Goal: Task Accomplishment & Management: Use online tool/utility

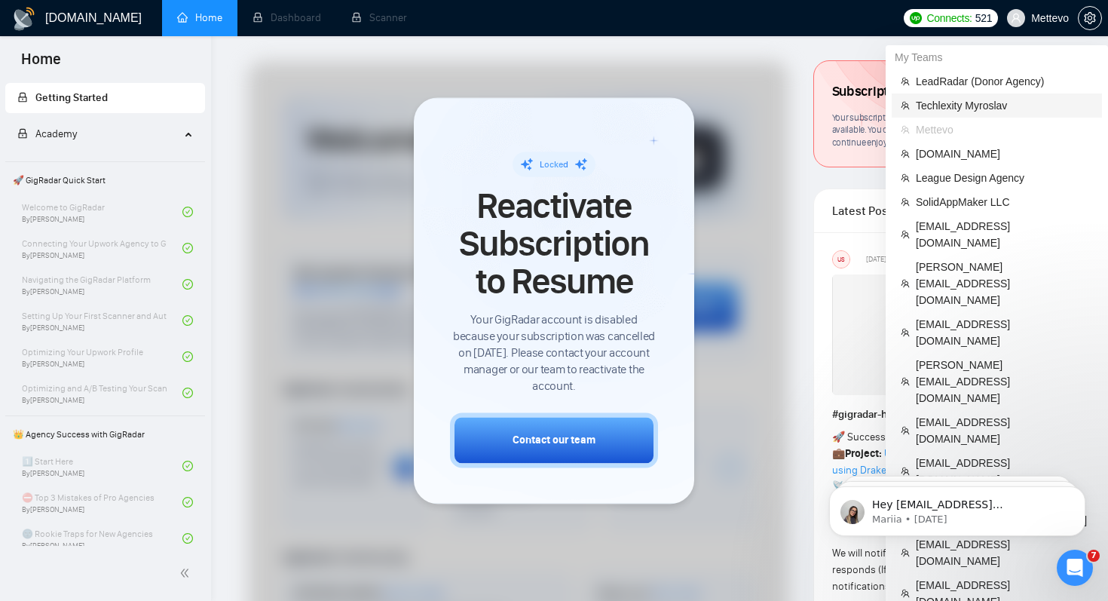
click at [986, 111] on span "Techlexity Myroslav" at bounding box center [1004, 105] width 177 height 17
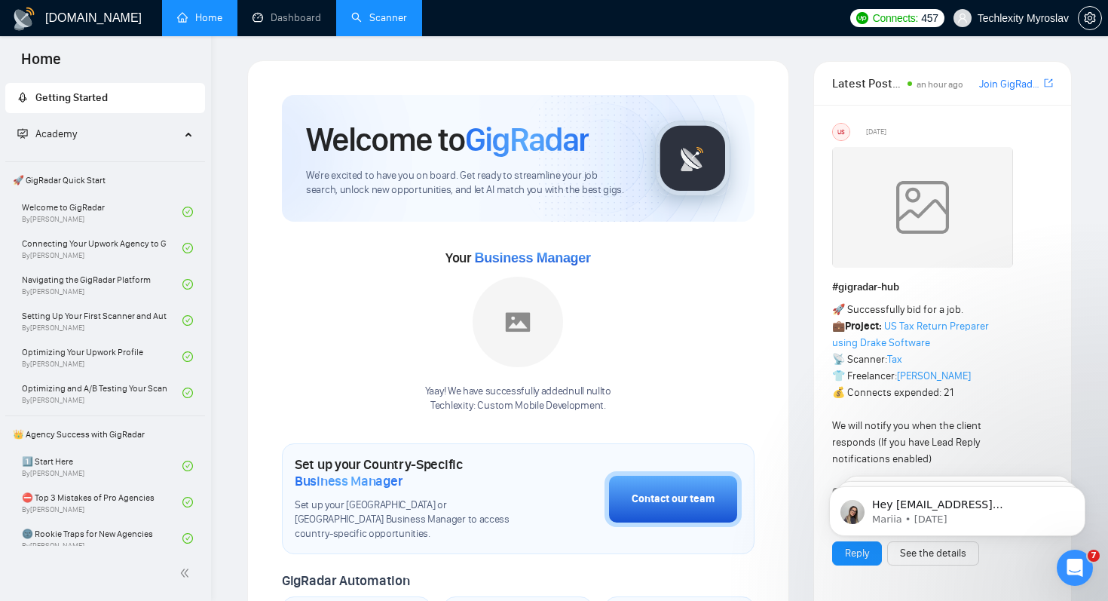
click at [363, 24] on link "Scanner" at bounding box center [379, 17] width 56 height 13
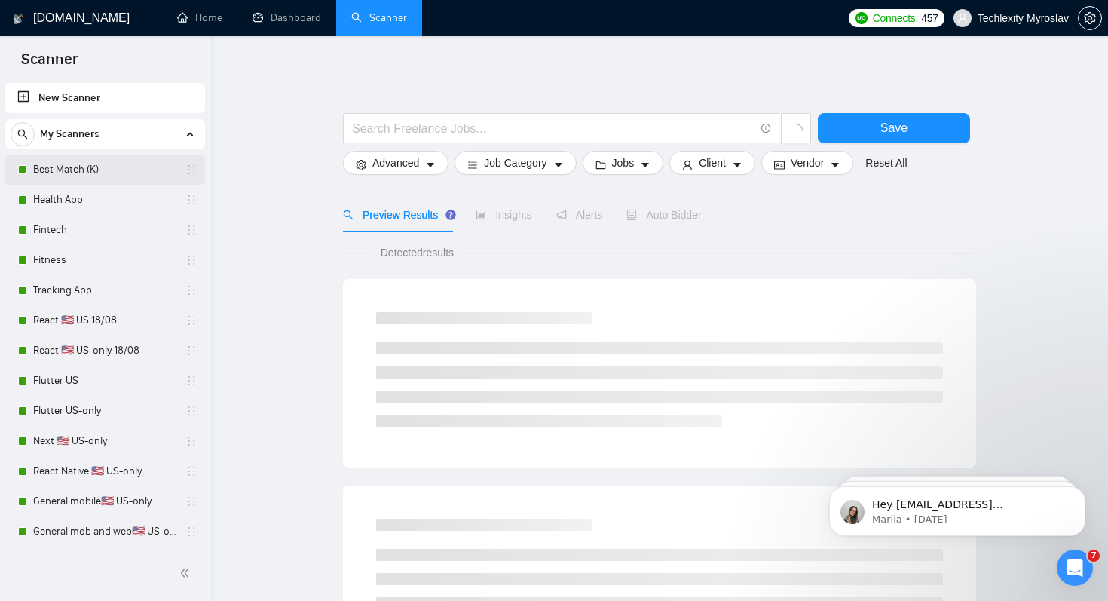
click at [116, 167] on link "Best Match (K)" at bounding box center [104, 170] width 143 height 30
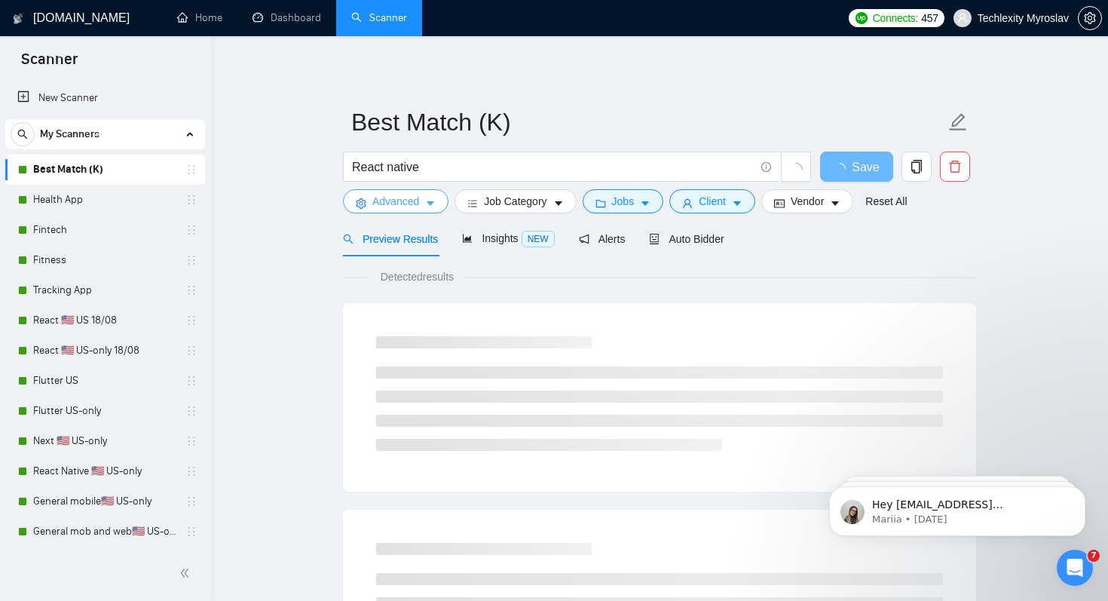
click at [414, 207] on span "Advanced" at bounding box center [395, 201] width 47 height 17
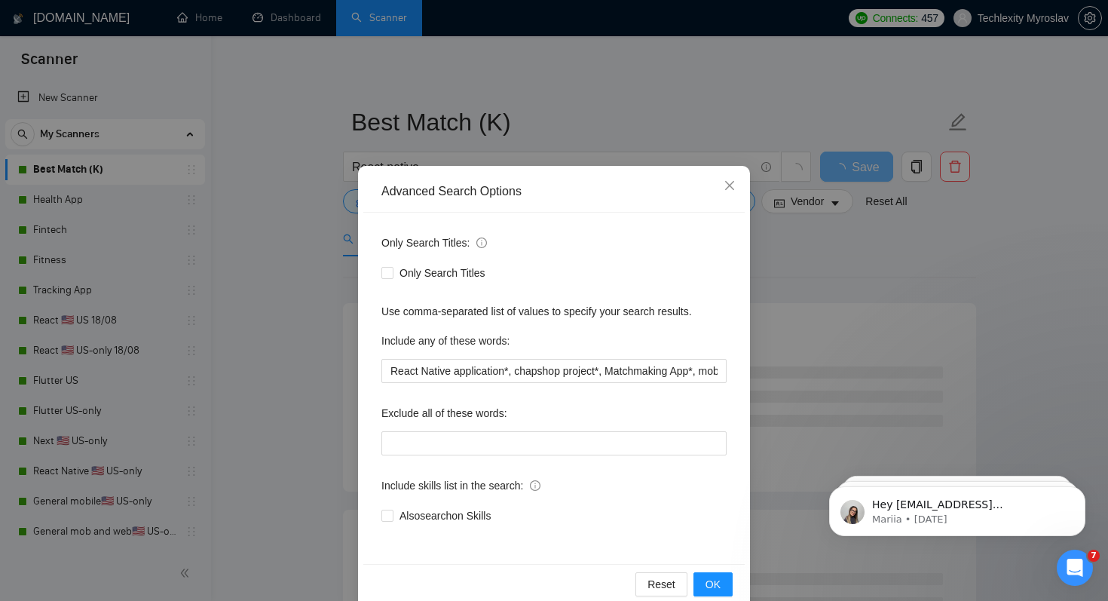
click at [284, 259] on div "Advanced Search Options Only Search Titles: Only Search Titles Use comma-separa…" at bounding box center [554, 300] width 1108 height 601
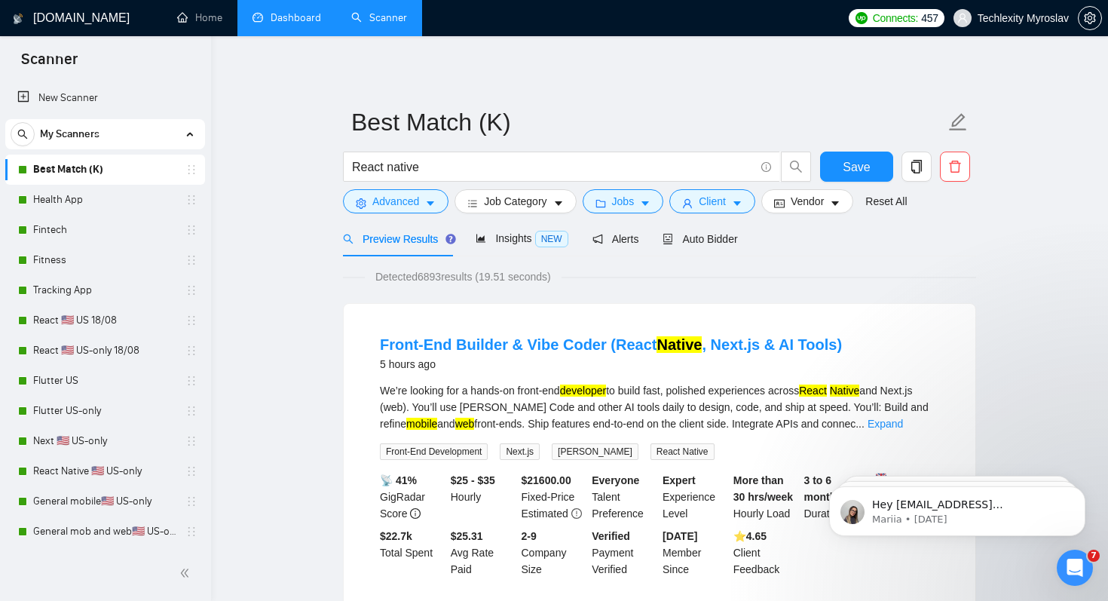
click at [310, 24] on link "Dashboard" at bounding box center [287, 17] width 69 height 13
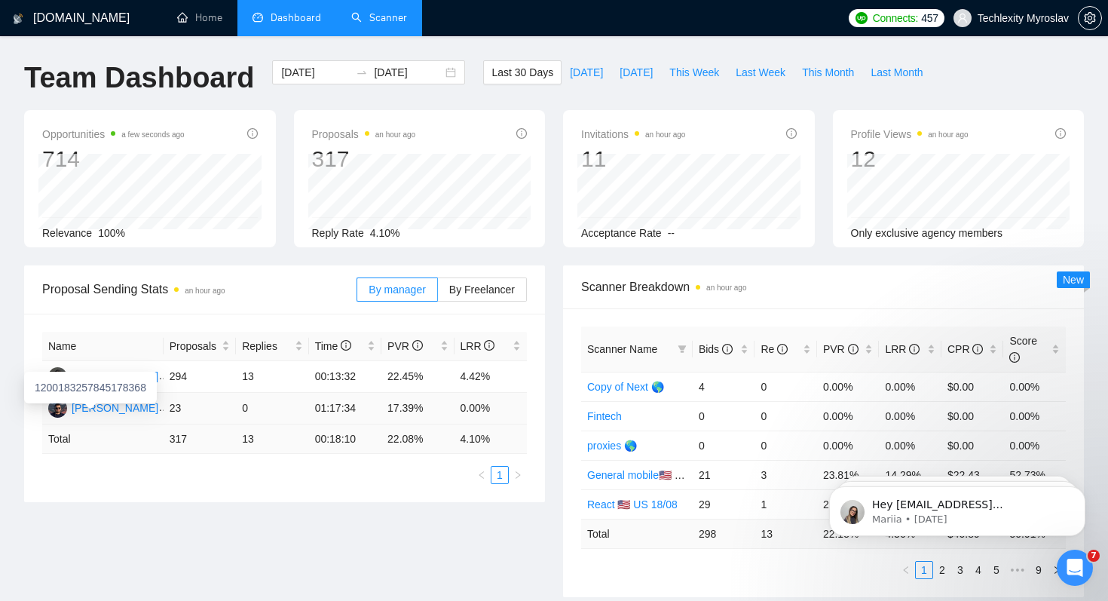
click at [119, 409] on div "Myroslav Koval" at bounding box center [115, 408] width 87 height 17
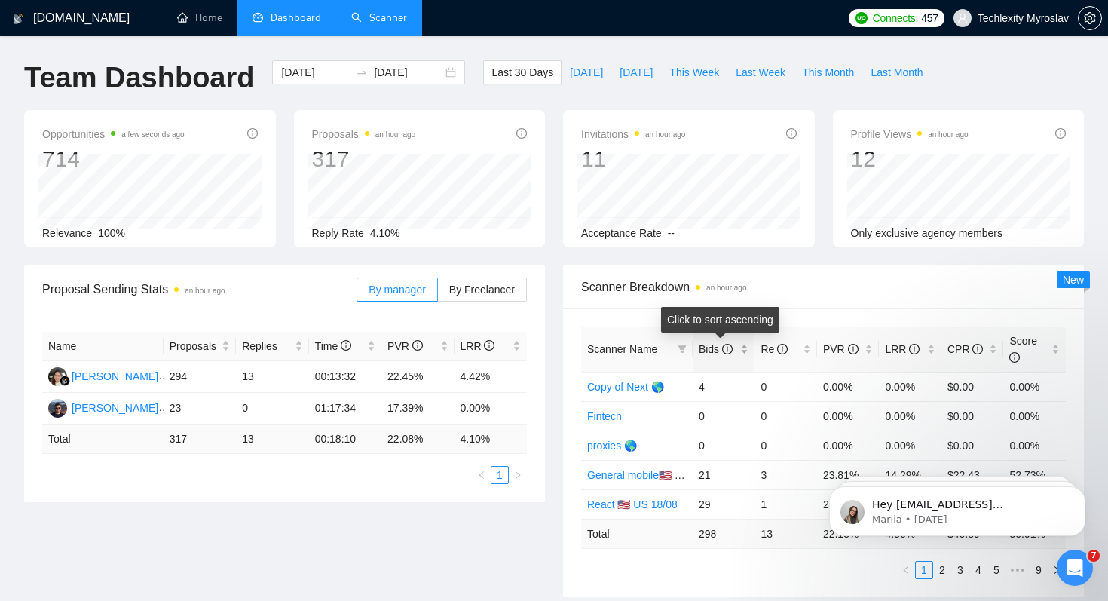
click at [710, 343] on span "Bids" at bounding box center [716, 349] width 34 height 12
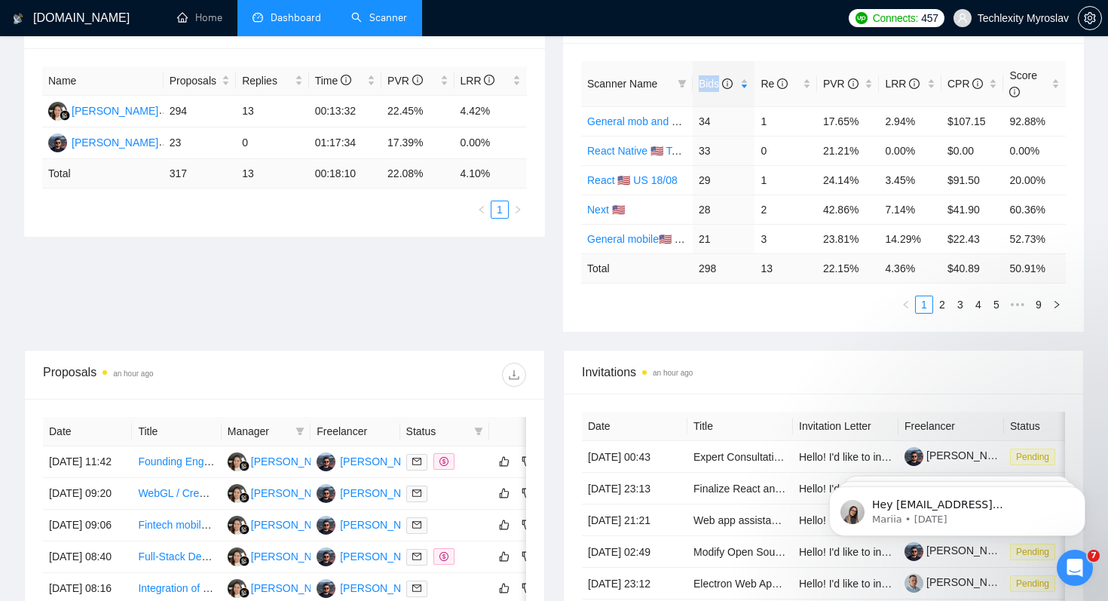
scroll to position [68, 0]
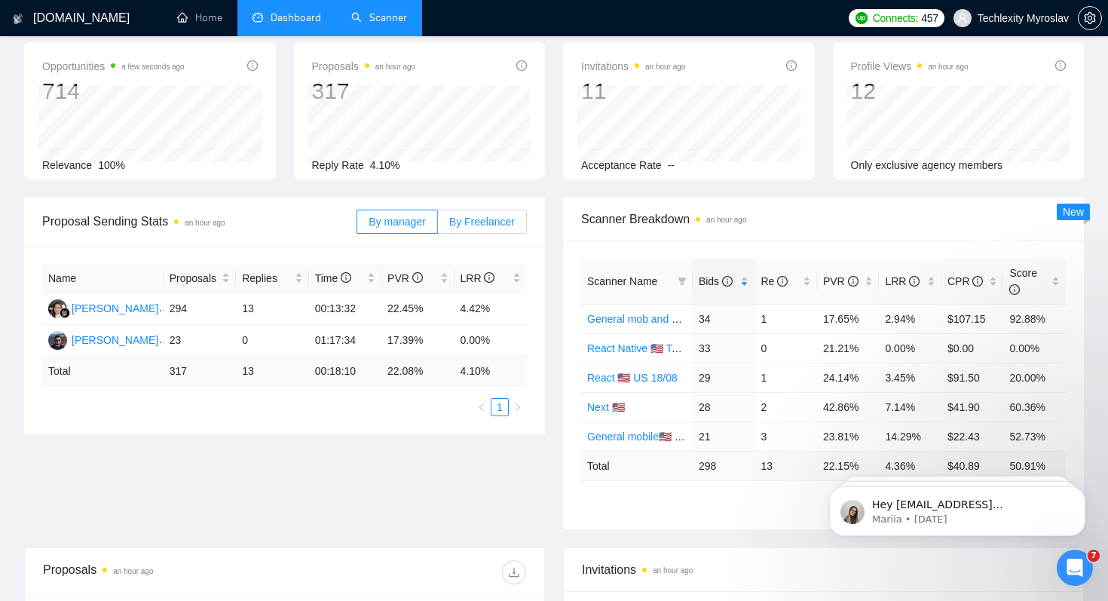
click at [474, 225] on span "By Freelancer" at bounding box center [482, 222] width 66 height 12
click at [438, 225] on input "By Freelancer" at bounding box center [438, 225] width 0 height 0
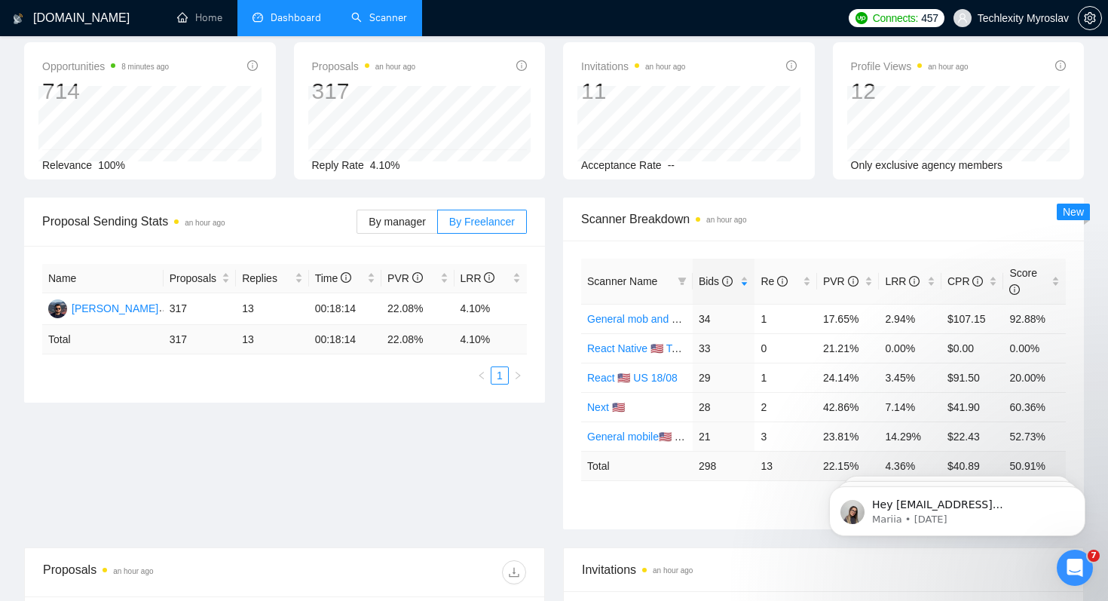
click at [387, 24] on link "Scanner" at bounding box center [379, 17] width 56 height 13
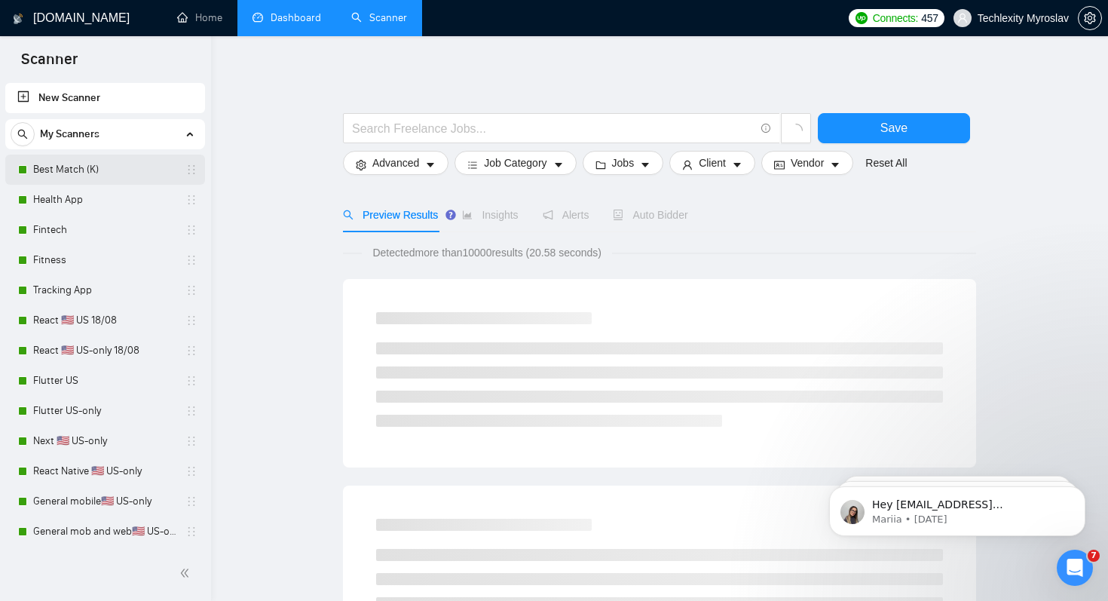
click at [95, 156] on link "Best Match (K)" at bounding box center [104, 170] width 143 height 30
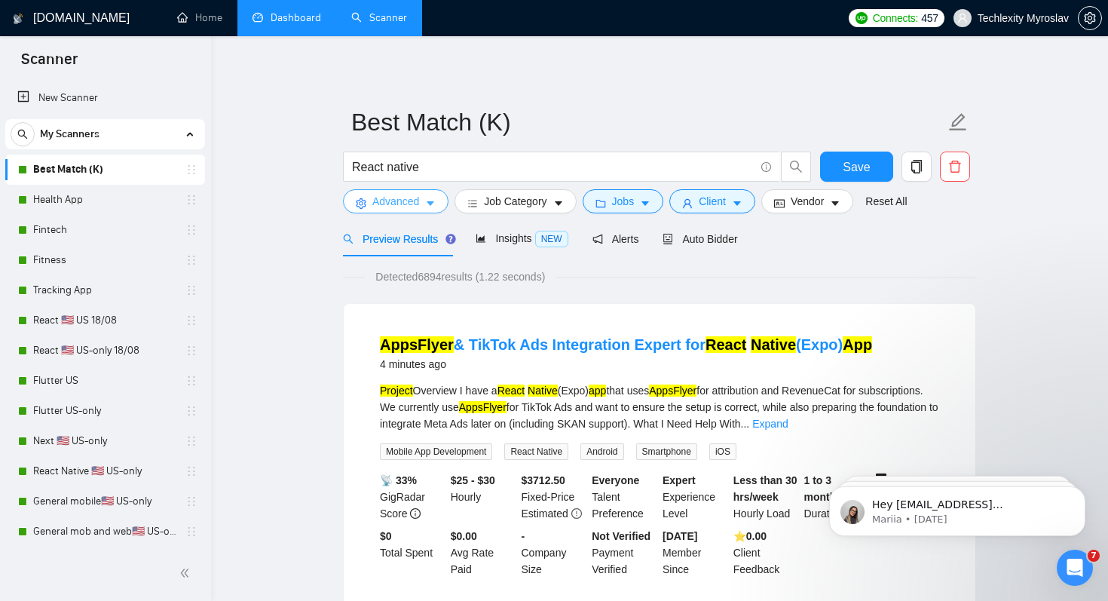
click at [403, 202] on span "Advanced" at bounding box center [395, 201] width 47 height 17
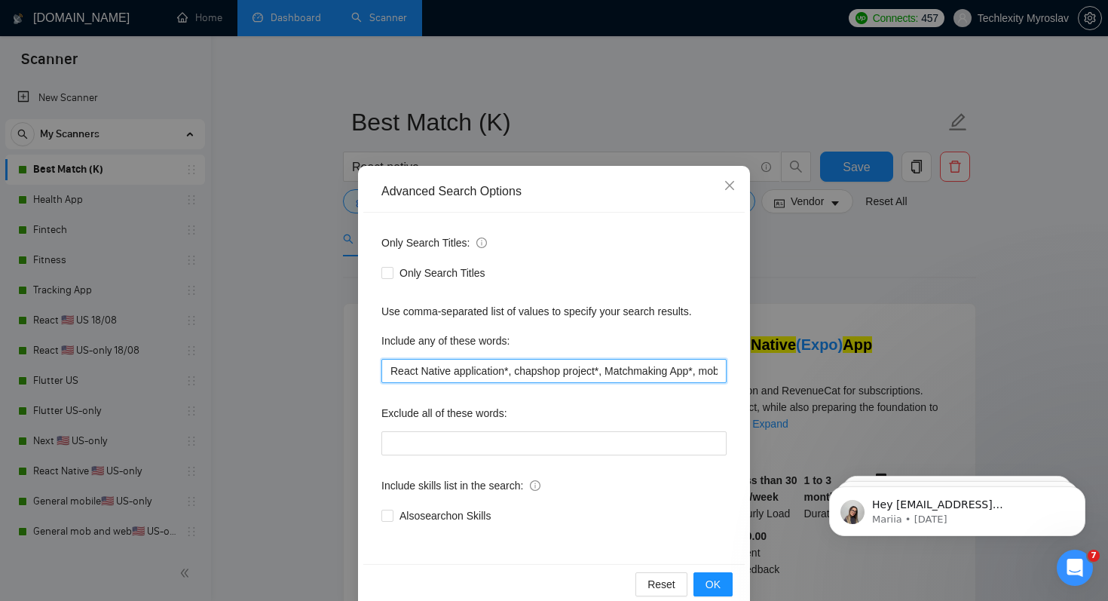
click at [513, 375] on input "React Native application*, chapshop project*, Matchmaking App*, mobile calorie*…" at bounding box center [554, 371] width 345 height 24
click at [537, 375] on input "React Native application*, chapshop project*, Matchmaking App*, mobile calorie*…" at bounding box center [554, 371] width 345 height 24
click at [596, 366] on input "React Native application*, chapshop project*, Matchmaking App*, mobile calorie*…" at bounding box center [554, 371] width 345 height 24
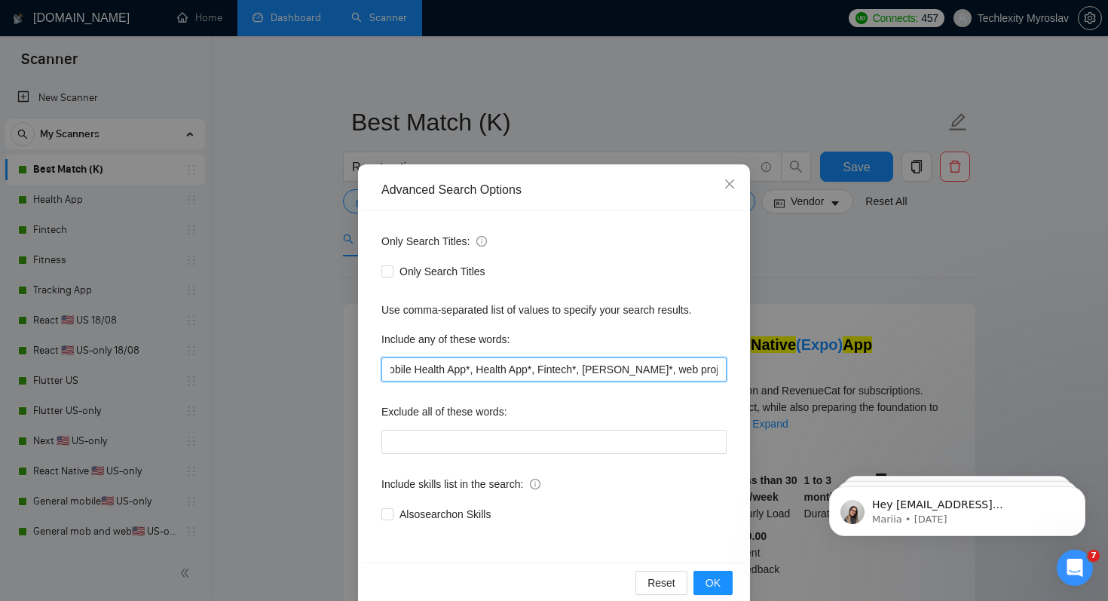
click at [413, 374] on input "React Native application*, chapshop project*, Matchmaking App*, mobile calorie*…" at bounding box center [554, 369] width 345 height 24
click at [391, 369] on input "React Native application*, chapshop project*, Matchmaking App*, mobile calorie*…" at bounding box center [554, 369] width 345 height 24
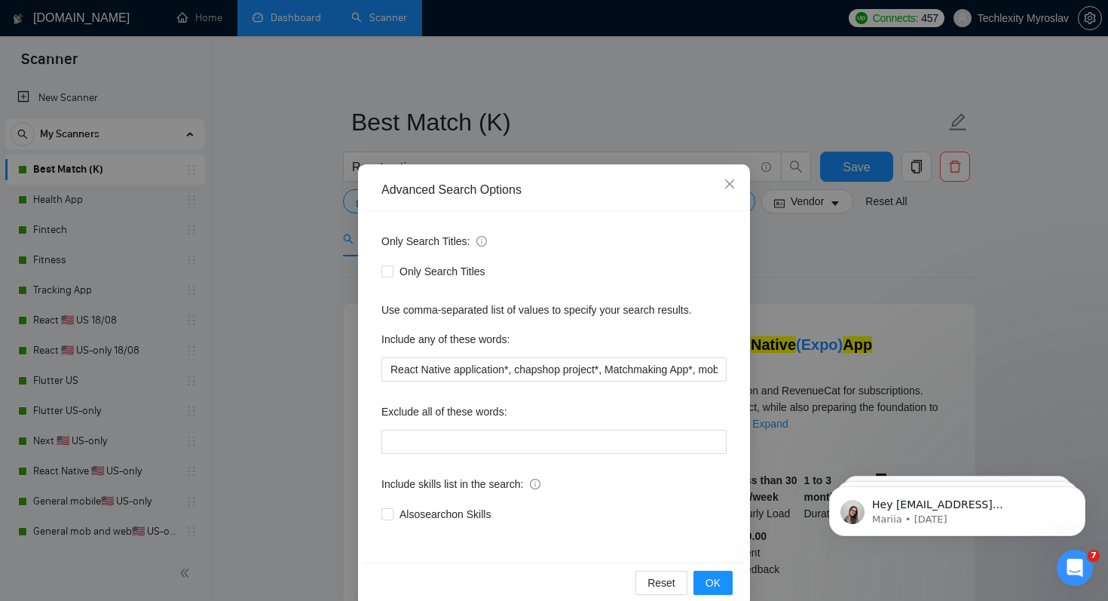
click at [820, 293] on div "Advanced Search Options Only Search Titles: Only Search Titles Use comma-separa…" at bounding box center [554, 300] width 1108 height 601
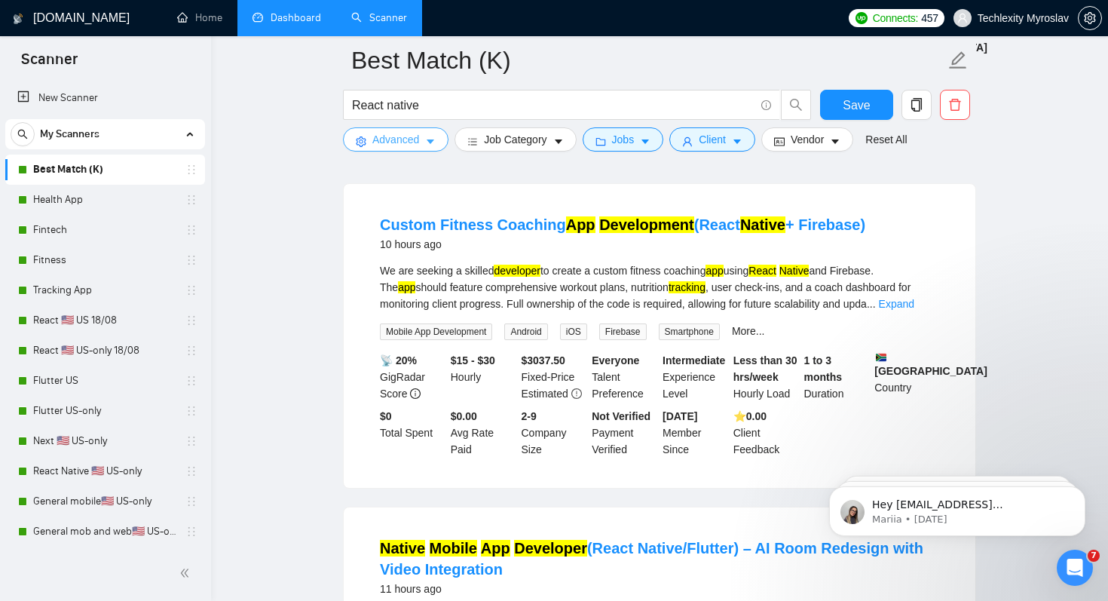
scroll to position [808, 0]
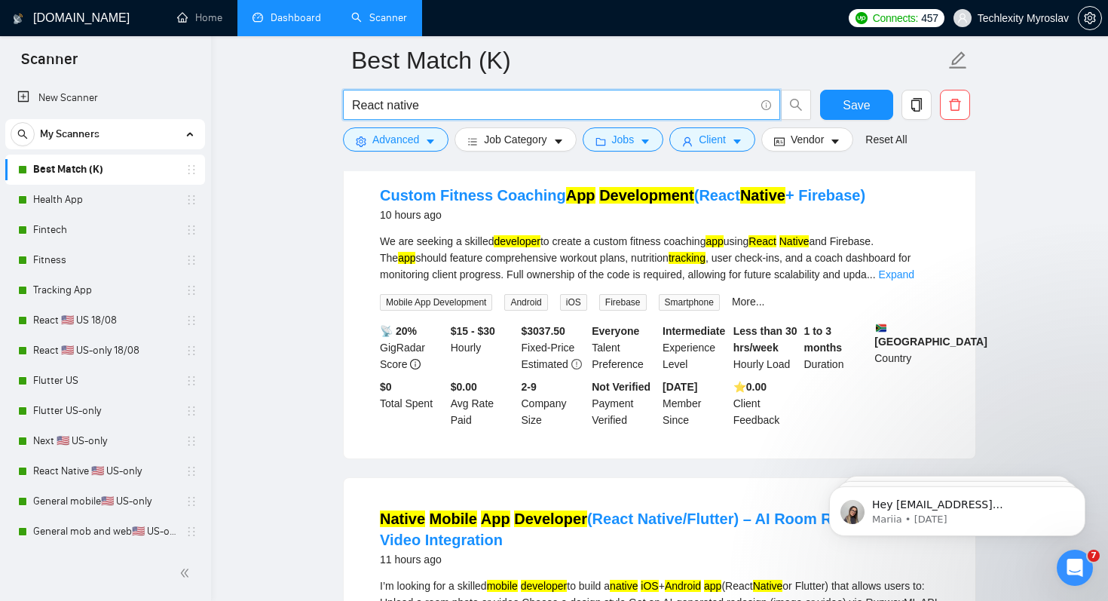
drag, startPoint x: 354, startPoint y: 107, endPoint x: 448, endPoint y: 103, distance: 93.6
click at [448, 103] on input "React native" at bounding box center [553, 105] width 403 height 19
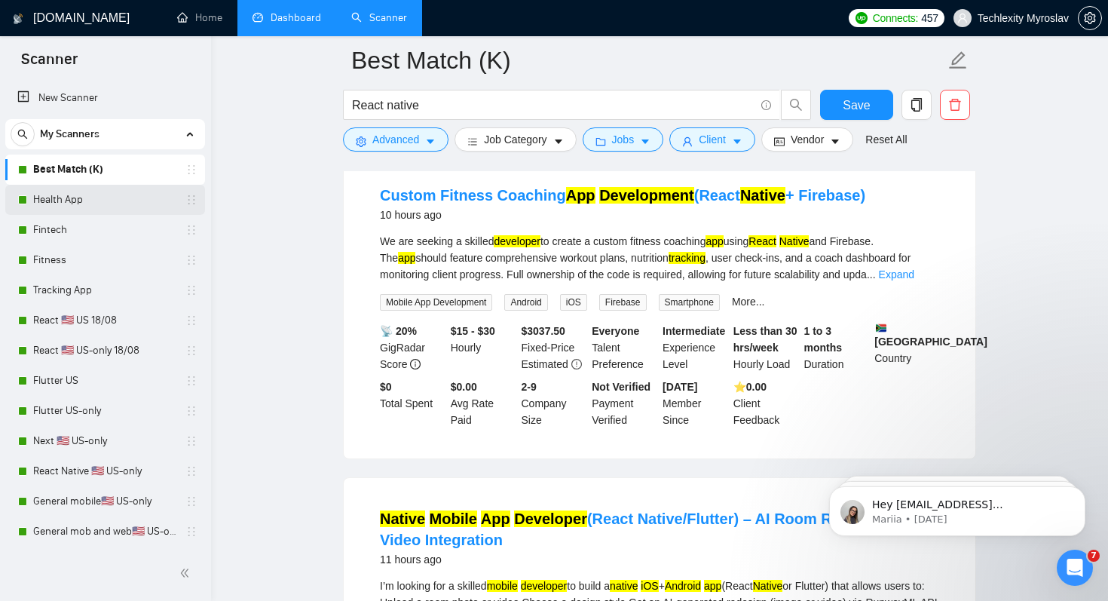
click at [106, 196] on link "Health App" at bounding box center [104, 200] width 143 height 30
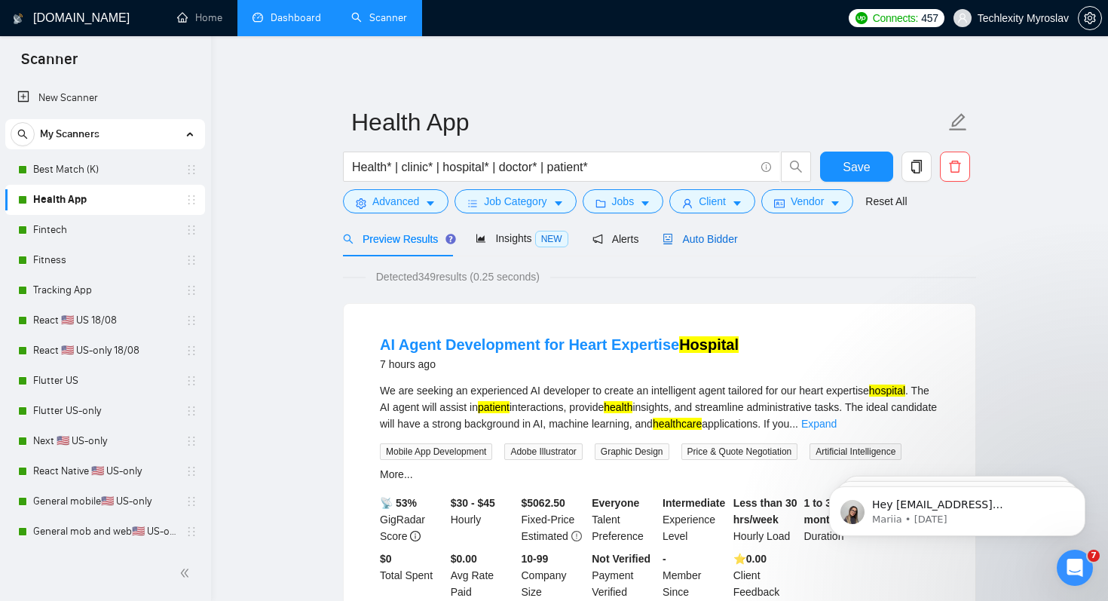
click at [703, 243] on span "Auto Bidder" at bounding box center [700, 239] width 75 height 12
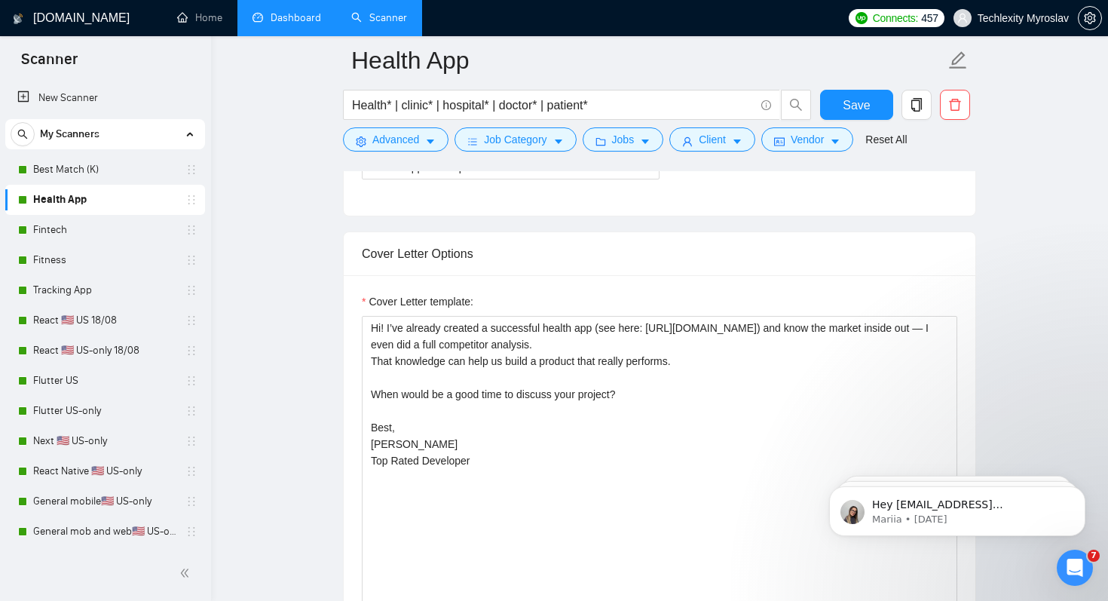
scroll to position [1142, 0]
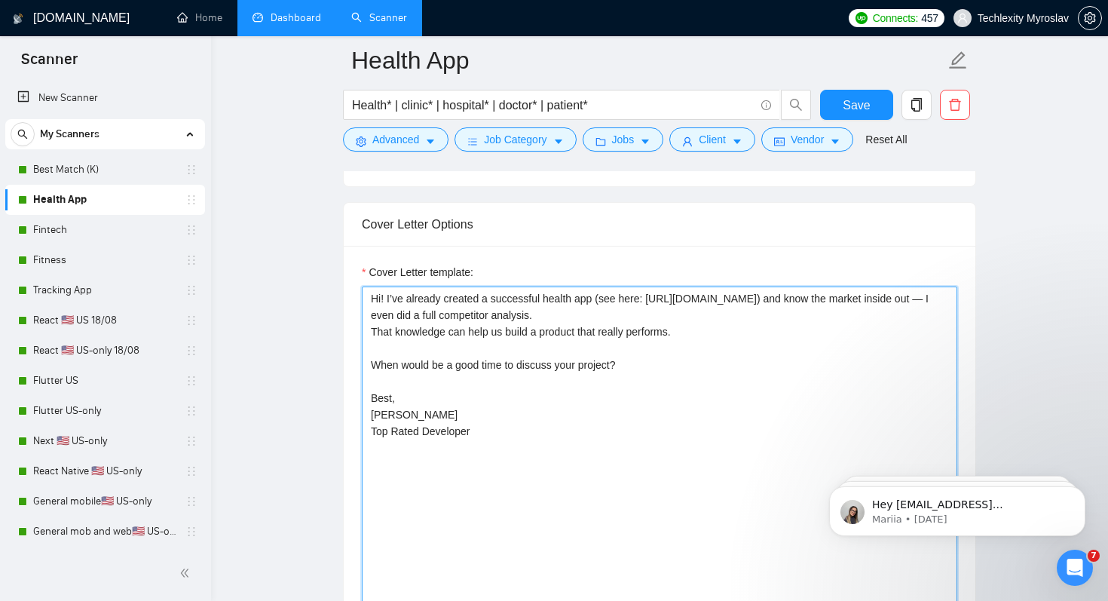
drag, startPoint x: 652, startPoint y: 297, endPoint x: 938, endPoint y: 297, distance: 285.8
click at [938, 297] on textarea "Hi! I’ve already created a successful health app (see here: https://apps.apple.…" at bounding box center [660, 456] width 596 height 339
click at [909, 339] on textarea "Hi! I’ve already created a successful health app (see here: https://apps.apple.…" at bounding box center [660, 456] width 596 height 339
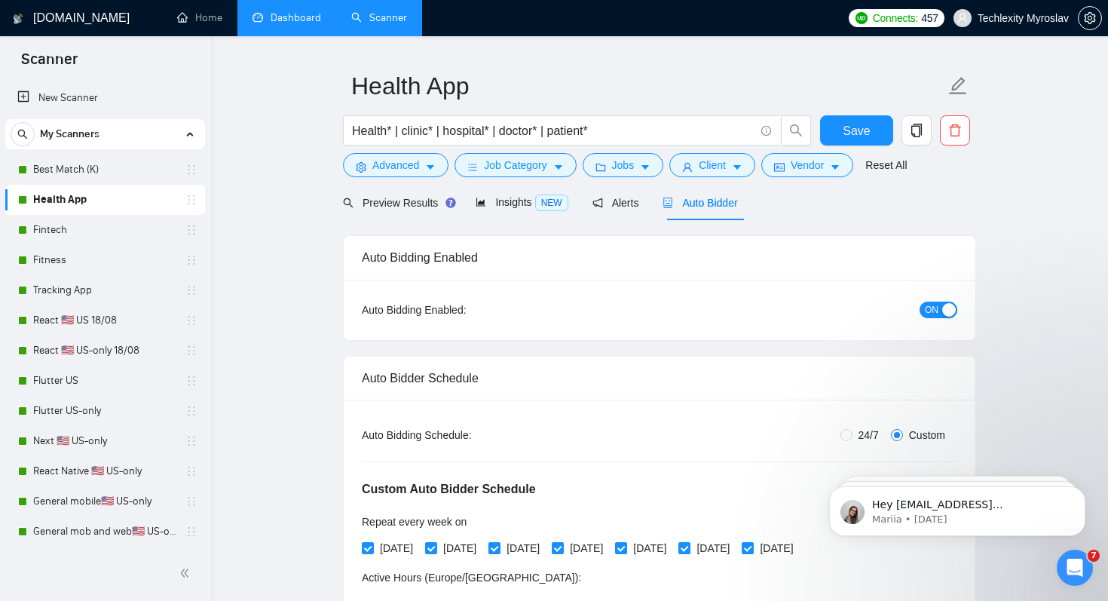
scroll to position [0, 0]
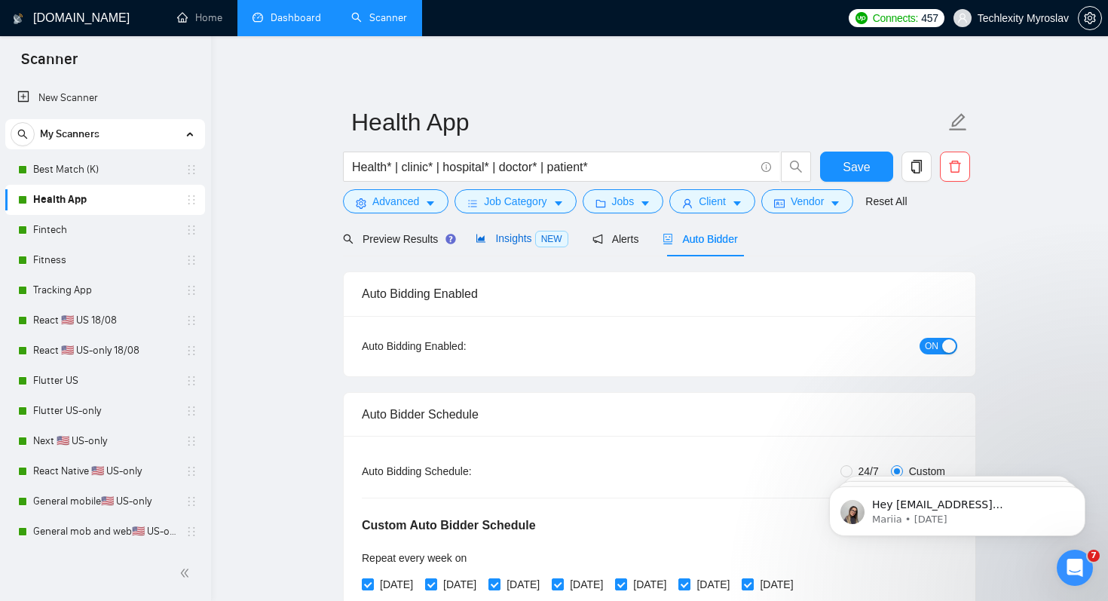
click at [503, 241] on span "Insights NEW" at bounding box center [522, 238] width 92 height 12
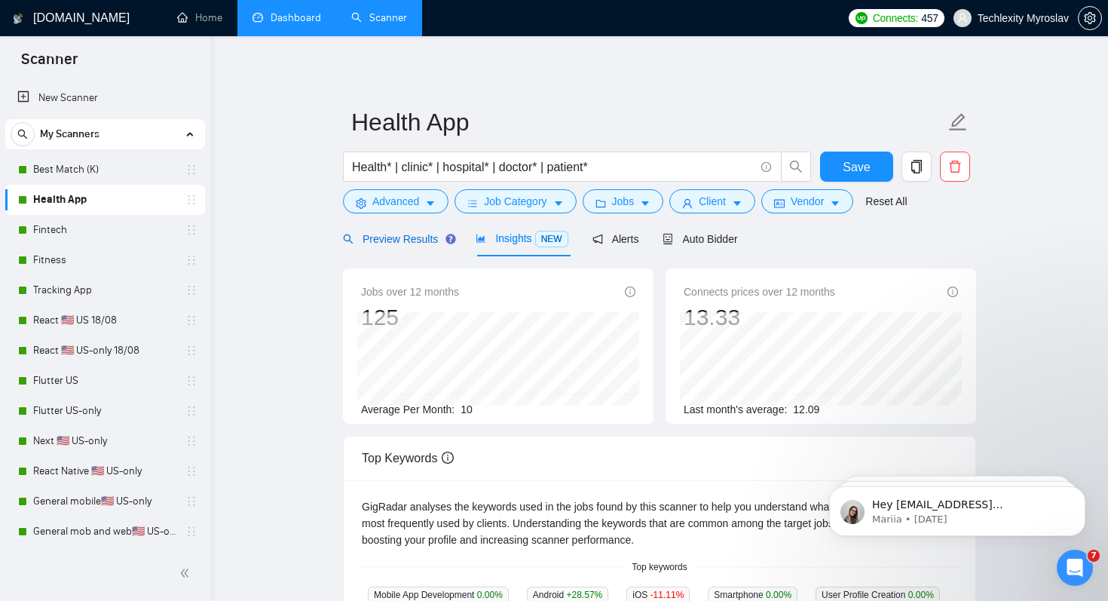
click at [404, 237] on span "Preview Results" at bounding box center [397, 239] width 109 height 12
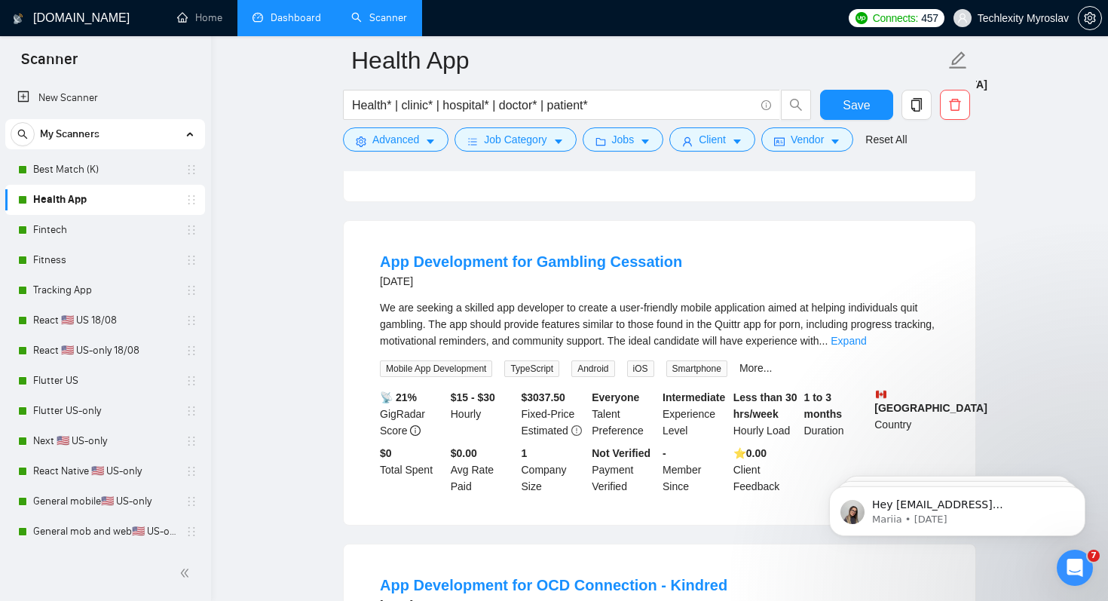
scroll to position [465, 0]
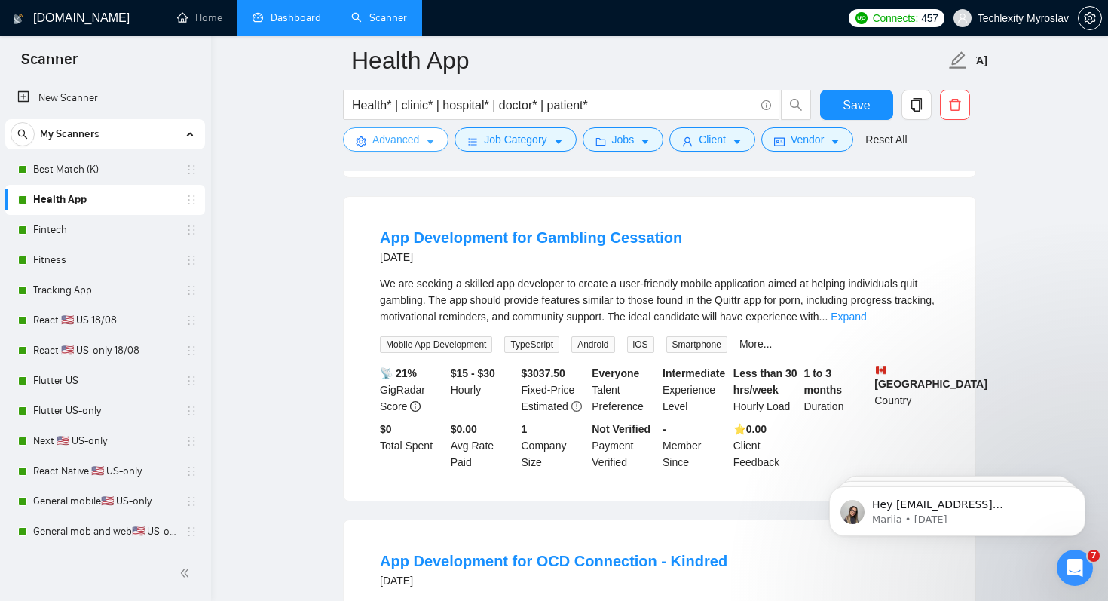
click at [388, 146] on span "Advanced" at bounding box center [395, 139] width 47 height 17
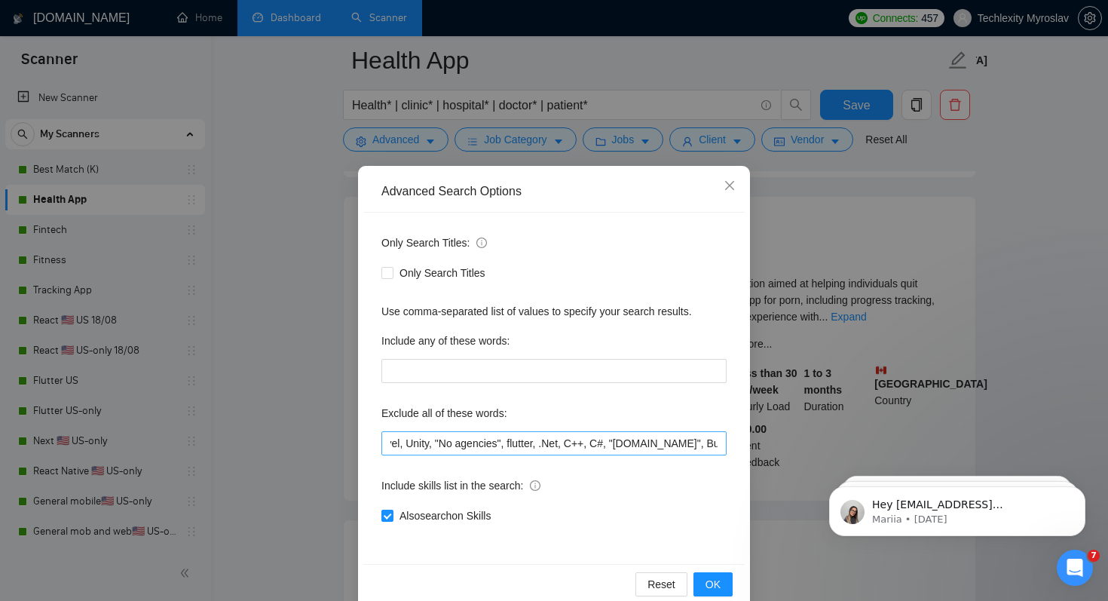
scroll to position [0, 47]
drag, startPoint x: 512, startPoint y: 443, endPoint x: 537, endPoint y: 443, distance: 24.9
click at [537, 443] on input "php, laravel, Unity, "No agencies", flutter, .Net, C++, C#, "bubble.io", Bubble…" at bounding box center [554, 443] width 345 height 24
drag, startPoint x: 553, startPoint y: 442, endPoint x: 703, endPoint y: 446, distance: 149.4
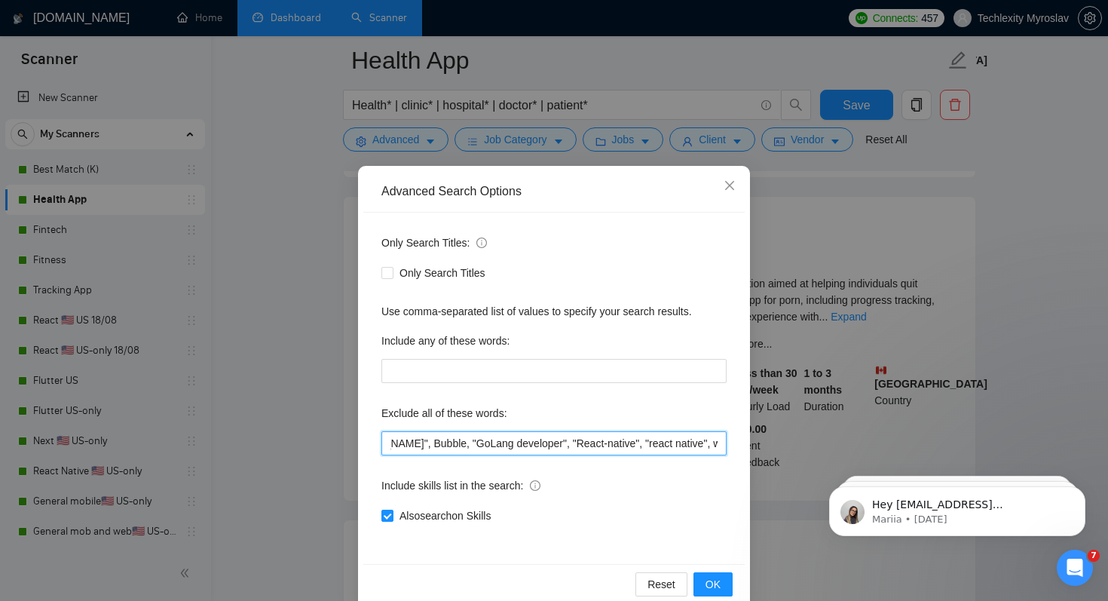
click at [703, 446] on input "php, laravel, Unity, "No agencies", flutter, .Net, C++, C#, "bubble.io", Bubble…" at bounding box center [554, 443] width 345 height 24
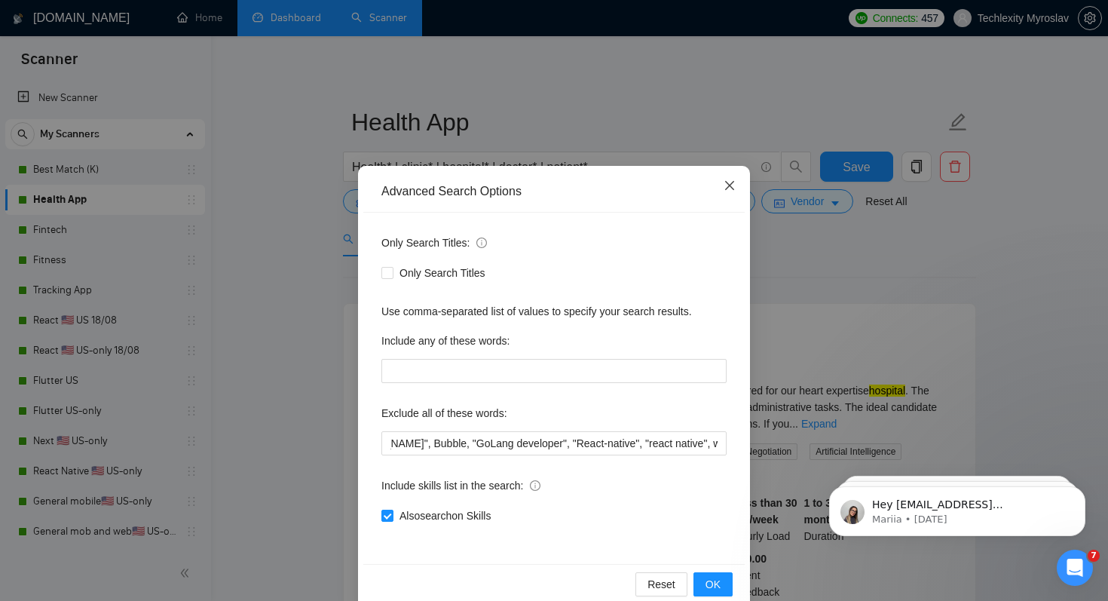
scroll to position [0, 0]
click at [731, 184] on icon "close" at bounding box center [729, 185] width 9 height 9
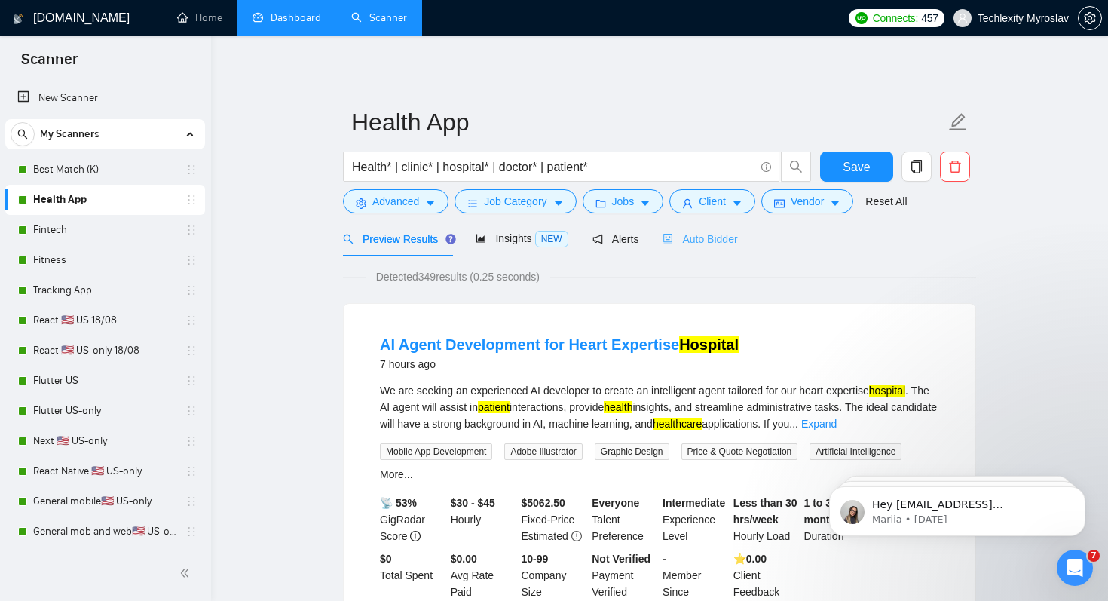
click at [722, 229] on div "Auto Bidder" at bounding box center [700, 238] width 75 height 35
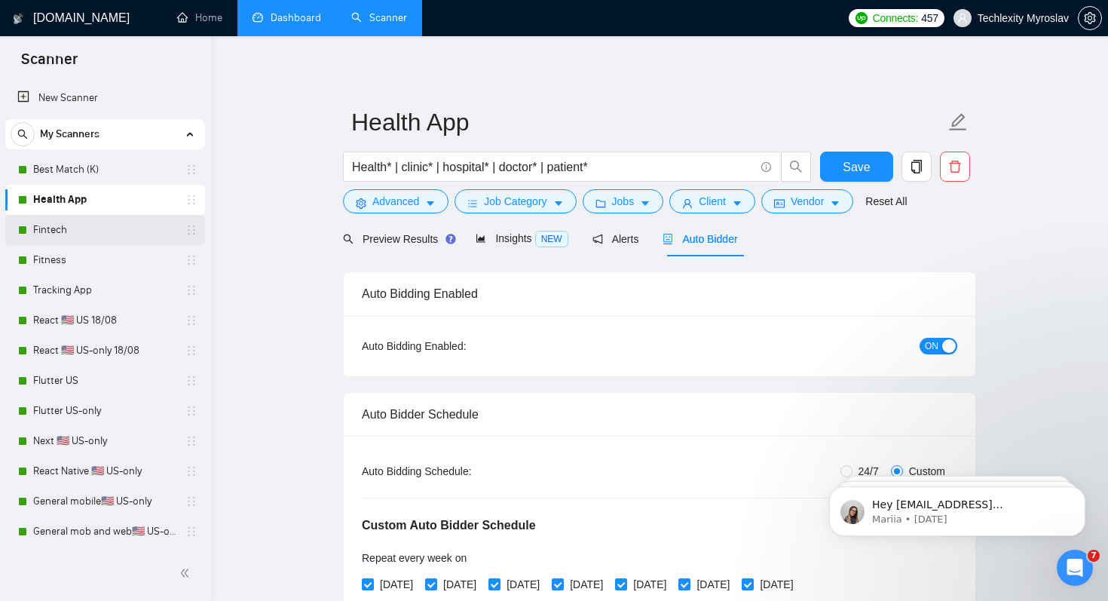
click at [133, 226] on link "Fintech" at bounding box center [104, 230] width 143 height 30
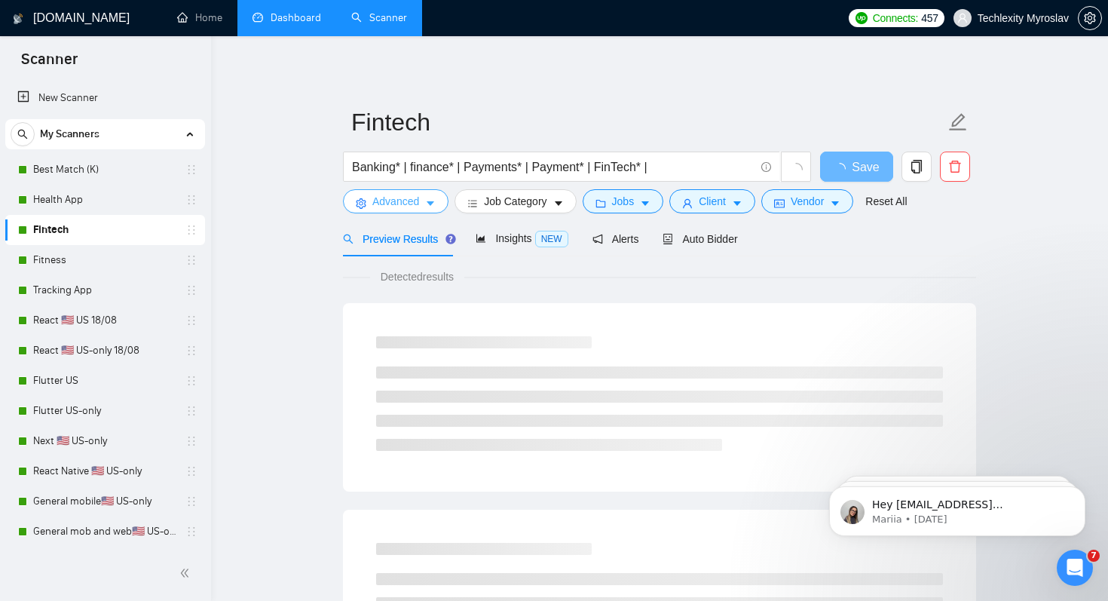
click at [404, 204] on span "Advanced" at bounding box center [395, 201] width 47 height 17
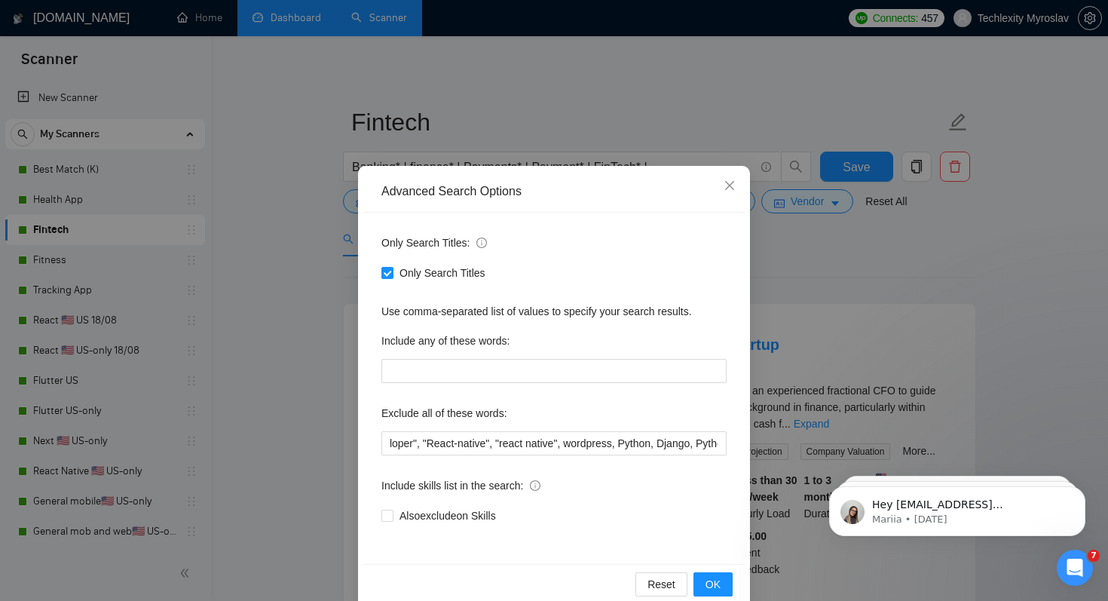
scroll to position [0, 473]
click at [975, 292] on div "Advanced Search Options Only Search Titles: Only Search Titles Use comma-separa…" at bounding box center [554, 300] width 1108 height 601
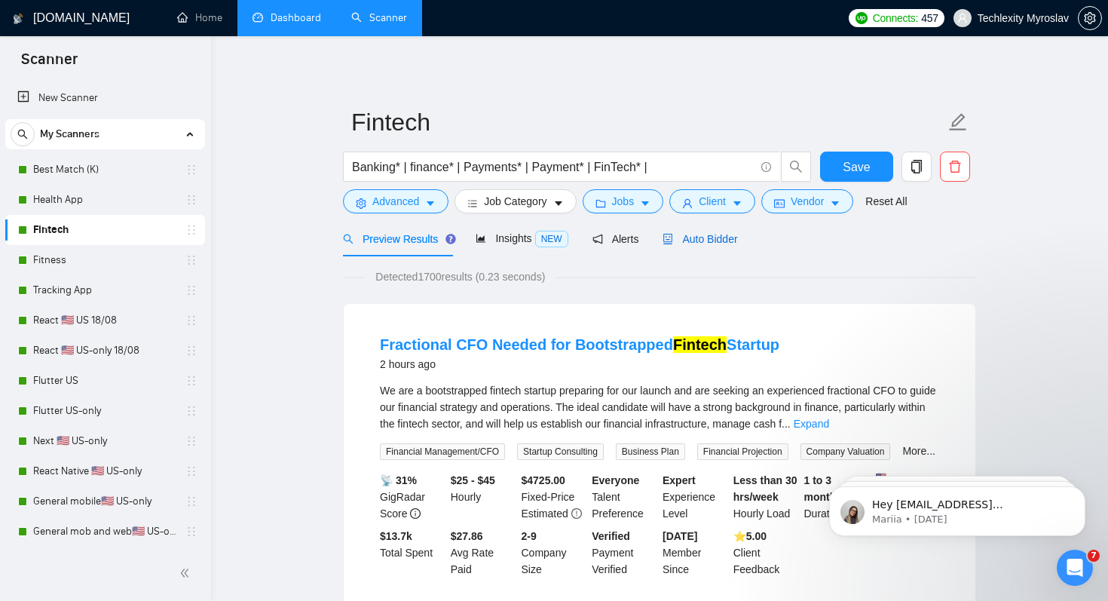
click at [725, 241] on span "Auto Bidder" at bounding box center [700, 239] width 75 height 12
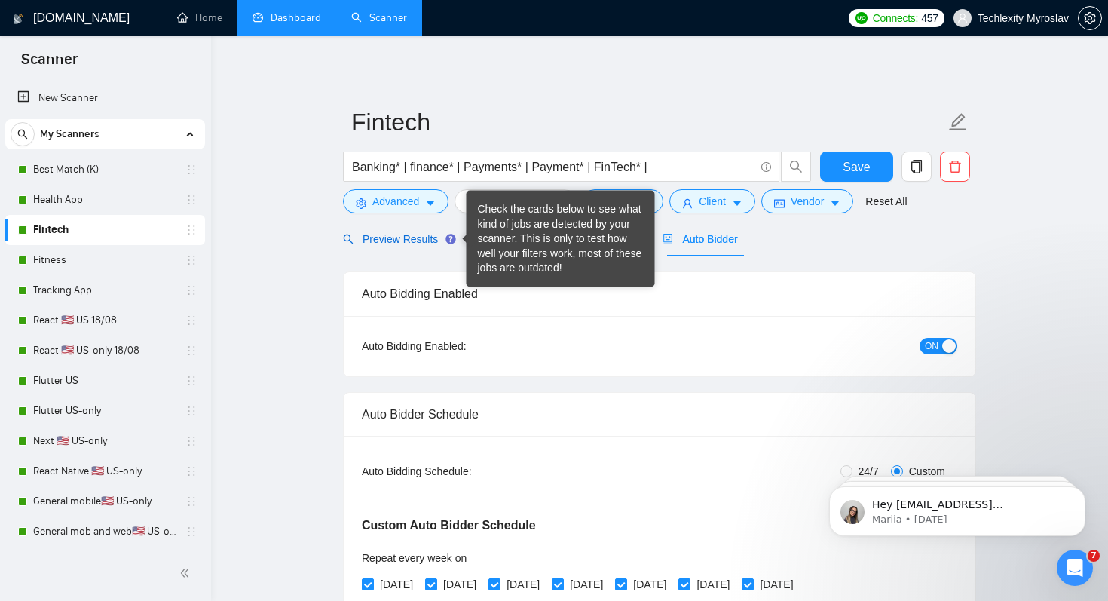
click at [427, 240] on span "Preview Results" at bounding box center [397, 239] width 109 height 12
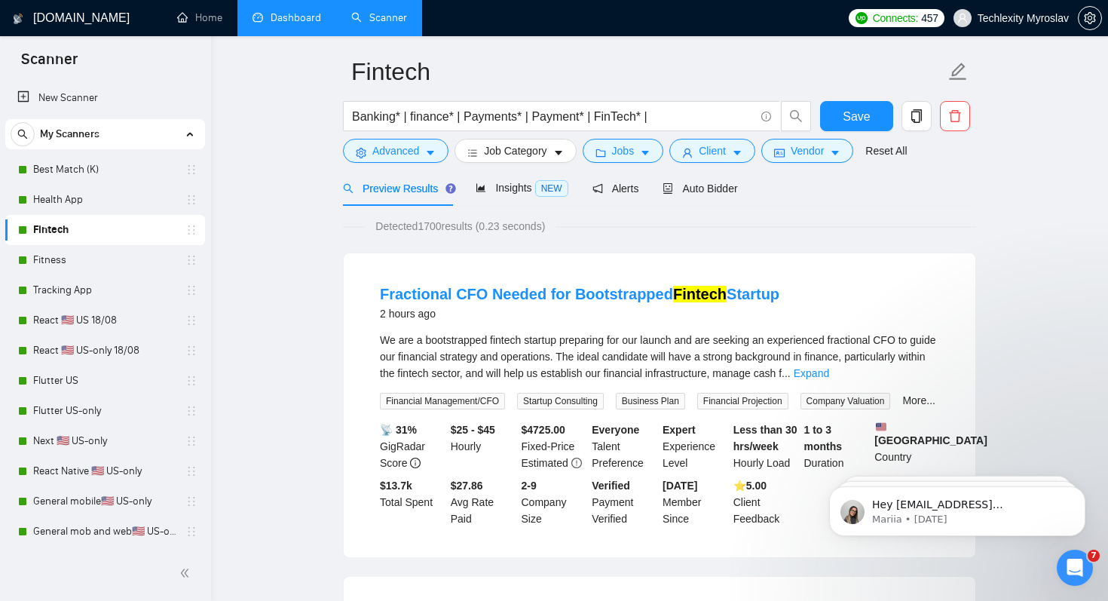
scroll to position [58, 0]
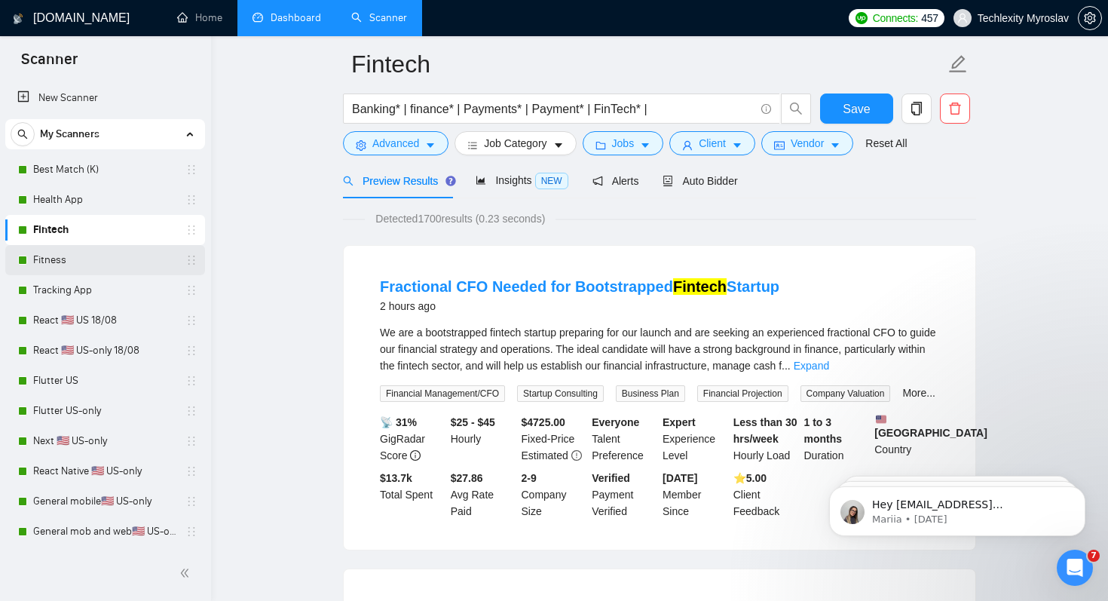
click at [120, 264] on link "Fitness" at bounding box center [104, 260] width 143 height 30
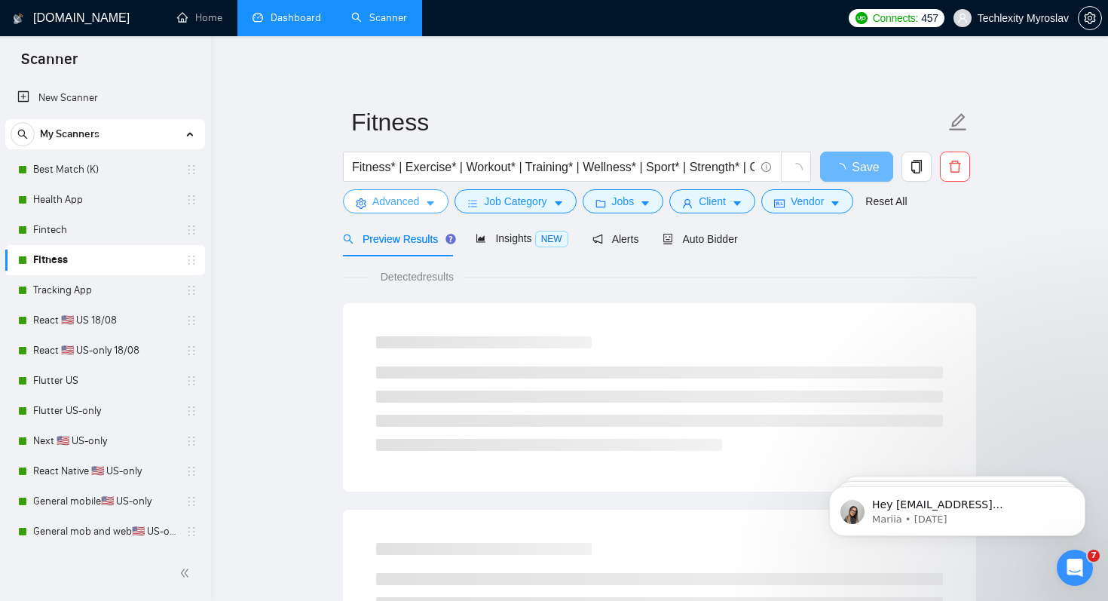
click at [412, 195] on span "Advanced" at bounding box center [395, 201] width 47 height 17
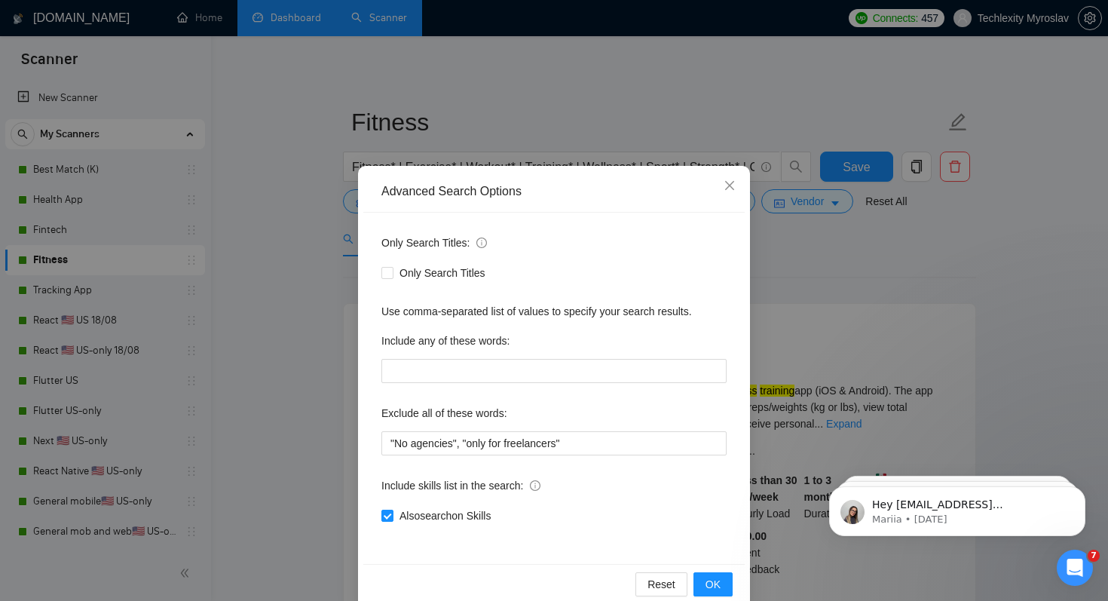
click at [302, 306] on div "Advanced Search Options Only Search Titles: Only Search Titles Use comma-separa…" at bounding box center [554, 300] width 1108 height 601
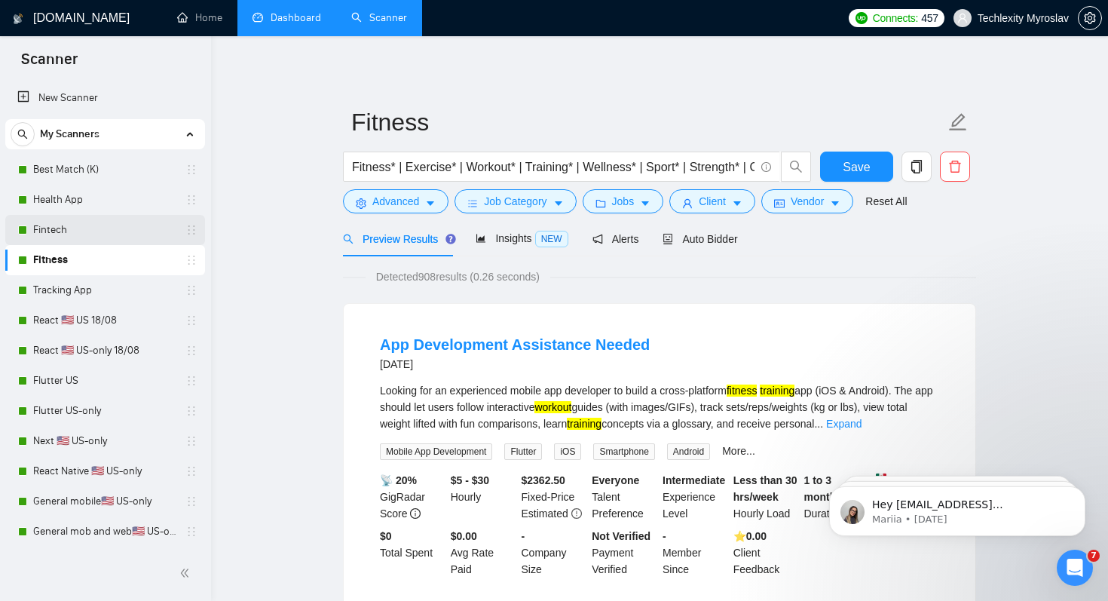
click at [144, 225] on link "Fintech" at bounding box center [104, 230] width 143 height 30
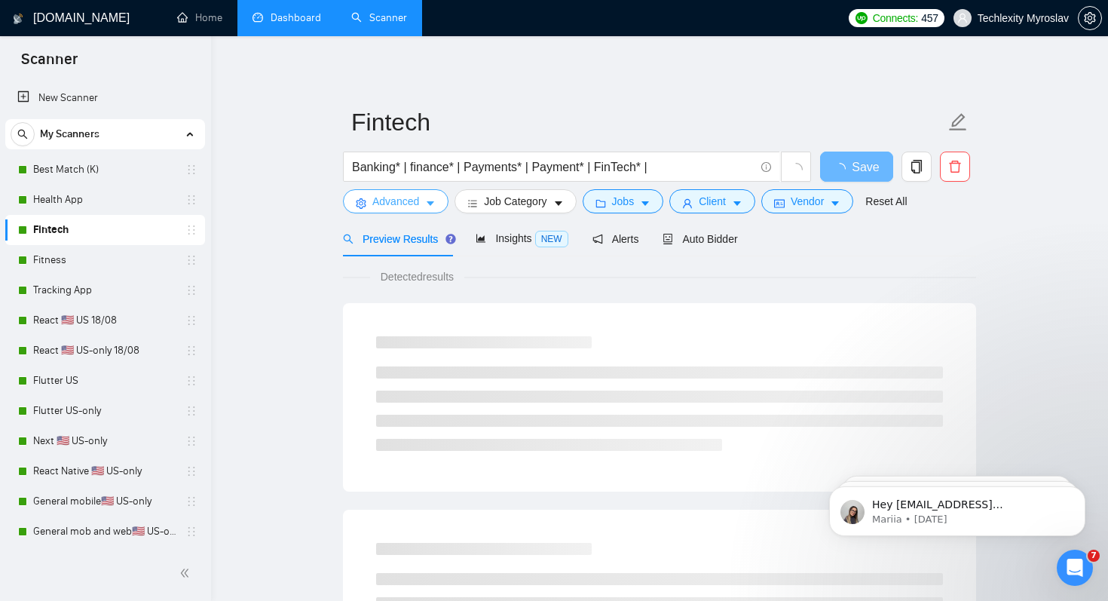
click at [397, 207] on span "Advanced" at bounding box center [395, 201] width 47 height 17
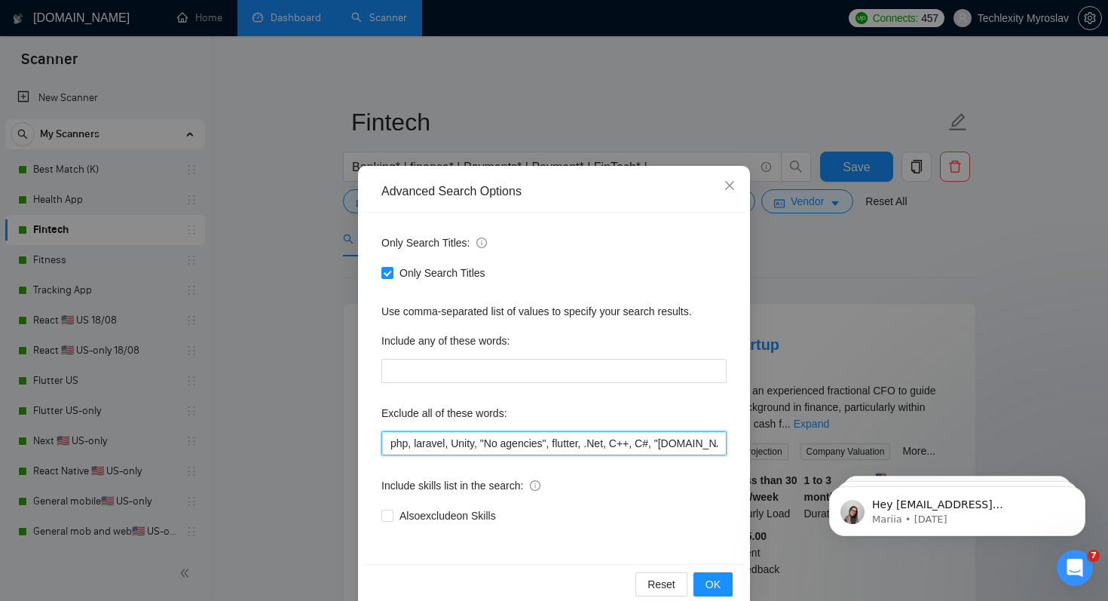
click at [629, 440] on input "php, laravel, Unity, "No agencies", flutter, .Net, C++, C#, "bubble.io", Bubble…" at bounding box center [554, 443] width 345 height 24
drag, startPoint x: 437, startPoint y: 446, endPoint x: 452, endPoint y: 446, distance: 15.1
click at [452, 446] on input "php, laravel, Unity, "No agencies", flutter, .Net, C++, C#, "bubble.io", Bubble…" at bounding box center [554, 443] width 345 height 24
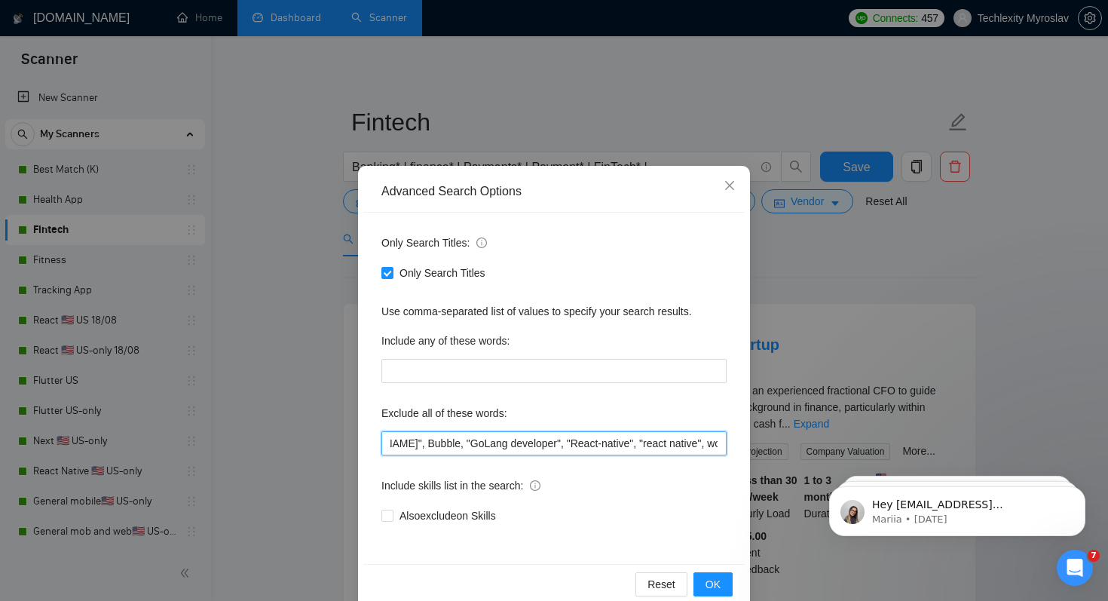
drag, startPoint x: 570, startPoint y: 443, endPoint x: 667, endPoint y: 442, distance: 97.3
click at [667, 443] on input "php, laravel, Unity, "No agencies", flutter, .Net, C++, C#, "bubble.io", Bubble…" at bounding box center [554, 443] width 345 height 24
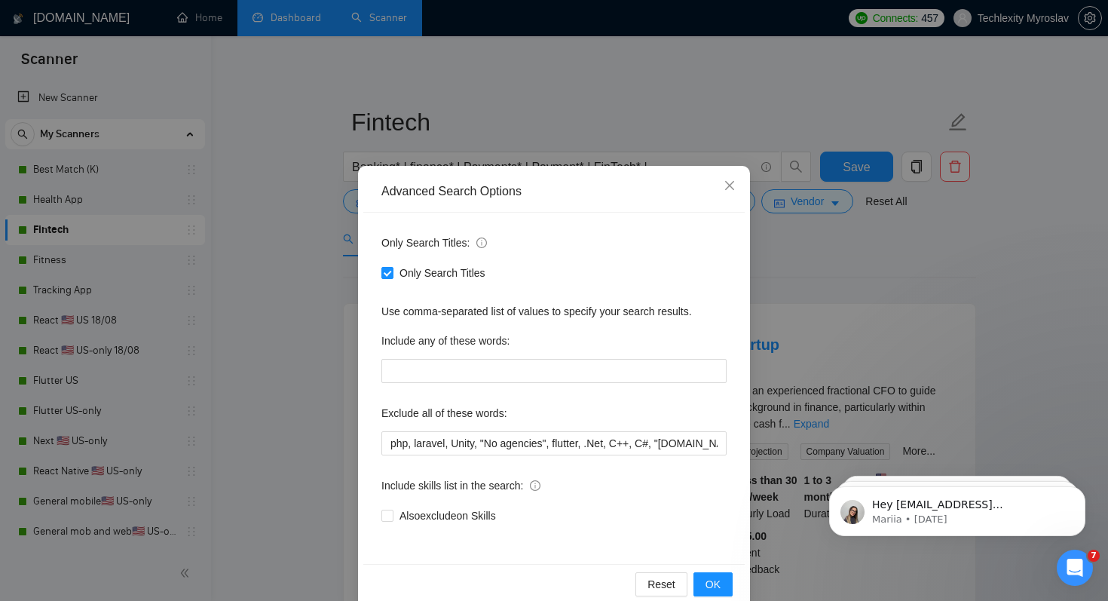
click at [300, 360] on div "Advanced Search Options Only Search Titles: Only Search Titles Use comma-separa…" at bounding box center [554, 300] width 1108 height 601
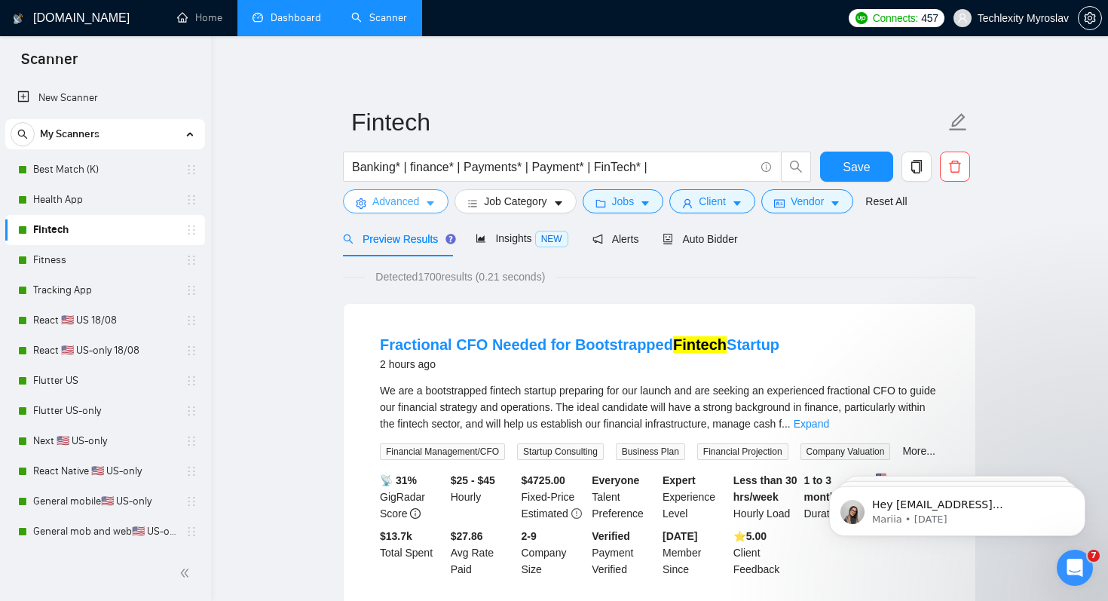
click at [391, 202] on span "Advanced" at bounding box center [395, 201] width 47 height 17
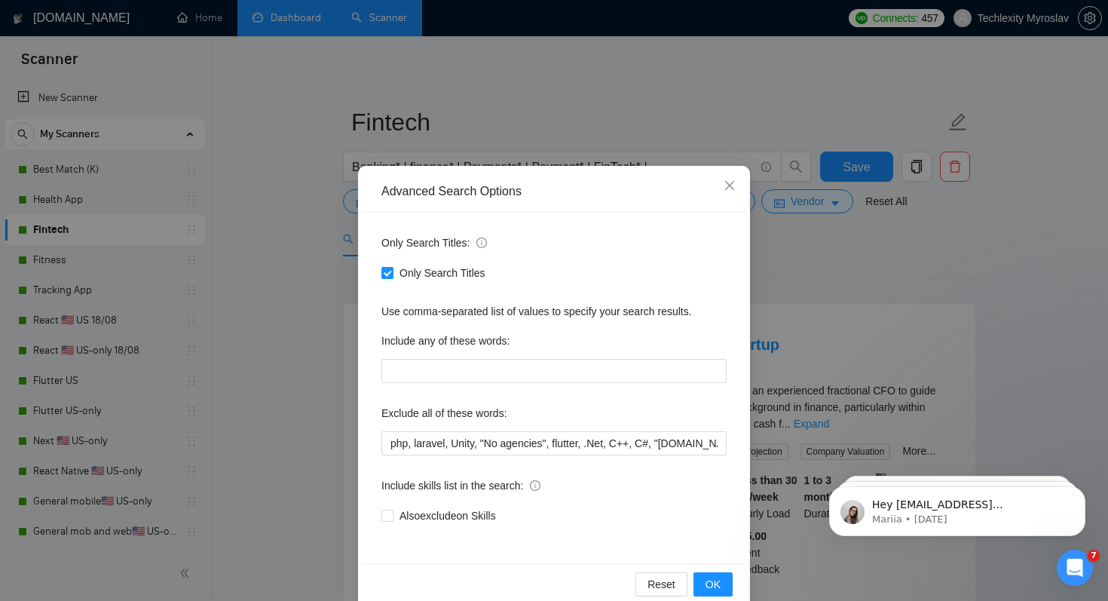
click at [288, 306] on div "Advanced Search Options Only Search Titles: Only Search Titles Use comma-separa…" at bounding box center [554, 300] width 1108 height 601
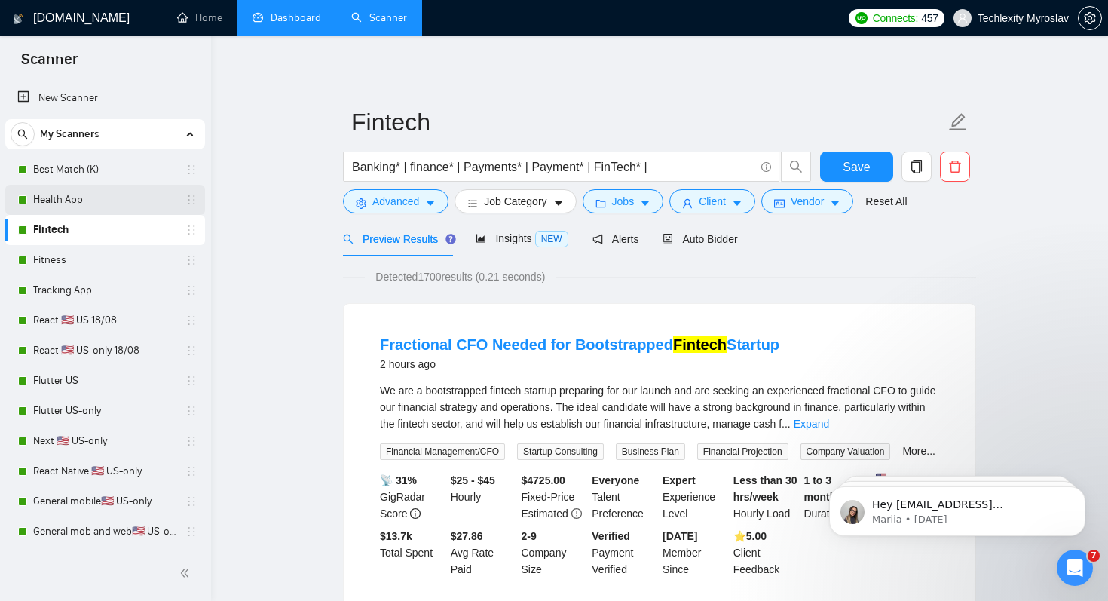
click at [106, 198] on link "Health App" at bounding box center [104, 200] width 143 height 30
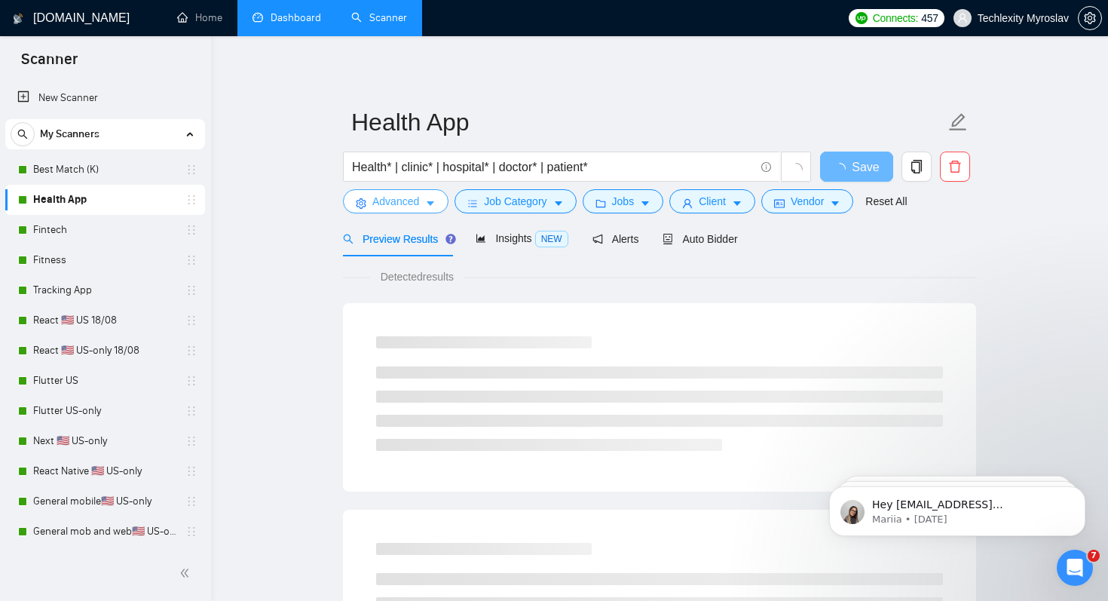
click at [391, 197] on span "Advanced" at bounding box center [395, 201] width 47 height 17
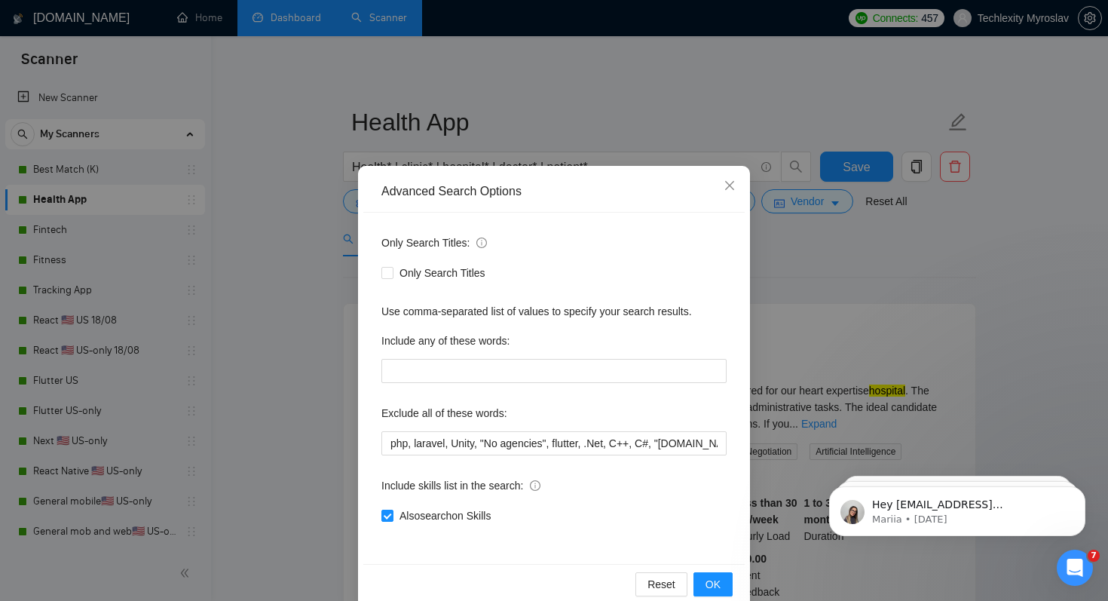
click at [334, 426] on div "Advanced Search Options Only Search Titles: Only Search Titles Use comma-separa…" at bounding box center [554, 300] width 1108 height 601
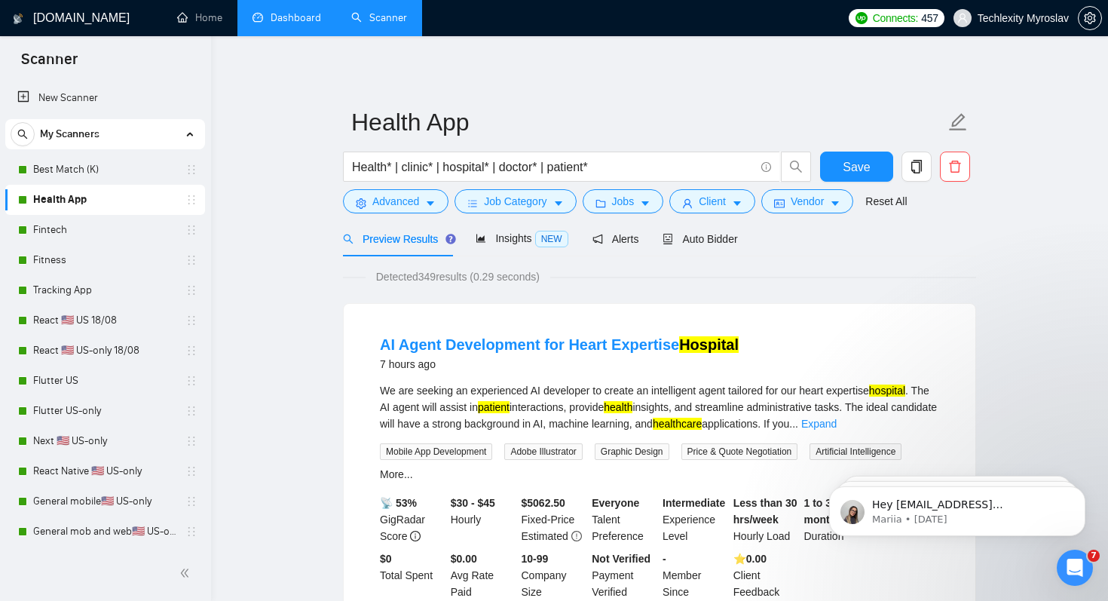
click at [147, 227] on link "Fintech" at bounding box center [104, 230] width 143 height 30
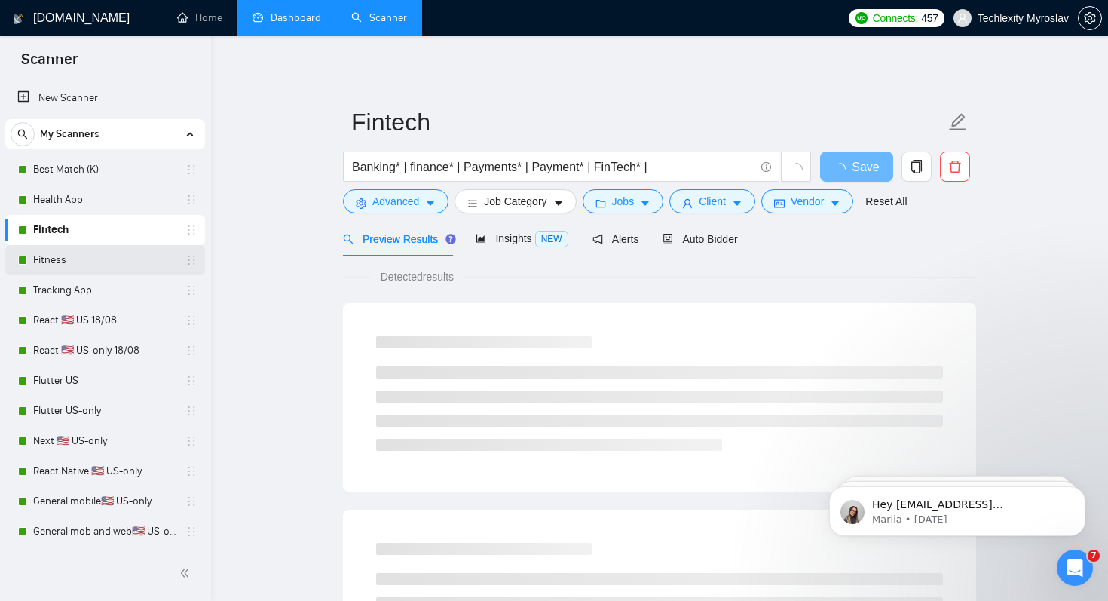
click at [134, 257] on link "Fitness" at bounding box center [104, 260] width 143 height 30
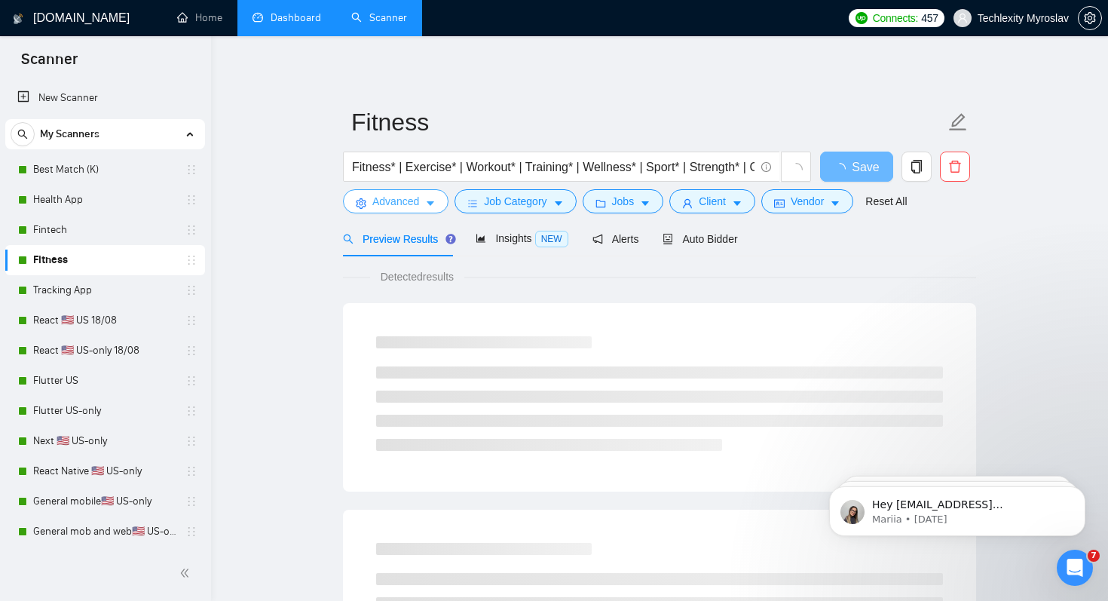
click at [378, 213] on button "Advanced" at bounding box center [396, 201] width 106 height 24
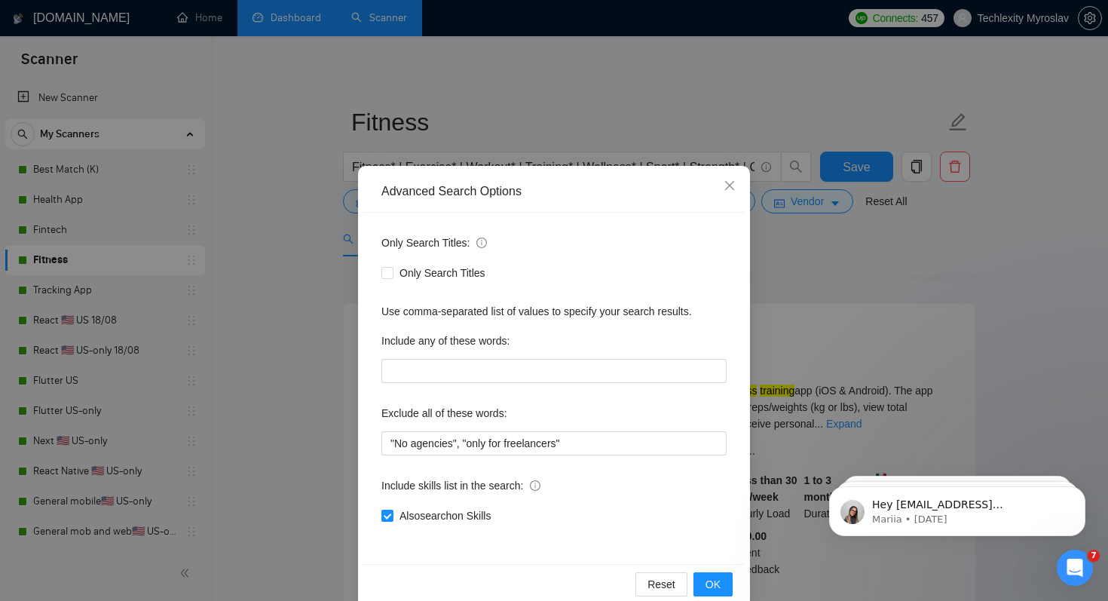
click at [308, 418] on div "Advanced Search Options Only Search Titles: Only Search Titles Use comma-separa…" at bounding box center [554, 300] width 1108 height 601
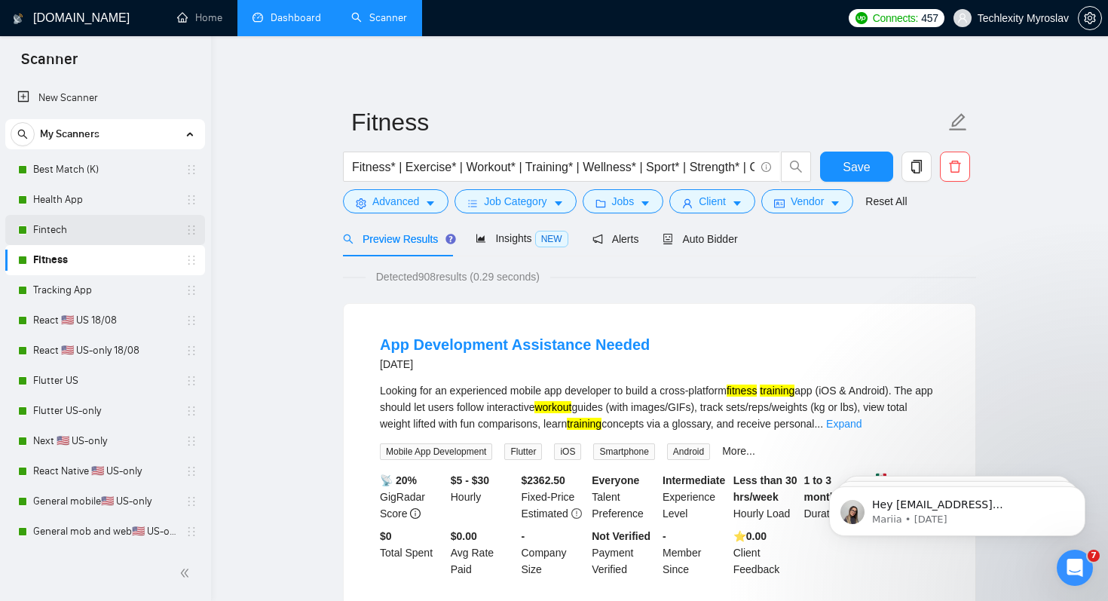
click at [90, 235] on link "Fintech" at bounding box center [104, 230] width 143 height 30
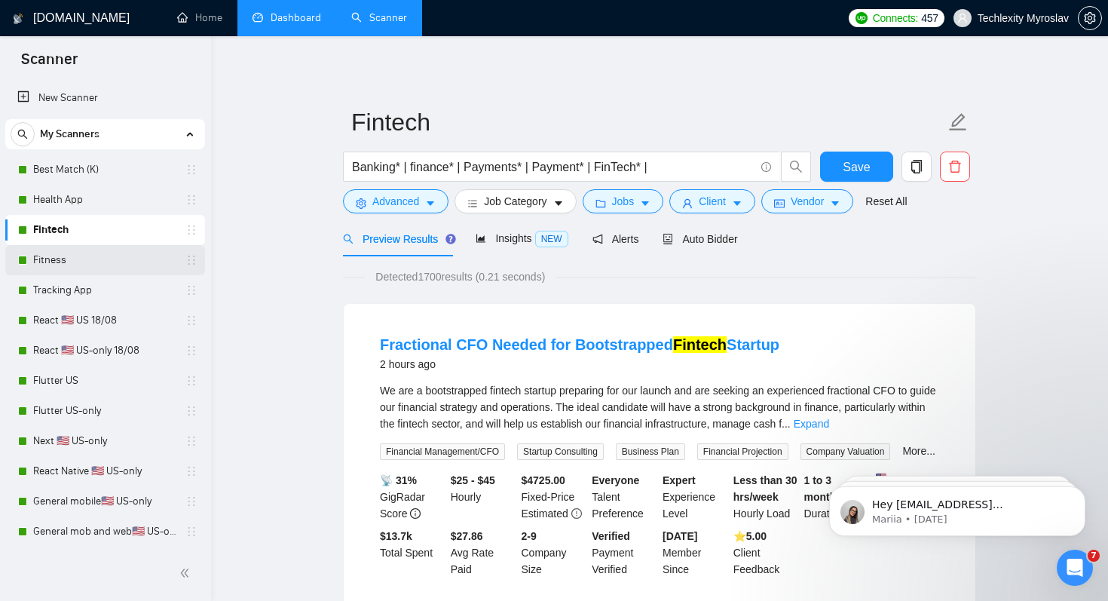
click at [117, 254] on link "Fitness" at bounding box center [104, 260] width 143 height 30
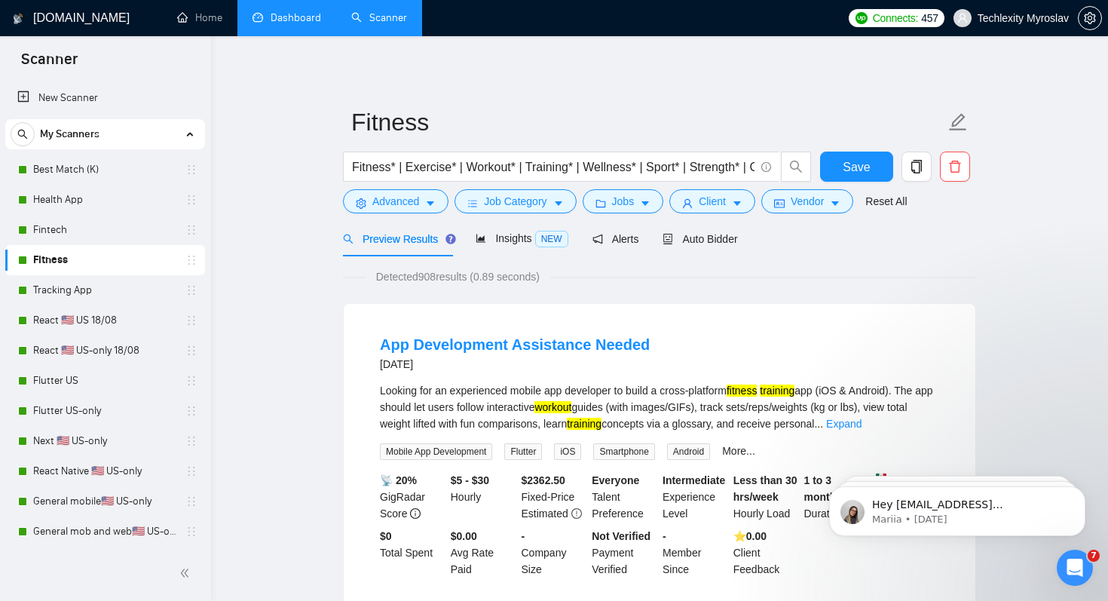
click at [298, 17] on link "Dashboard" at bounding box center [287, 17] width 69 height 13
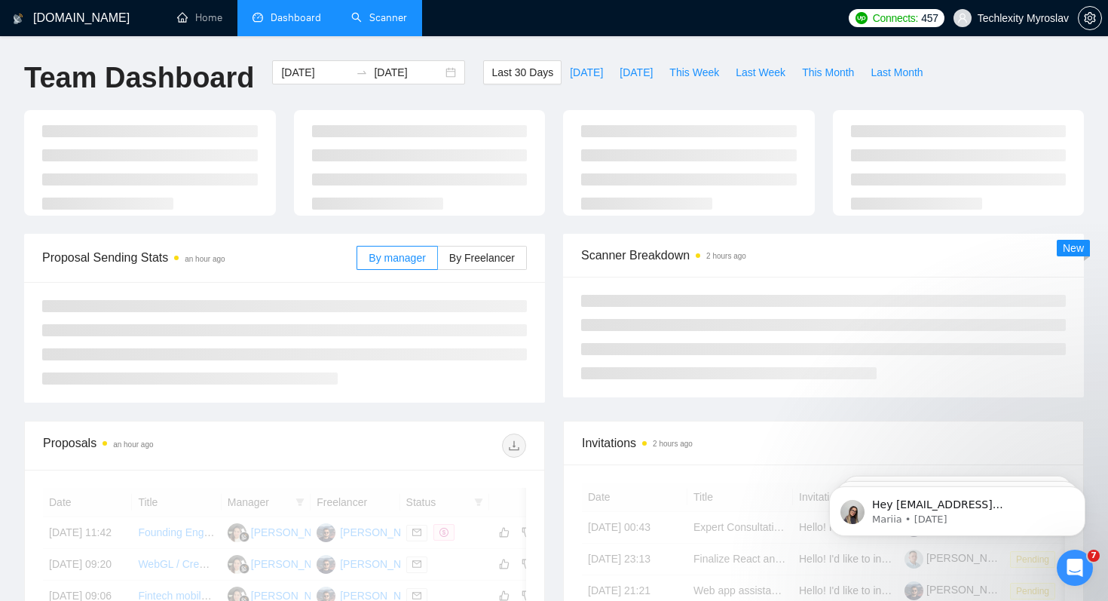
click at [396, 22] on link "Scanner" at bounding box center [379, 17] width 56 height 13
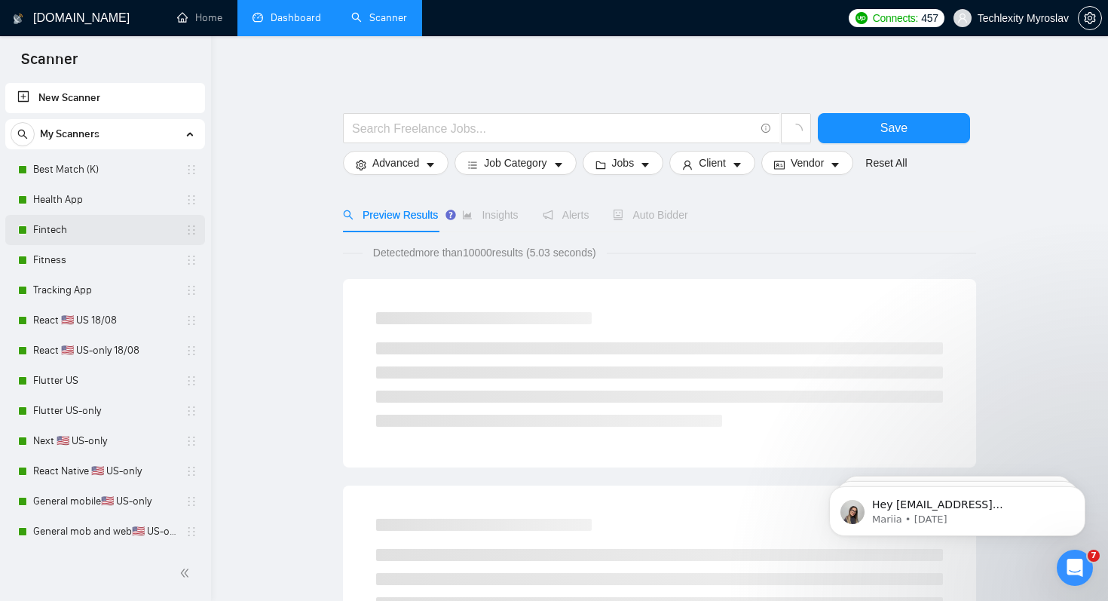
click at [126, 232] on link "Fintech" at bounding box center [104, 230] width 143 height 30
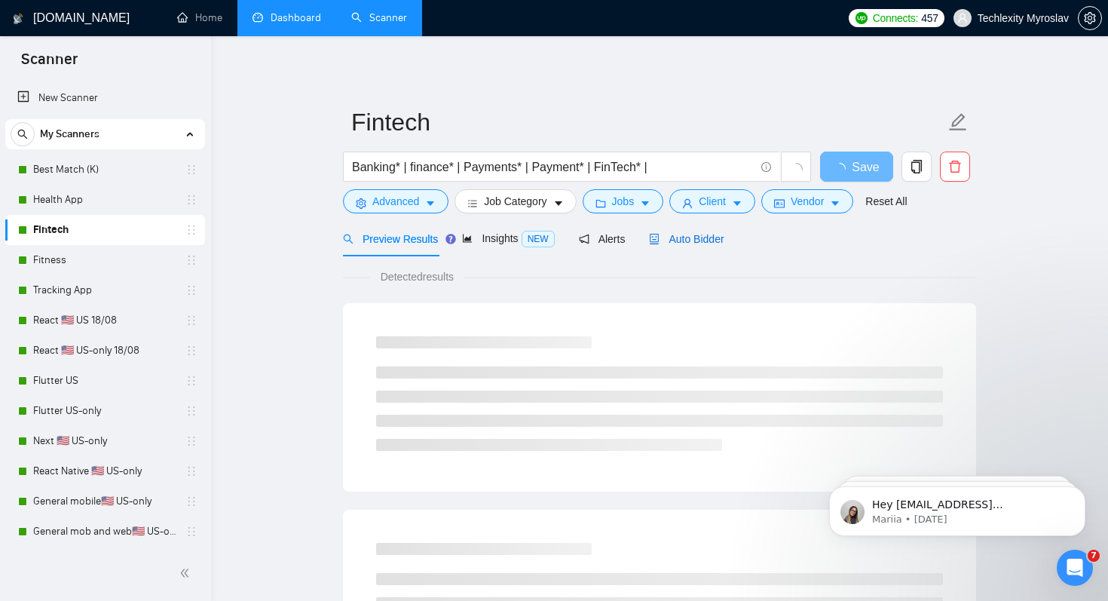
click at [673, 244] on span "Auto Bidder" at bounding box center [686, 239] width 75 height 12
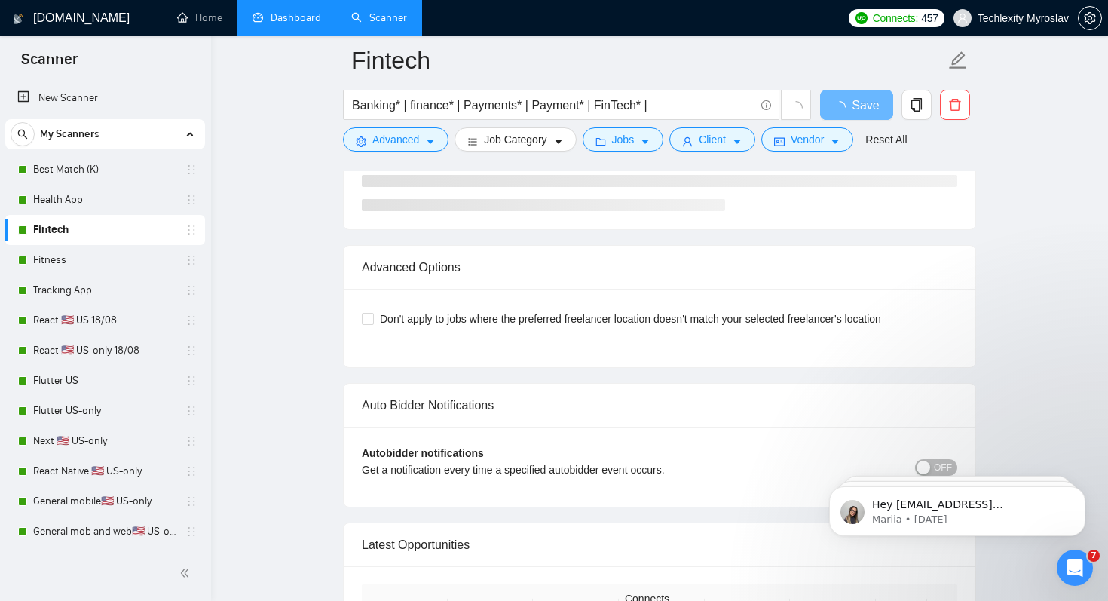
scroll to position [3223, 0]
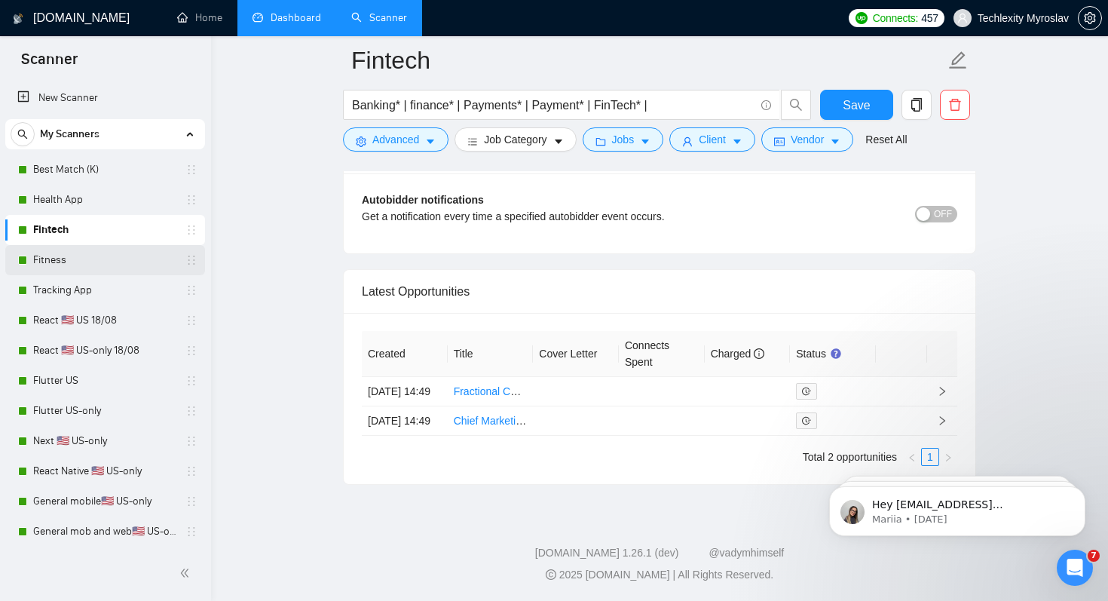
click at [102, 262] on link "Fitness" at bounding box center [104, 260] width 143 height 30
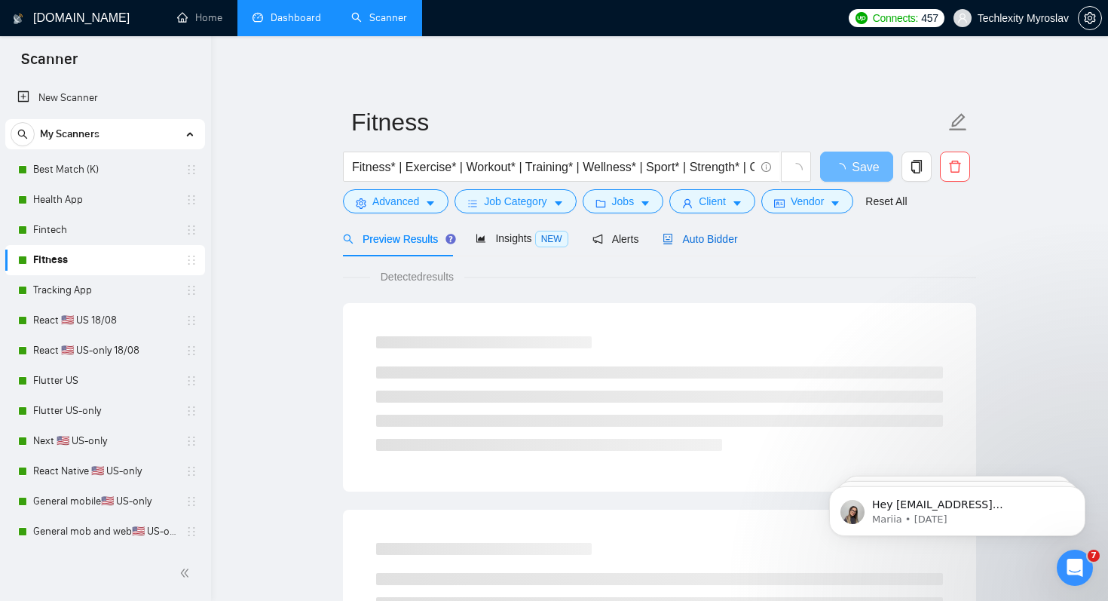
click at [717, 236] on span "Auto Bidder" at bounding box center [700, 239] width 75 height 12
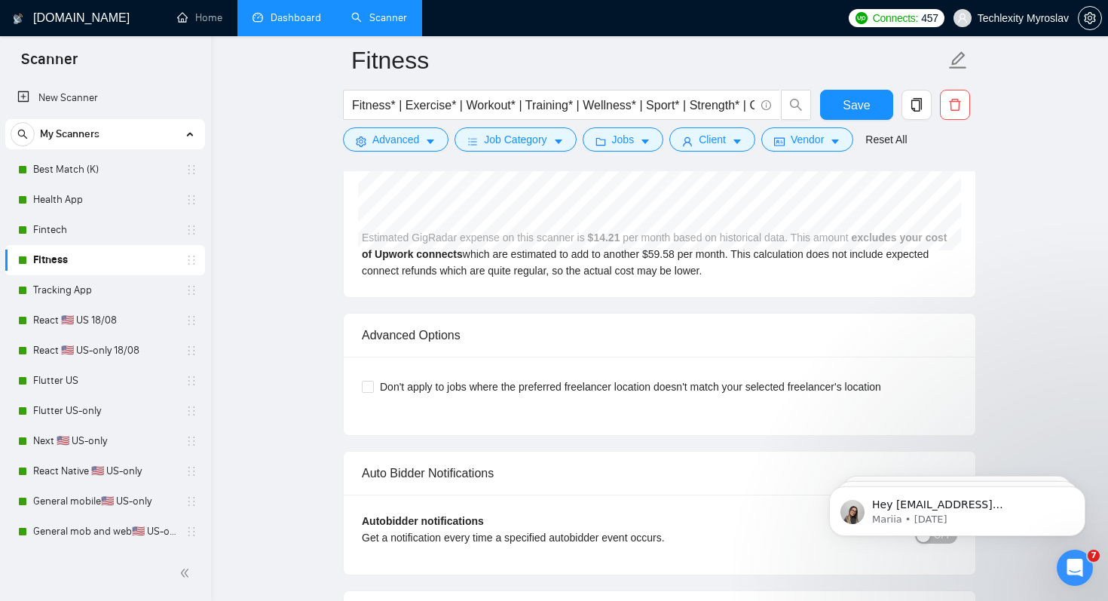
scroll to position [3227, 0]
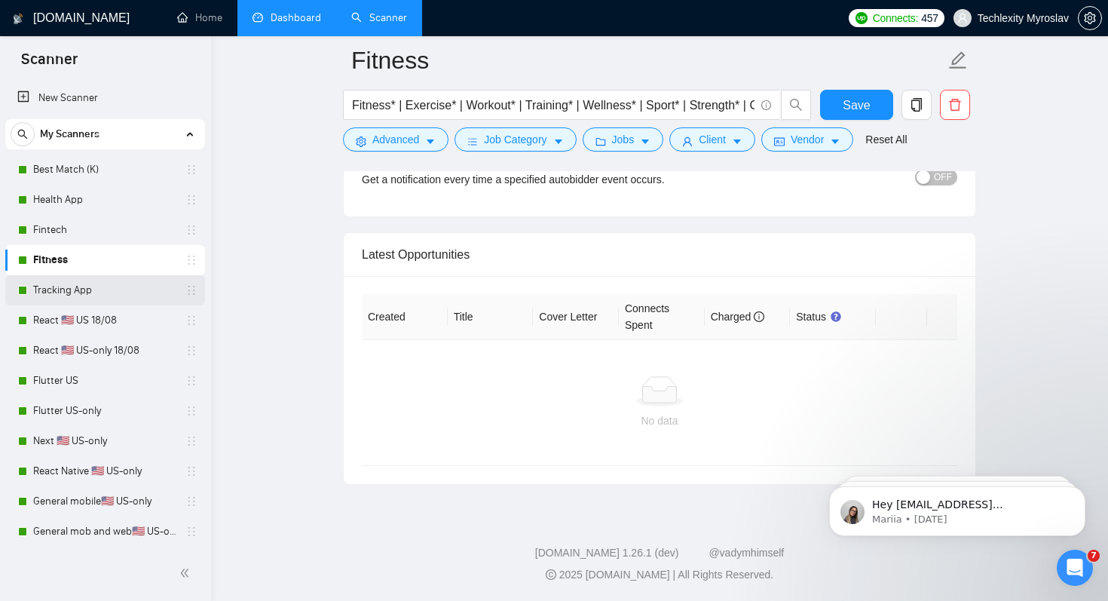
click at [135, 282] on link "Tracking App" at bounding box center [104, 290] width 143 height 30
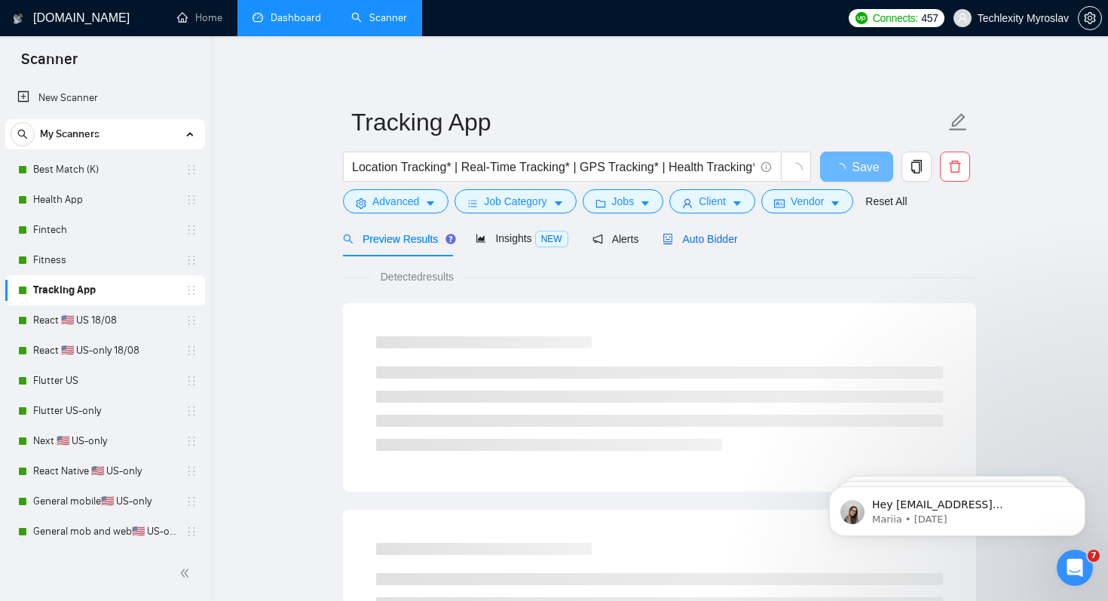
click at [722, 240] on span "Auto Bidder" at bounding box center [700, 239] width 75 height 12
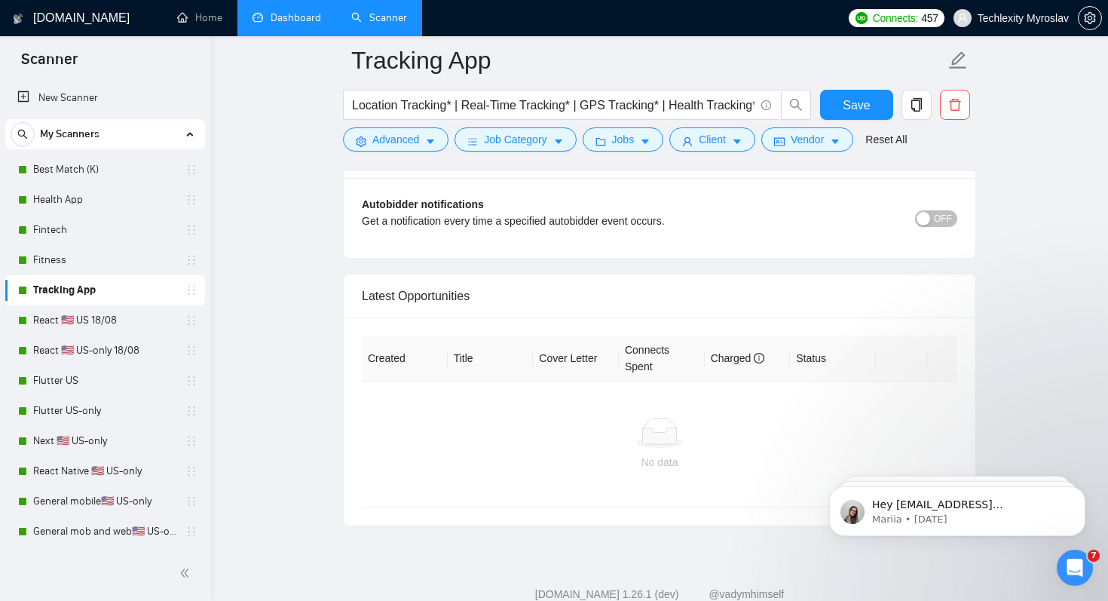
scroll to position [3213, 0]
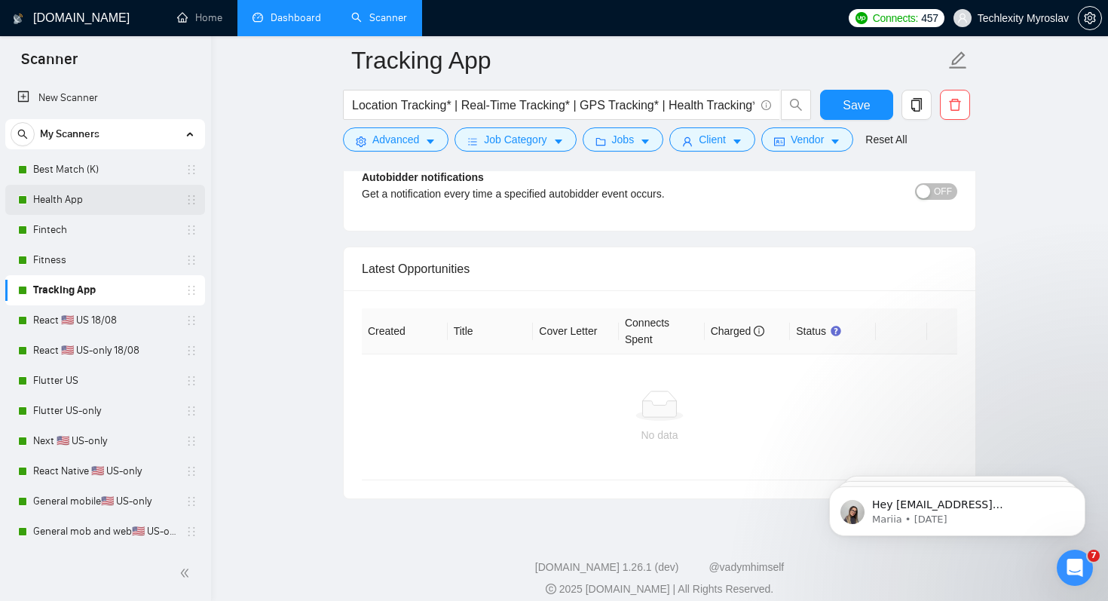
click at [81, 207] on link "Health App" at bounding box center [104, 200] width 143 height 30
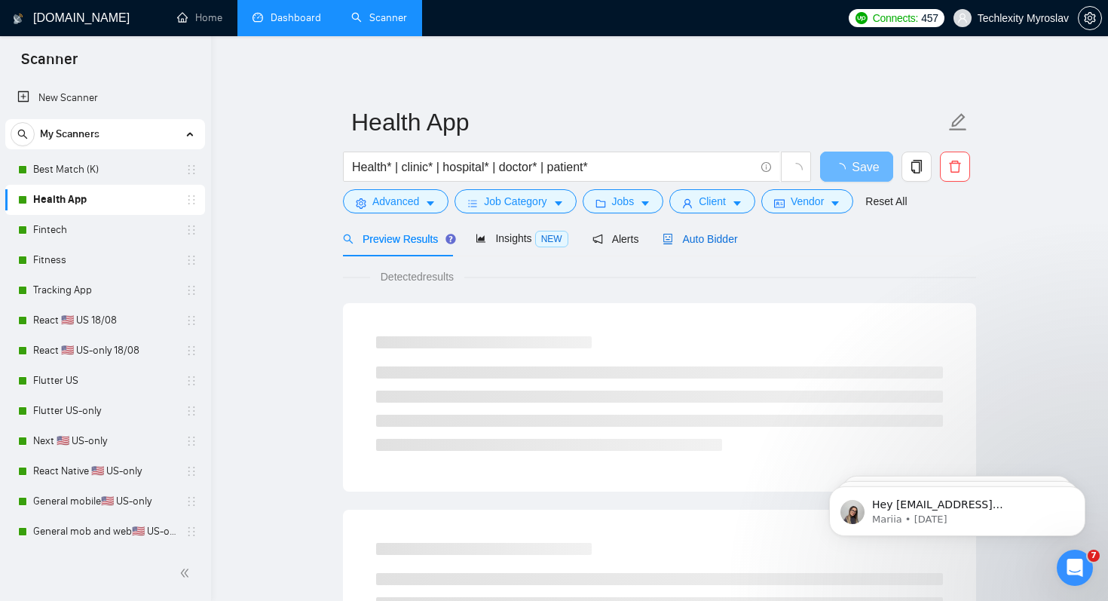
click at [710, 243] on span "Auto Bidder" at bounding box center [700, 239] width 75 height 12
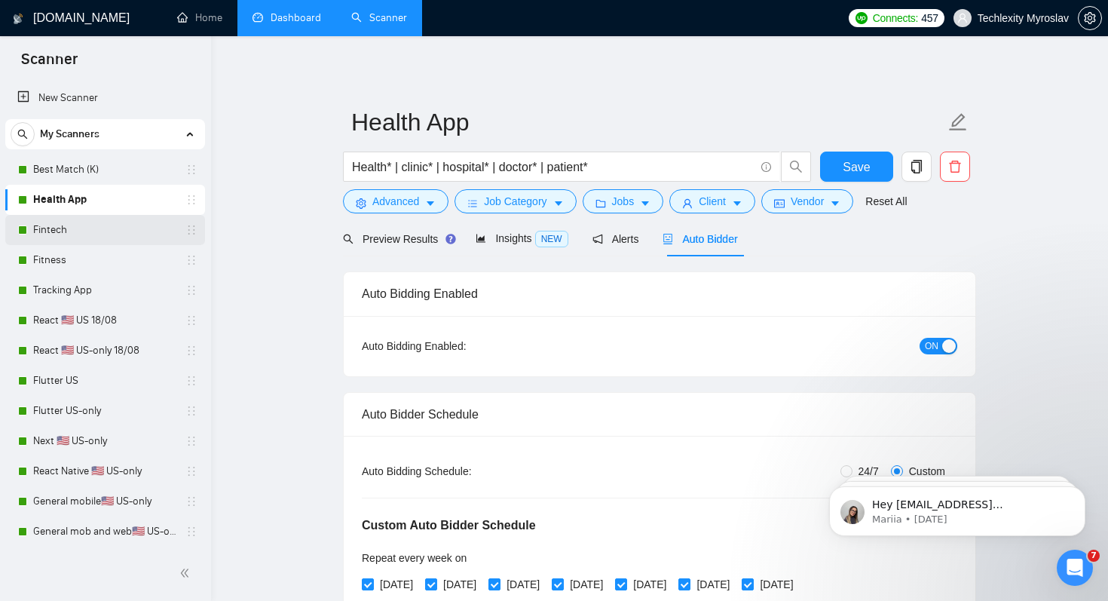
click at [109, 240] on link "Fintech" at bounding box center [104, 230] width 143 height 30
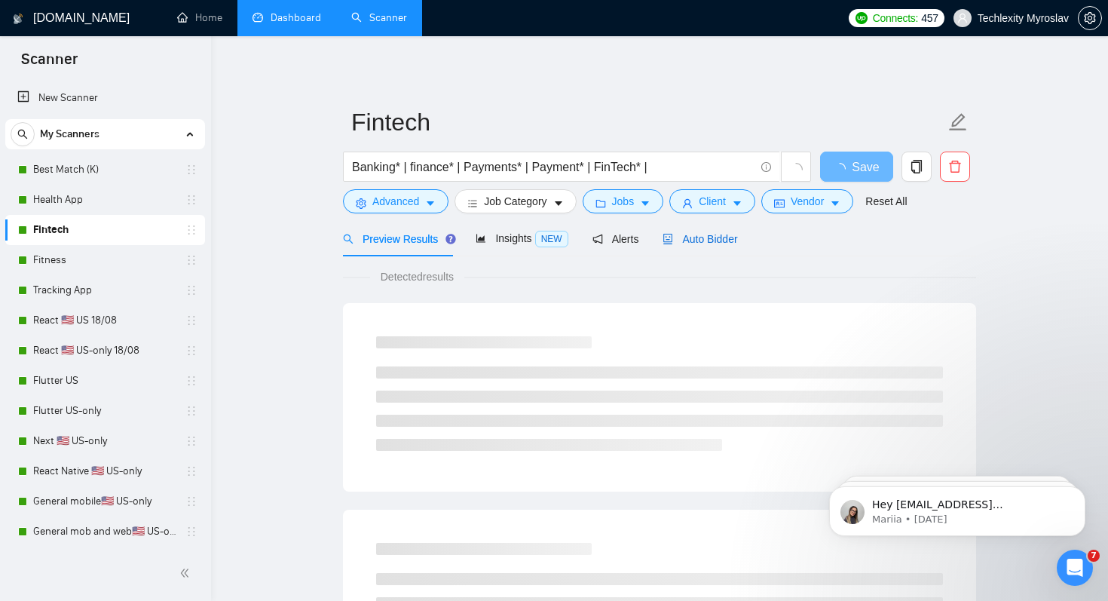
click at [720, 236] on span "Auto Bidder" at bounding box center [700, 239] width 75 height 12
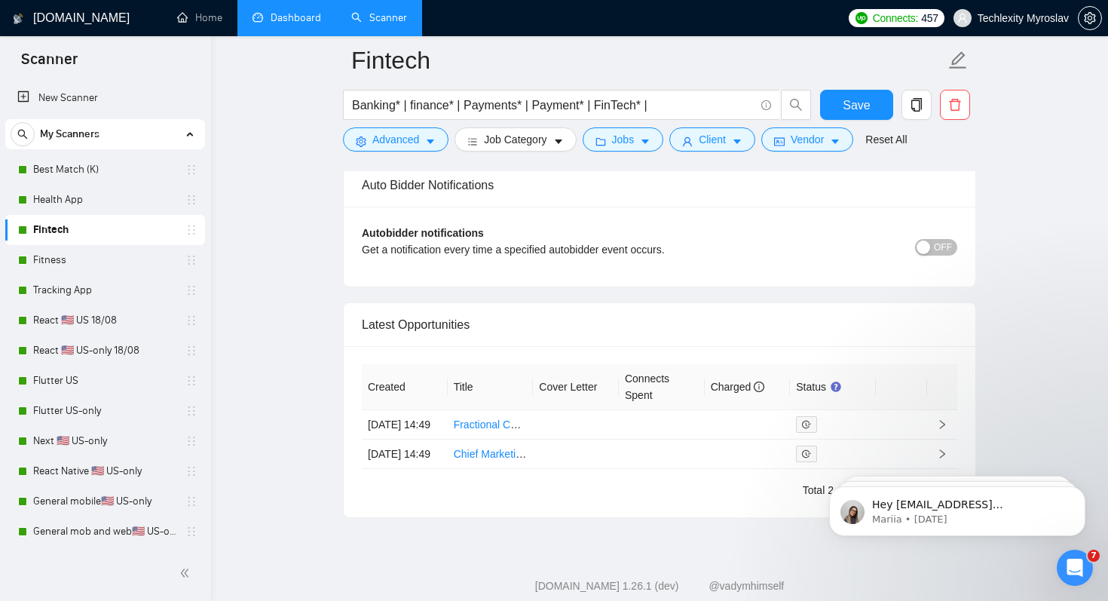
scroll to position [3223, 0]
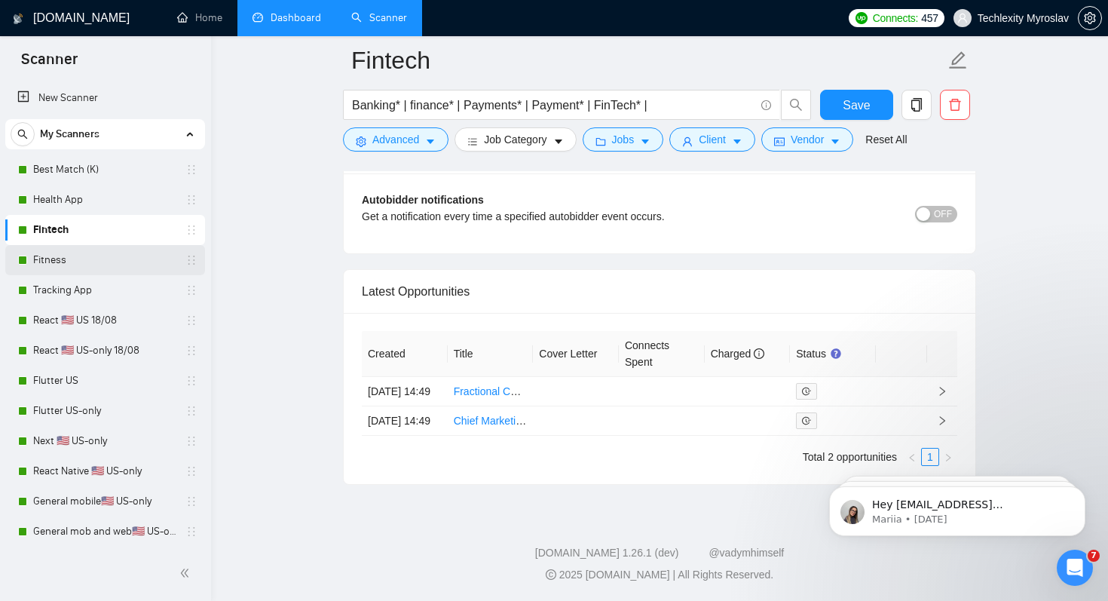
click at [119, 256] on link "Fitness" at bounding box center [104, 260] width 143 height 30
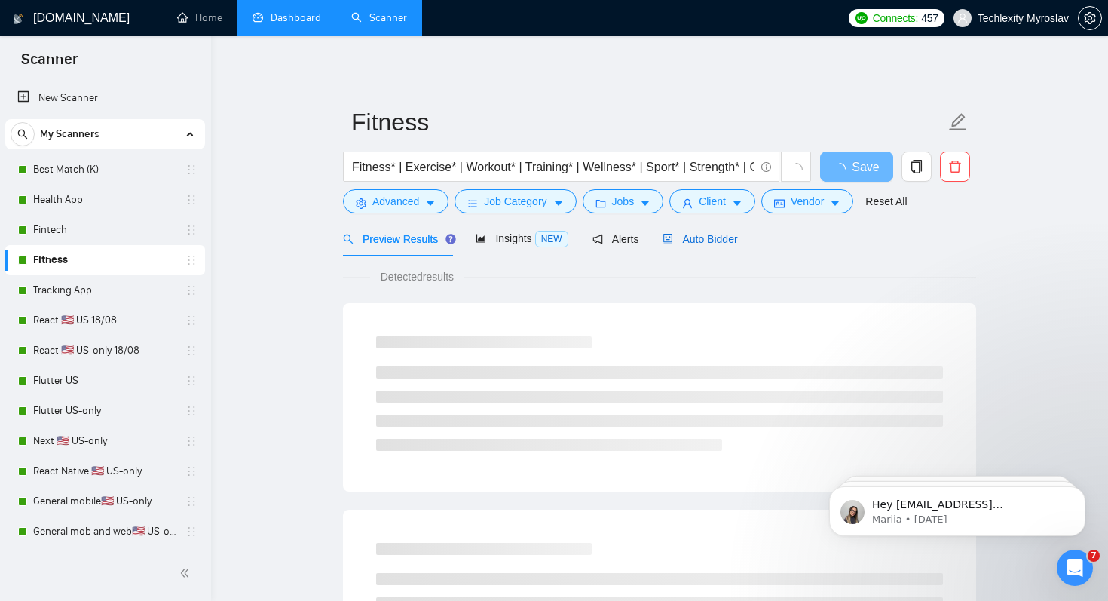
click at [704, 231] on div "Auto Bidder" at bounding box center [700, 239] width 75 height 17
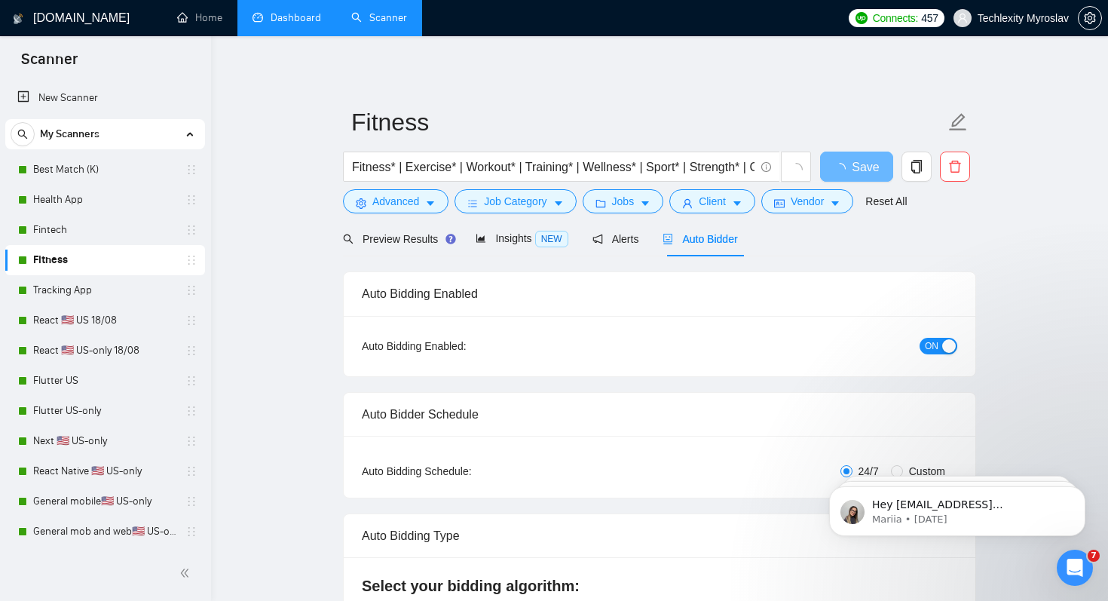
radio input "false"
radio input "true"
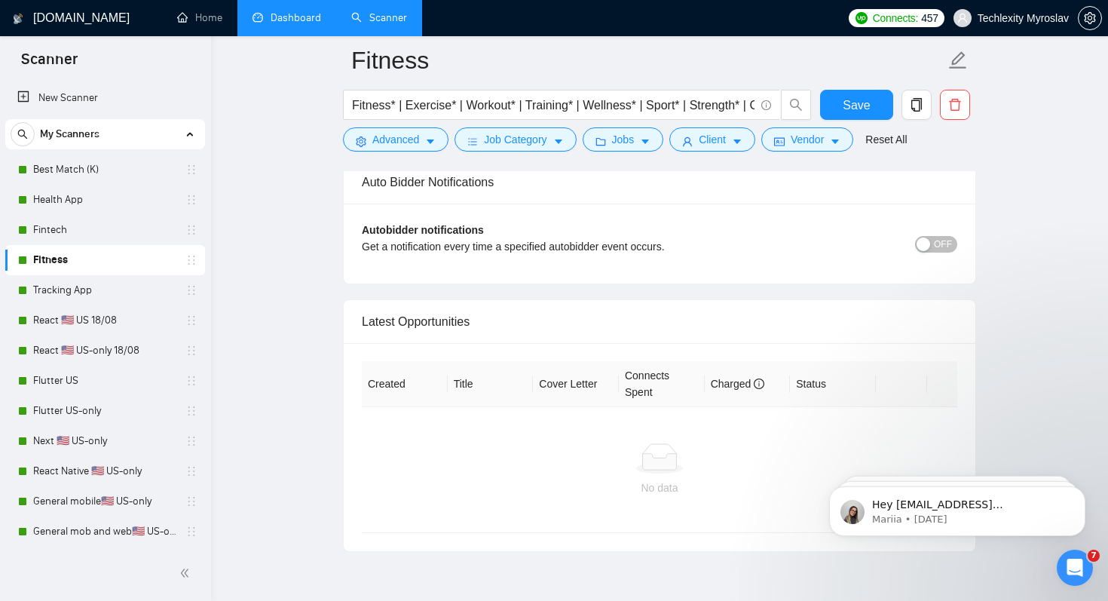
scroll to position [3227, 0]
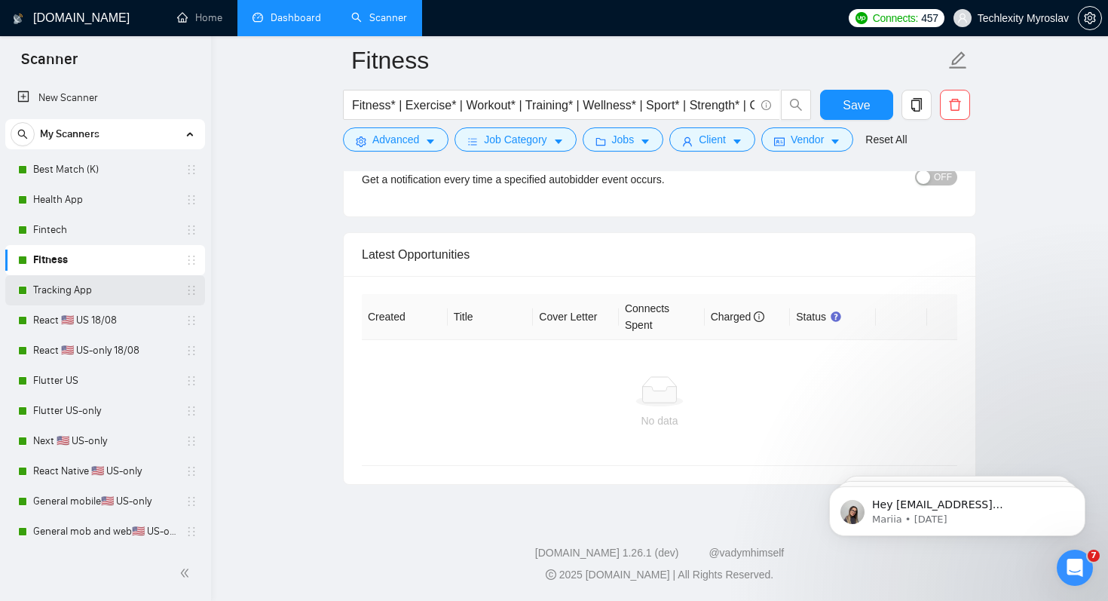
click at [103, 293] on link "Tracking App" at bounding box center [104, 290] width 143 height 30
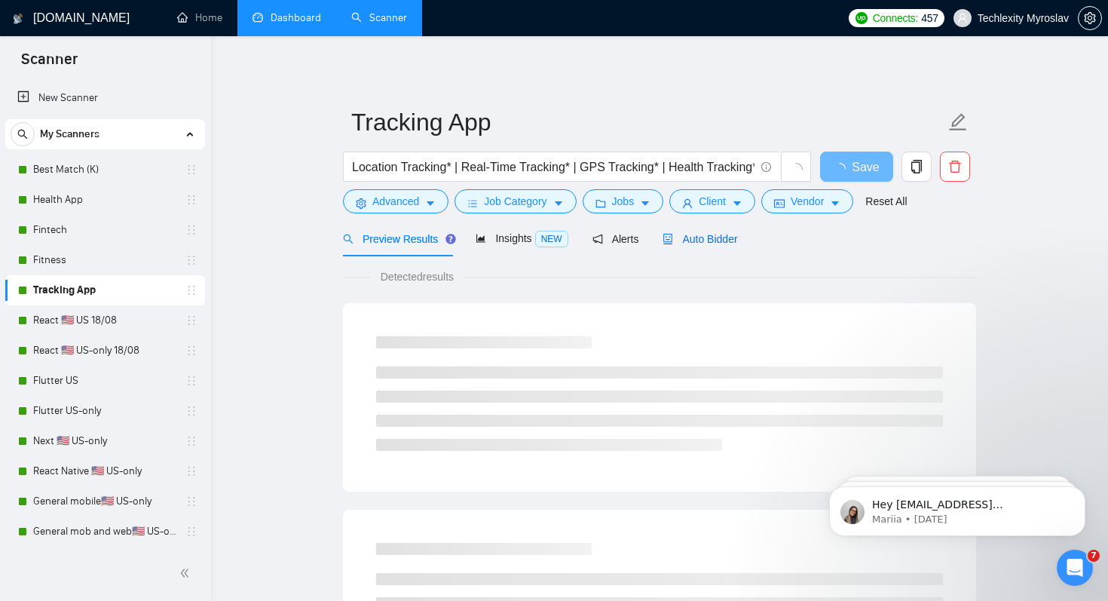
click at [700, 236] on span "Auto Bidder" at bounding box center [700, 239] width 75 height 12
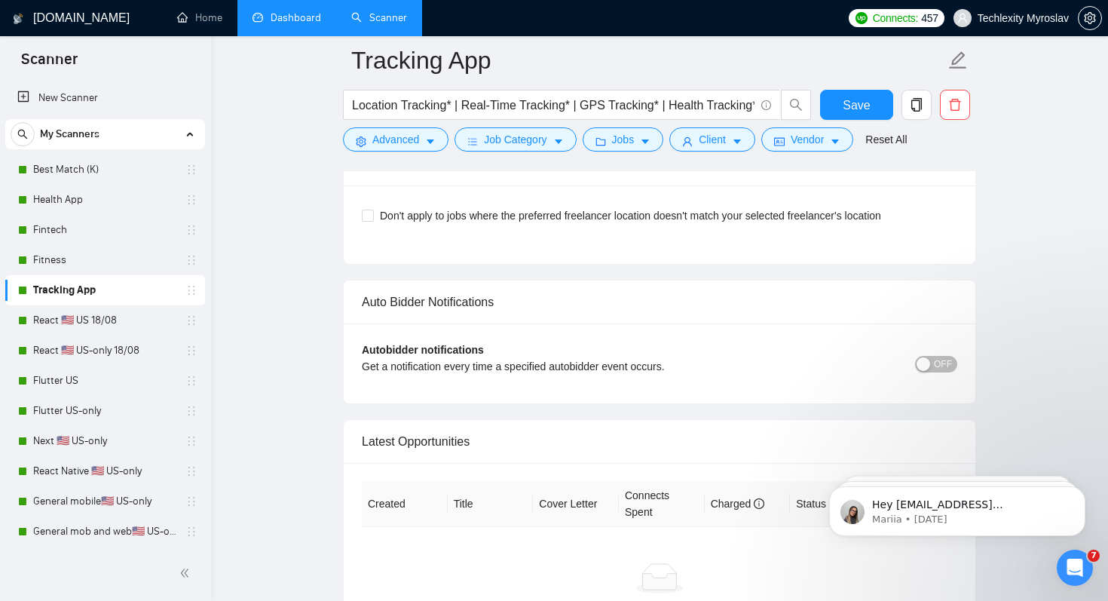
scroll to position [3227, 0]
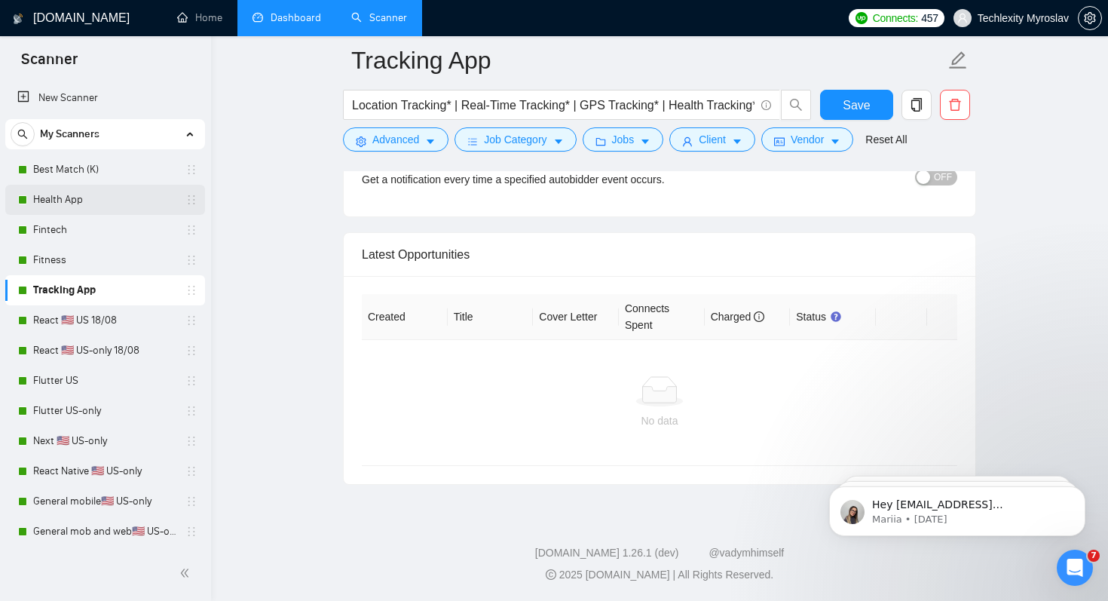
click at [107, 206] on link "Health App" at bounding box center [104, 200] width 143 height 30
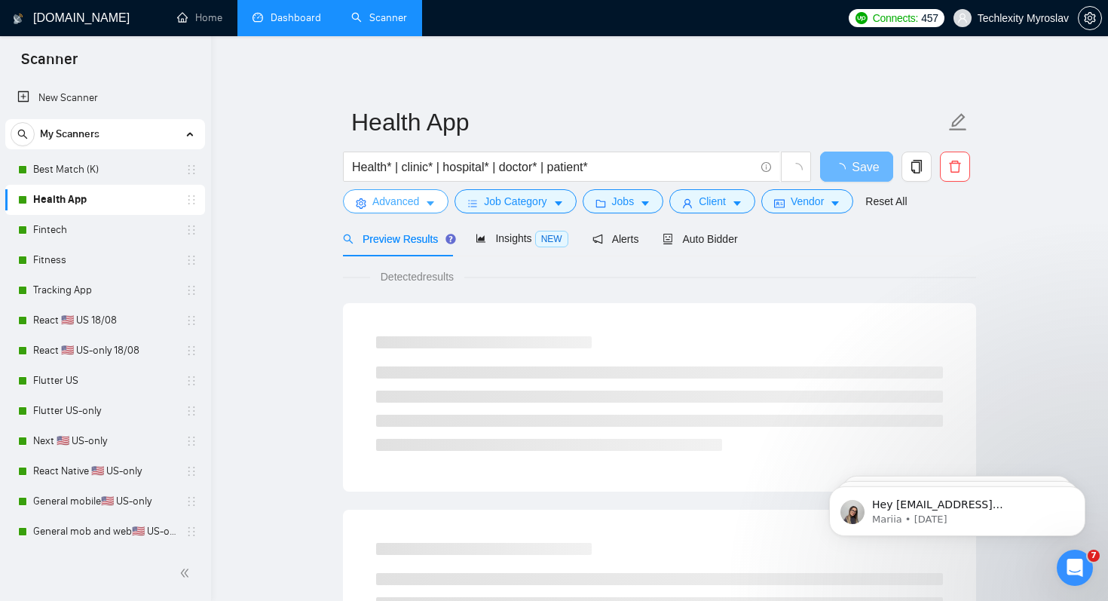
click at [370, 211] on button "Advanced" at bounding box center [396, 201] width 106 height 24
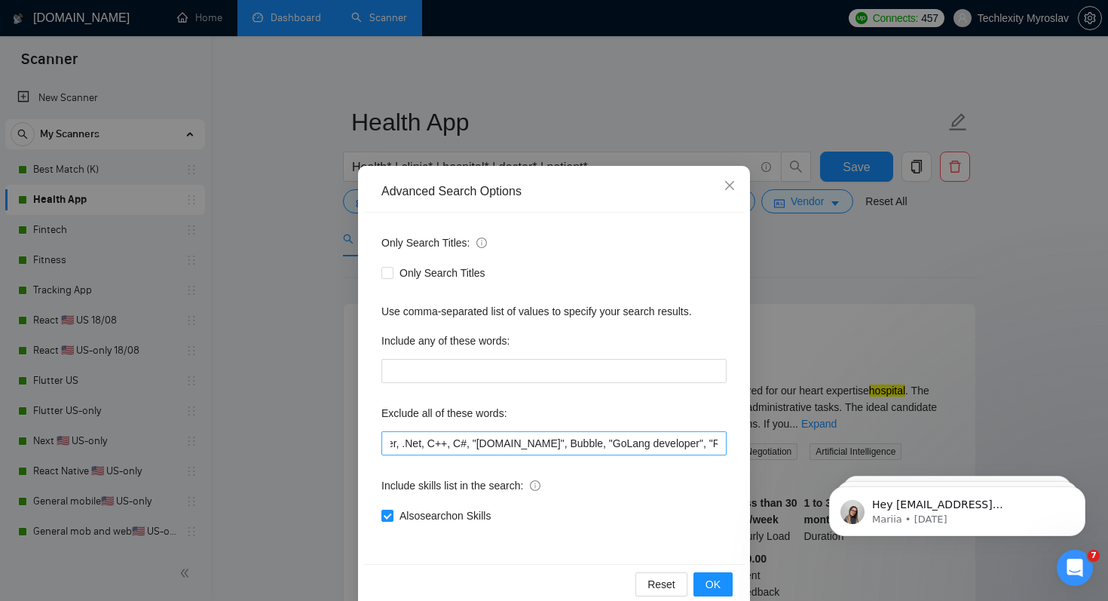
scroll to position [0, 368]
click at [304, 417] on div "Advanced Search Options Only Search Titles: Only Search Titles Use comma-separa…" at bounding box center [554, 300] width 1108 height 601
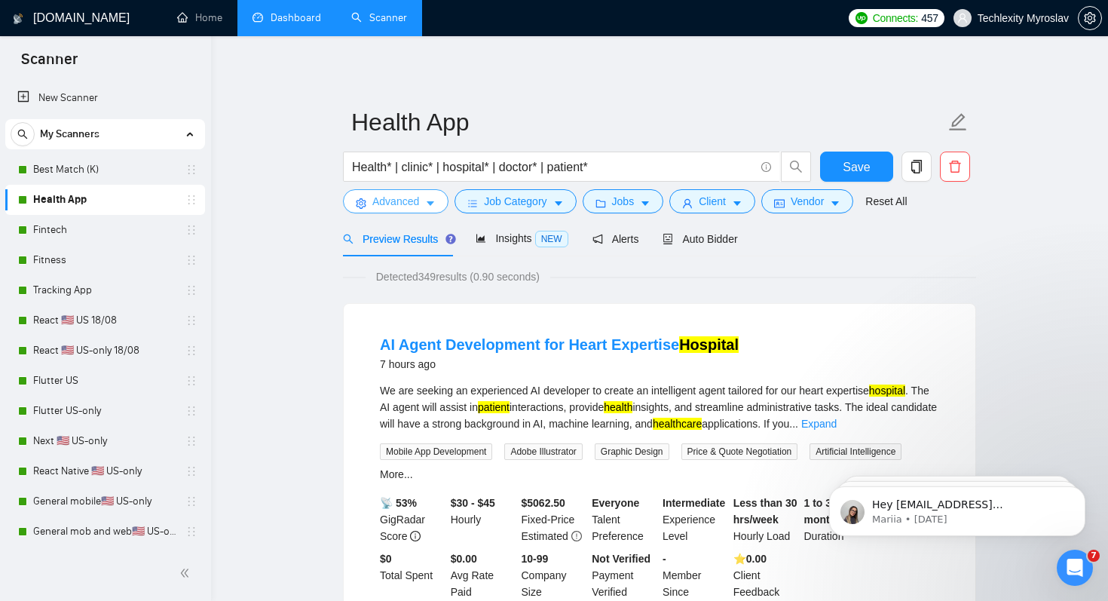
click at [360, 195] on button "Advanced" at bounding box center [396, 201] width 106 height 24
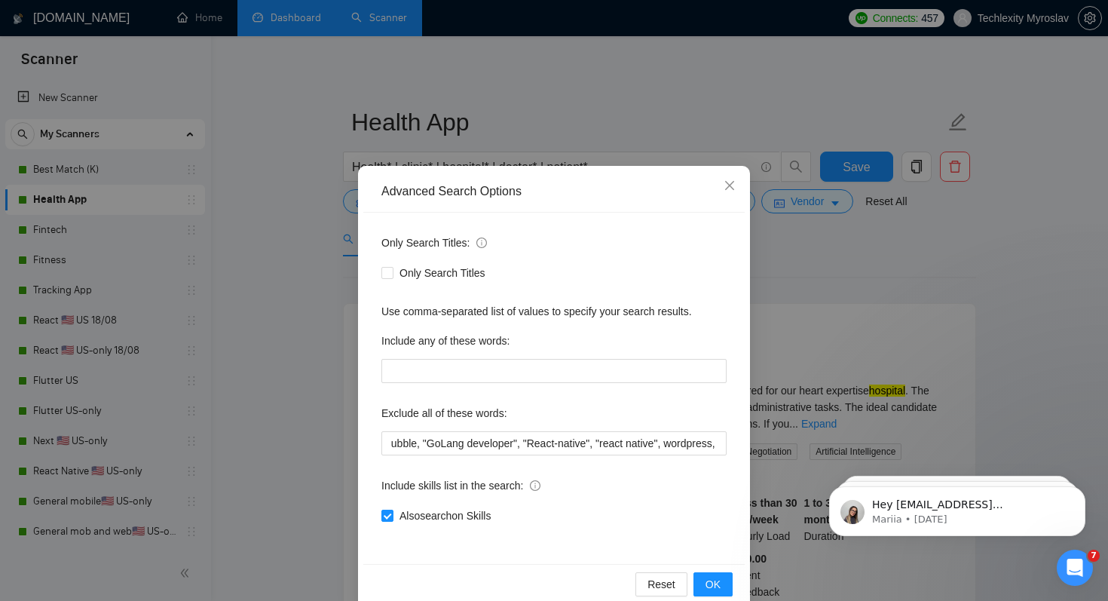
click at [276, 449] on div "Advanced Search Options Only Search Titles: Only Search Titles Use comma-separa…" at bounding box center [554, 300] width 1108 height 601
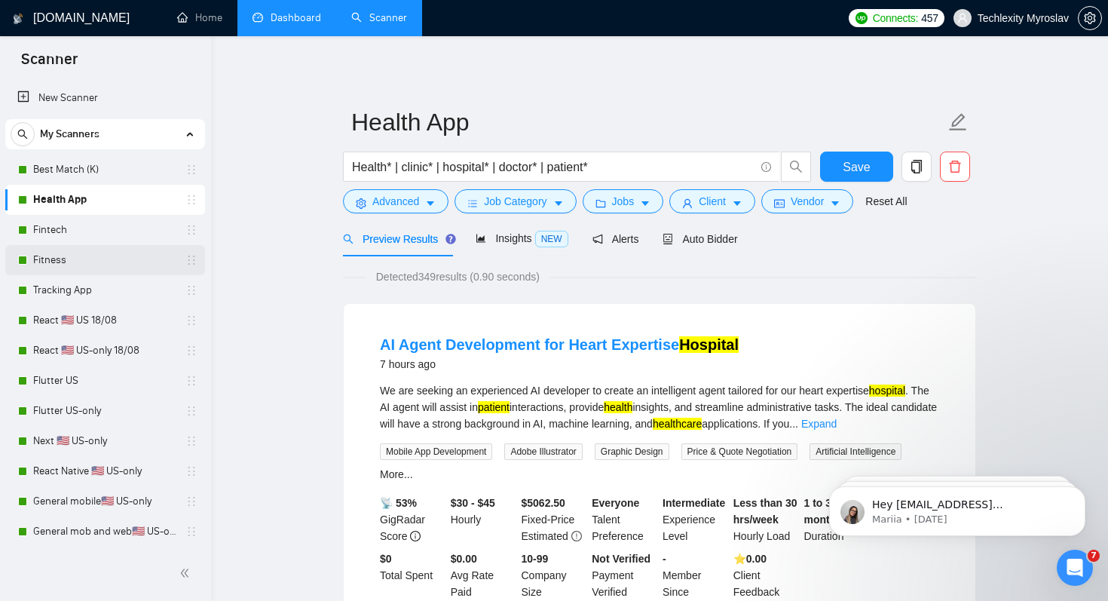
click at [112, 257] on link "Fitness" at bounding box center [104, 260] width 143 height 30
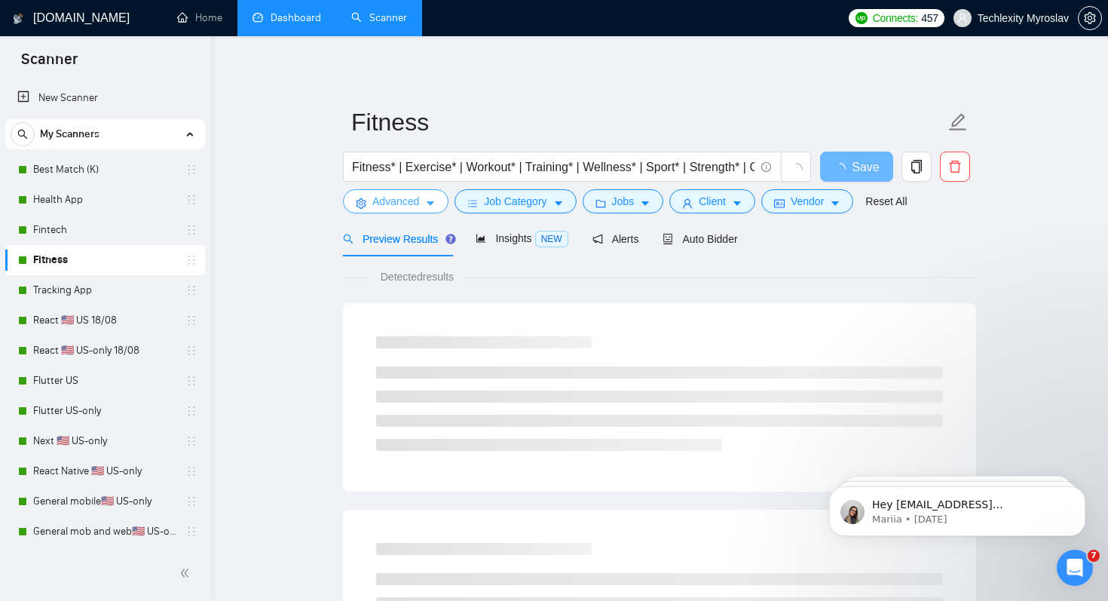
click at [377, 205] on span "Advanced" at bounding box center [395, 201] width 47 height 17
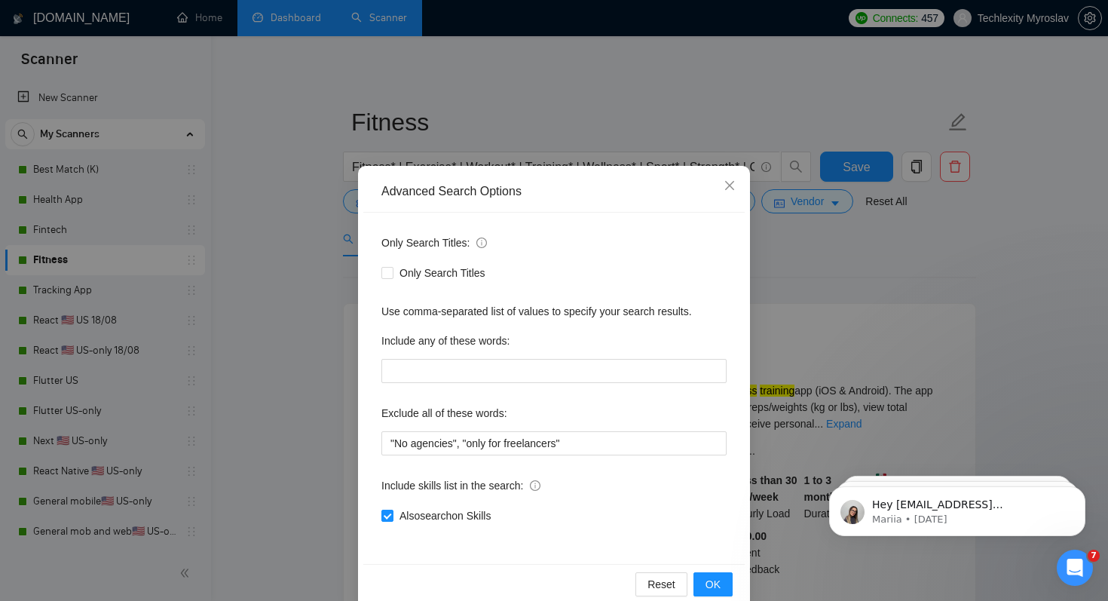
click at [123, 245] on div "Advanced Search Options Only Search Titles: Only Search Titles Use comma-separa…" at bounding box center [554, 300] width 1108 height 601
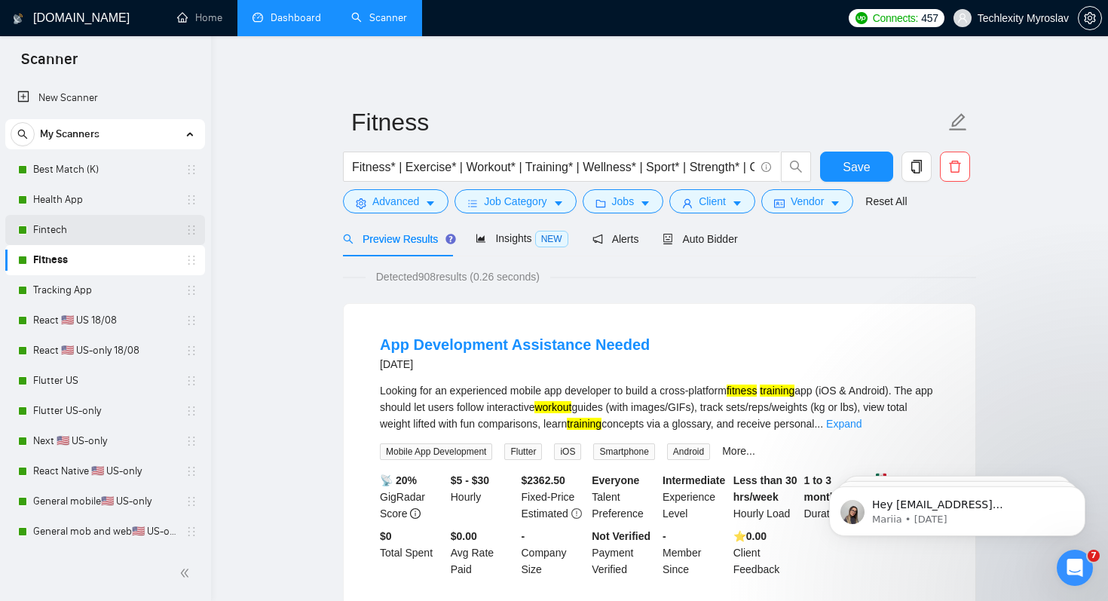
click at [108, 233] on link "Fintech" at bounding box center [104, 230] width 143 height 30
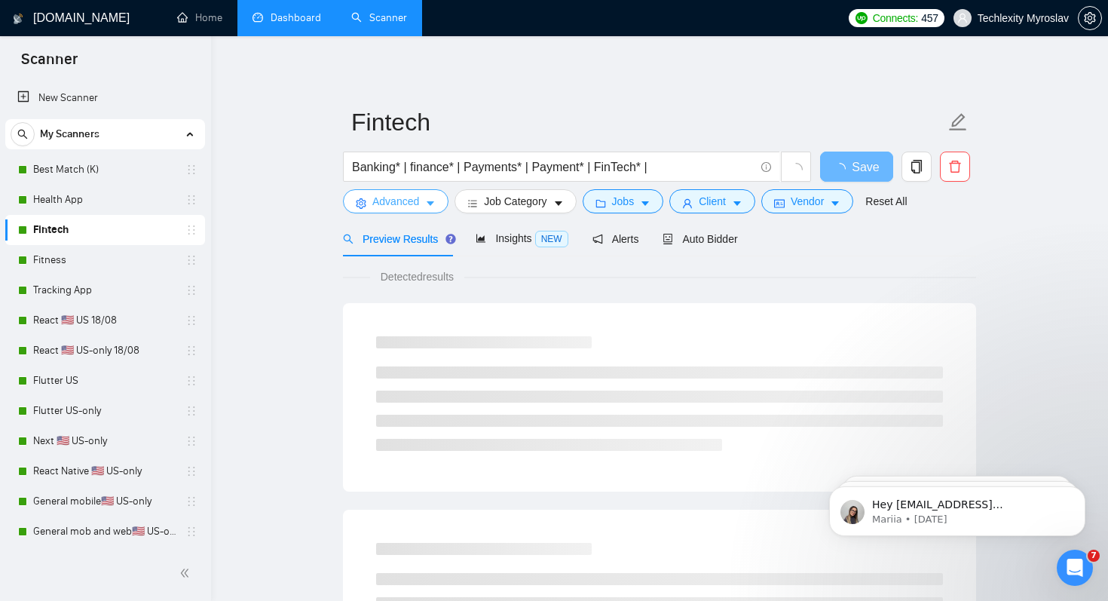
click at [418, 192] on button "Advanced" at bounding box center [396, 201] width 106 height 24
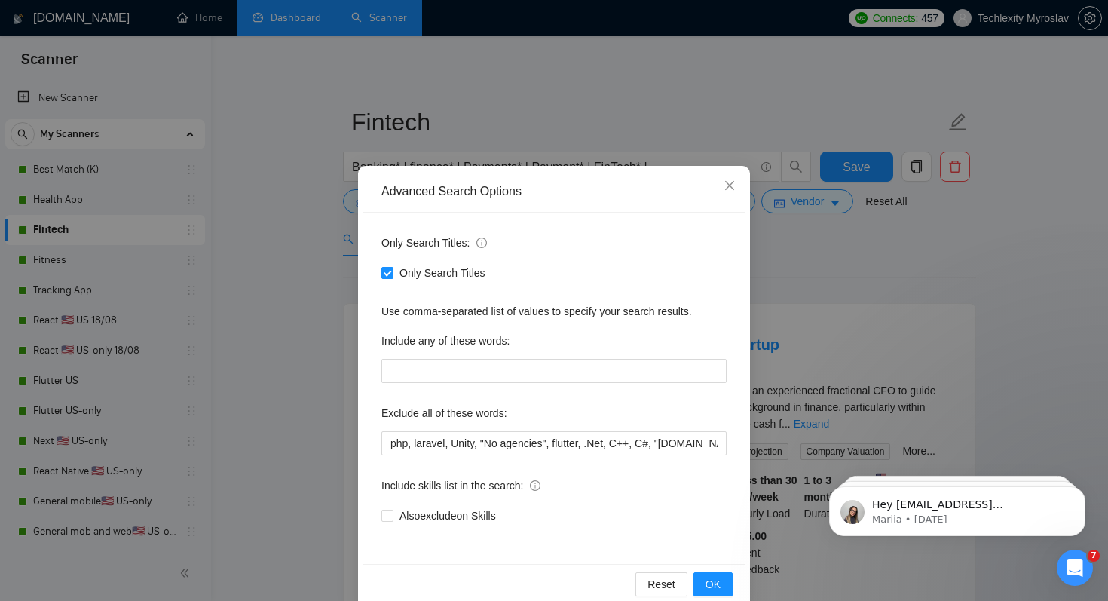
click at [278, 314] on div "Advanced Search Options Only Search Titles: Only Search Titles Use comma-separa…" at bounding box center [554, 300] width 1108 height 601
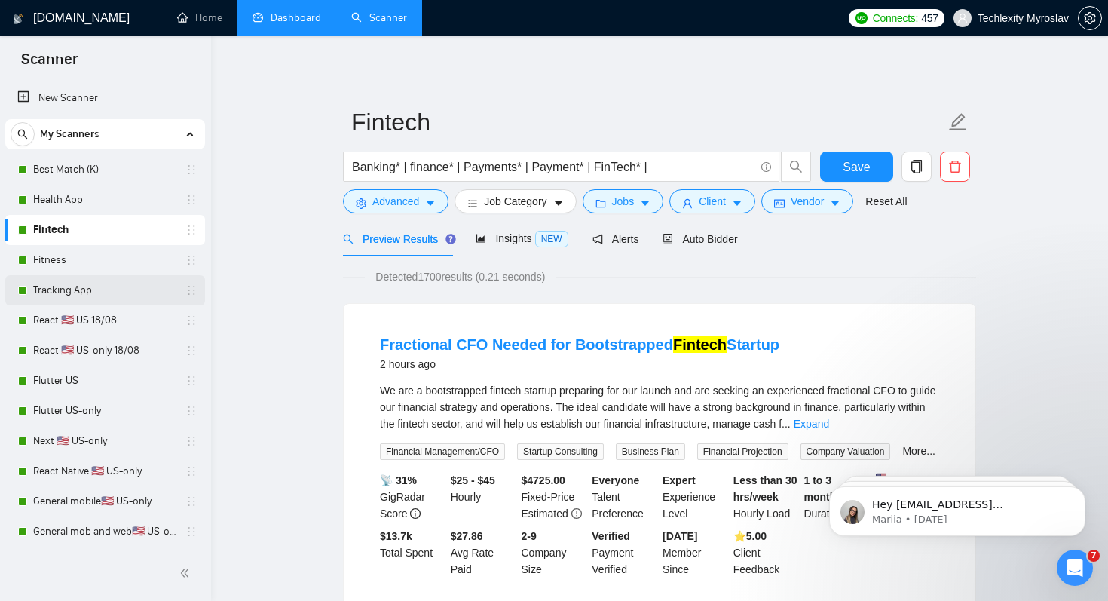
click at [151, 287] on link "Tracking App" at bounding box center [104, 290] width 143 height 30
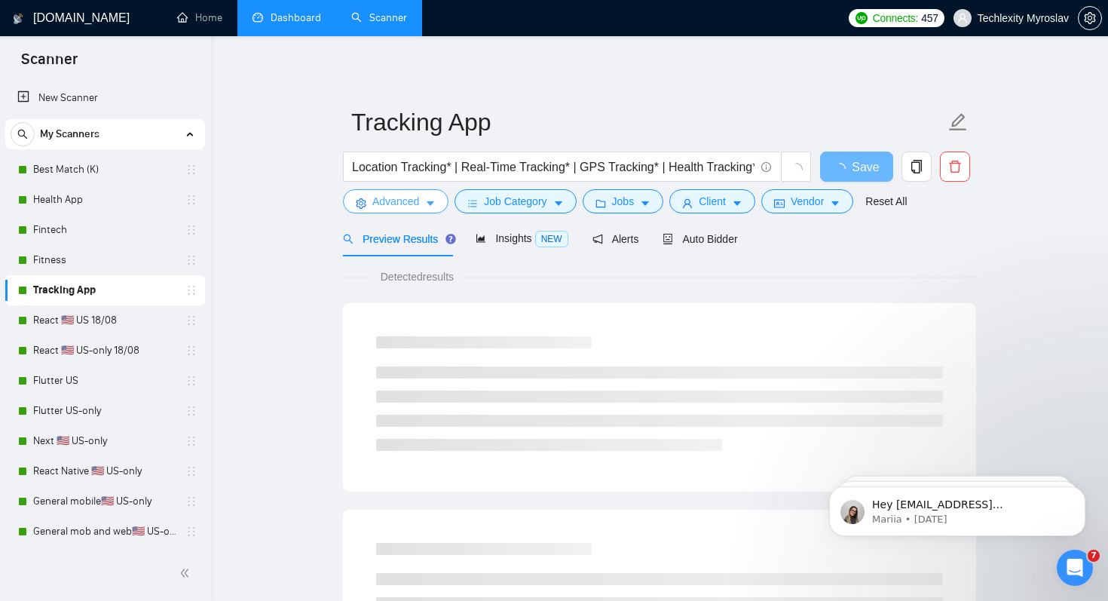
click at [365, 203] on icon "setting" at bounding box center [361, 203] width 10 height 11
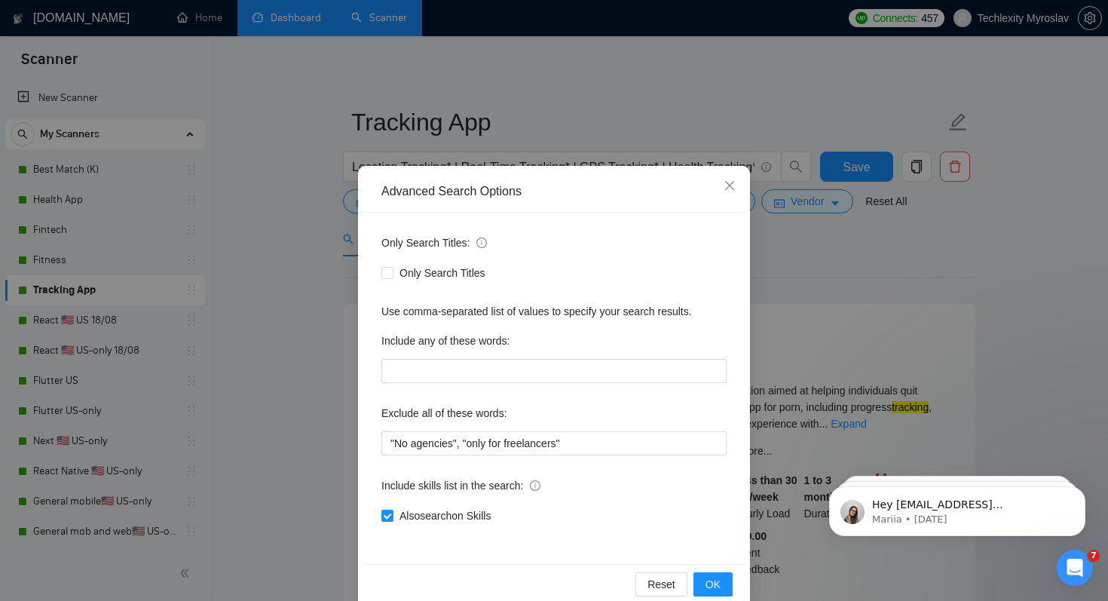
click at [287, 388] on div "Advanced Search Options Only Search Titles: Only Search Titles Use comma-separa…" at bounding box center [554, 300] width 1108 height 601
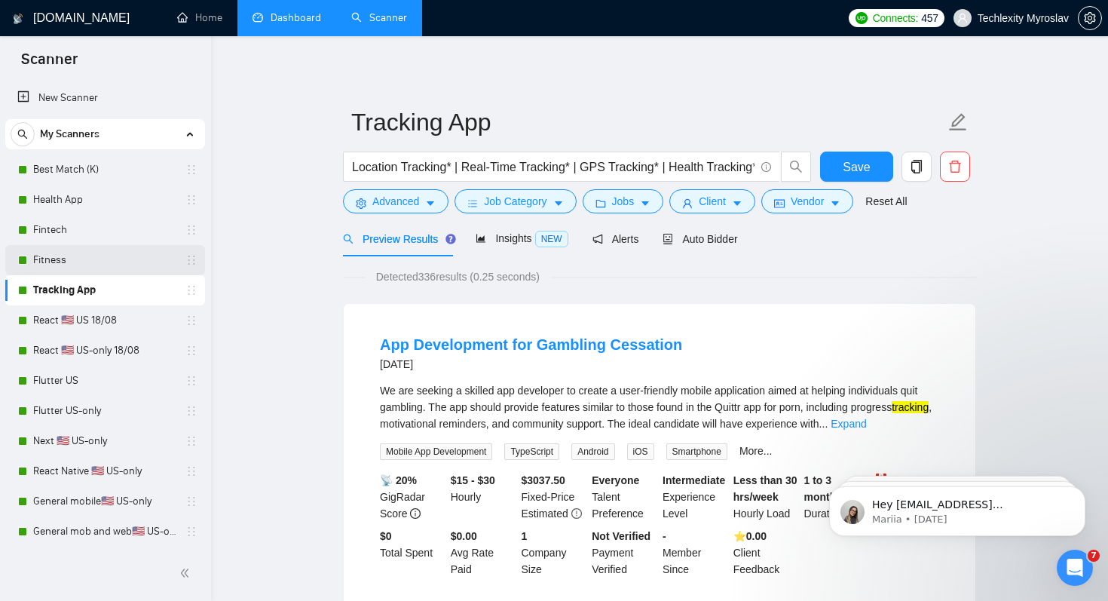
click at [136, 264] on link "Fitness" at bounding box center [104, 260] width 143 height 30
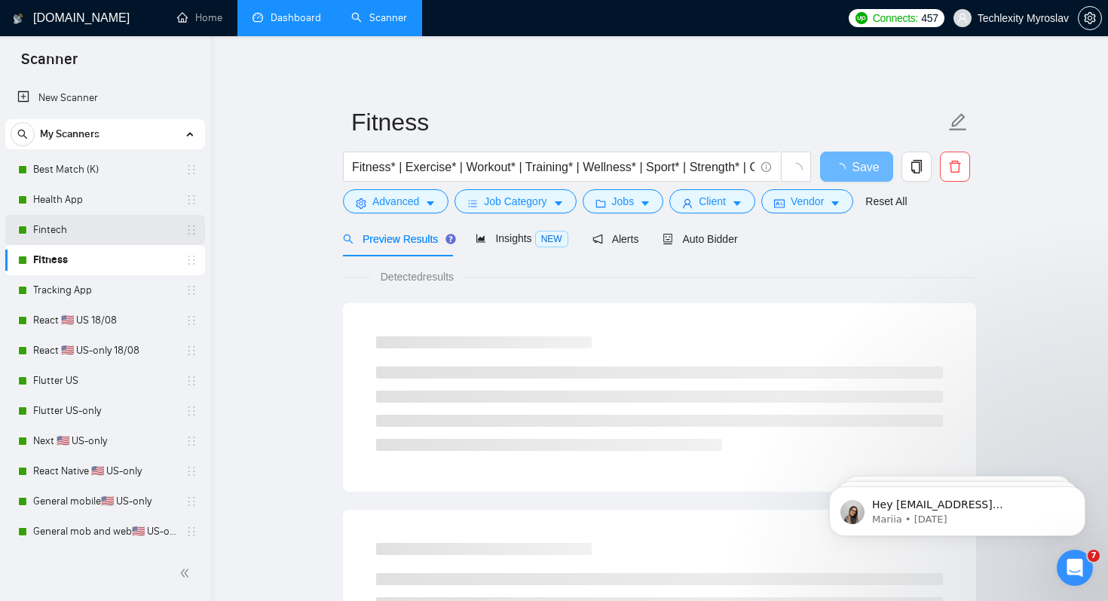
click at [136, 235] on link "Fintech" at bounding box center [104, 230] width 143 height 30
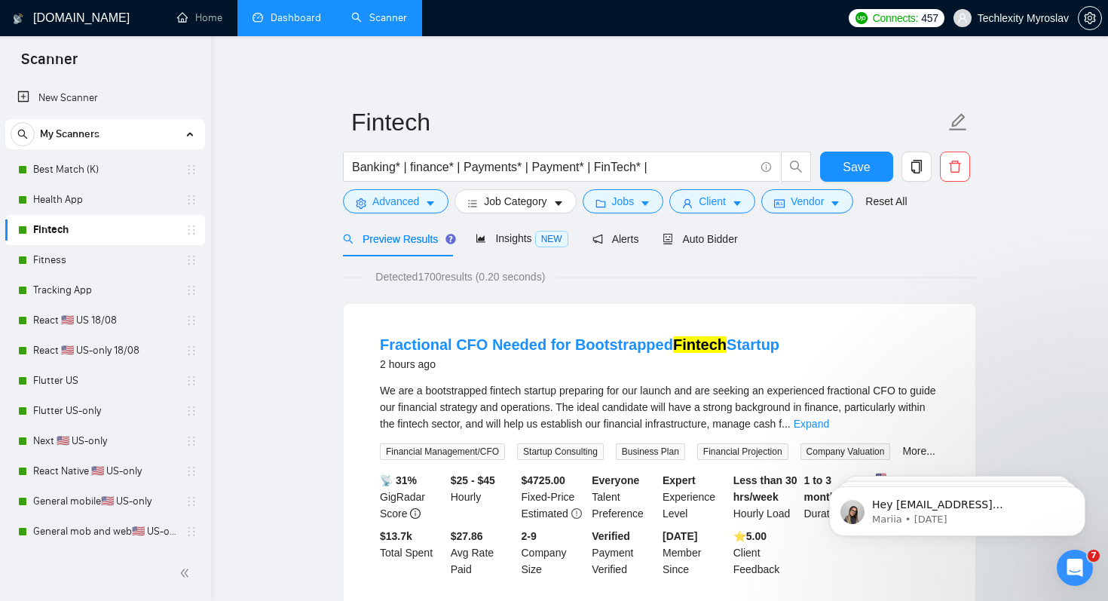
click at [512, 247] on div "Insights NEW" at bounding box center [522, 238] width 92 height 35
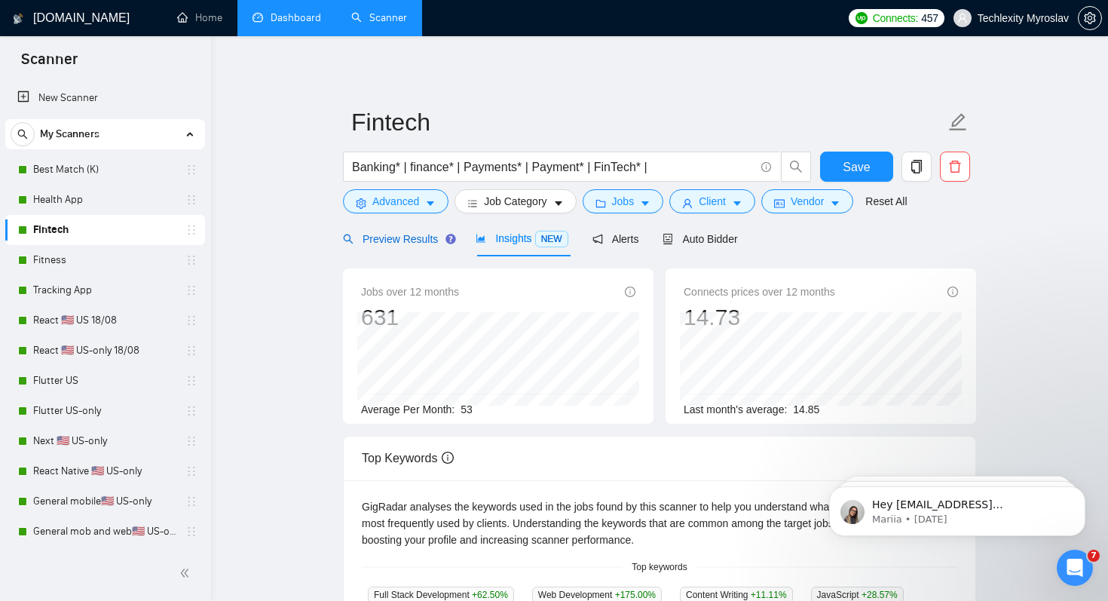
click at [399, 233] on span "Preview Results" at bounding box center [397, 239] width 109 height 12
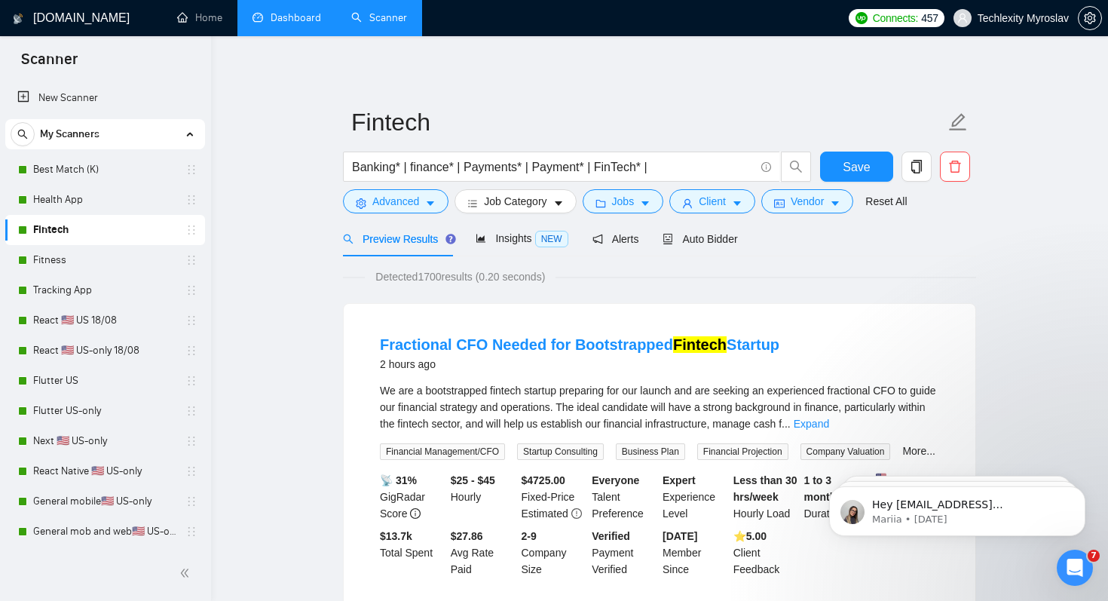
click at [725, 276] on div "Detected 1700 results (0.20 seconds)" at bounding box center [659, 276] width 633 height 17
click at [710, 237] on span "Auto Bidder" at bounding box center [700, 239] width 75 height 12
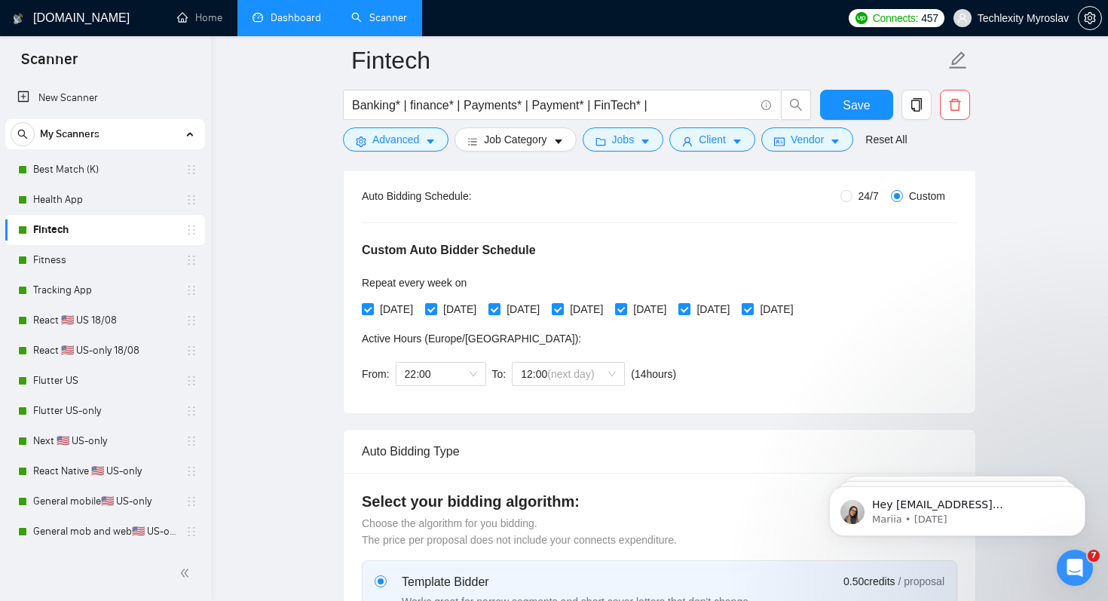
scroll to position [360, 0]
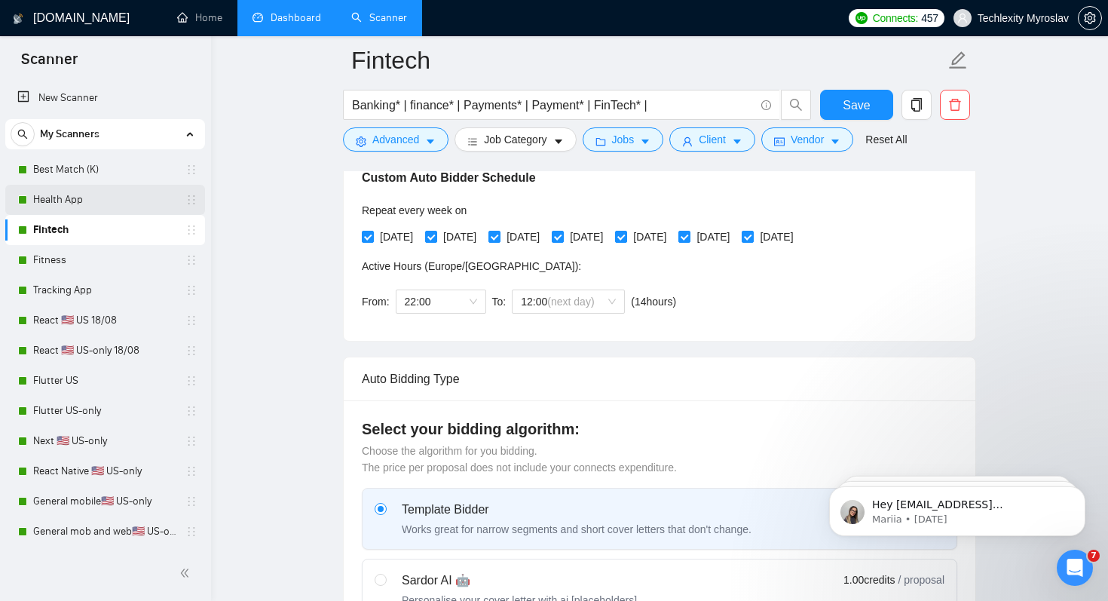
click at [127, 185] on link "Health App" at bounding box center [104, 200] width 143 height 30
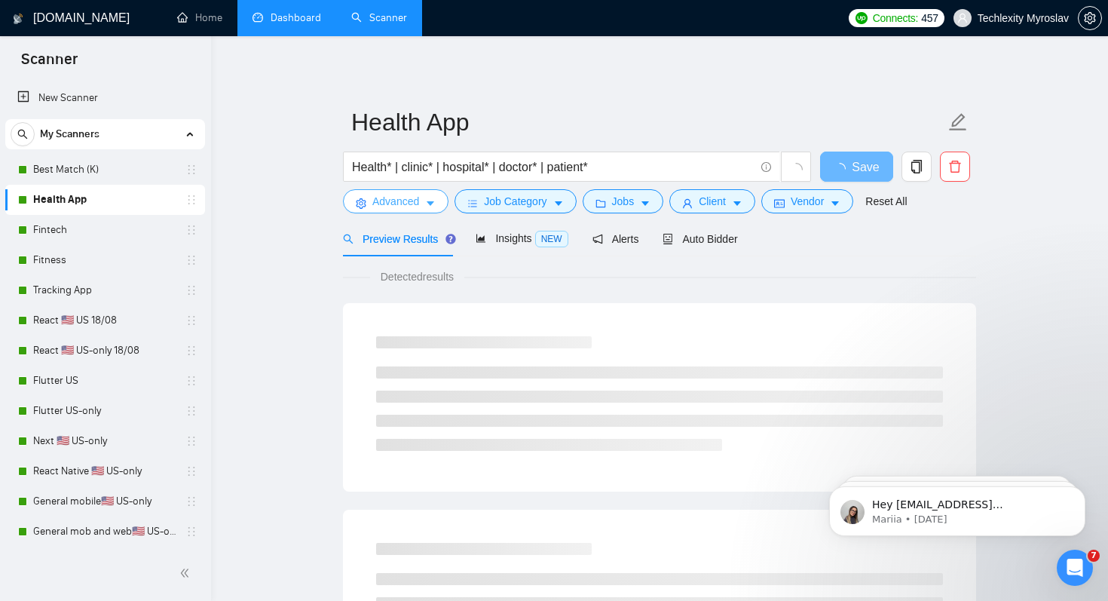
click at [379, 198] on span "Advanced" at bounding box center [395, 201] width 47 height 17
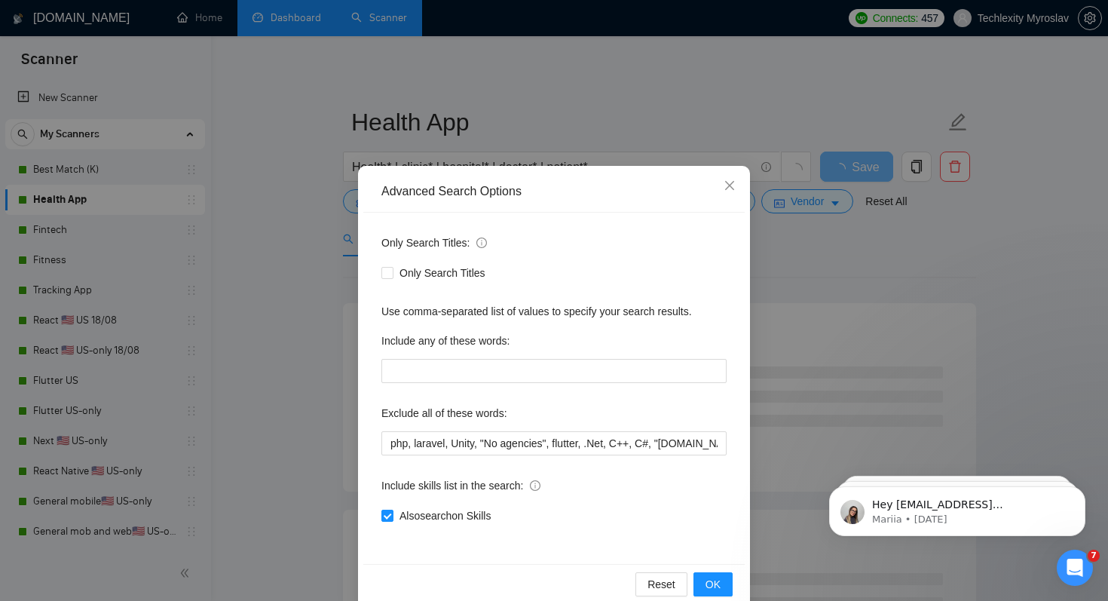
click at [279, 359] on div "Advanced Search Options Only Search Titles: Only Search Titles Use comma-separa…" at bounding box center [554, 300] width 1108 height 601
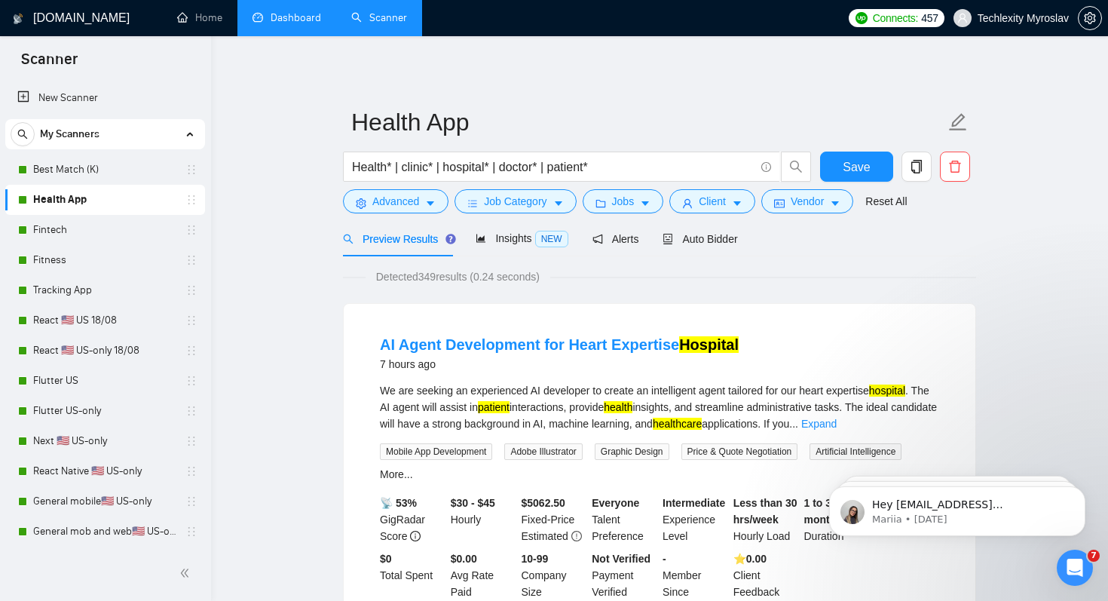
click at [533, 195] on span "Job Category" at bounding box center [515, 201] width 63 height 17
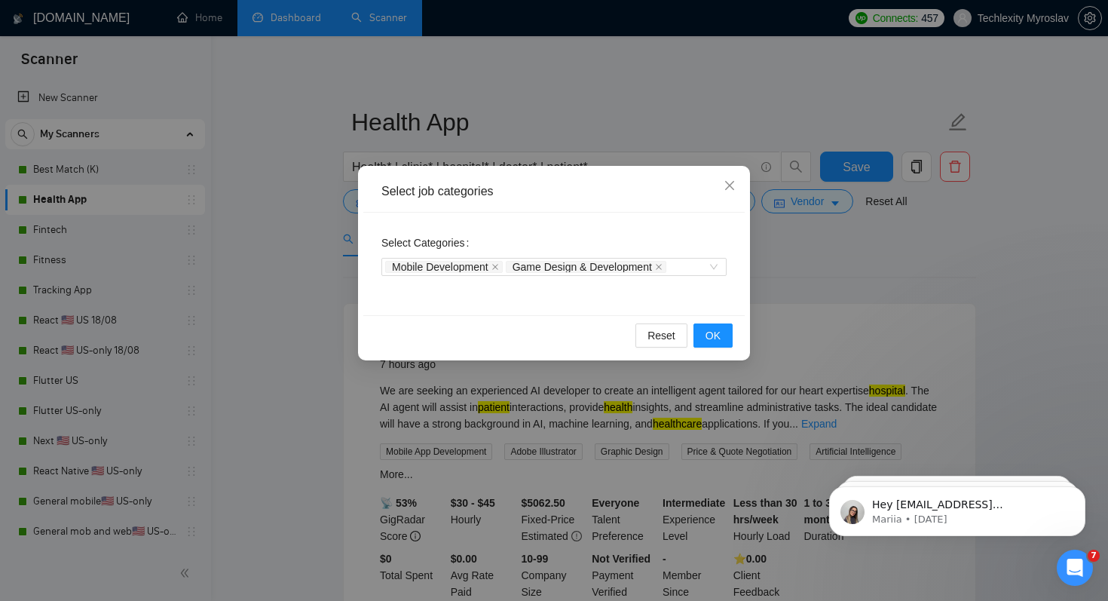
click at [575, 80] on div "Select job categories Select Categories Mobile Development Game Design & Develo…" at bounding box center [554, 300] width 1108 height 601
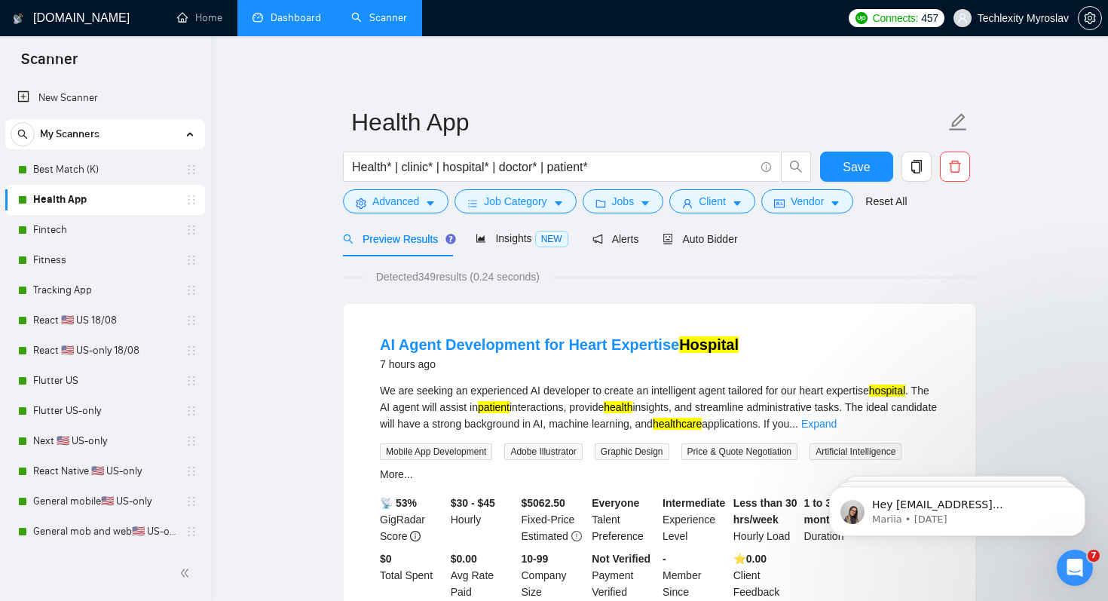
click at [376, 202] on span "Advanced" at bounding box center [395, 201] width 47 height 17
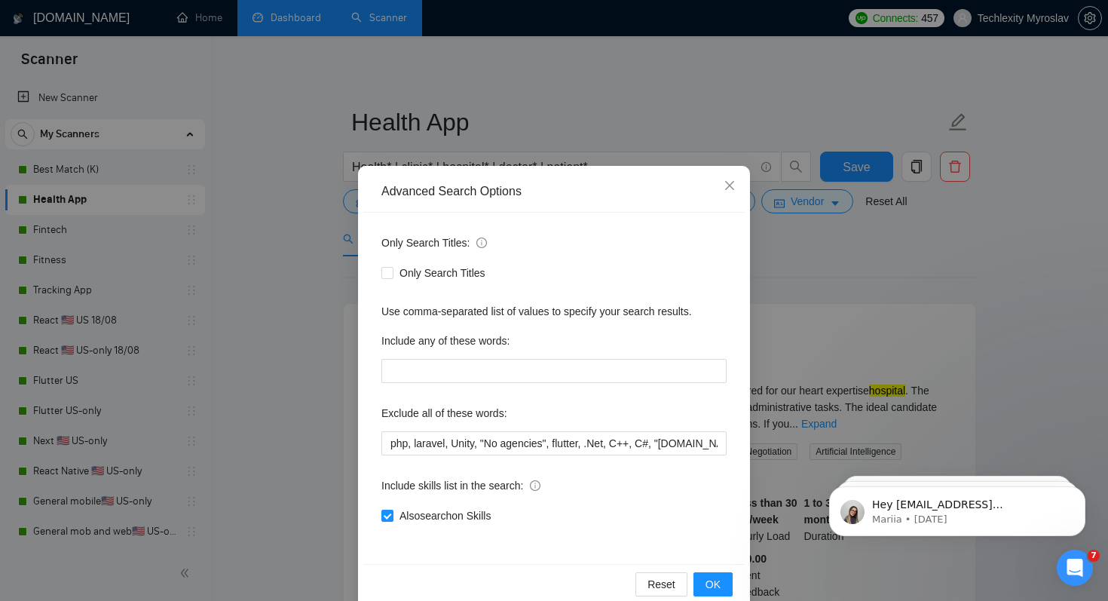
click at [300, 198] on div "Advanced Search Options Only Search Titles: Only Search Titles Use comma-separa…" at bounding box center [554, 300] width 1108 height 601
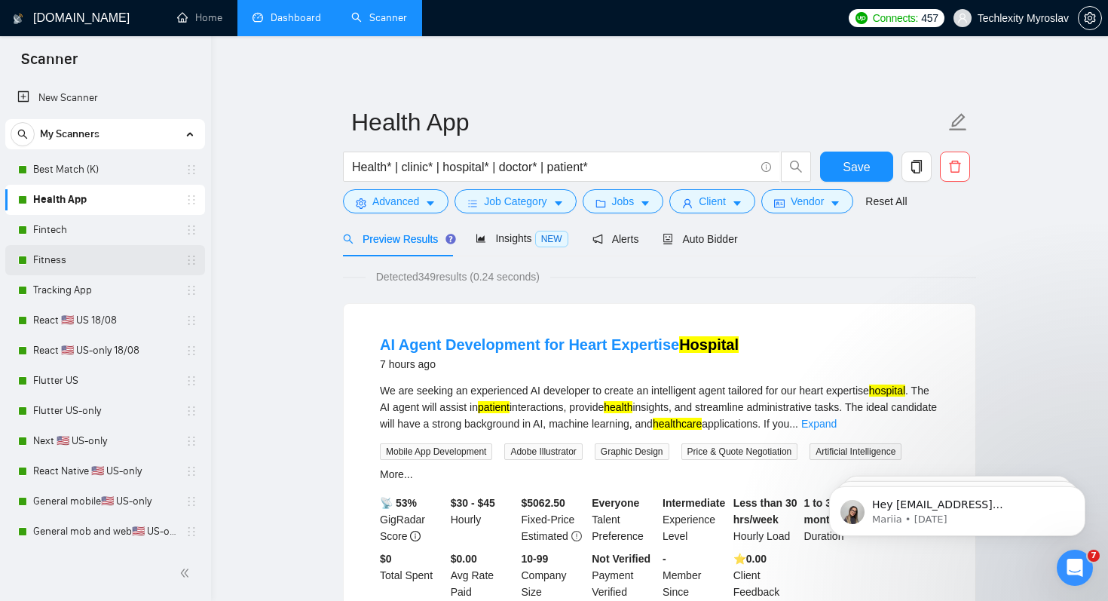
click at [140, 265] on link "Fitness" at bounding box center [104, 260] width 143 height 30
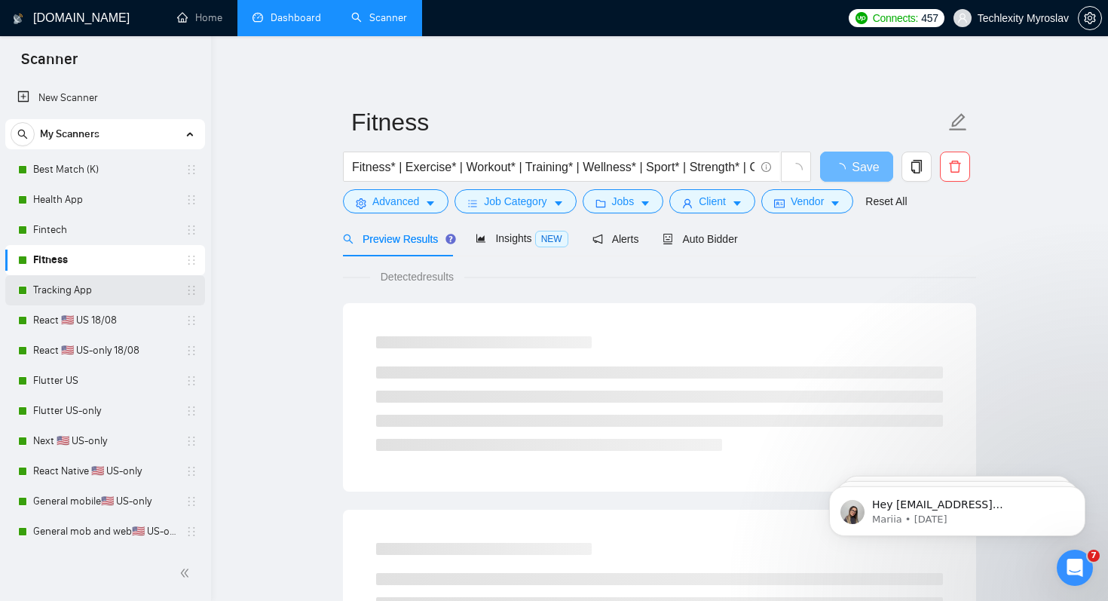
click at [142, 293] on link "Tracking App" at bounding box center [104, 290] width 143 height 30
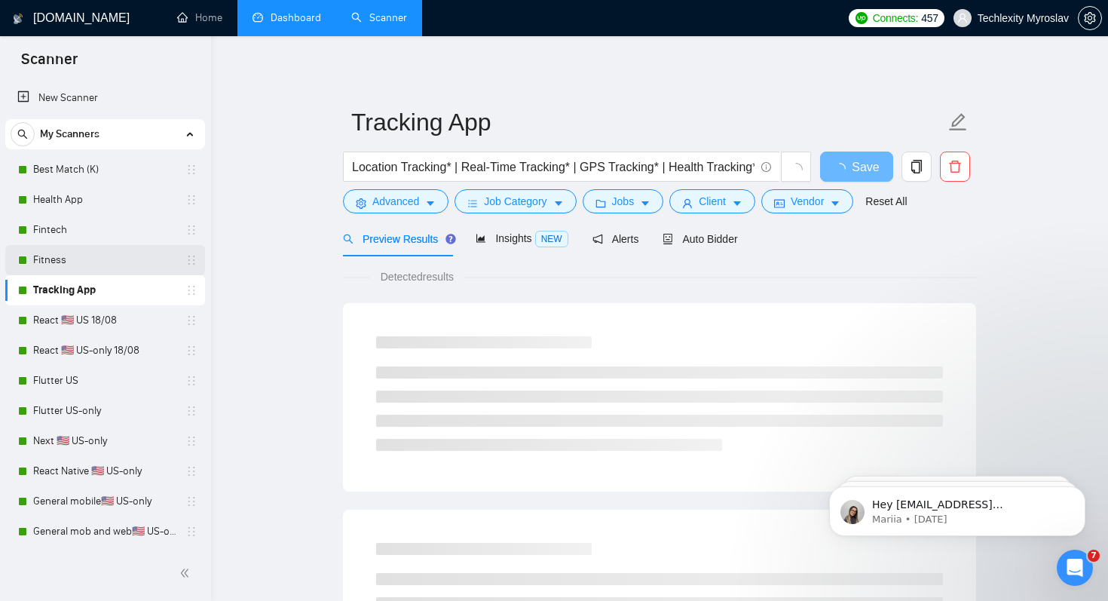
click at [132, 255] on link "Fitness" at bounding box center [104, 260] width 143 height 30
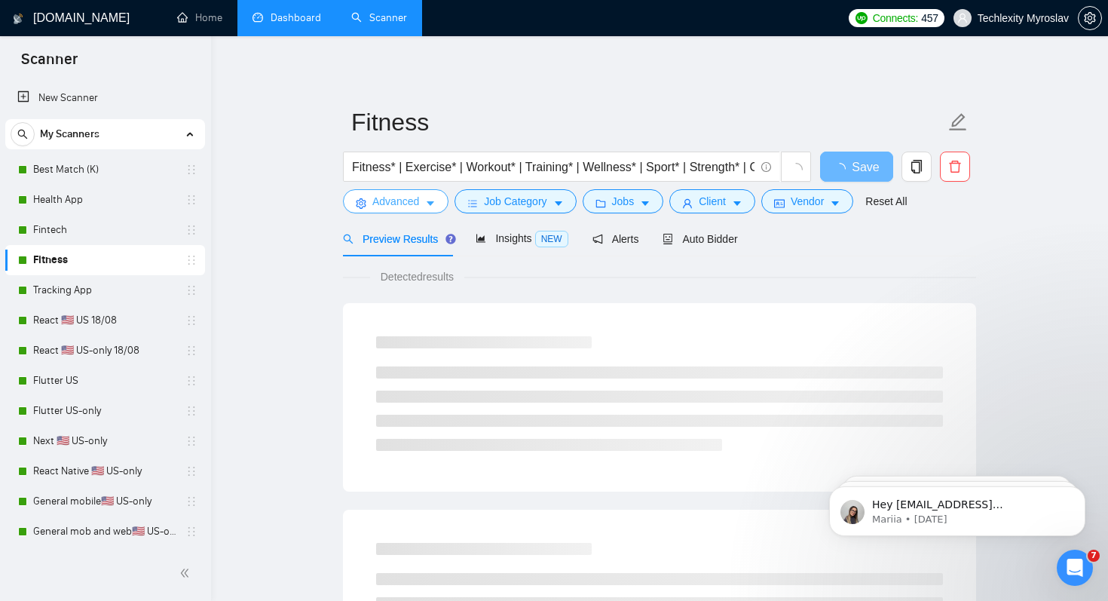
click at [369, 207] on button "Advanced" at bounding box center [396, 201] width 106 height 24
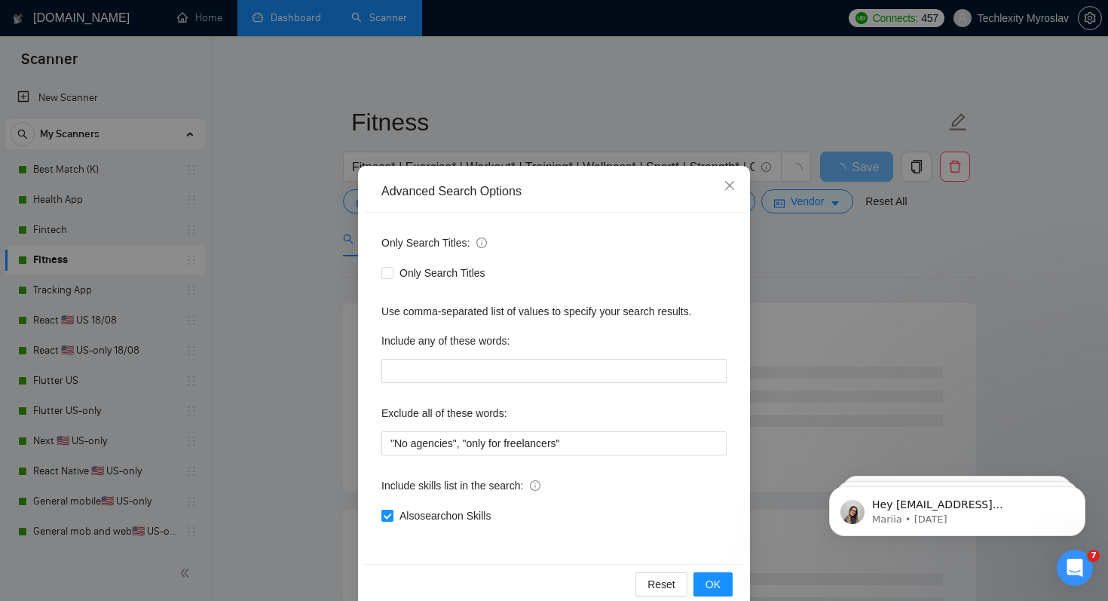
click at [293, 205] on div "Advanced Search Options Only Search Titles: Only Search Titles Use comma-separa…" at bounding box center [554, 300] width 1108 height 601
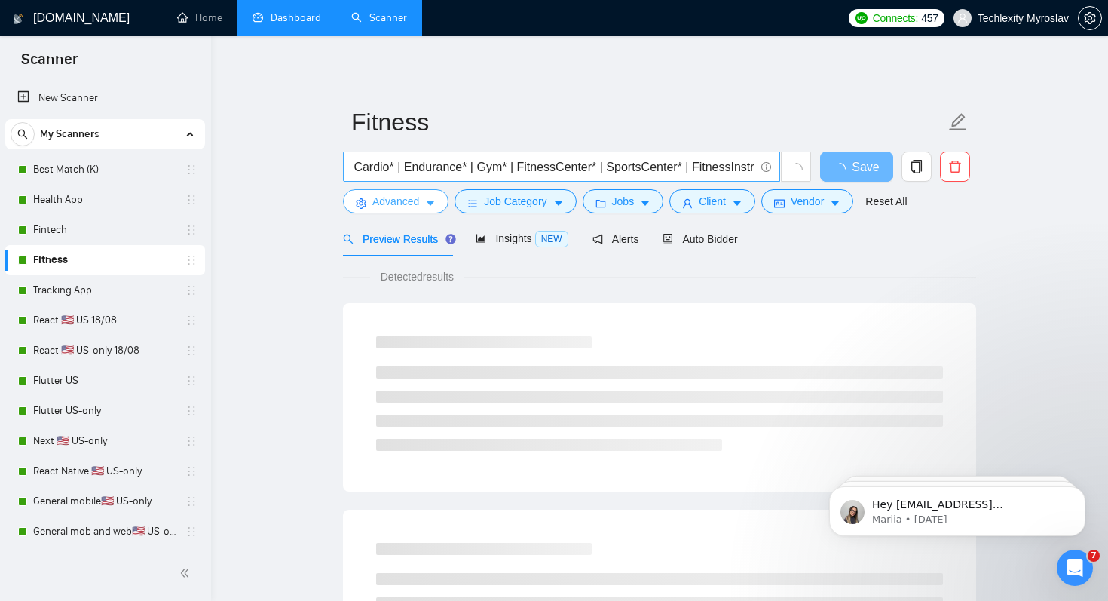
scroll to position [0, 392]
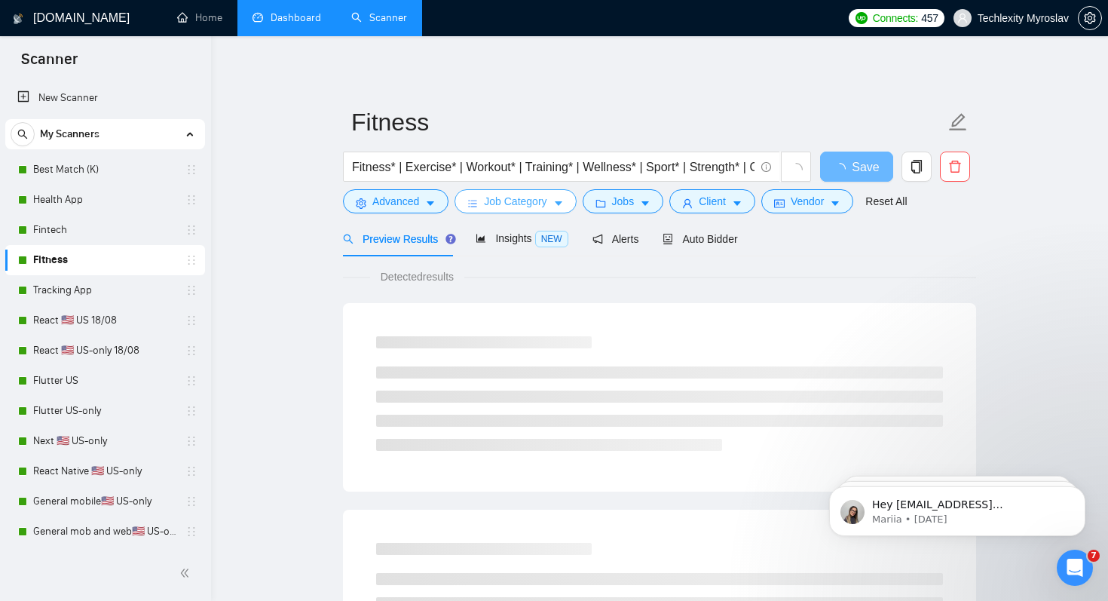
click at [495, 201] on span "Job Category" at bounding box center [515, 201] width 63 height 17
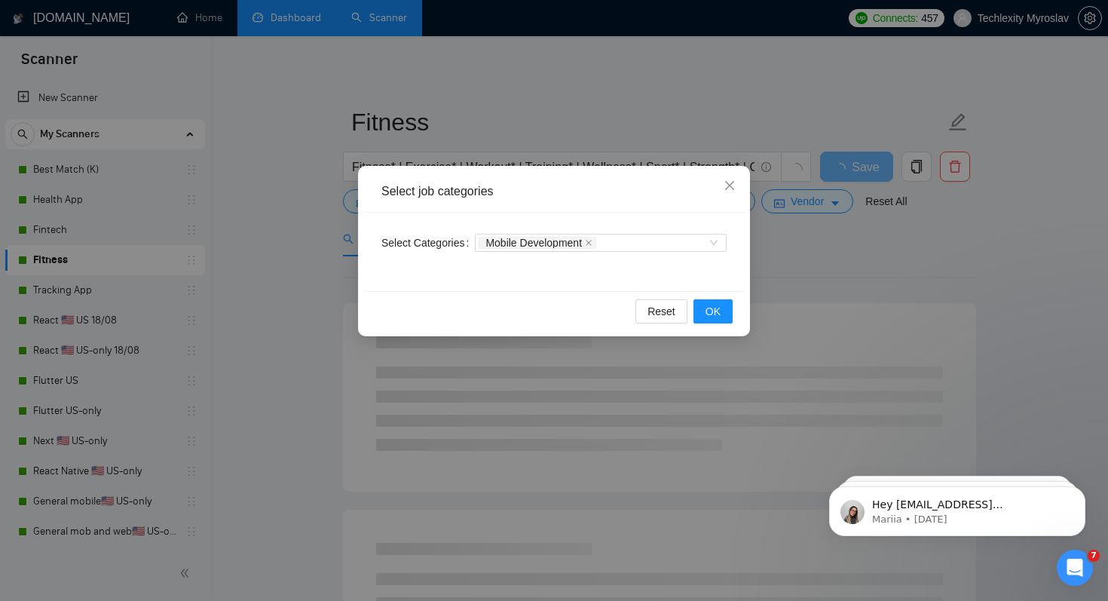
click at [274, 299] on div "Select job categories Select Categories Mobile Development Reset OK" at bounding box center [554, 300] width 1108 height 601
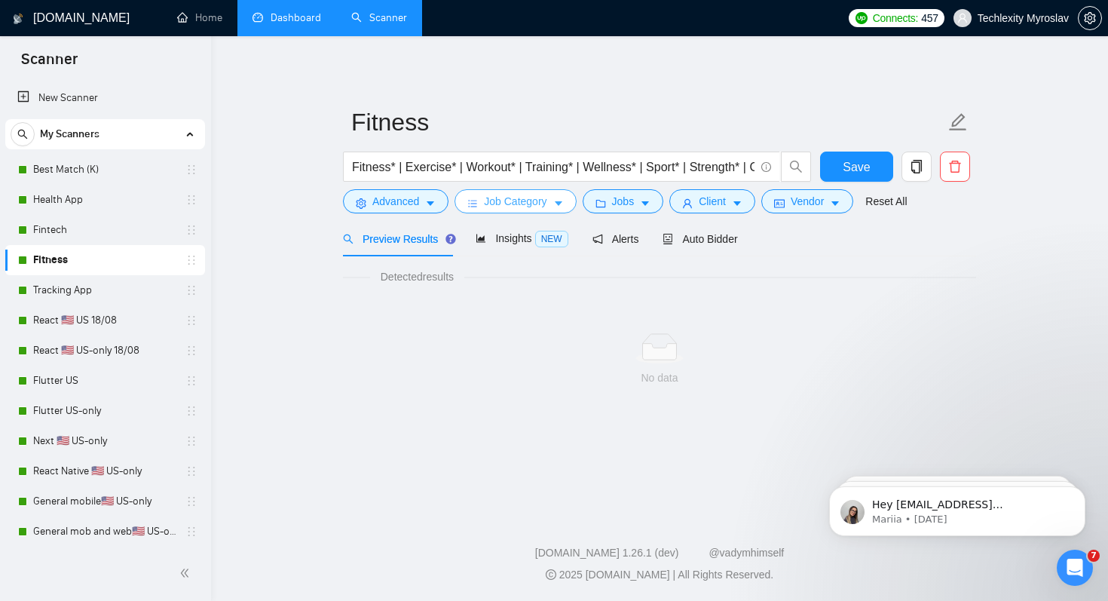
click at [495, 197] on span "Job Category" at bounding box center [515, 201] width 63 height 17
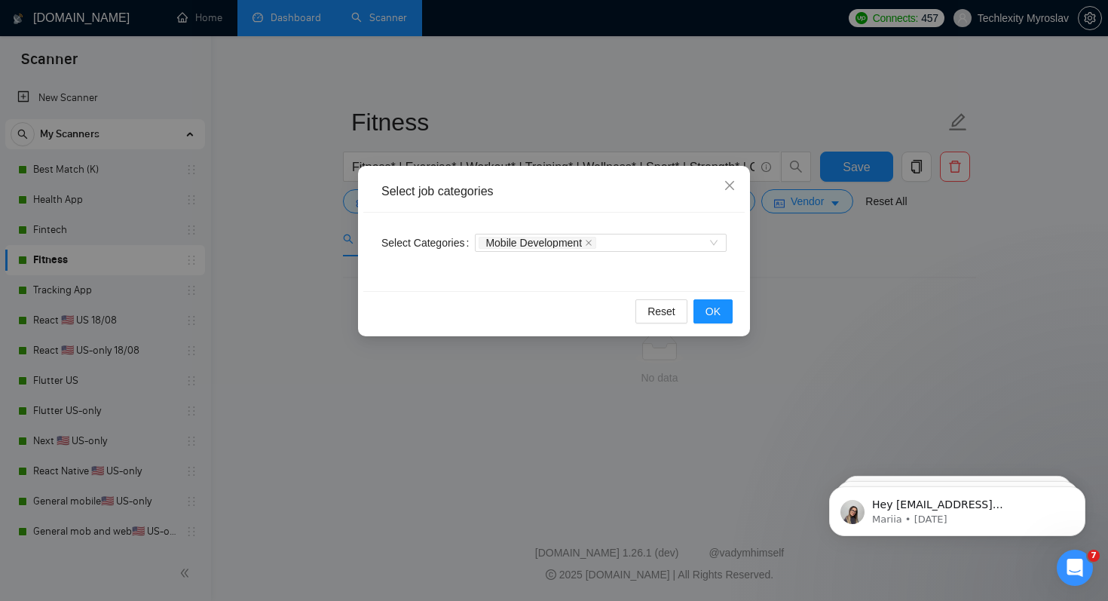
click at [326, 227] on div "Select job categories Select Categories Mobile Development Reset OK" at bounding box center [554, 300] width 1108 height 601
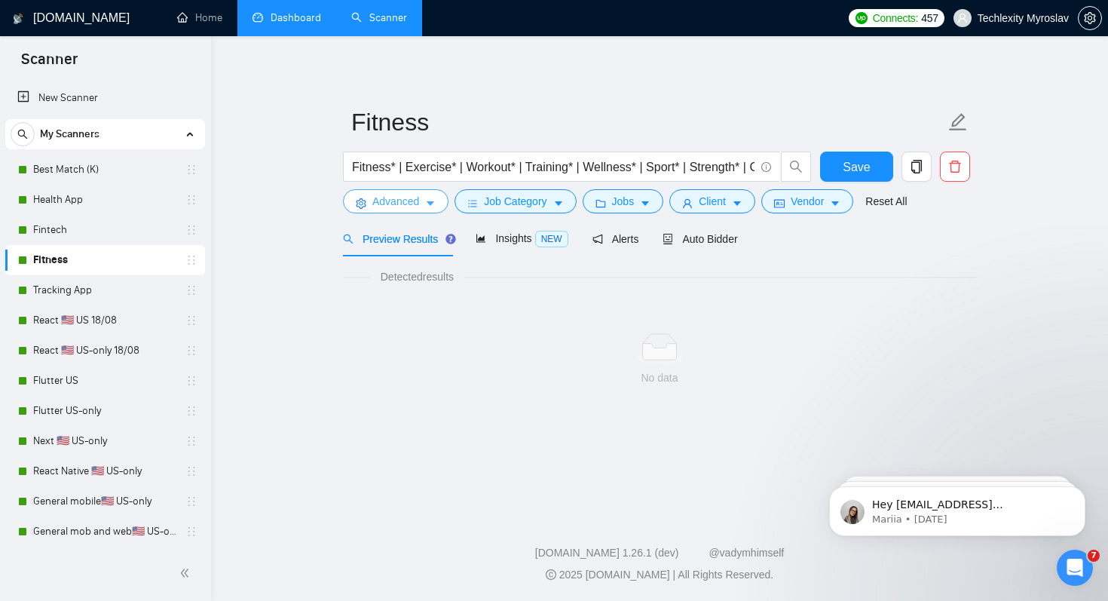
click at [389, 207] on span "Advanced" at bounding box center [395, 201] width 47 height 17
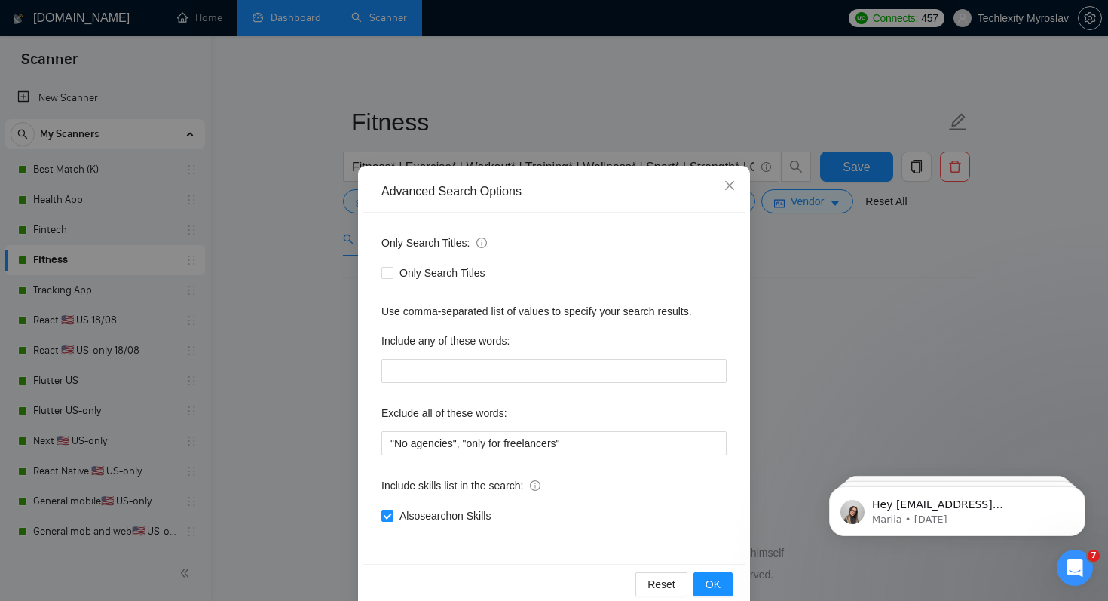
click at [257, 372] on div "Advanced Search Options Only Search Titles: Only Search Titles Use comma-separa…" at bounding box center [554, 300] width 1108 height 601
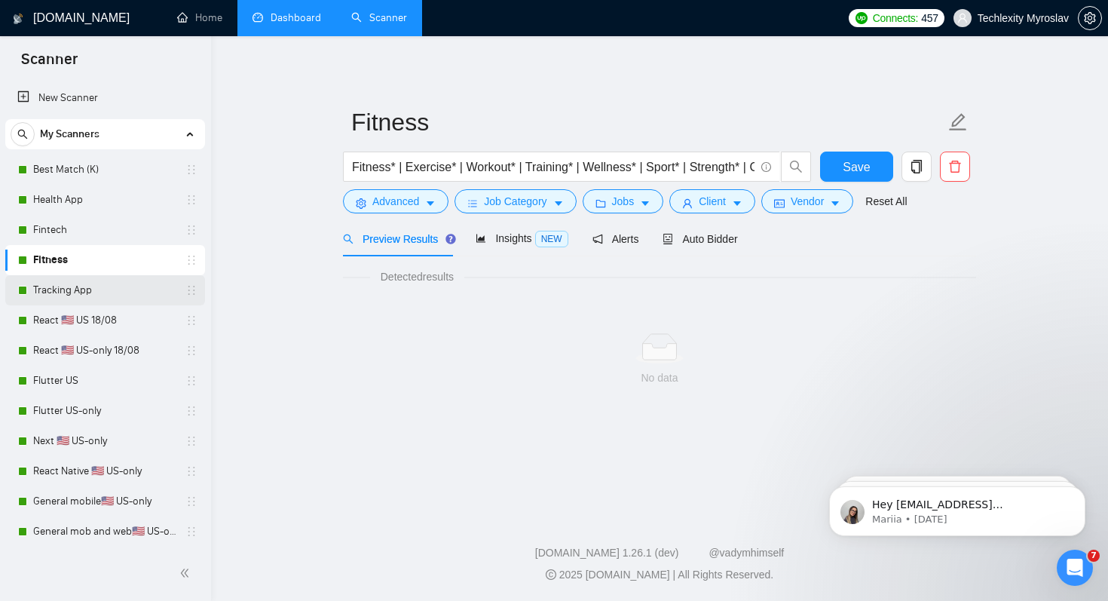
click at [136, 290] on link "Tracking App" at bounding box center [104, 290] width 143 height 30
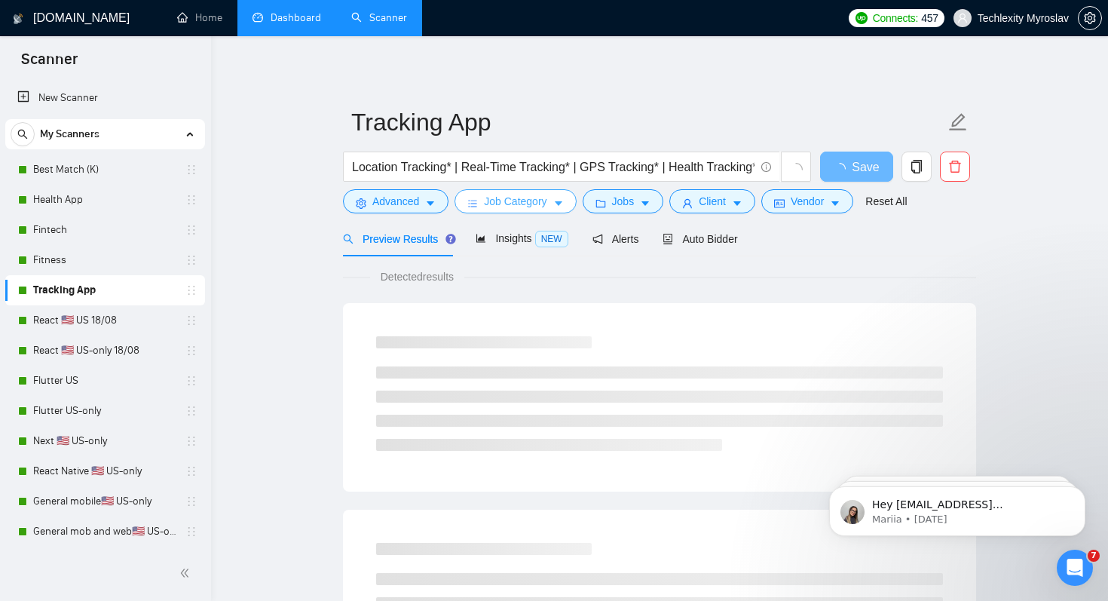
click at [515, 195] on span "Job Category" at bounding box center [515, 201] width 63 height 17
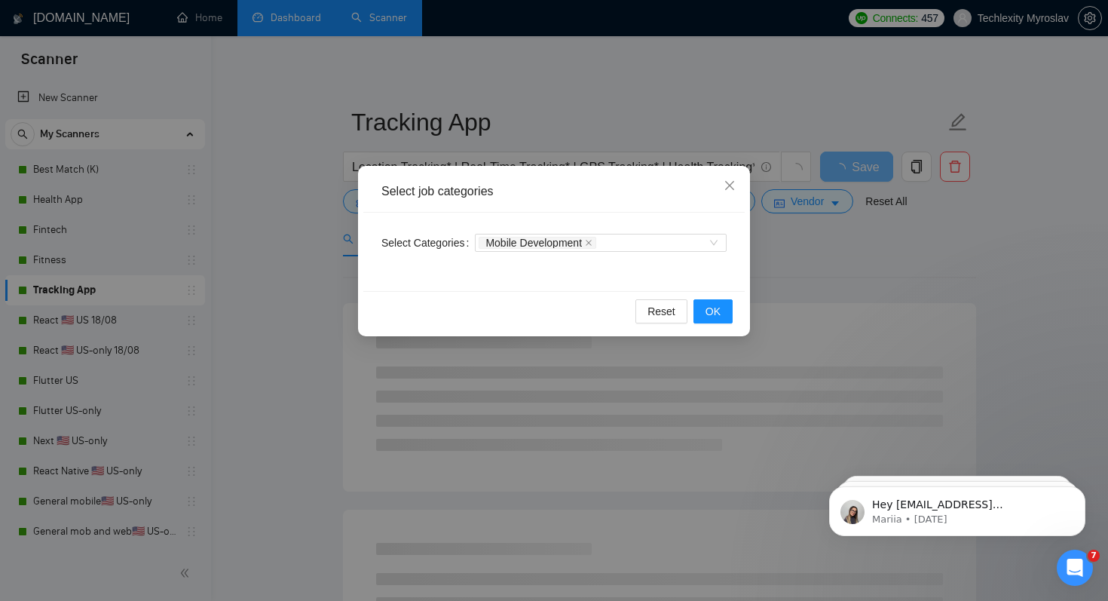
click at [236, 296] on div "Select job categories Select Categories Mobile Development Reset OK" at bounding box center [554, 300] width 1108 height 601
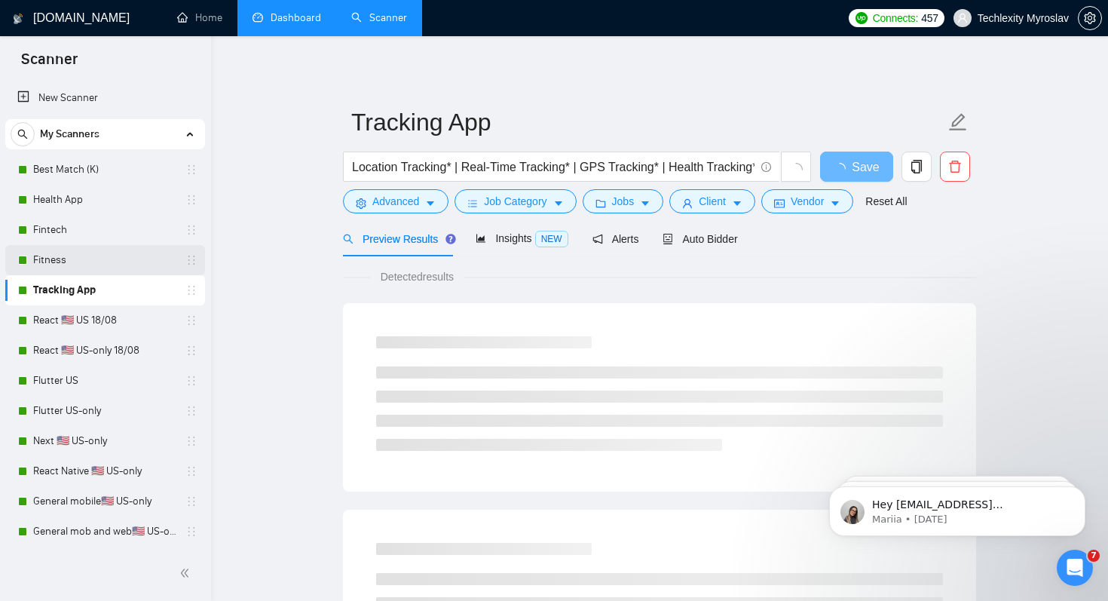
click at [139, 258] on link "Fitness" at bounding box center [104, 260] width 143 height 30
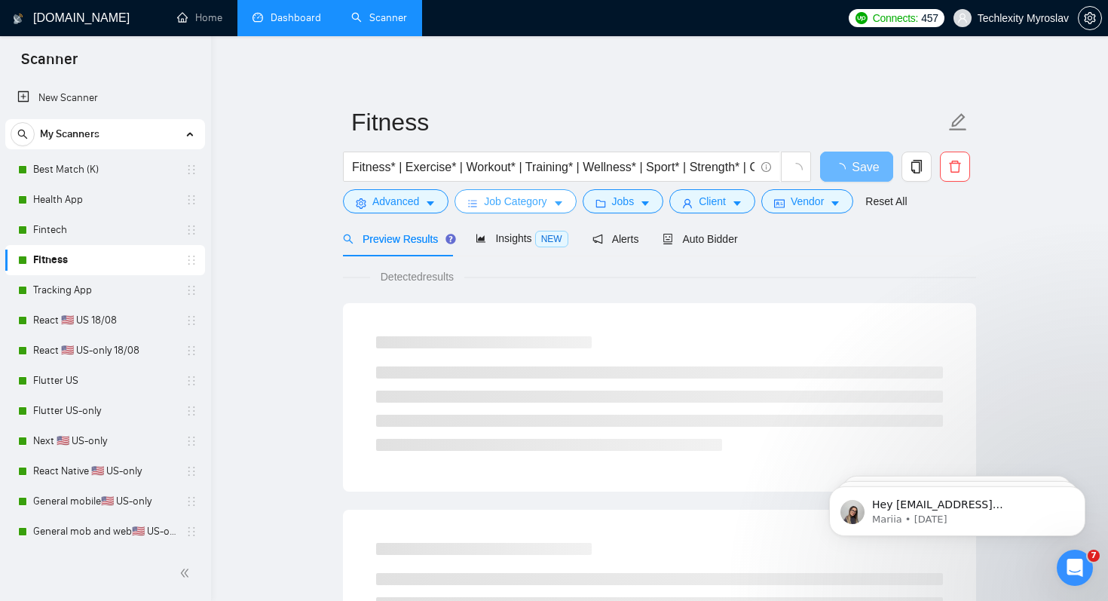
click at [530, 198] on span "Job Category" at bounding box center [515, 201] width 63 height 17
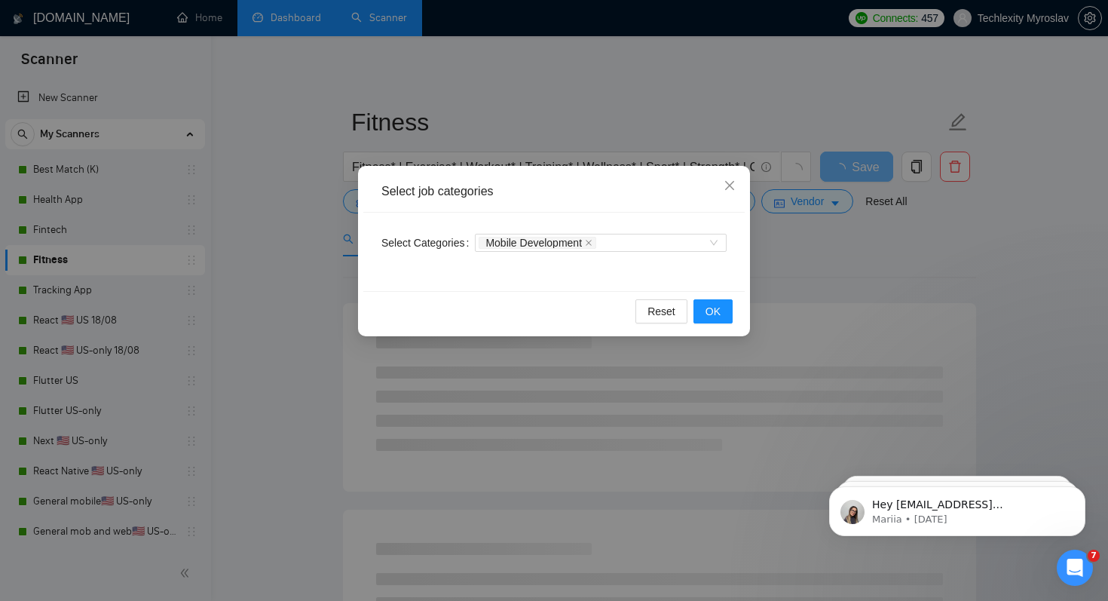
click at [277, 269] on div "Select job categories Select Categories Mobile Development Reset OK" at bounding box center [554, 300] width 1108 height 601
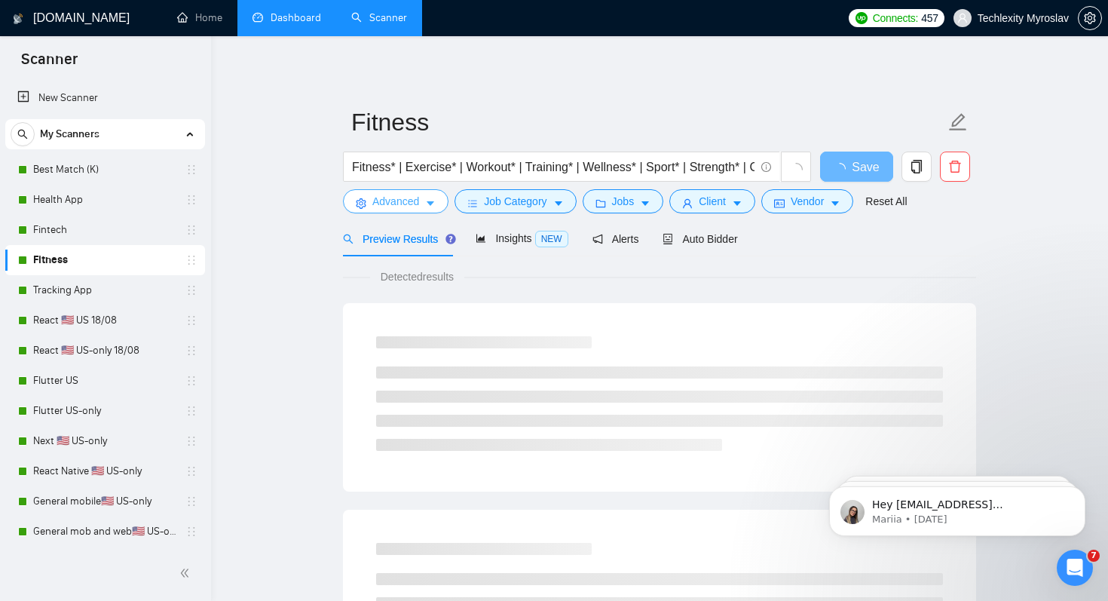
click at [428, 195] on button "Advanced" at bounding box center [396, 201] width 106 height 24
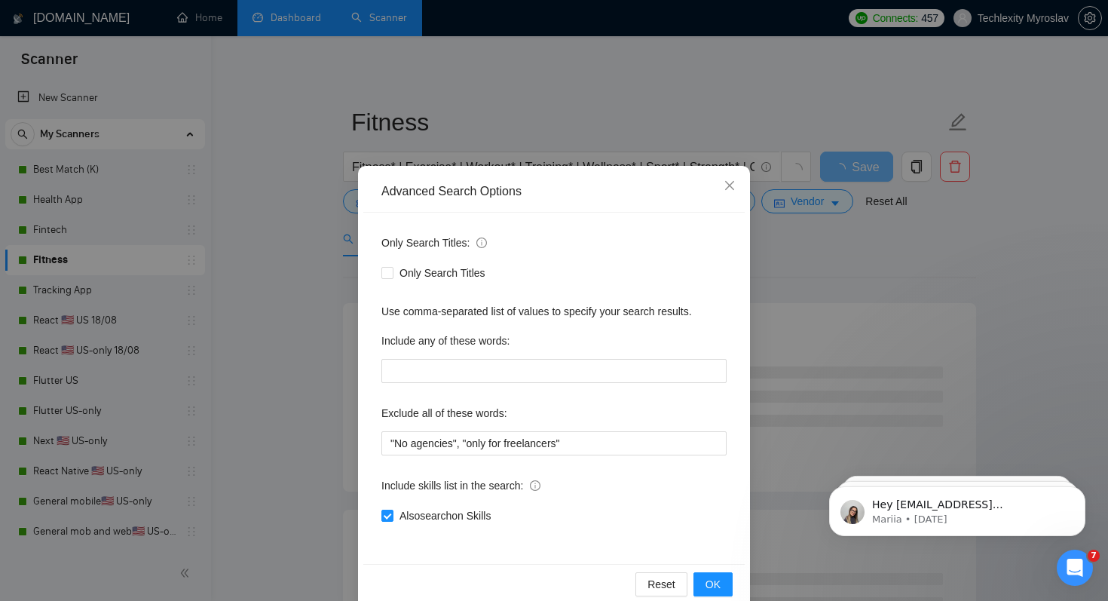
click at [271, 399] on div "Advanced Search Options Only Search Titles: Only Search Titles Use comma-separa…" at bounding box center [554, 300] width 1108 height 601
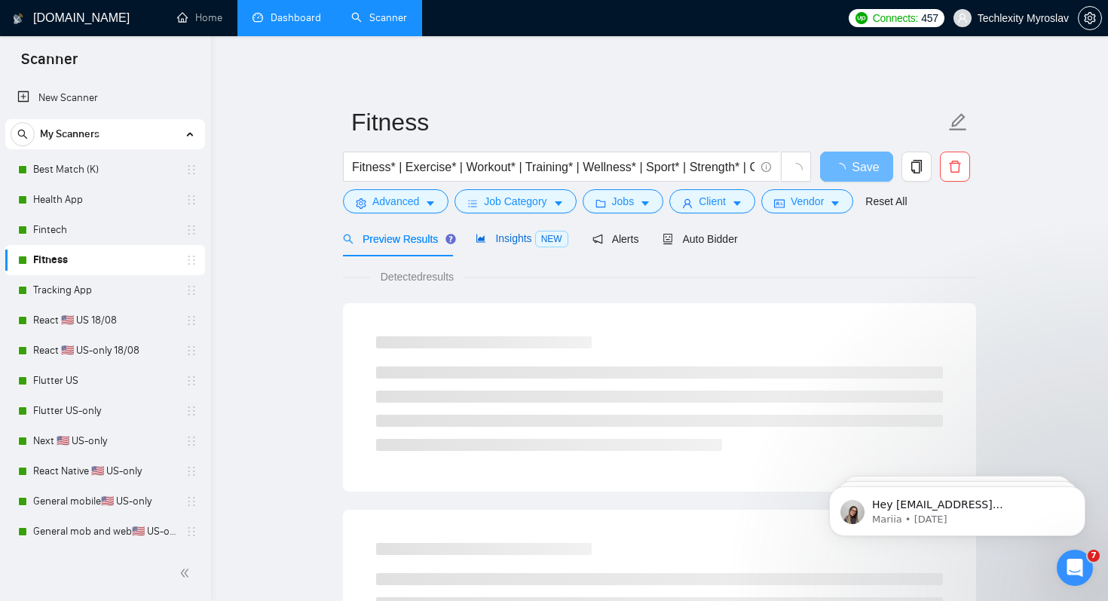
click at [513, 241] on span "Insights NEW" at bounding box center [522, 238] width 92 height 12
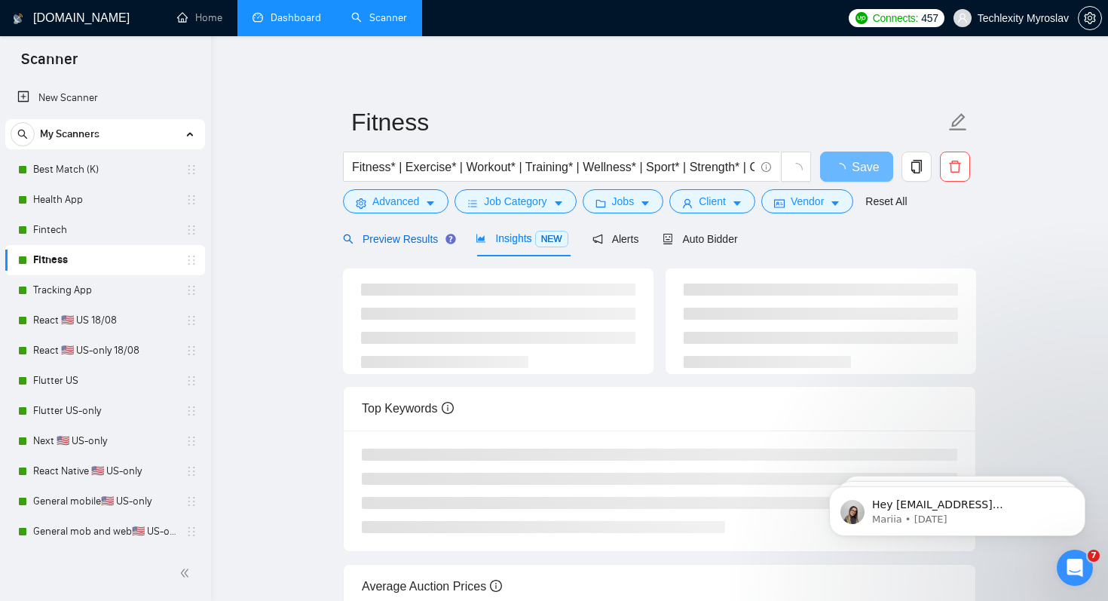
click at [382, 234] on span "Preview Results" at bounding box center [397, 239] width 109 height 12
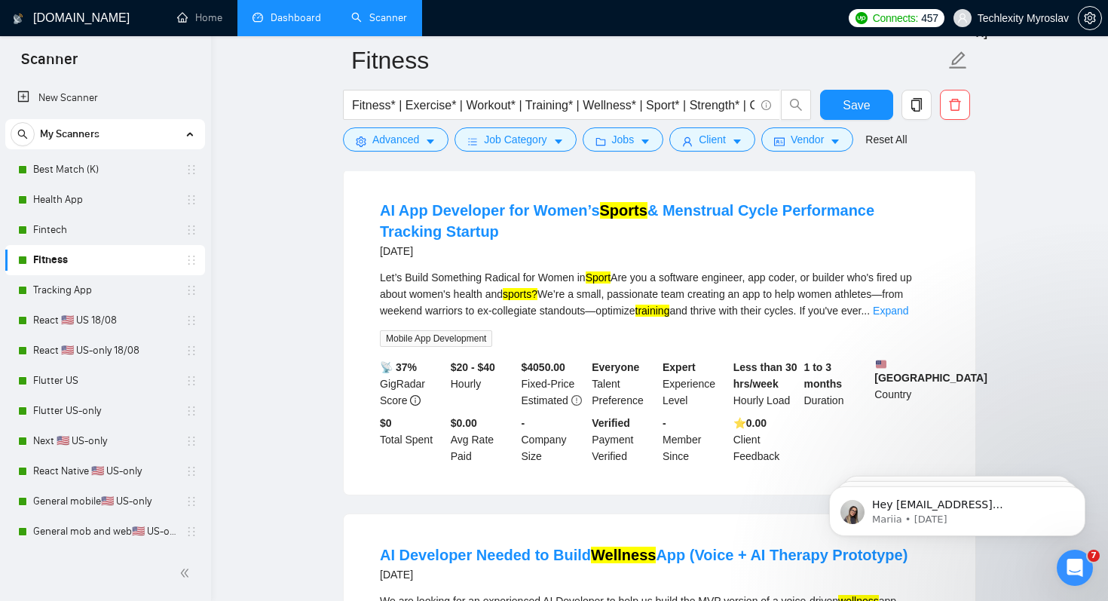
scroll to position [796, 0]
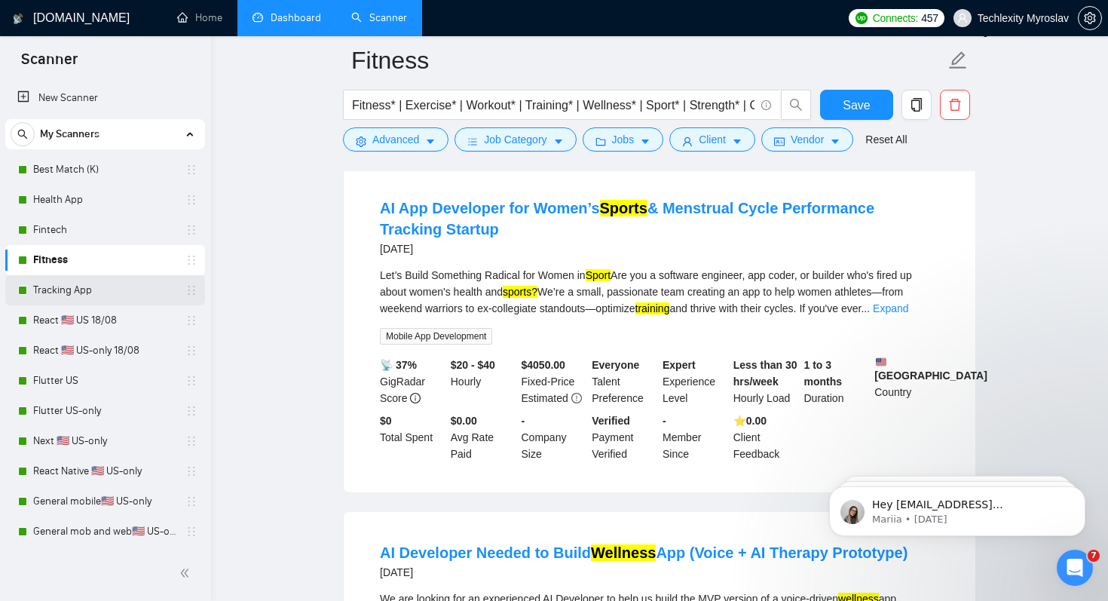
click at [110, 289] on link "Tracking App" at bounding box center [104, 290] width 143 height 30
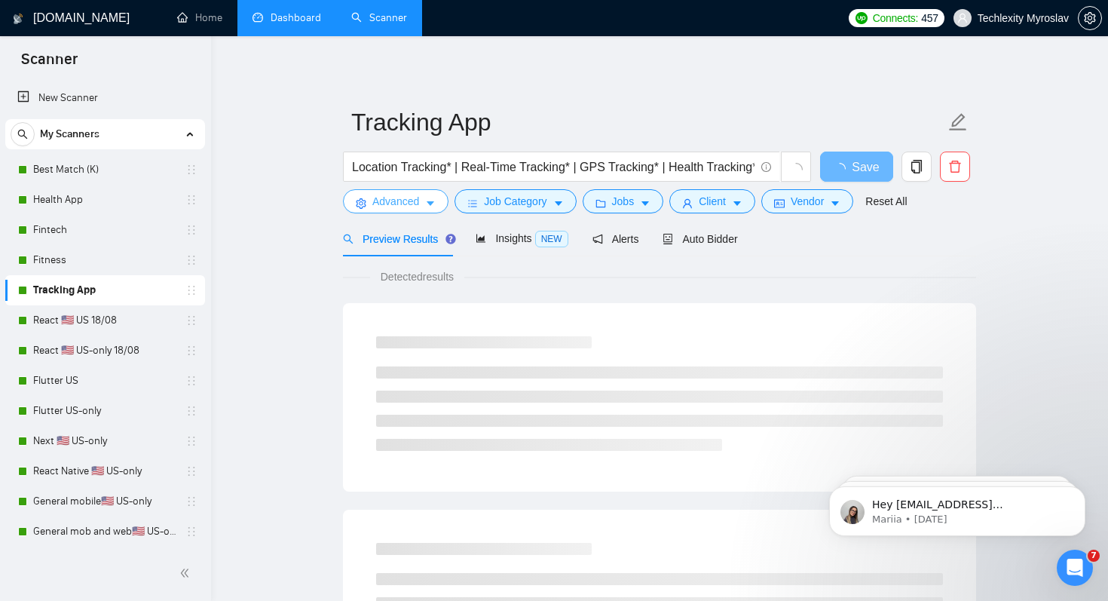
click at [384, 208] on span "Advanced" at bounding box center [395, 201] width 47 height 17
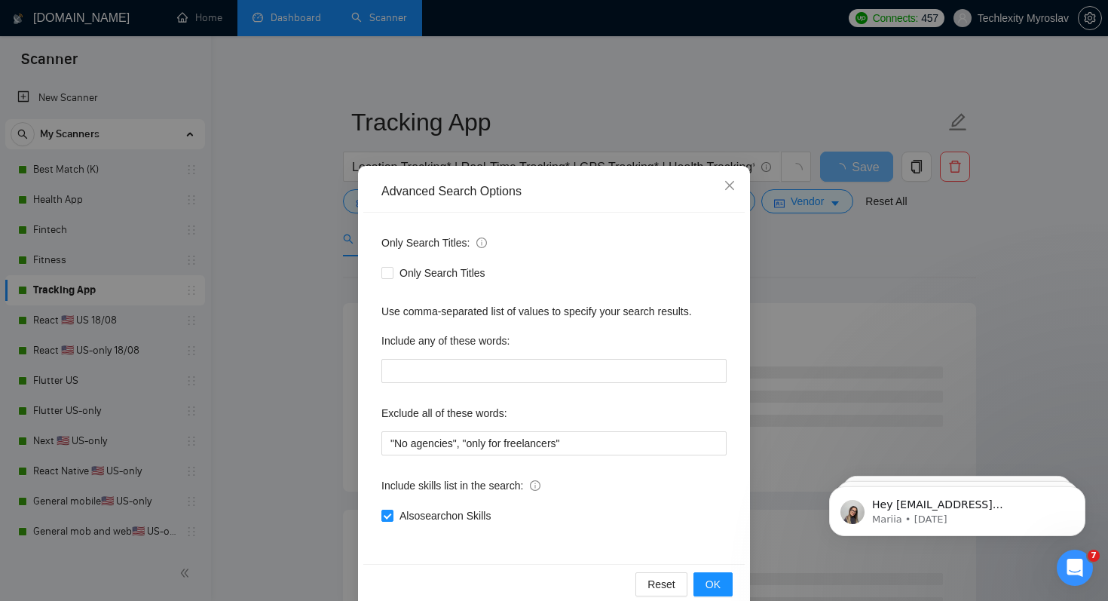
click at [263, 209] on div "Advanced Search Options Only Search Titles: Only Search Titles Use comma-separa…" at bounding box center [554, 300] width 1108 height 601
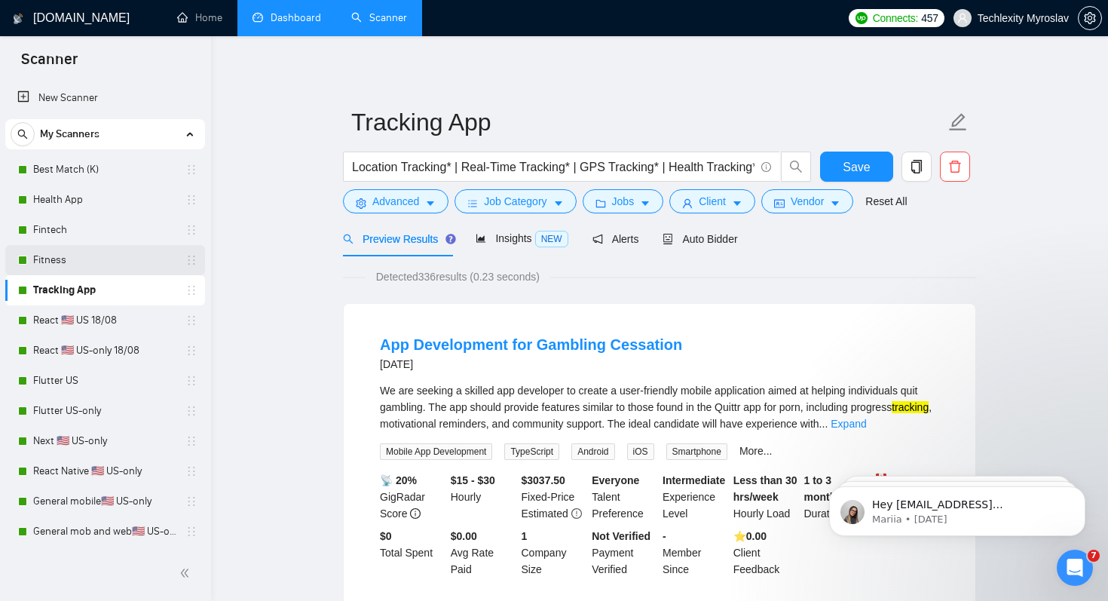
click at [60, 260] on link "Fitness" at bounding box center [104, 260] width 143 height 30
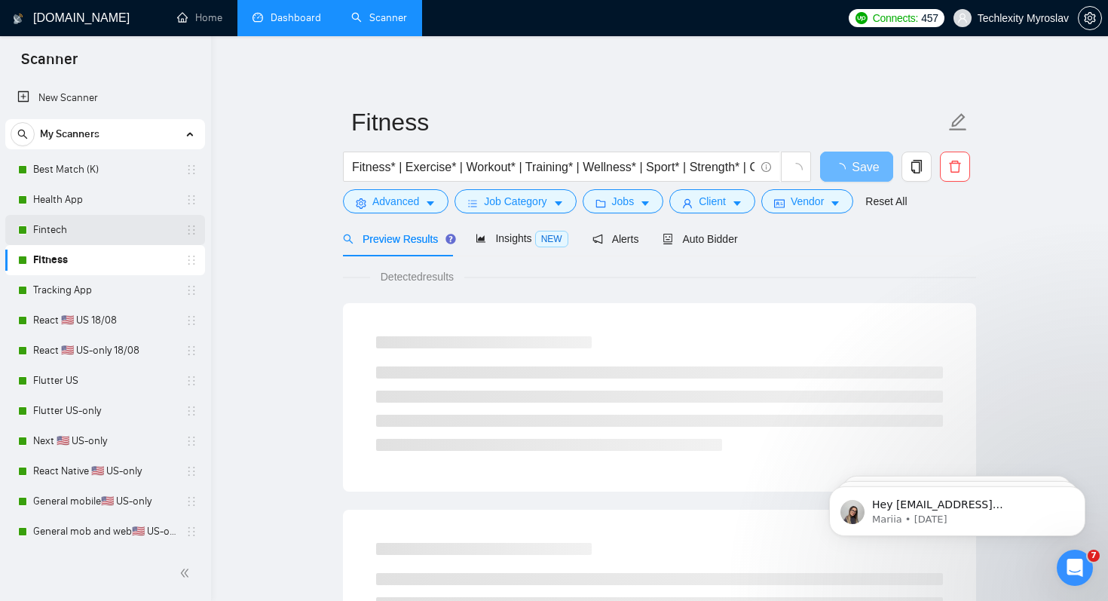
click at [66, 220] on link "Fintech" at bounding box center [104, 230] width 143 height 30
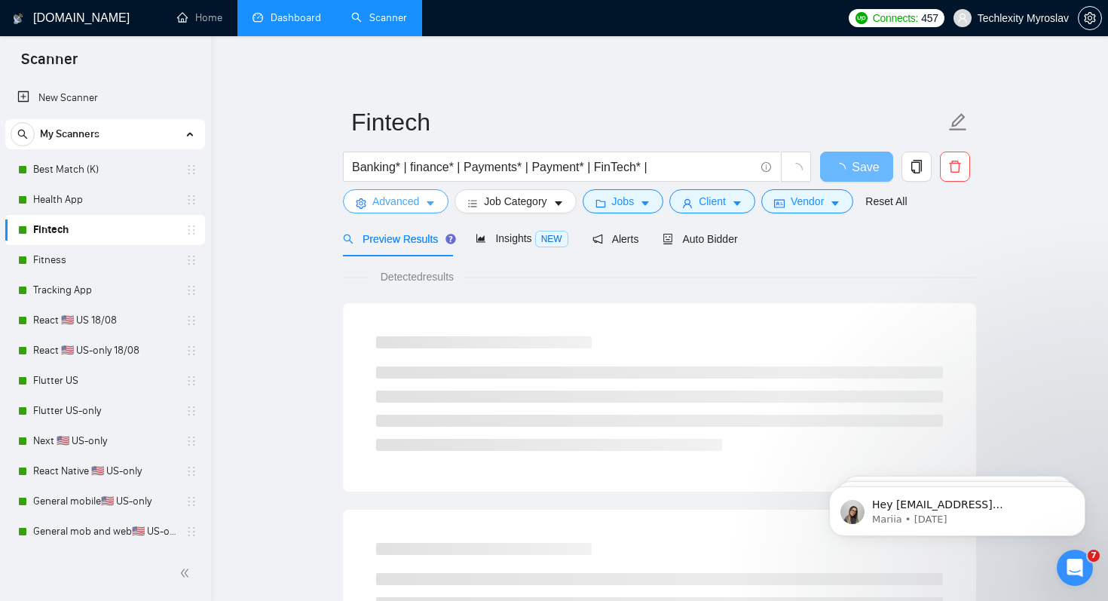
click at [417, 202] on span "Advanced" at bounding box center [395, 201] width 47 height 17
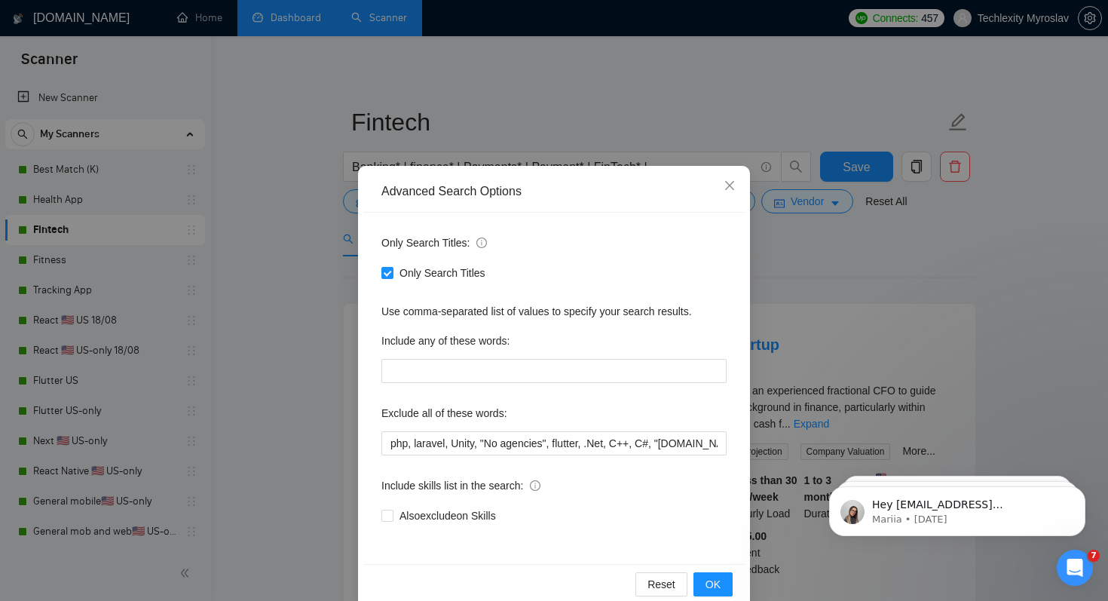
click at [300, 272] on div "Advanced Search Options Only Search Titles: Only Search Titles Use comma-separa…" at bounding box center [554, 300] width 1108 height 601
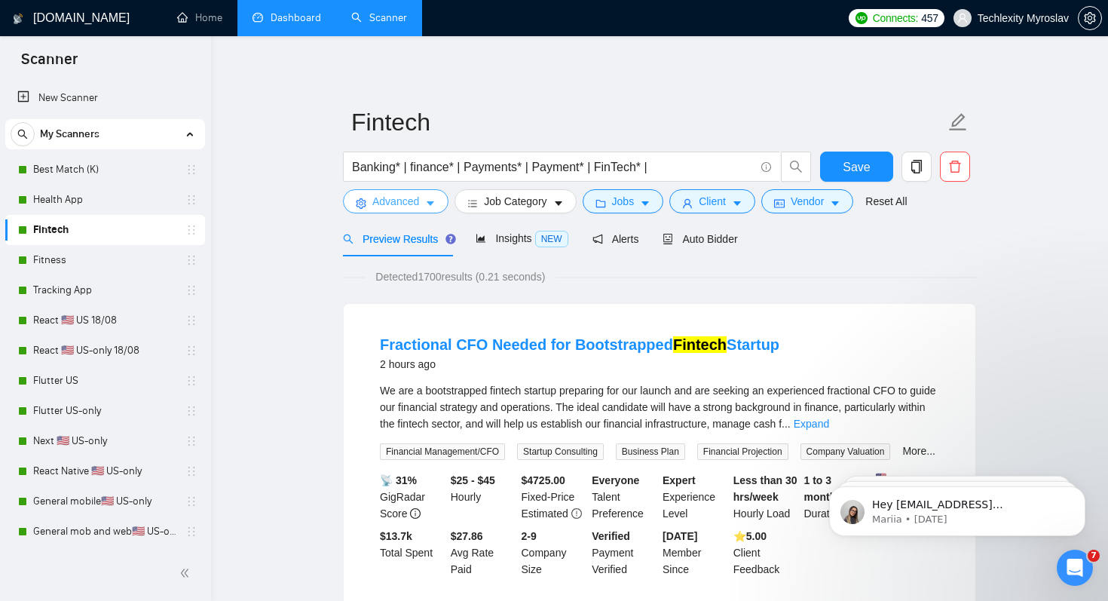
scroll to position [23, 0]
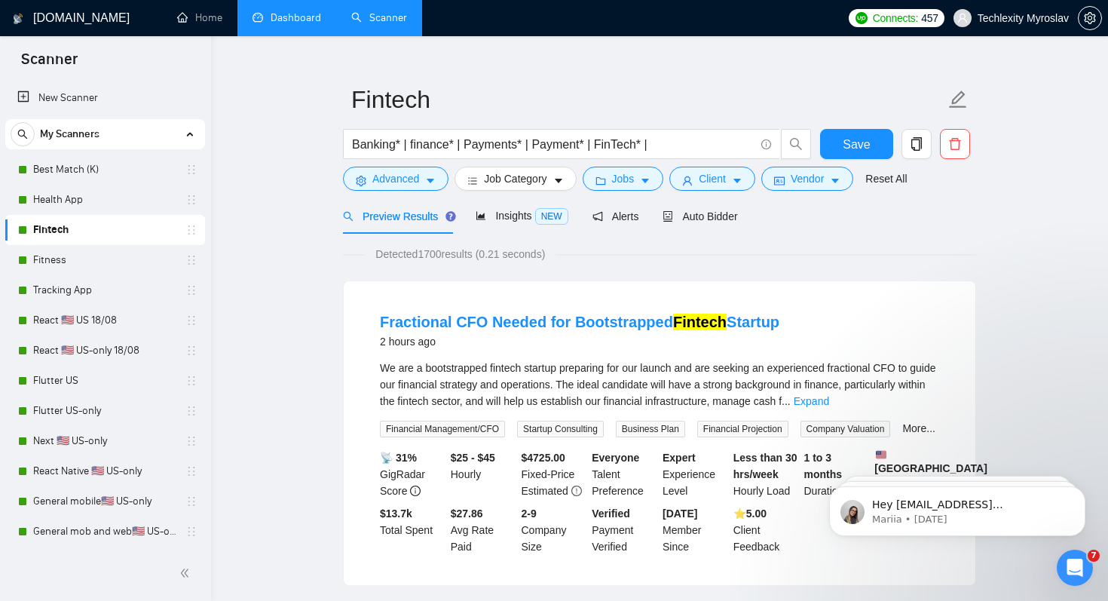
click at [421, 252] on span "Detected 1700 results (0.21 seconds)" at bounding box center [460, 254] width 191 height 17
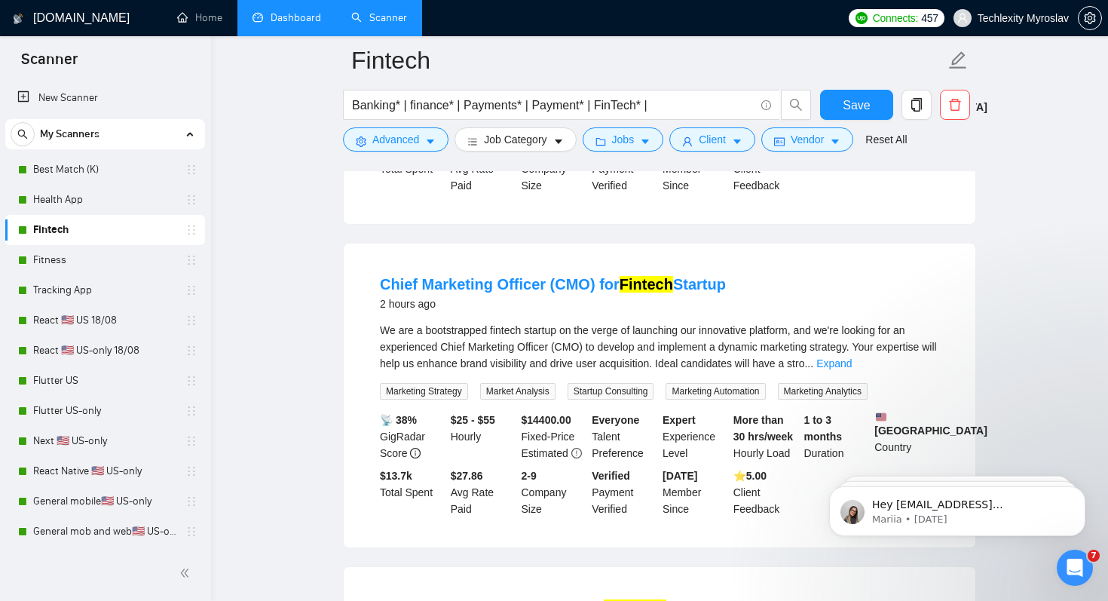
scroll to position [113, 0]
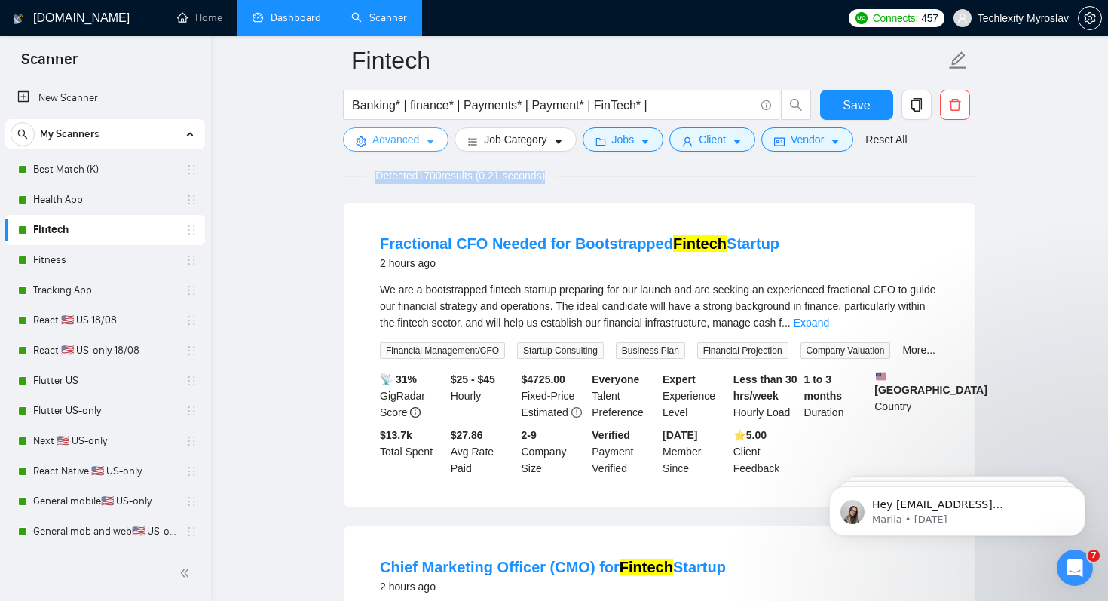
click at [391, 141] on span "Advanced" at bounding box center [395, 139] width 47 height 17
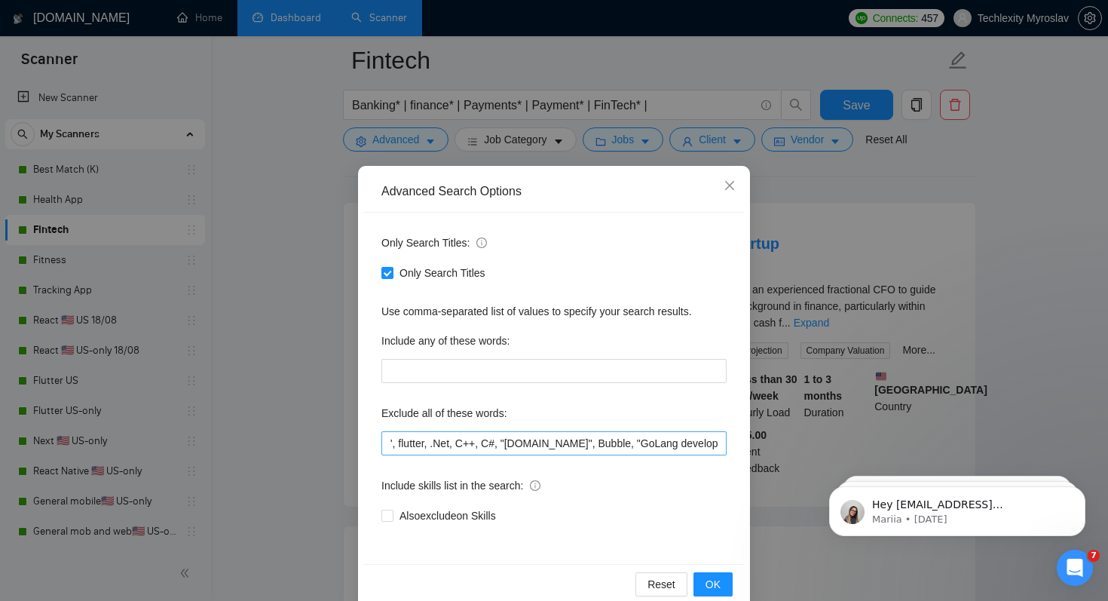
scroll to position [0, 261]
click at [302, 326] on div "Advanced Search Options Only Search Titles: Only Search Titles Use comma-separa…" at bounding box center [554, 300] width 1108 height 601
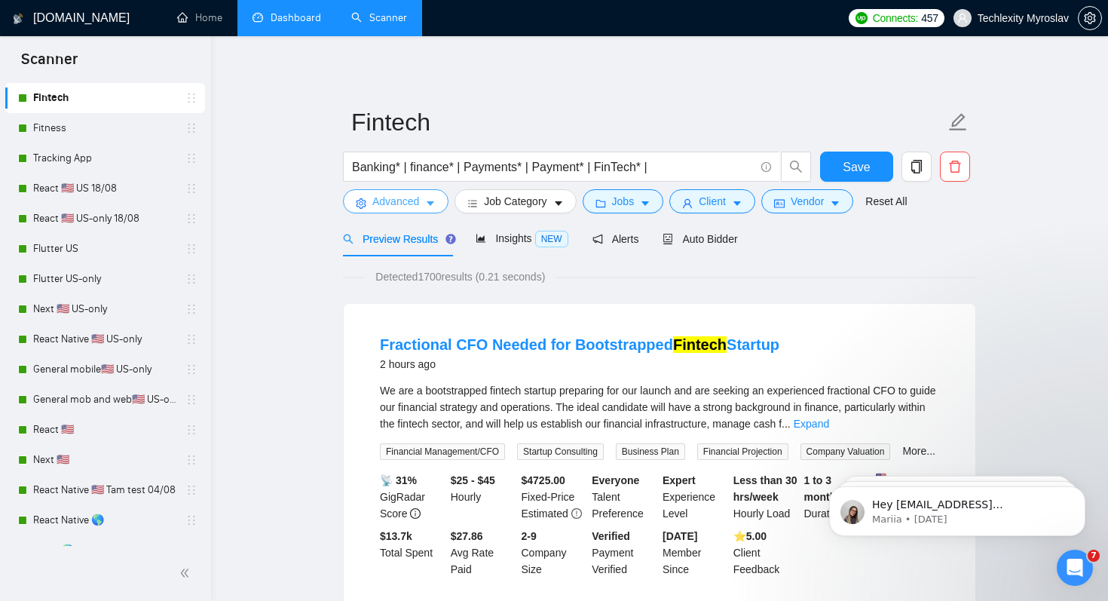
scroll to position [0, 0]
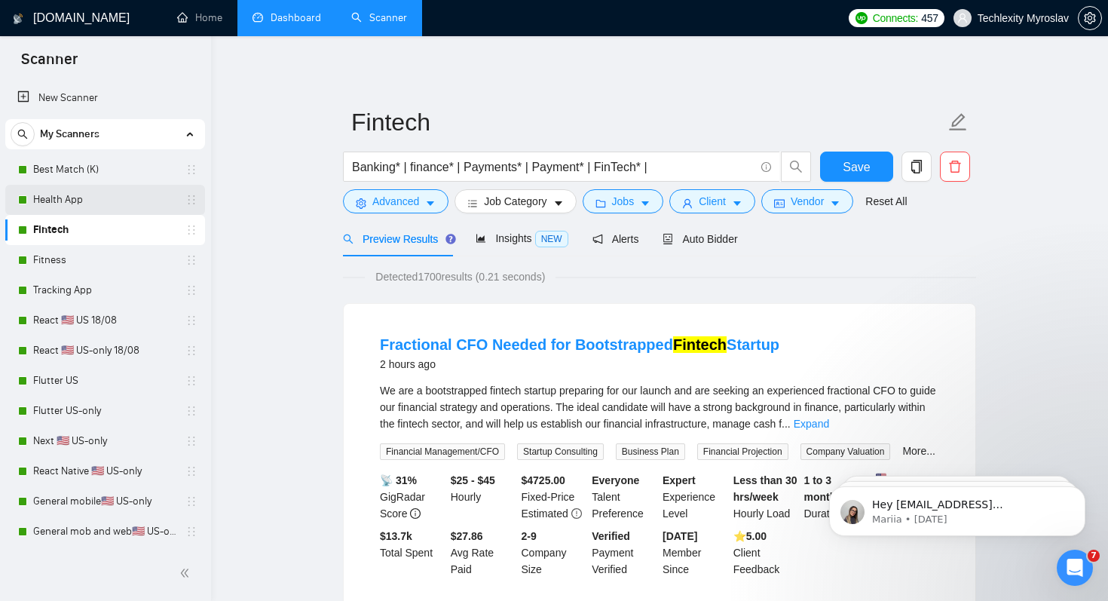
click at [163, 195] on link "Health App" at bounding box center [104, 200] width 143 height 30
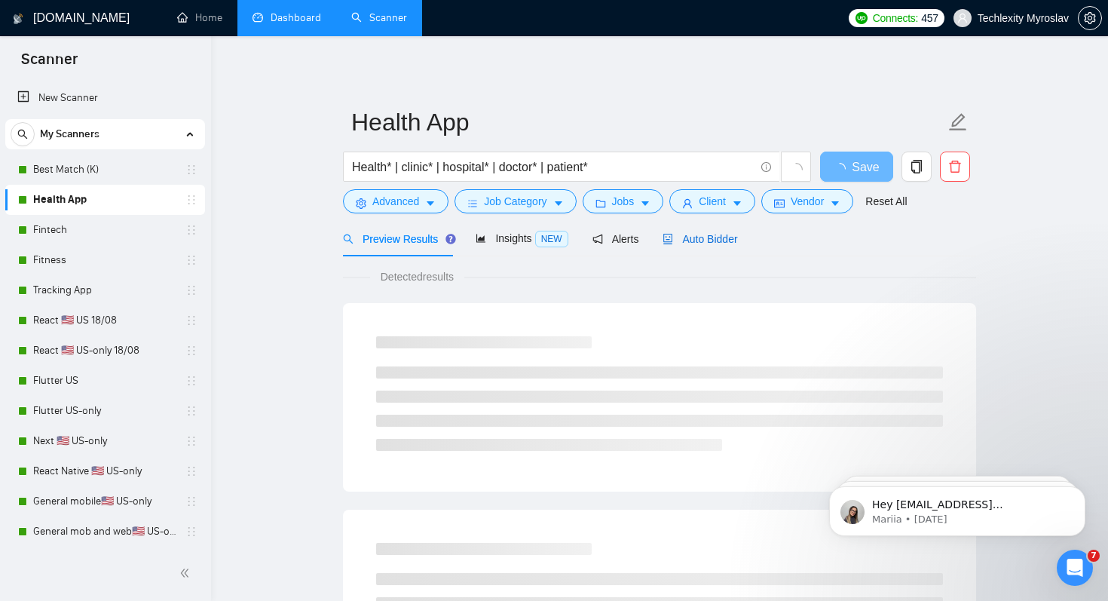
click at [710, 244] on span "Auto Bidder" at bounding box center [700, 239] width 75 height 12
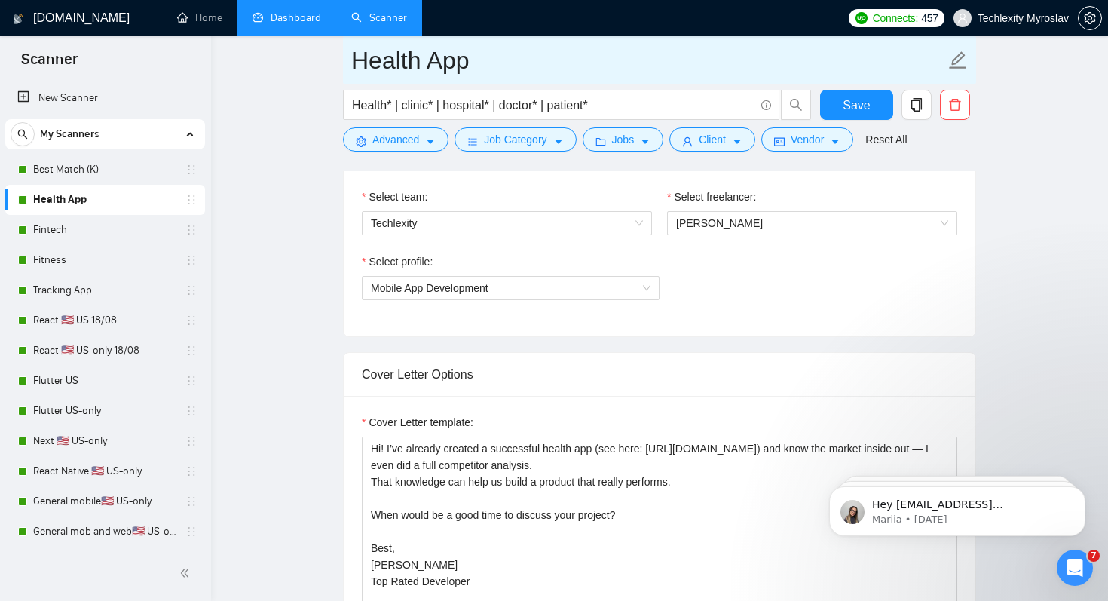
scroll to position [1010, 0]
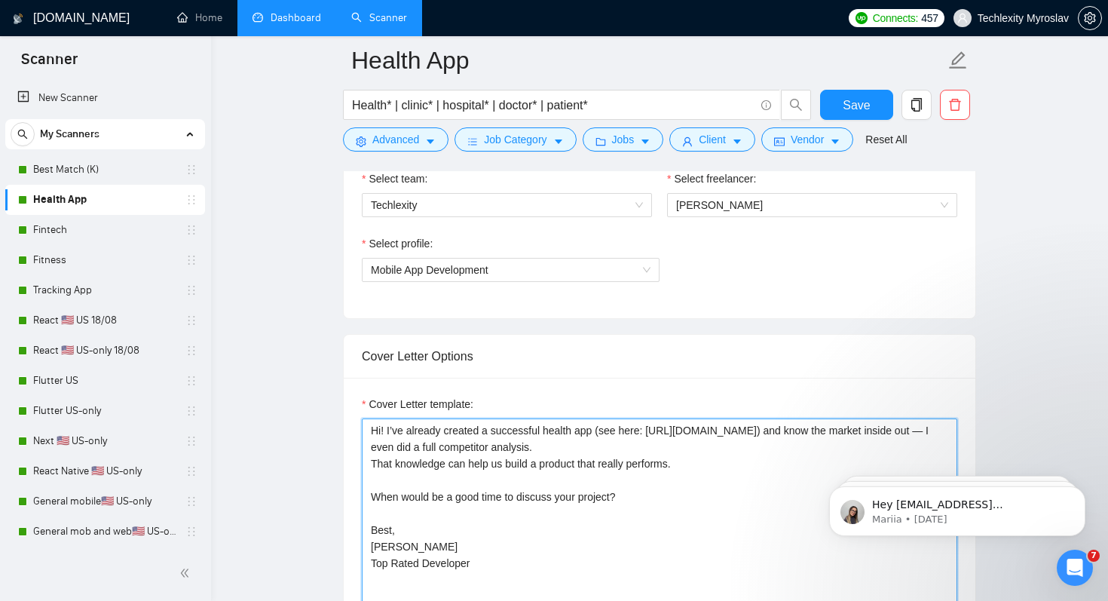
click at [619, 432] on textarea "Hi! I’ve already created a successful health app (see here: https://apps.apple.…" at bounding box center [660, 587] width 596 height 339
drag, startPoint x: 646, startPoint y: 431, endPoint x: 973, endPoint y: 431, distance: 327.2
click at [973, 431] on div "Cover Letter template: Hi! I’ve already created a successful health app (see he…" at bounding box center [660, 586] width 632 height 416
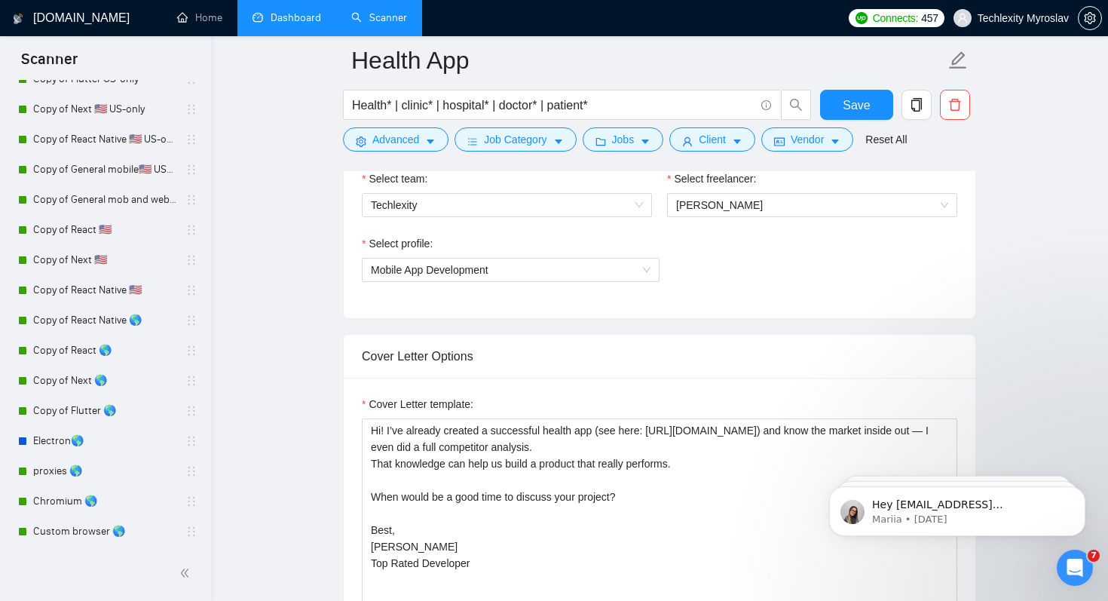
scroll to position [815, 0]
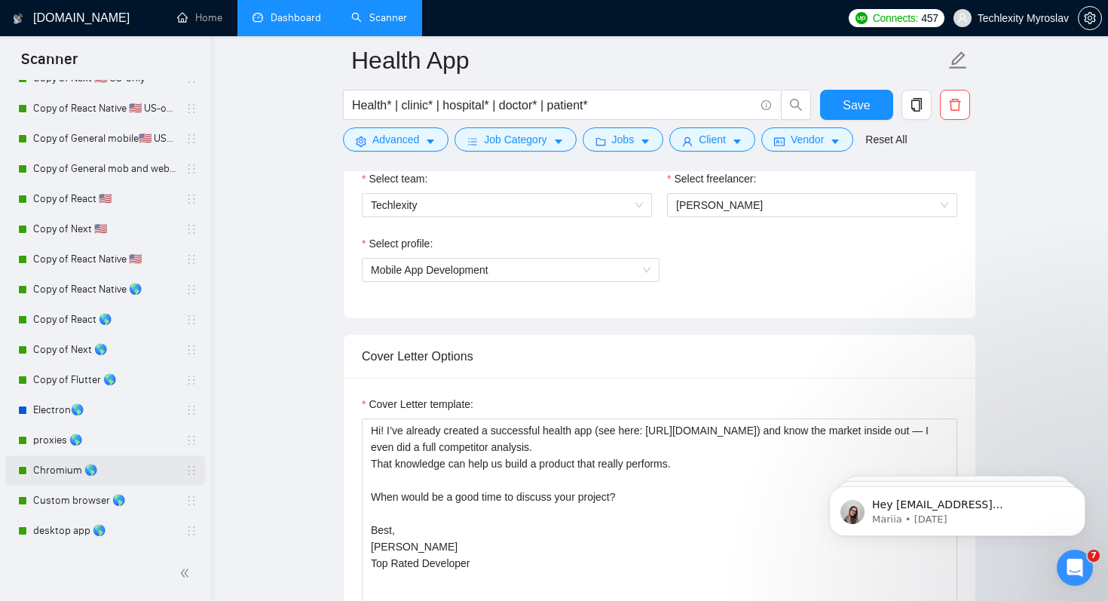
click at [131, 469] on link "Chromium 🌎" at bounding box center [104, 470] width 143 height 30
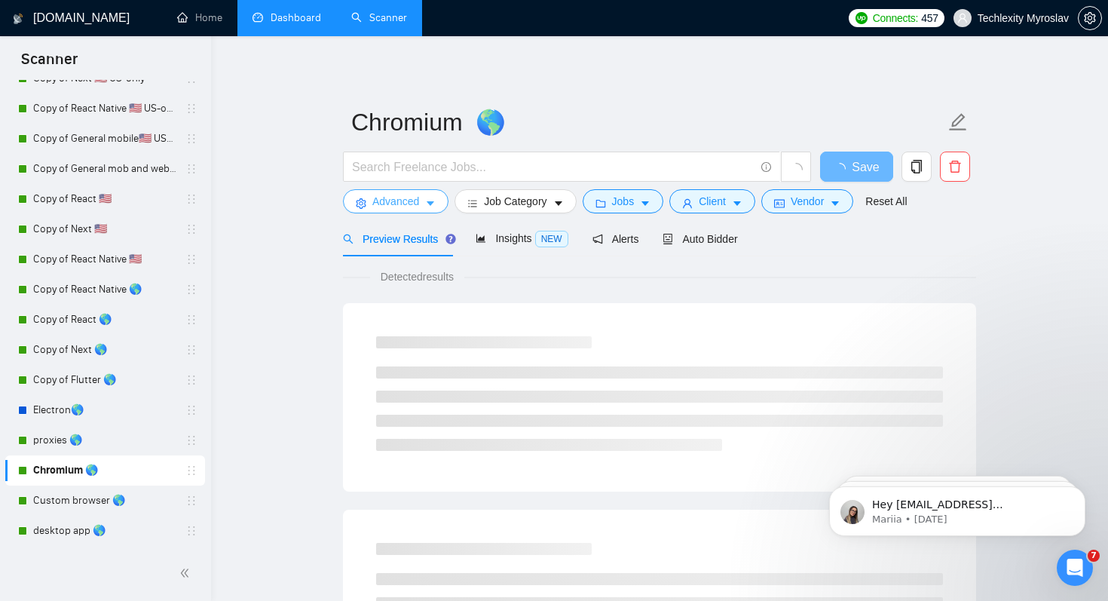
click at [395, 195] on span "Advanced" at bounding box center [395, 201] width 47 height 17
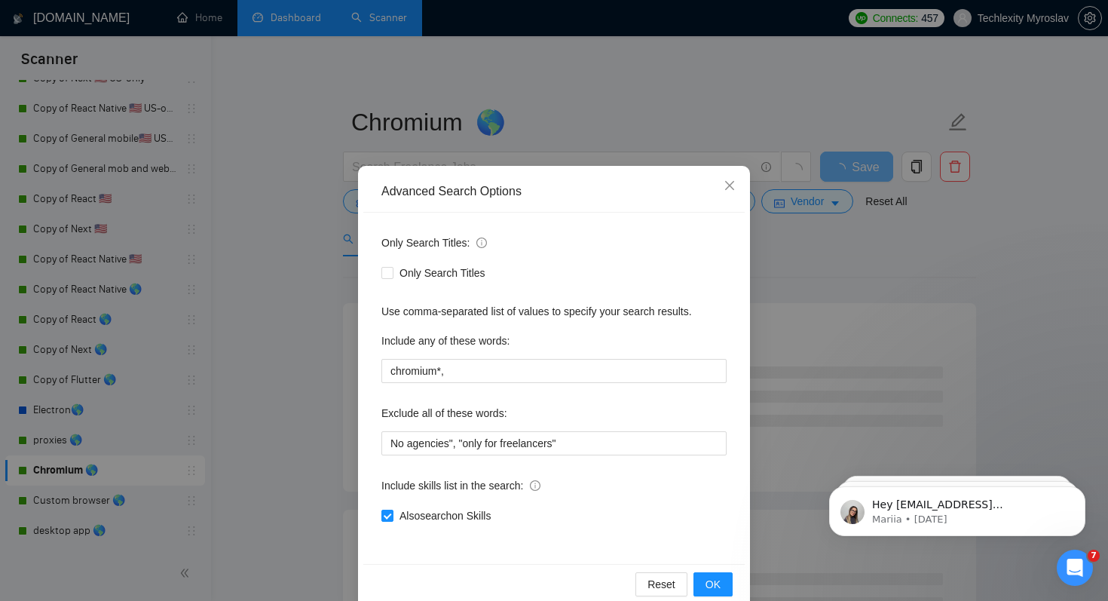
click at [297, 327] on div "Advanced Search Options Only Search Titles: Only Search Titles Use comma-separa…" at bounding box center [554, 300] width 1108 height 601
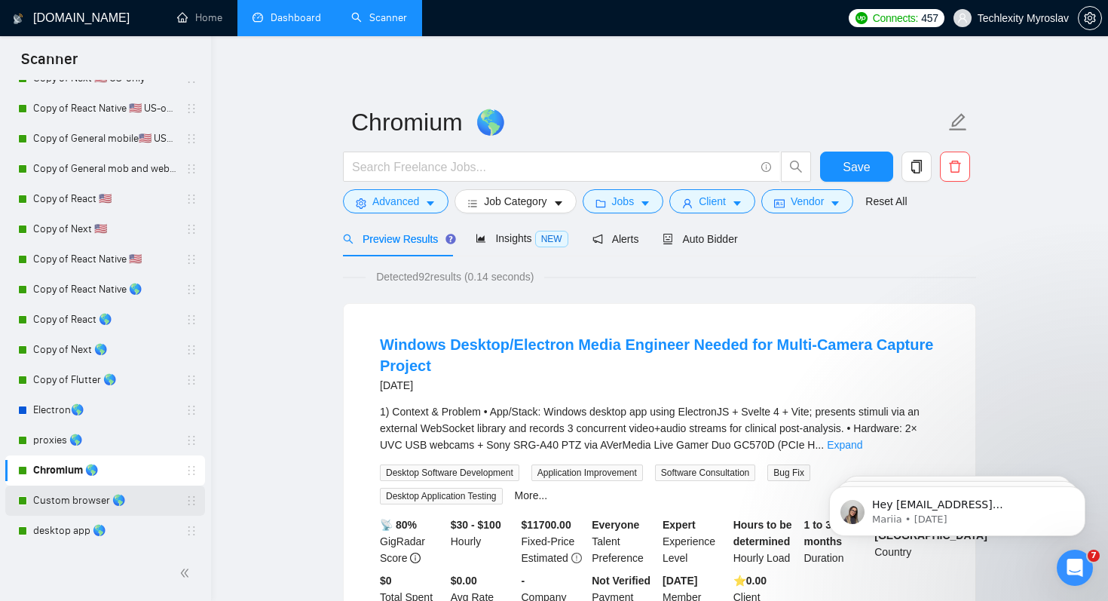
click at [118, 504] on link "Custom browser 🌎" at bounding box center [104, 501] width 143 height 30
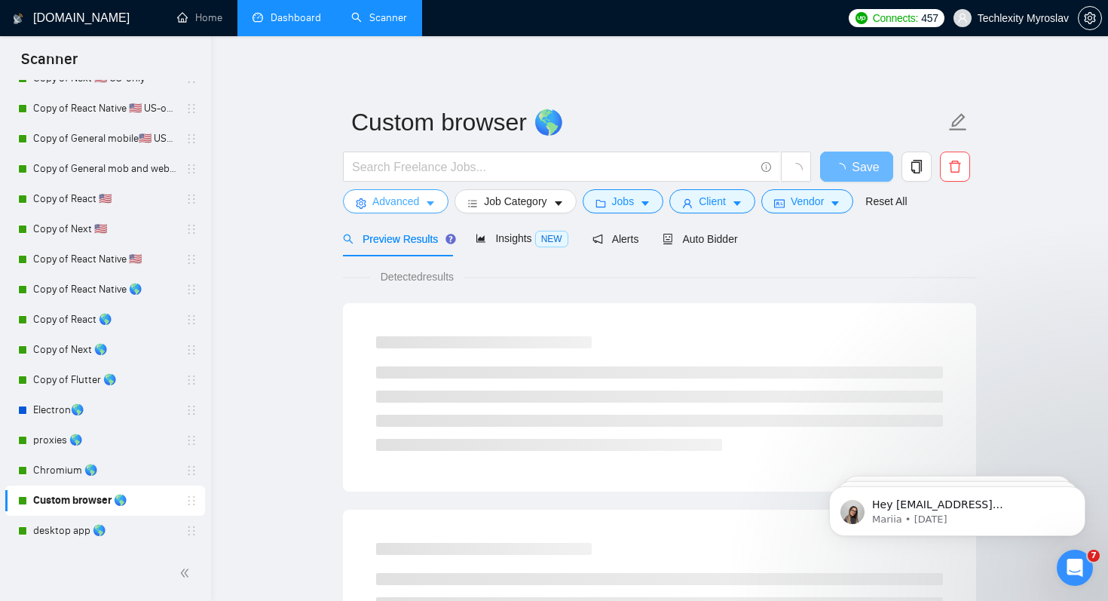
click at [403, 201] on span "Advanced" at bounding box center [395, 201] width 47 height 17
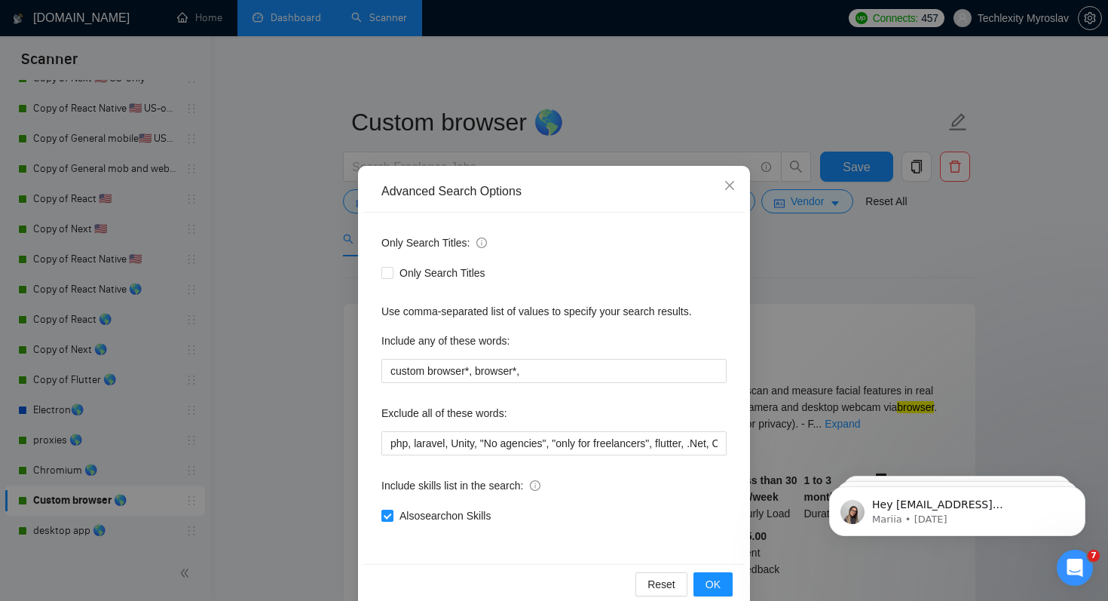
click at [296, 404] on div "Advanced Search Options Only Search Titles: Only Search Titles Use comma-separa…" at bounding box center [554, 300] width 1108 height 601
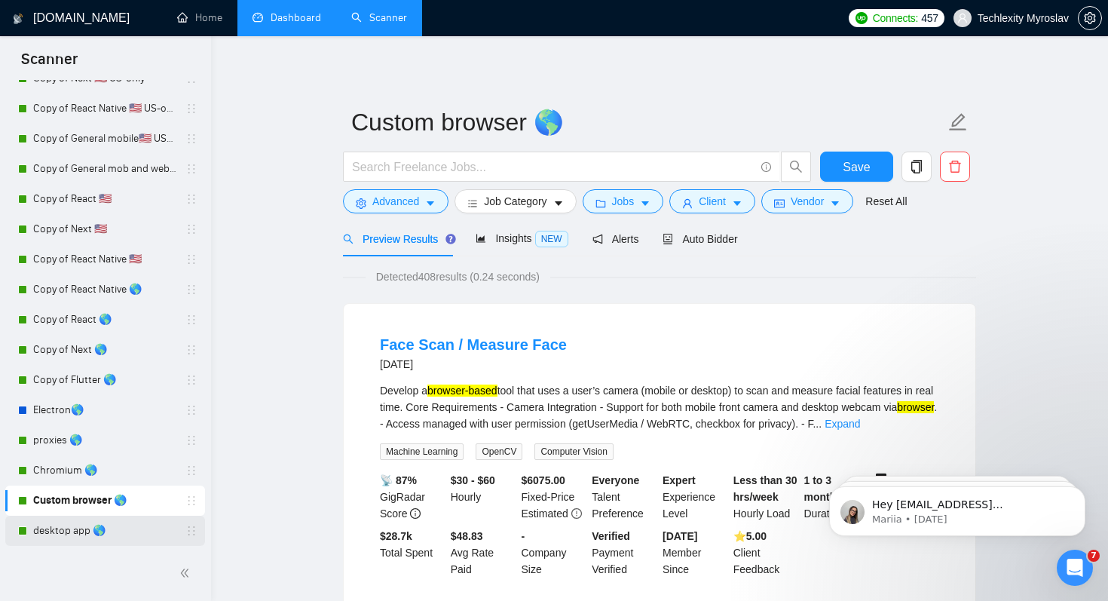
click at [145, 521] on link "desktop app 🌎" at bounding box center [104, 531] width 143 height 30
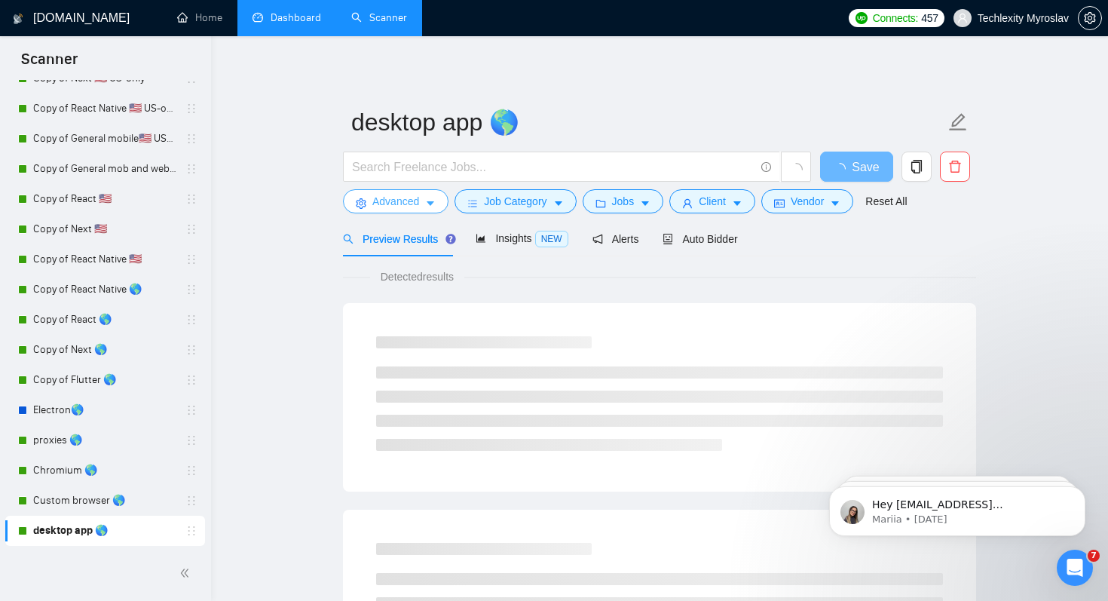
click at [404, 198] on span "Advanced" at bounding box center [395, 201] width 47 height 17
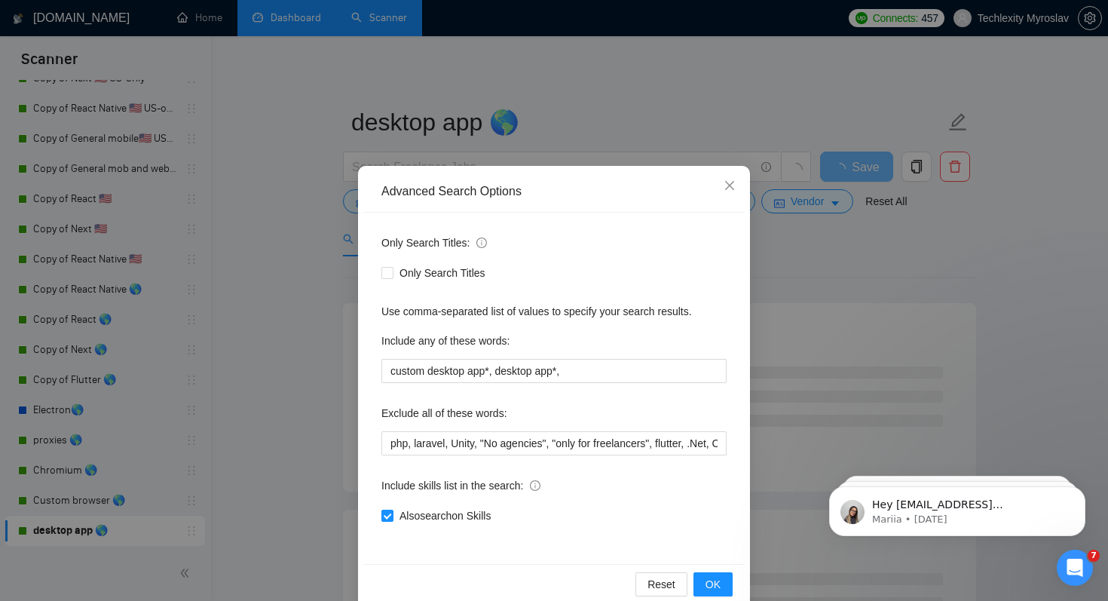
click at [299, 302] on div "Advanced Search Options Only Search Titles: Only Search Titles Use comma-separa…" at bounding box center [554, 300] width 1108 height 601
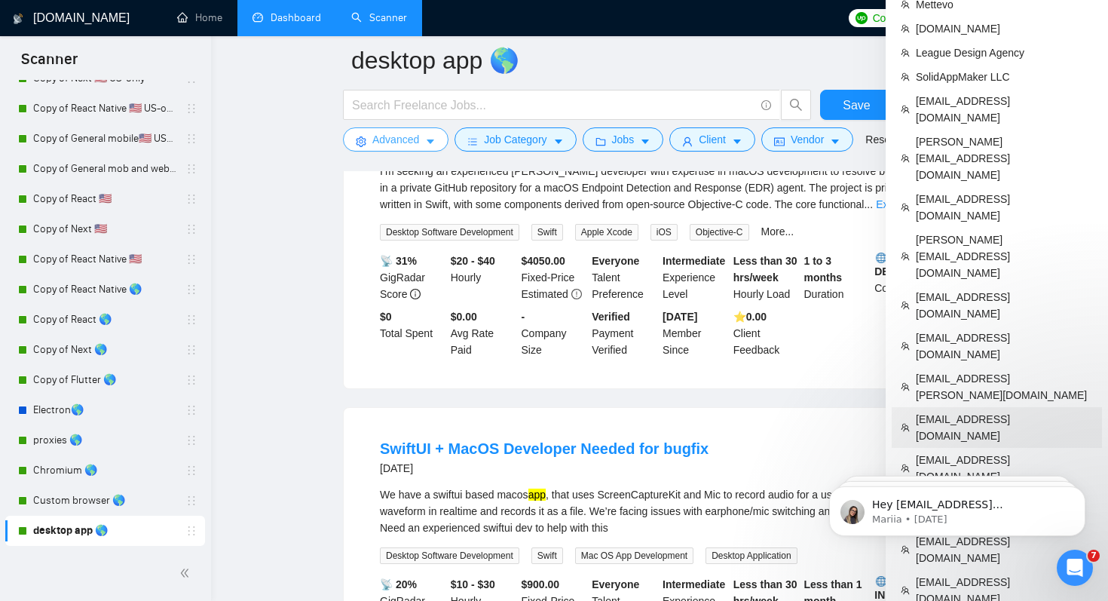
scroll to position [227, 0]
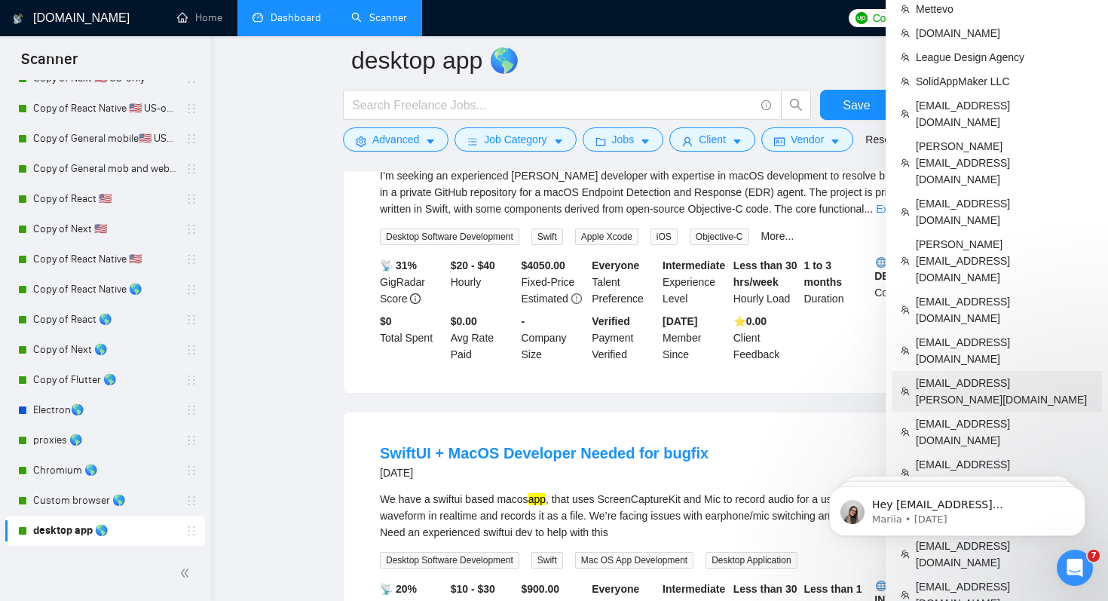
click at [981, 375] on span "[EMAIL_ADDRESS][PERSON_NAME][DOMAIN_NAME]" at bounding box center [1004, 391] width 177 height 33
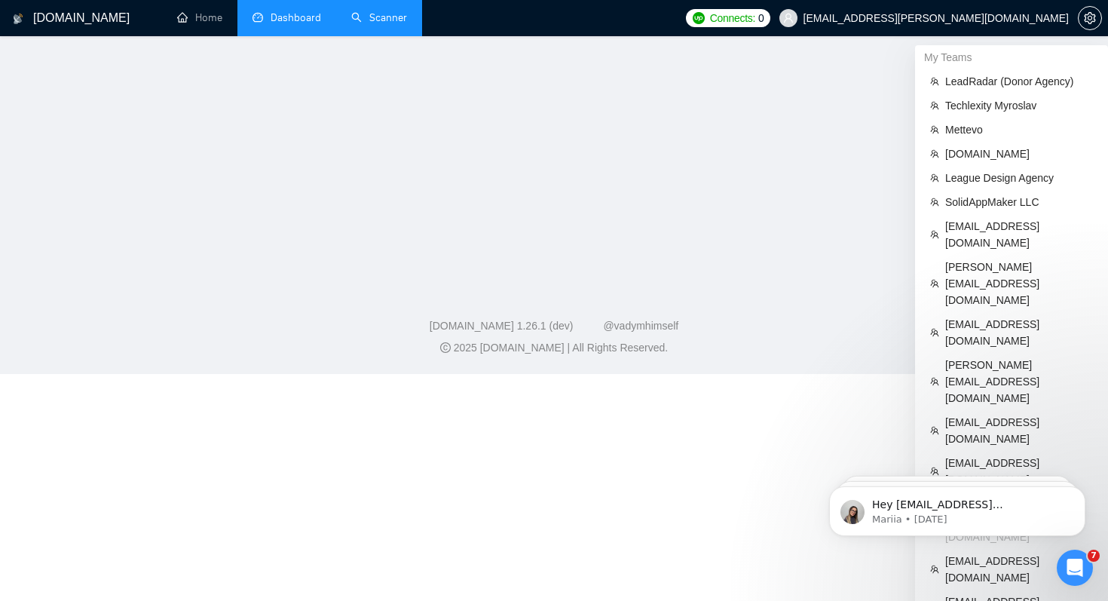
scroll to position [212, 0]
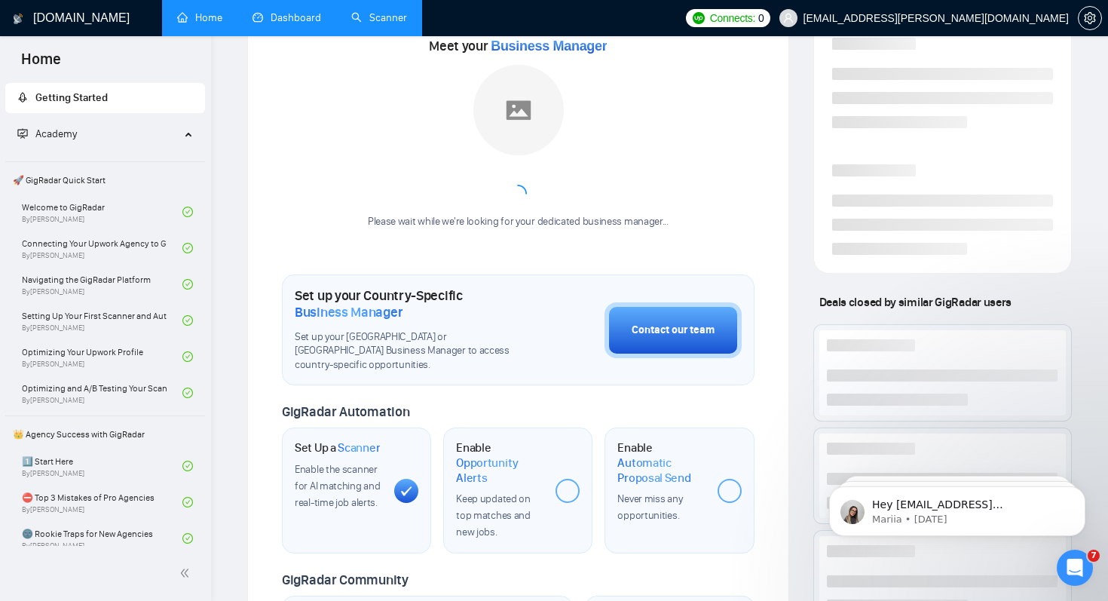
click at [288, 24] on link "Dashboard" at bounding box center [287, 17] width 69 height 13
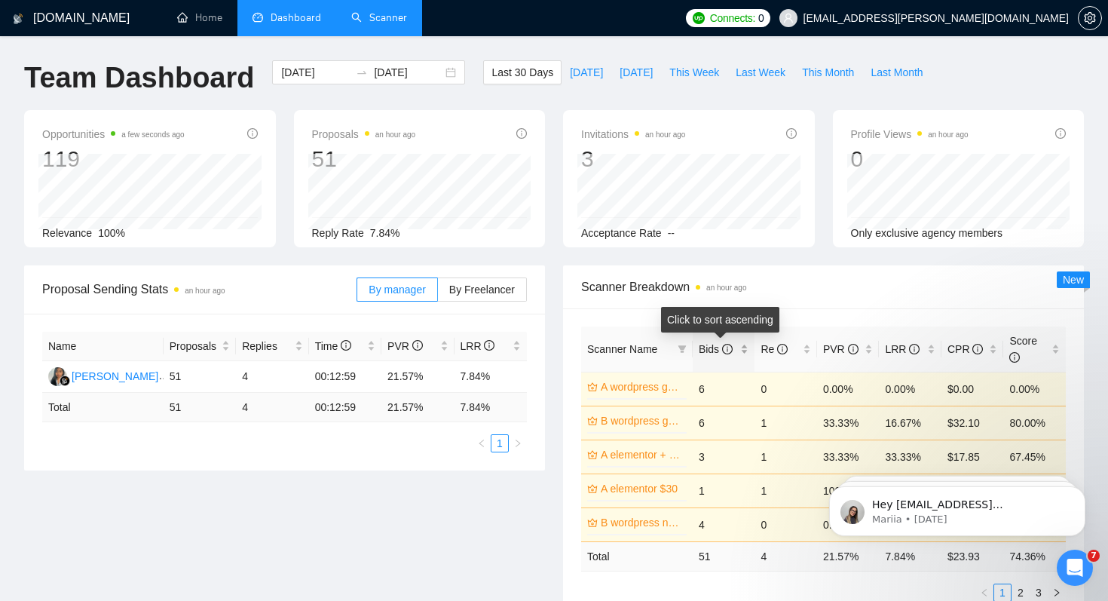
click at [707, 345] on span "Bids" at bounding box center [716, 349] width 34 height 12
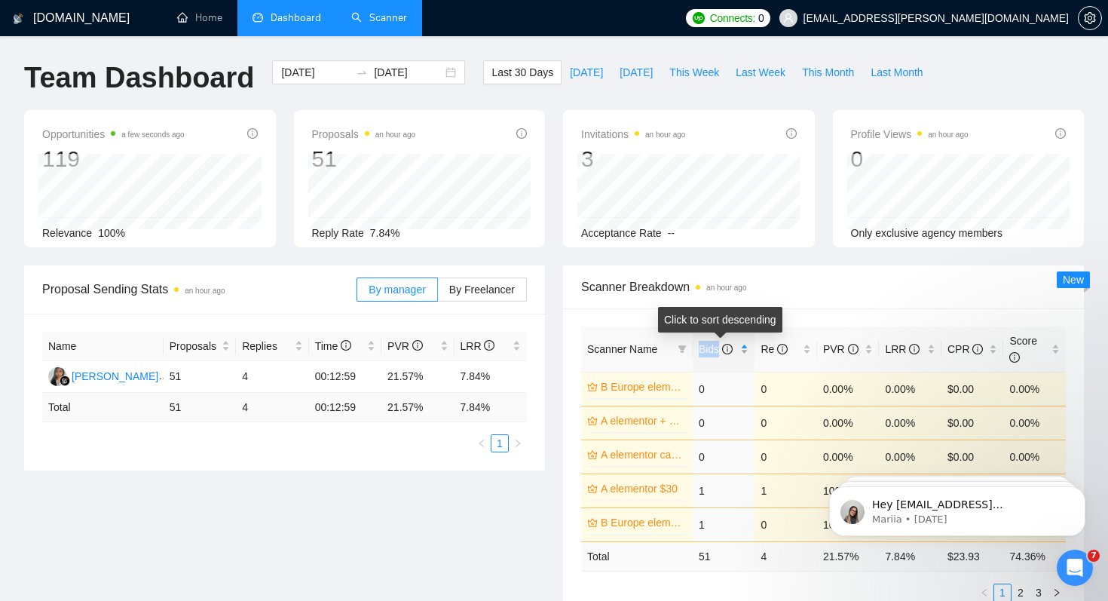
click at [707, 345] on span "Bids" at bounding box center [716, 349] width 34 height 12
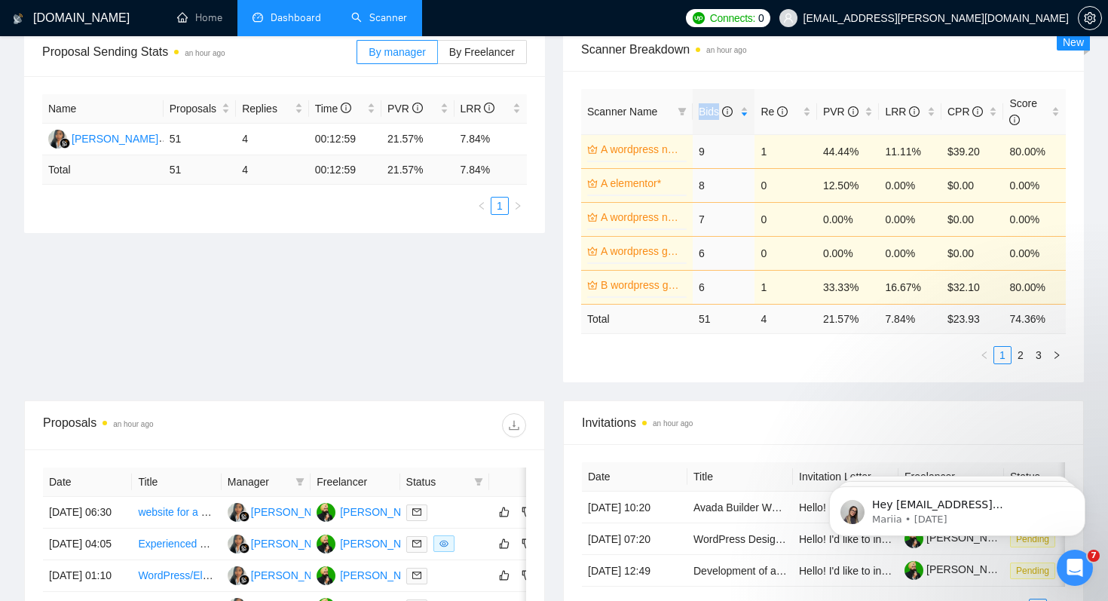
scroll to position [225, 0]
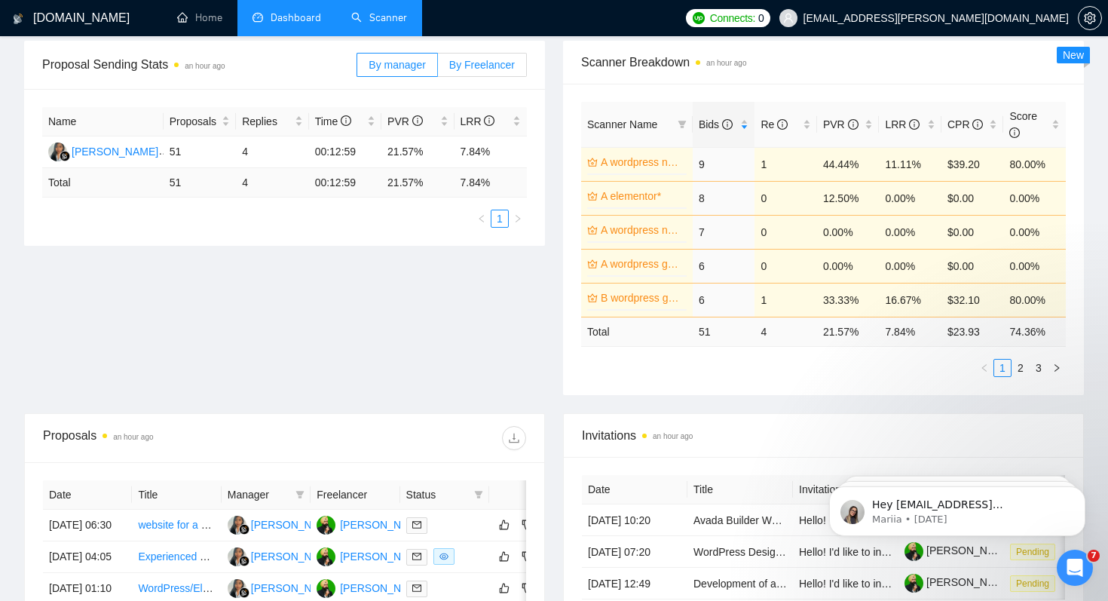
click at [495, 64] on span "By Freelancer" at bounding box center [482, 65] width 66 height 12
click at [438, 69] on input "By Freelancer" at bounding box center [438, 69] width 0 height 0
click at [700, 388] on div "Scanner Name Bids Re PVR LRR CPR Score A wordpress no budget $20+ 0% 9 1 44.44%…" at bounding box center [823, 239] width 521 height 311
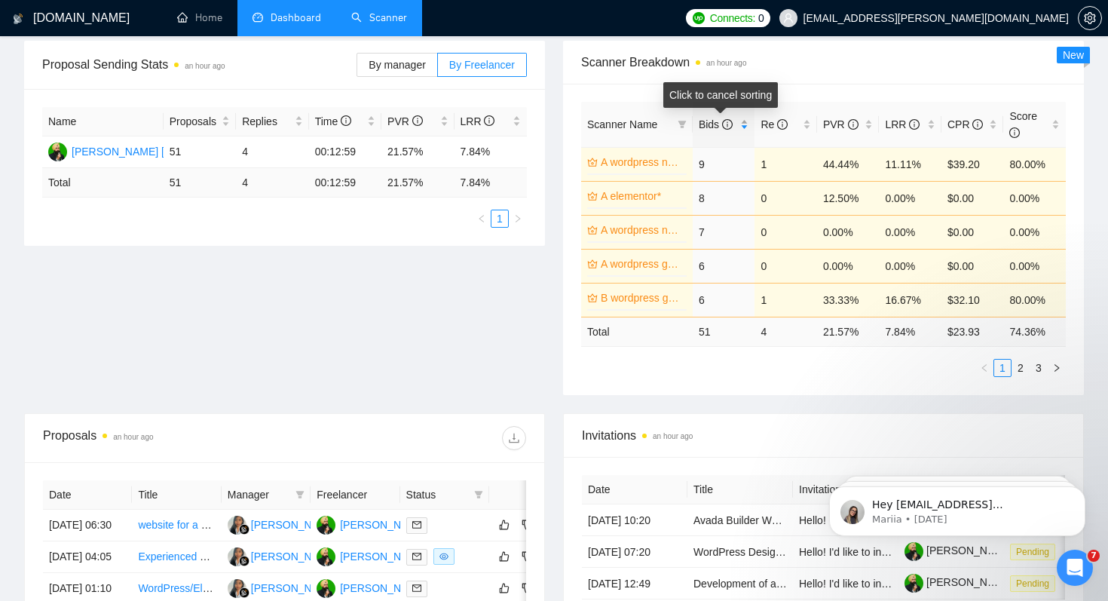
click at [710, 125] on span "Bids" at bounding box center [716, 124] width 34 height 12
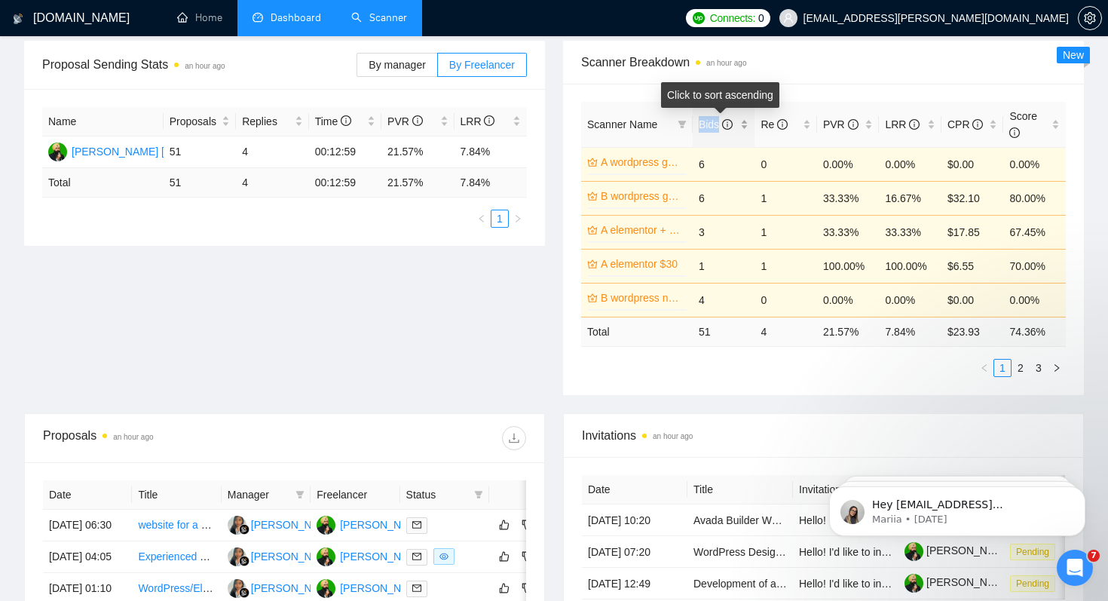
click at [710, 125] on span "Bids" at bounding box center [716, 124] width 34 height 12
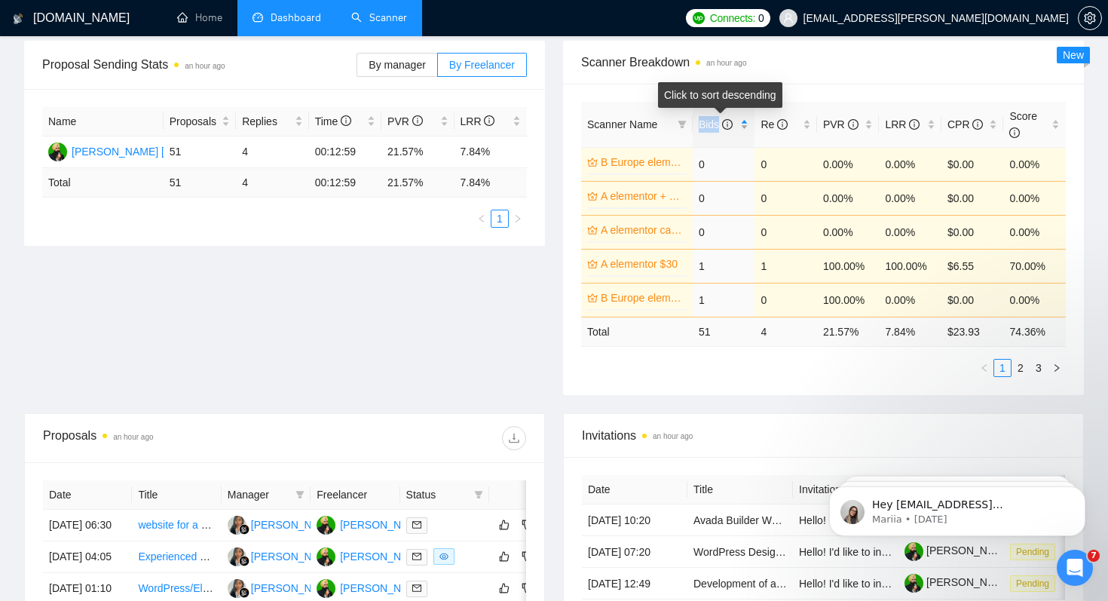
click at [710, 125] on span "Bids" at bounding box center [716, 124] width 34 height 12
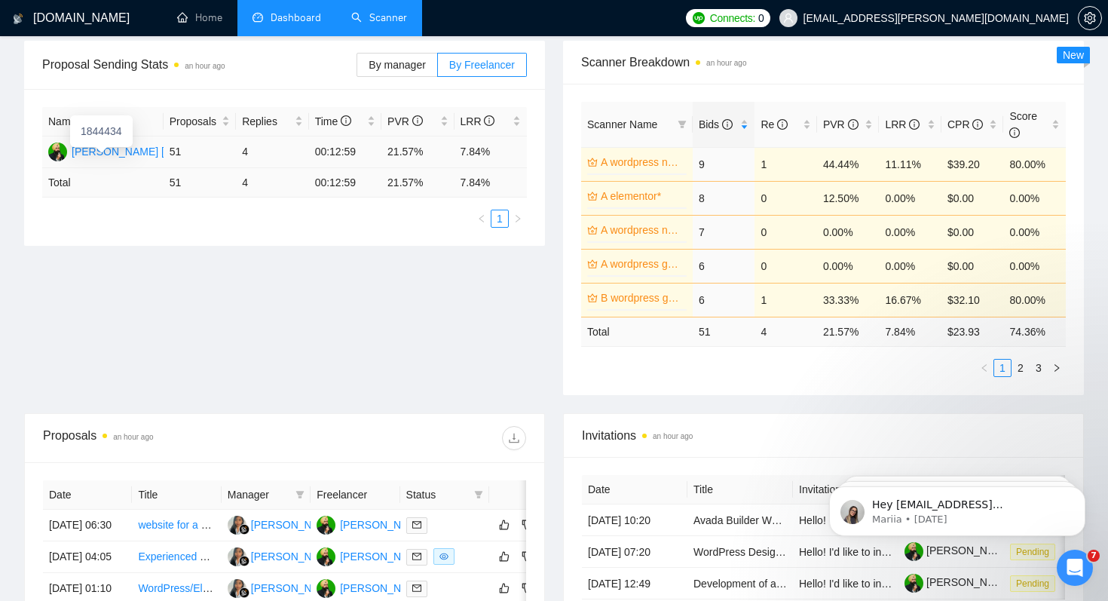
click at [124, 154] on div "[PERSON_NAME] [PERSON_NAME]" at bounding box center [160, 151] width 176 height 17
click at [382, 24] on link "Scanner" at bounding box center [379, 17] width 56 height 13
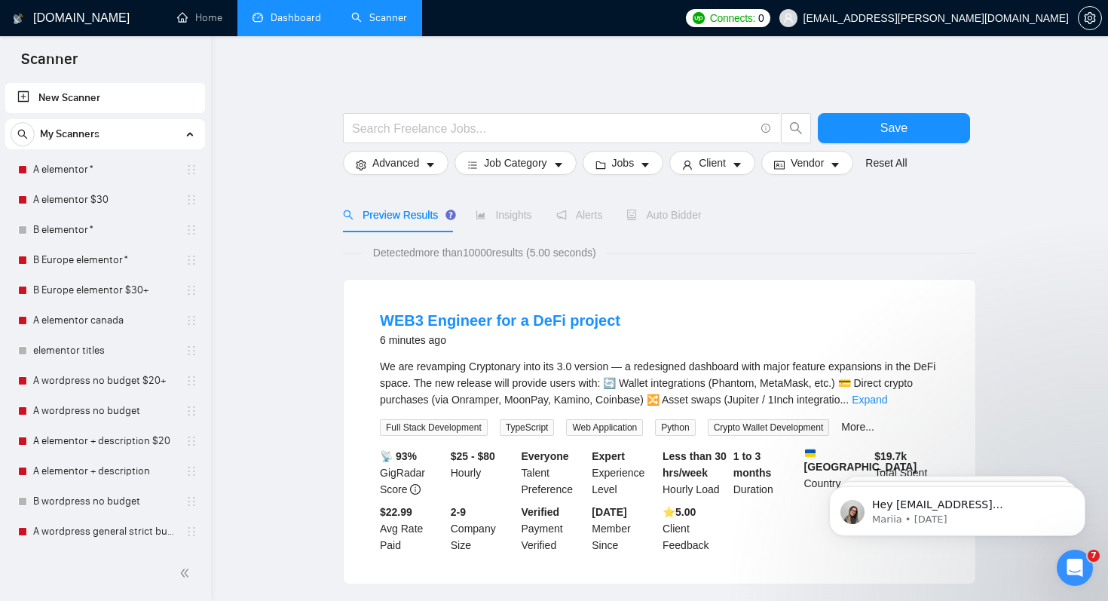
click at [301, 20] on link "Dashboard" at bounding box center [287, 17] width 69 height 13
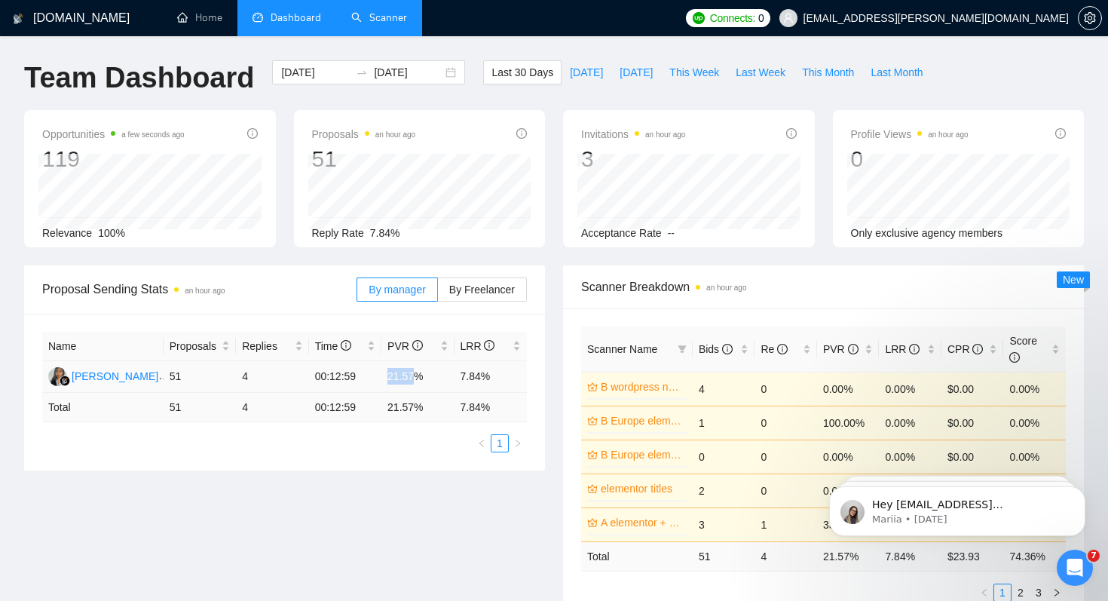
drag, startPoint x: 389, startPoint y: 370, endPoint x: 421, endPoint y: 370, distance: 31.7
click at [421, 370] on td "21.57%" at bounding box center [418, 377] width 72 height 32
drag, startPoint x: 458, startPoint y: 373, endPoint x: 513, endPoint y: 374, distance: 54.3
click at [513, 374] on td "7.84%" at bounding box center [491, 377] width 73 height 32
click at [369, 19] on link "Scanner" at bounding box center [379, 17] width 56 height 13
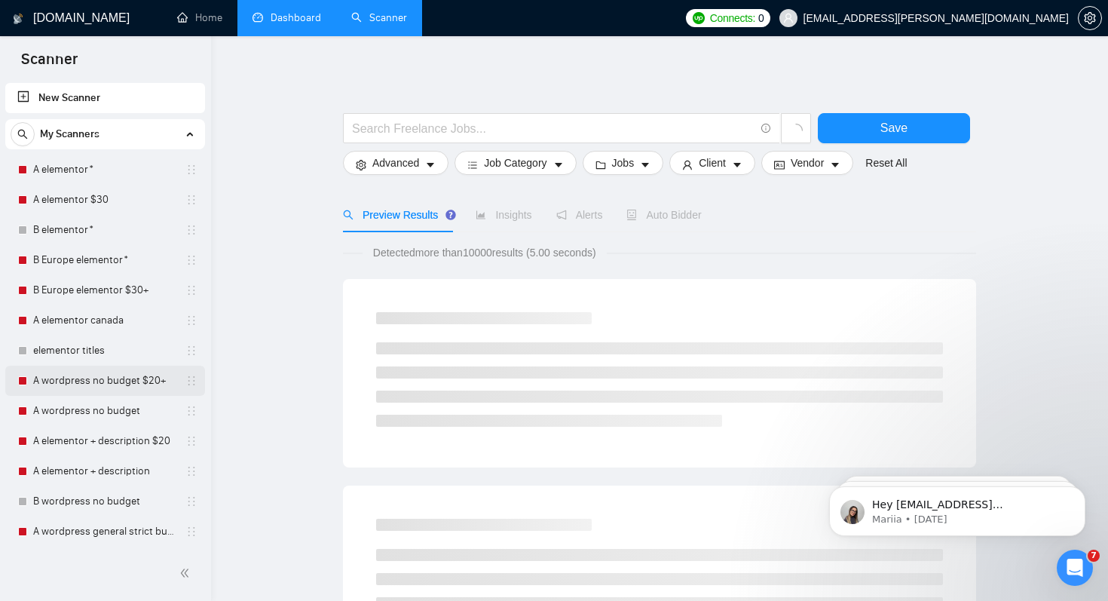
click at [136, 374] on link "A wordpress no budget $20+" at bounding box center [104, 381] width 143 height 30
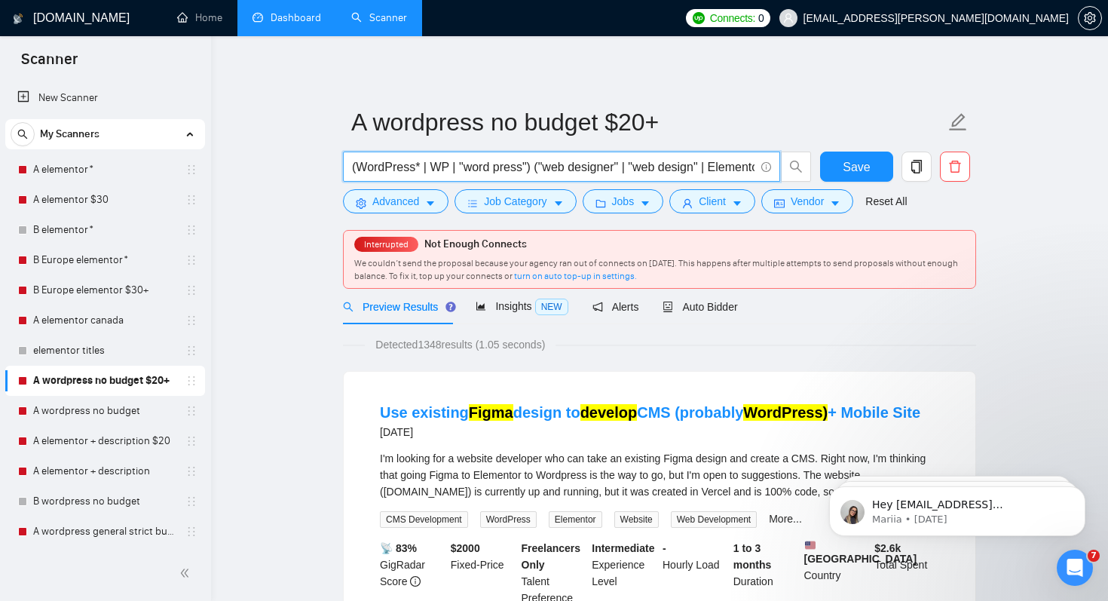
click at [471, 170] on input "(WordPress* | WP | "word press") ("web designer" | "web design" | Elementor* | …" at bounding box center [553, 167] width 403 height 19
click at [498, 304] on span "Insights NEW" at bounding box center [522, 306] width 92 height 12
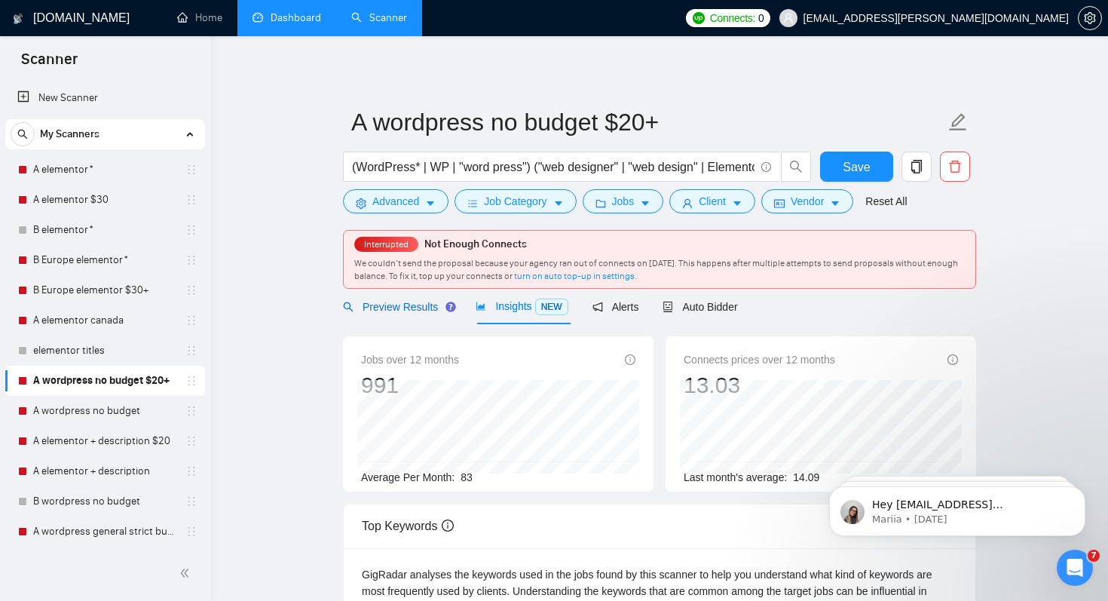
click at [389, 307] on span "Preview Results" at bounding box center [397, 307] width 109 height 12
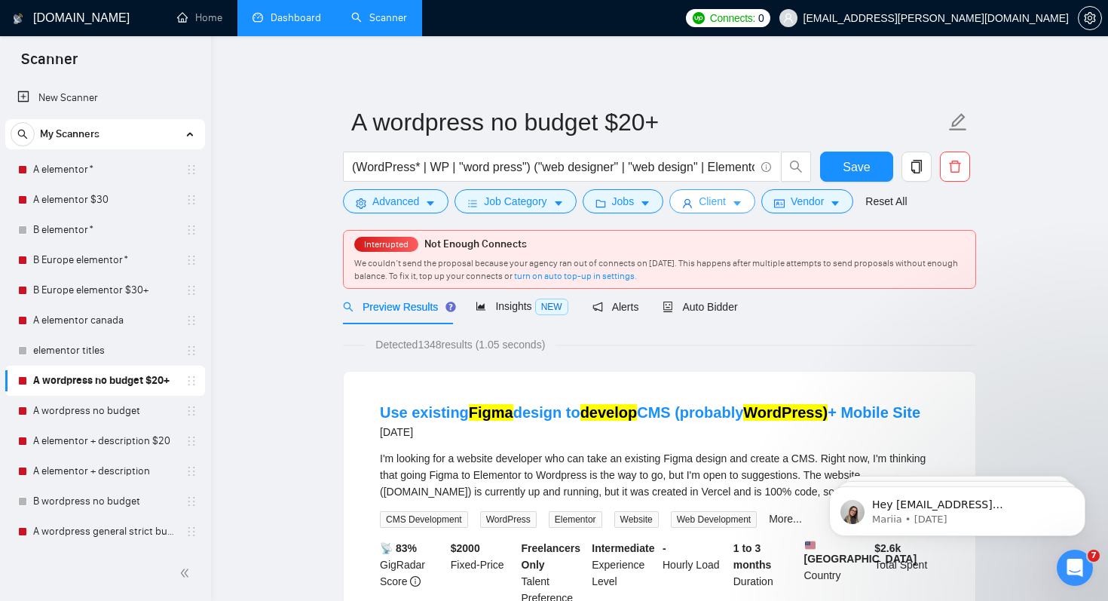
click at [718, 207] on span "Client" at bounding box center [712, 201] width 27 height 17
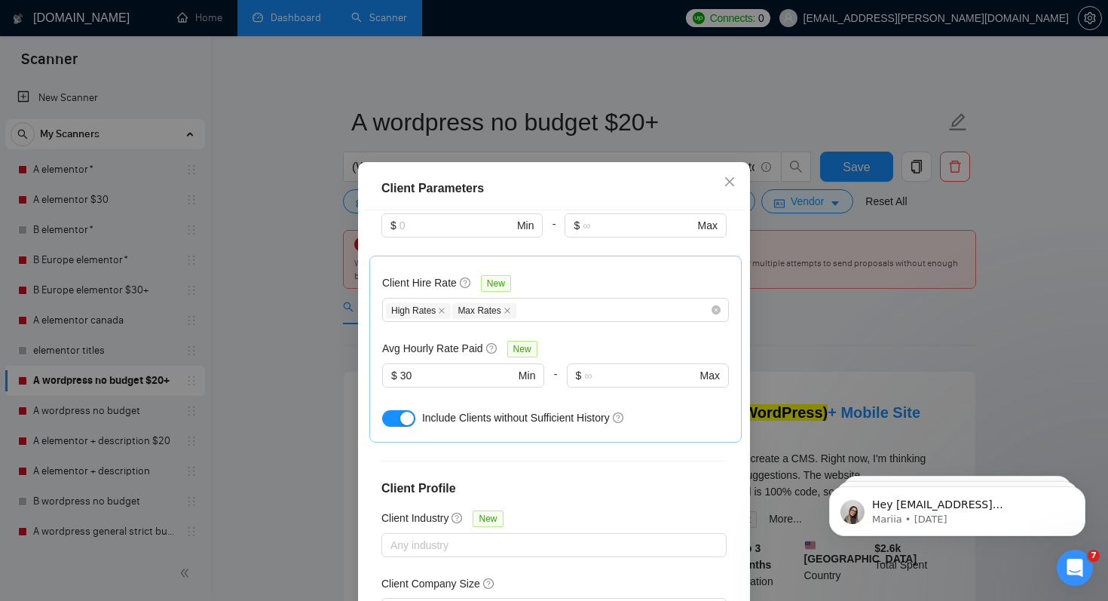
scroll to position [464, 0]
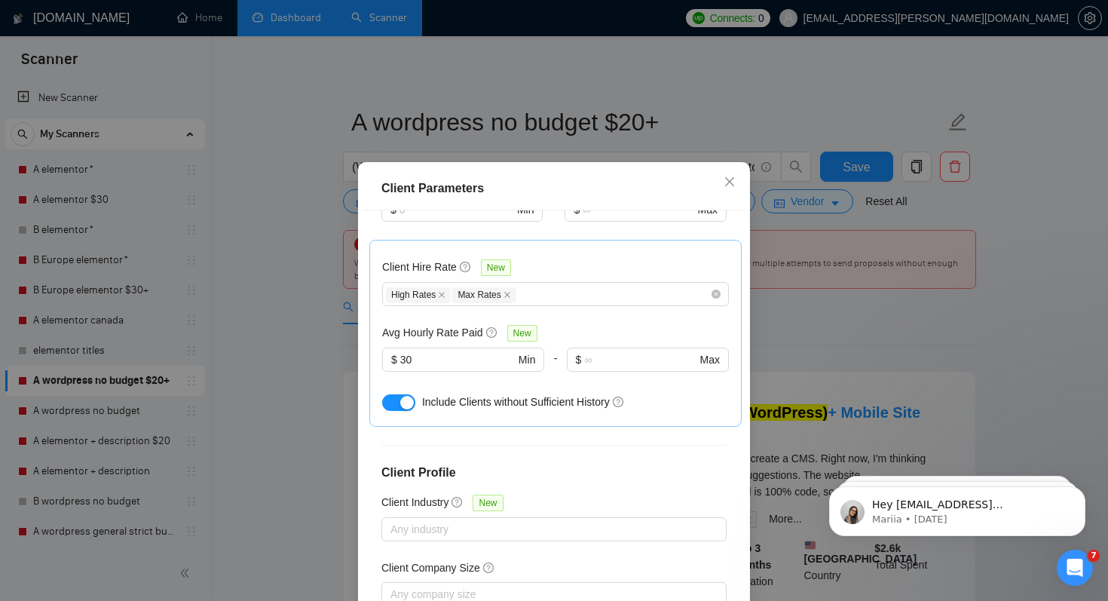
click at [819, 335] on div "Client Parameters Client Location Include Client Countries United States Canada…" at bounding box center [554, 300] width 1108 height 601
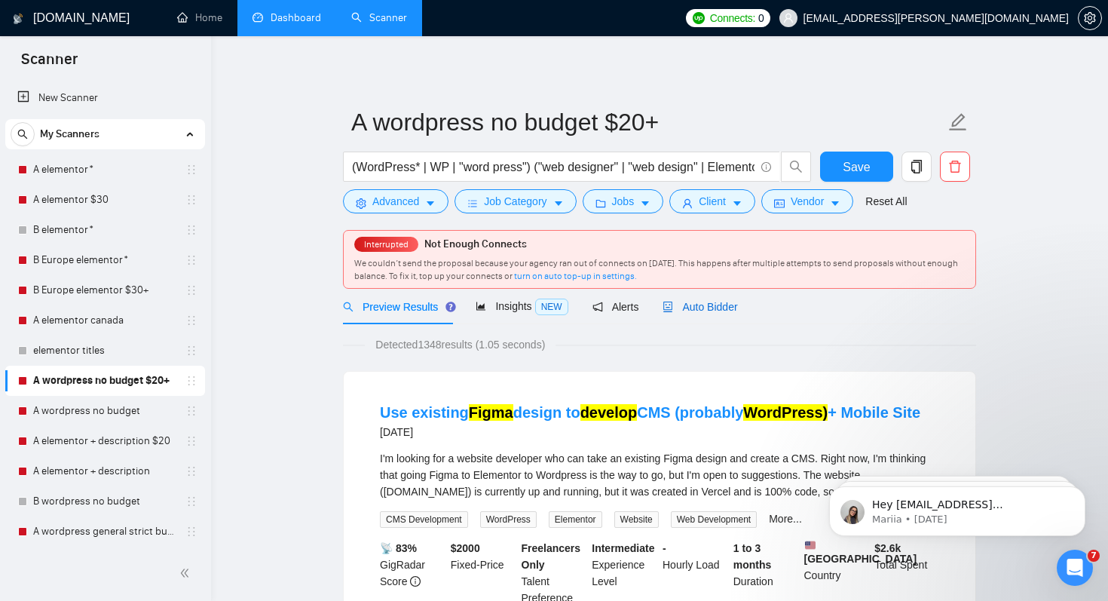
click at [713, 313] on div "Auto Bidder" at bounding box center [700, 307] width 75 height 17
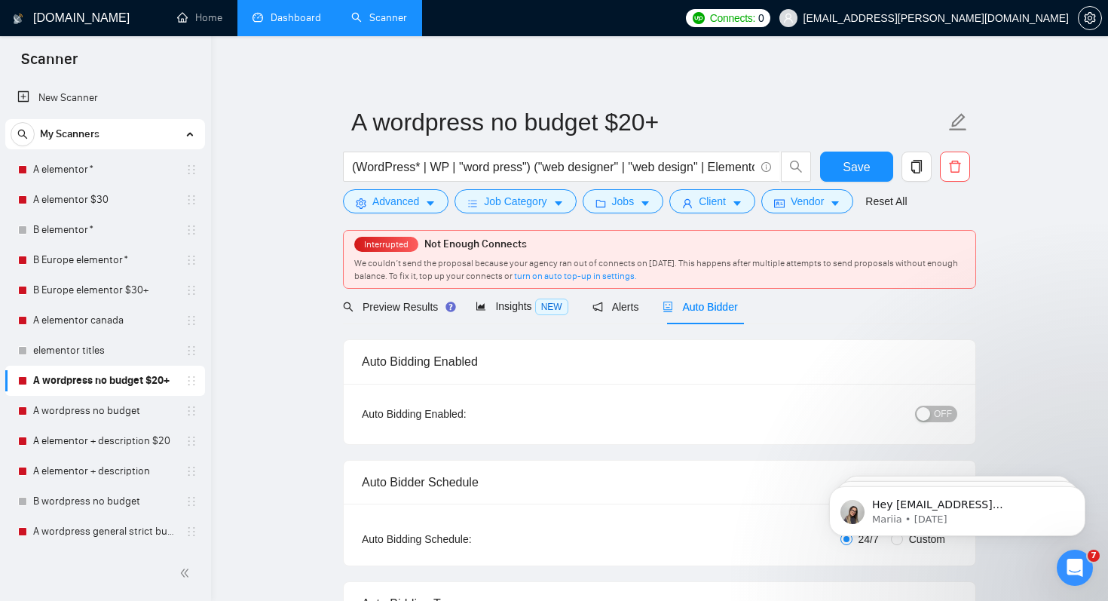
radio input "false"
radio input "true"
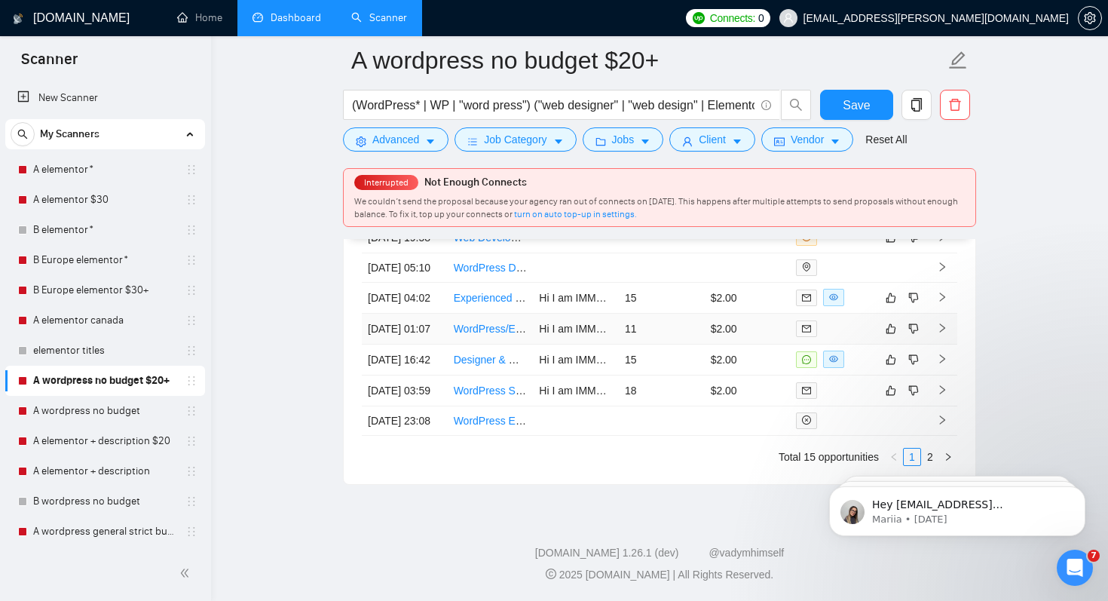
scroll to position [4241, 0]
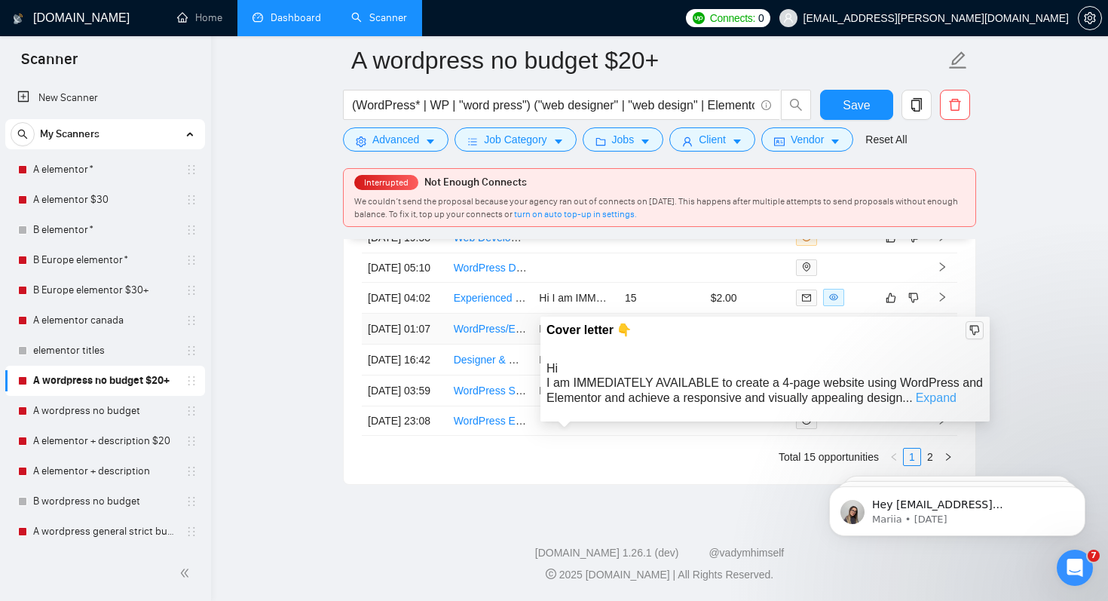
click at [935, 391] on link "Expand" at bounding box center [936, 397] width 41 height 13
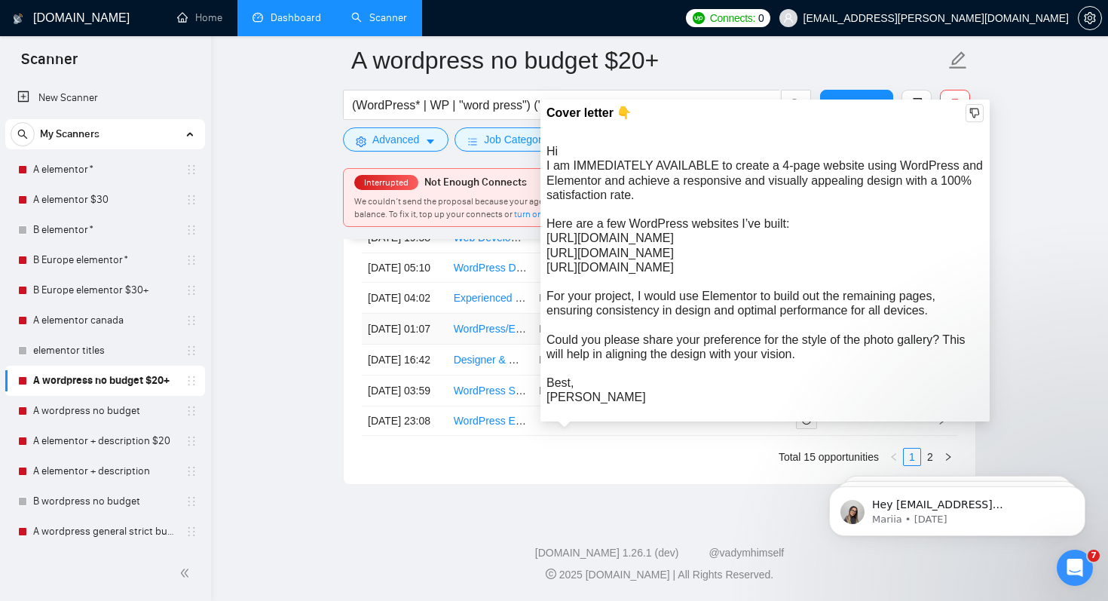
scroll to position [4195, 0]
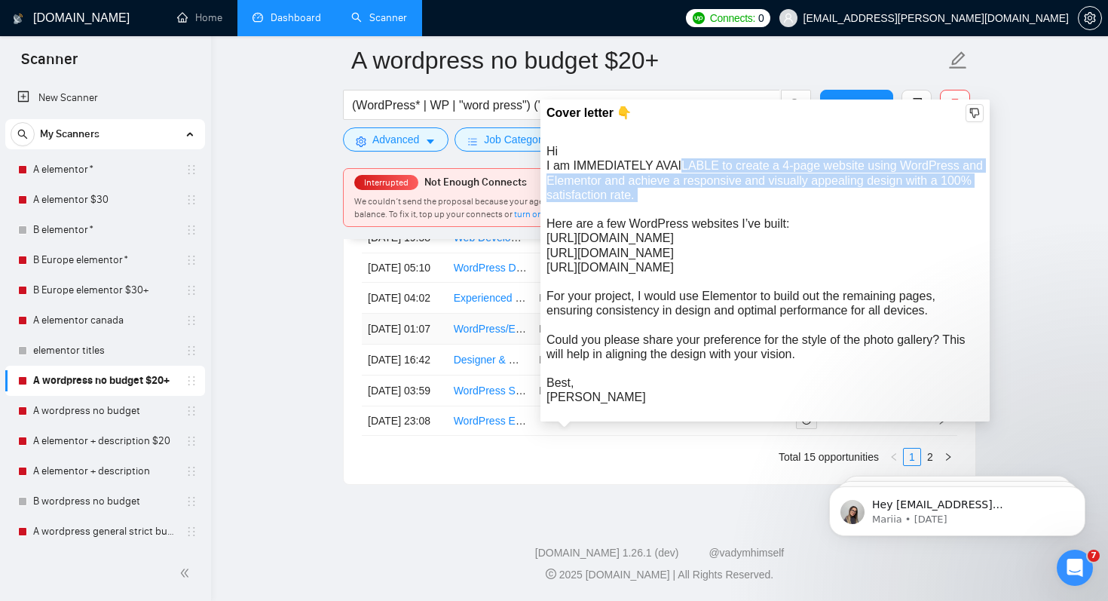
drag, startPoint x: 678, startPoint y: 139, endPoint x: 688, endPoint y: 181, distance: 43.5
click at [688, 176] on div "Hi I am IMMEDIATELY AVAILABLE to create a 4-page website using WordPress and El…" at bounding box center [765, 274] width 437 height 260
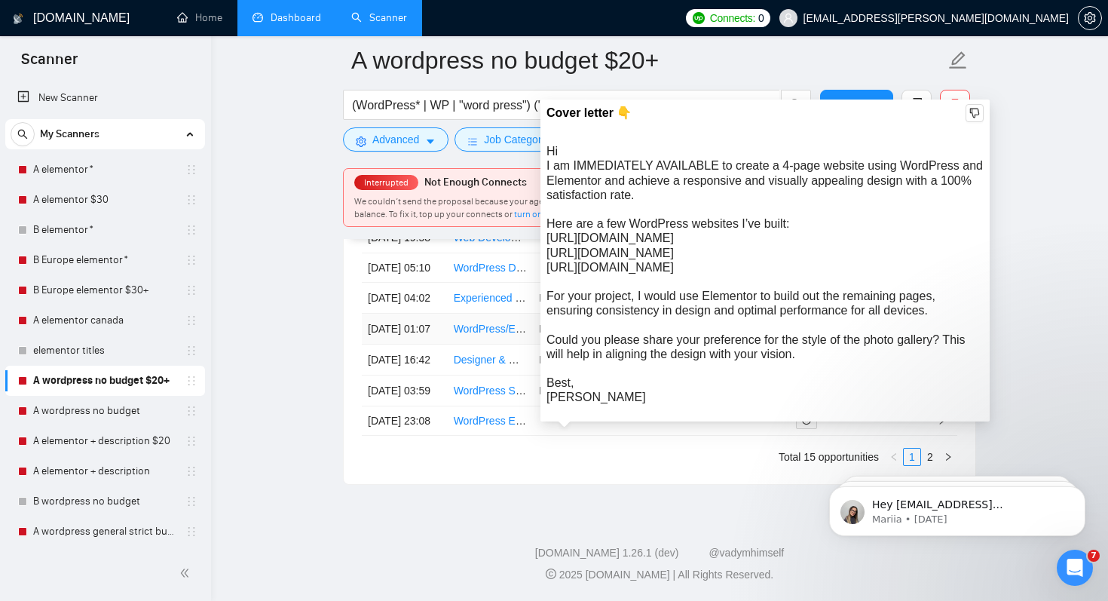
click at [688, 201] on div "Hi I am IMMEDIATELY AVAILABLE to create a 4-page website using WordPress and El…" at bounding box center [765, 274] width 437 height 260
drag, startPoint x: 598, startPoint y: 151, endPoint x: 723, endPoint y: 173, distance: 127.2
click at [724, 173] on div "Hi I am IMMEDIATELY AVAILABLE to create a 4-page website using WordPress and El…" at bounding box center [765, 274] width 437 height 260
drag, startPoint x: 710, startPoint y: 192, endPoint x: 702, endPoint y: 237, distance: 45.3
click at [702, 237] on div "Hi I am IMMEDIATELY AVAILABLE to create a 4-page website using WordPress and El…" at bounding box center [765, 274] width 437 height 260
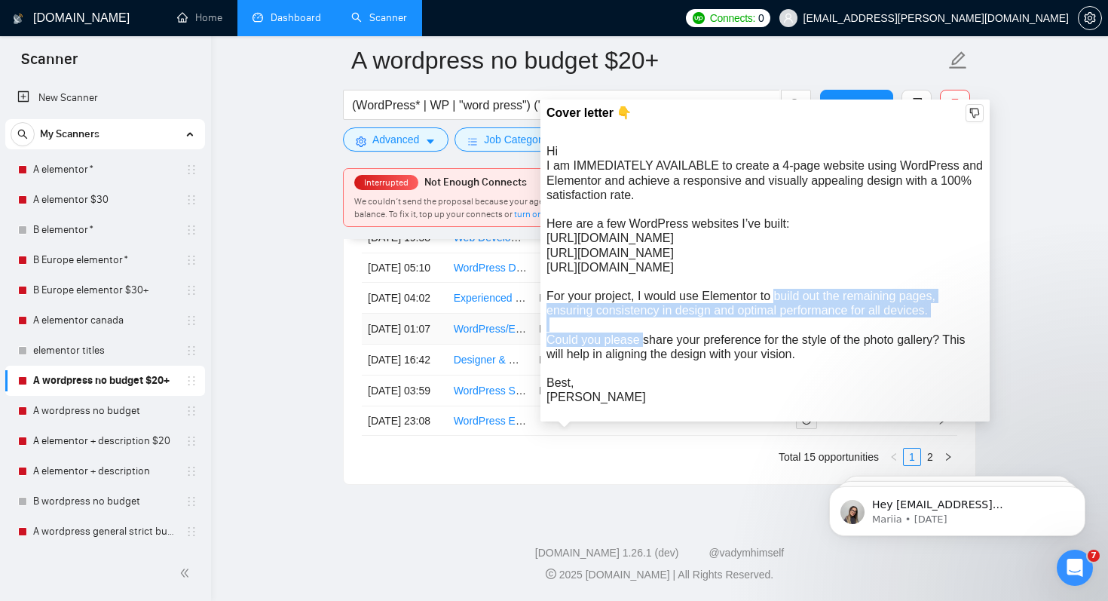
drag, startPoint x: 678, startPoint y: 268, endPoint x: 682, endPoint y: 293, distance: 25.3
click at [682, 293] on div "Hi I am IMMEDIATELY AVAILABLE to create a 4-page website using WordPress and El…" at bounding box center [765, 274] width 437 height 260
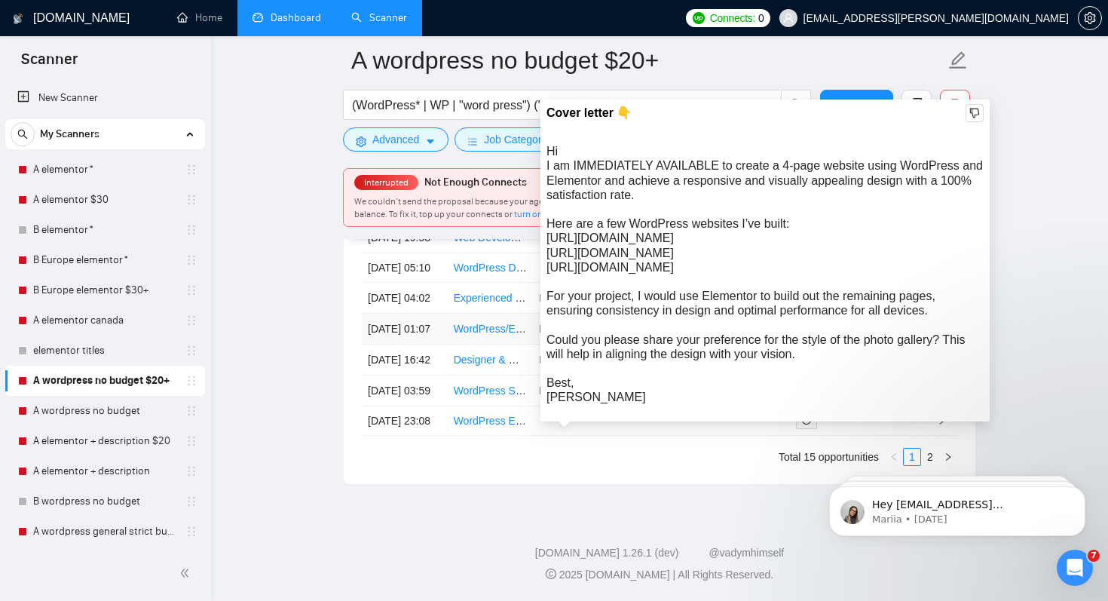
click at [668, 271] on div "Hi I am IMMEDIATELY AVAILABLE to create a 4-page website using WordPress and El…" at bounding box center [765, 274] width 437 height 260
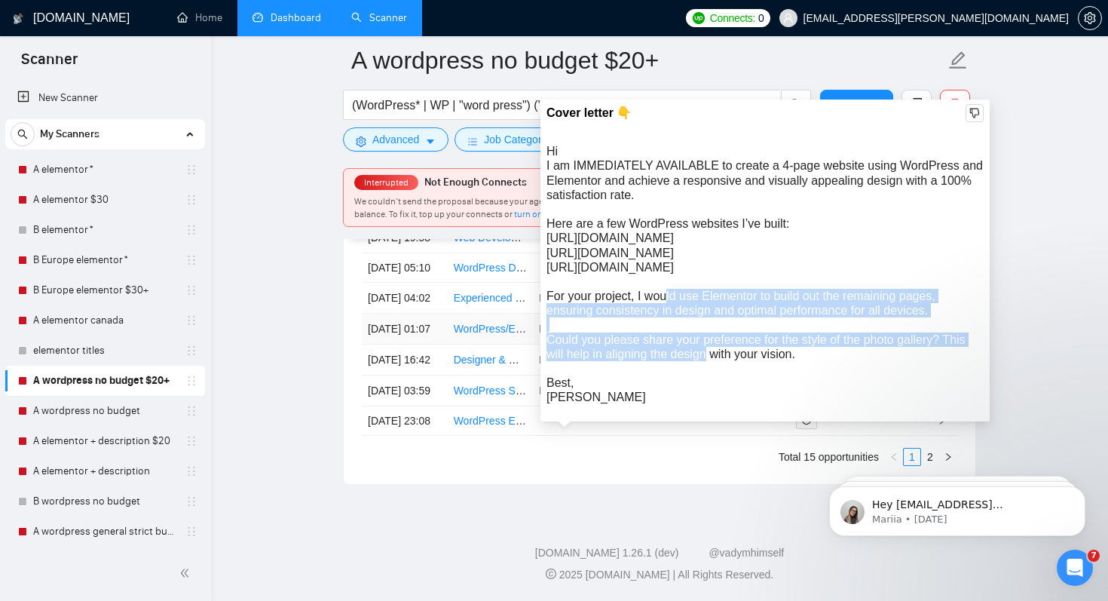
drag, startPoint x: 575, startPoint y: 264, endPoint x: 610, endPoint y: 320, distance: 65.7
click at [610, 320] on div "Hi I am IMMEDIATELY AVAILABLE to create a 4-page website using WordPress and El…" at bounding box center [765, 274] width 437 height 260
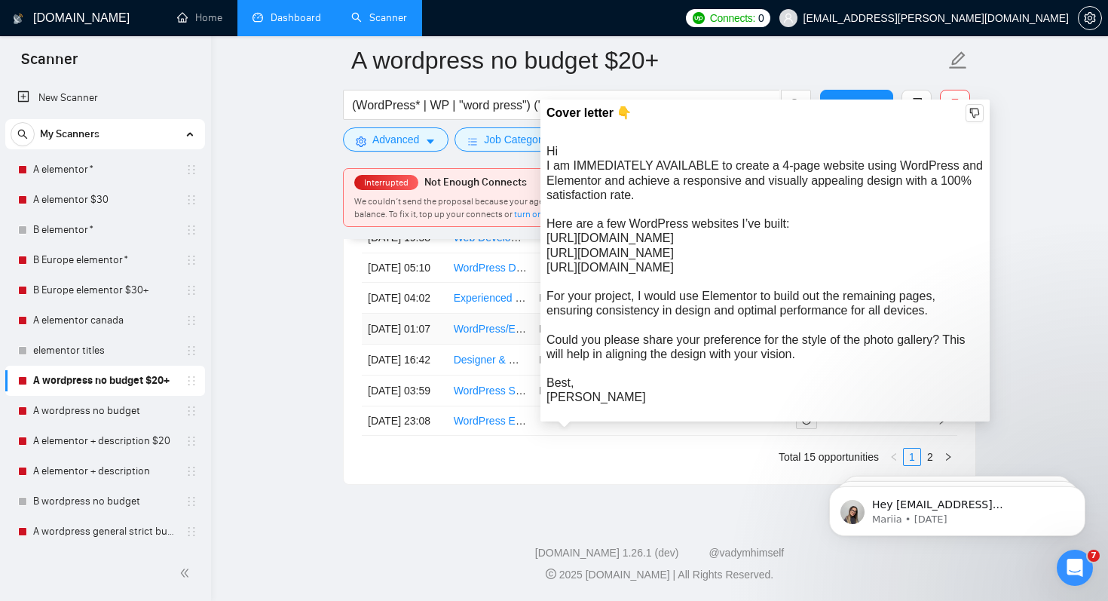
click at [612, 337] on div "Hi I am IMMEDIATELY AVAILABLE to create a 4-page website using WordPress and El…" at bounding box center [765, 274] width 437 height 260
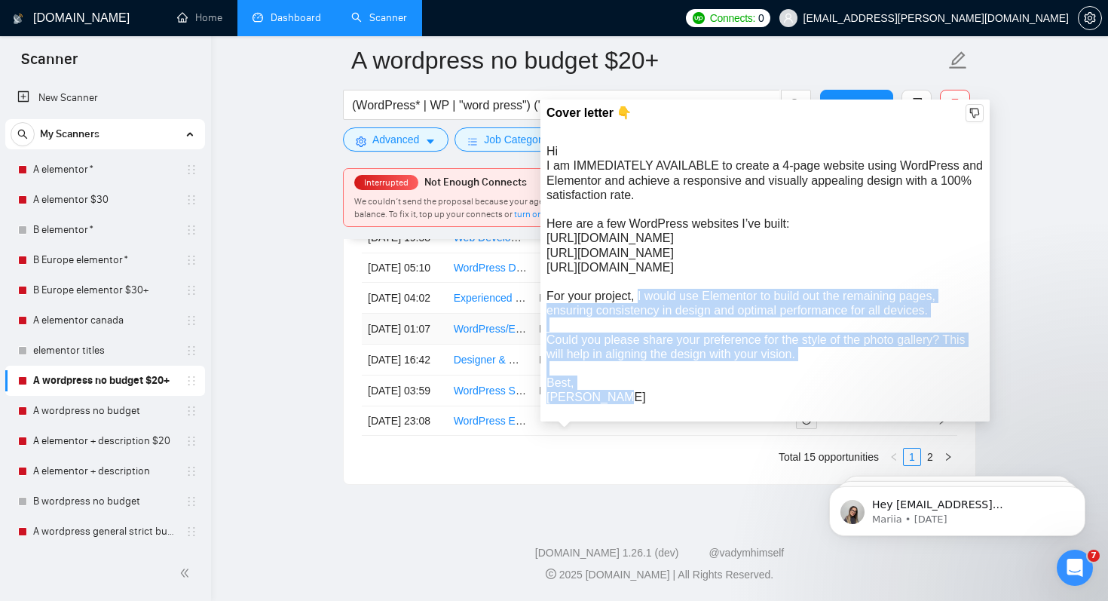
drag, startPoint x: 548, startPoint y: 265, endPoint x: 781, endPoint y: 336, distance: 243.3
click at [781, 336] on div "Hi I am IMMEDIATELY AVAILABLE to create a 4-page website using WordPress and El…" at bounding box center [765, 274] width 437 height 260
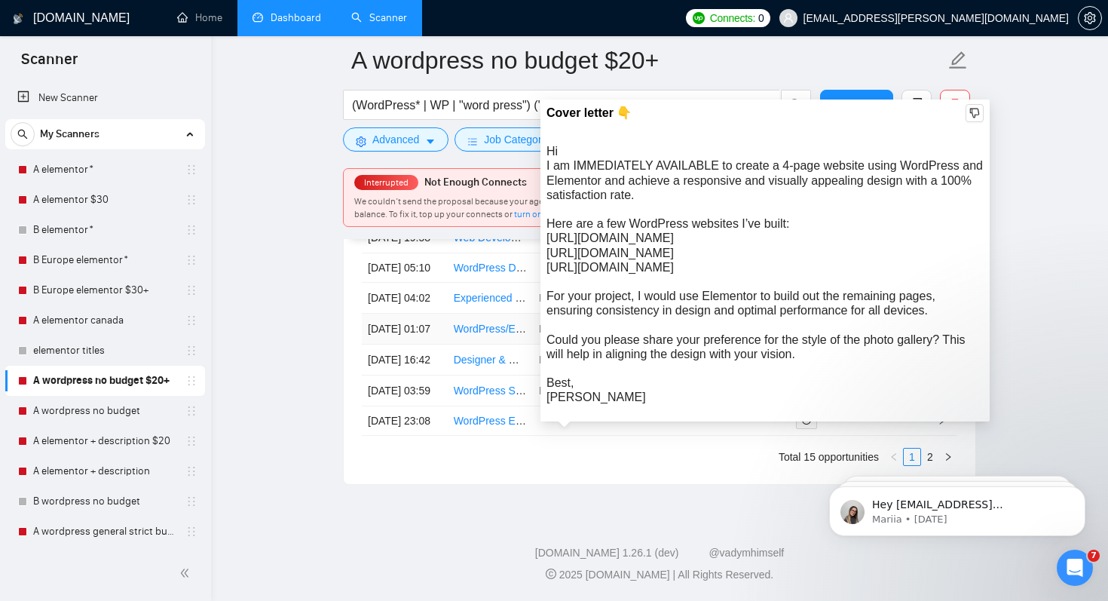
click at [756, 299] on div "Hi I am IMMEDIATELY AVAILABLE to create a 4-page website using WordPress and El…" at bounding box center [765, 274] width 437 height 260
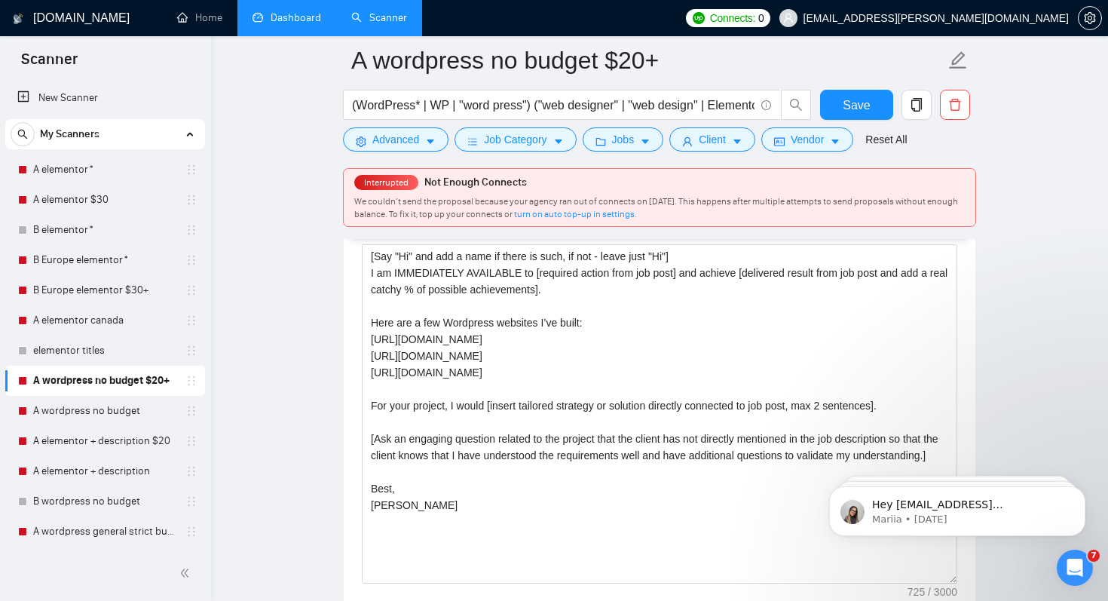
scroll to position [1982, 0]
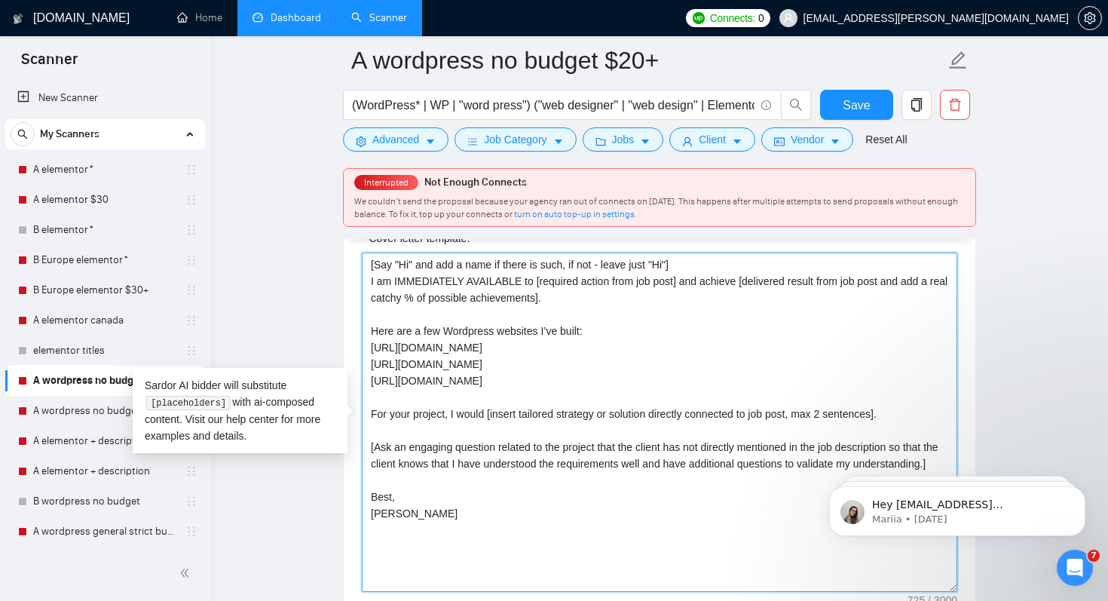
click at [437, 330] on textarea "[Say "Hi" and add a name if there is such, if not - leave just "Hi"] I am IMMED…" at bounding box center [660, 422] width 596 height 339
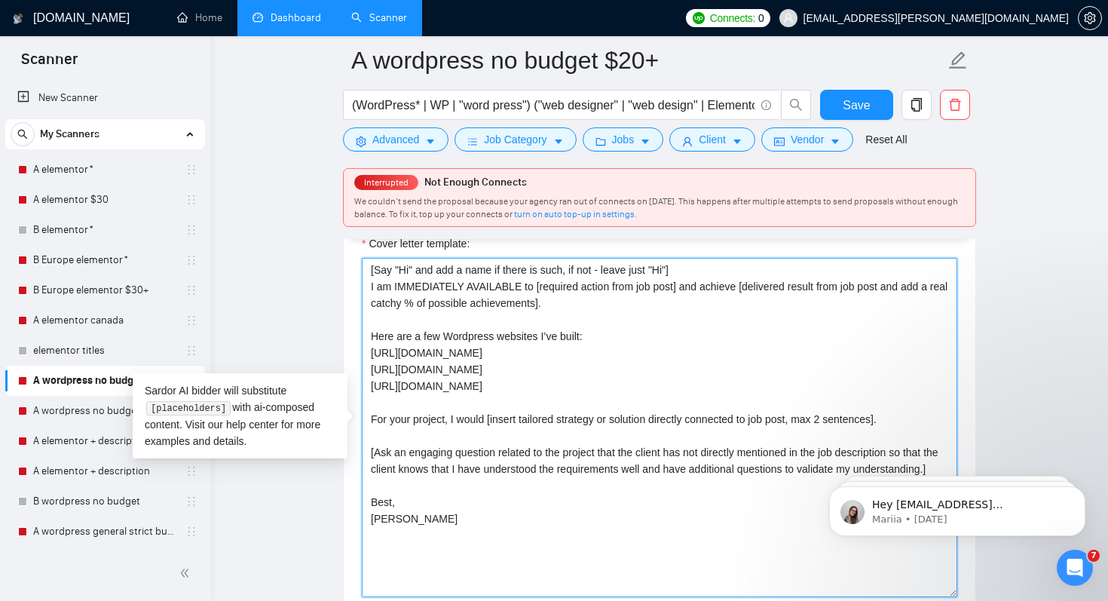
scroll to position [1973, 0]
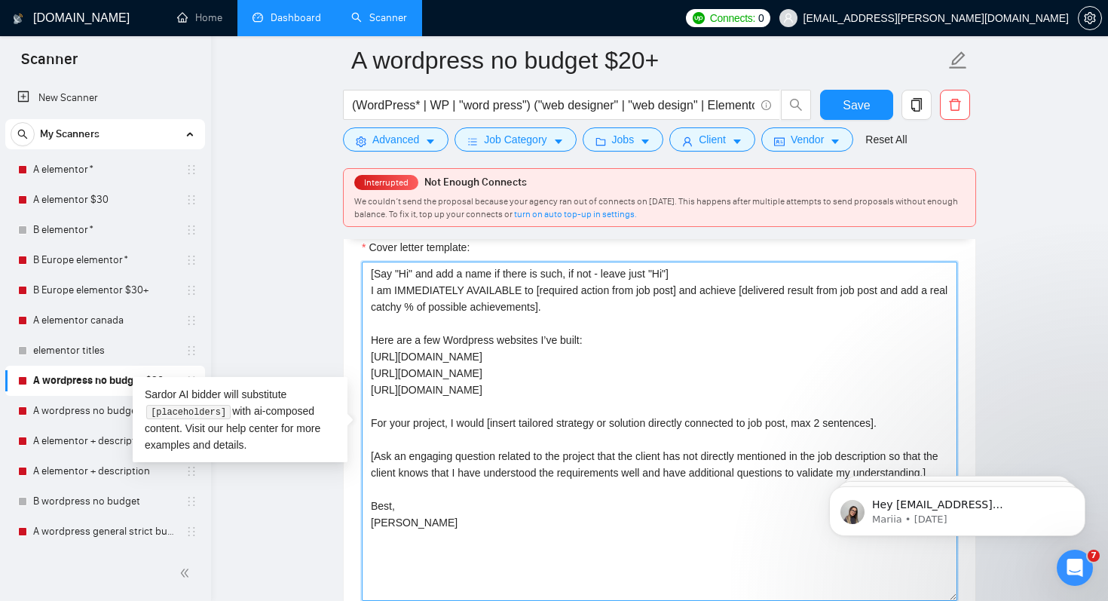
drag, startPoint x: 476, startPoint y: 491, endPoint x: 357, endPoint y: 443, distance: 127.8
click at [455, 464] on textarea "[Say "Hi" and add a name if there is such, if not - leave just "Hi"] I am IMMED…" at bounding box center [660, 431] width 596 height 339
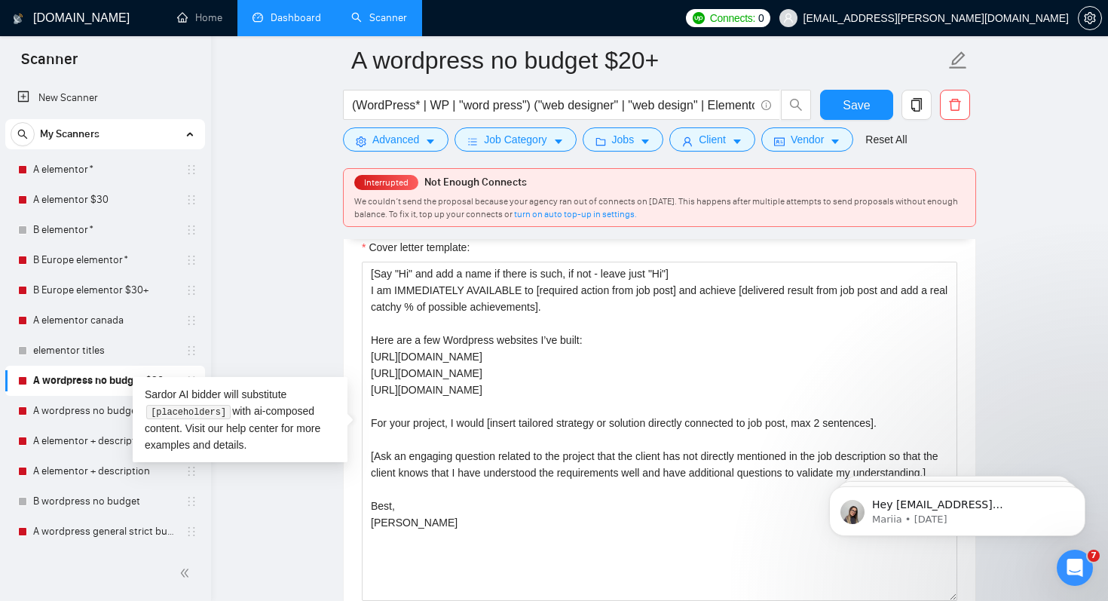
click at [277, 523] on main "A wordpress no budget $20+ (WordPress* | WP | "word press") ("web designer" | "…" at bounding box center [659, 383] width 849 height 4591
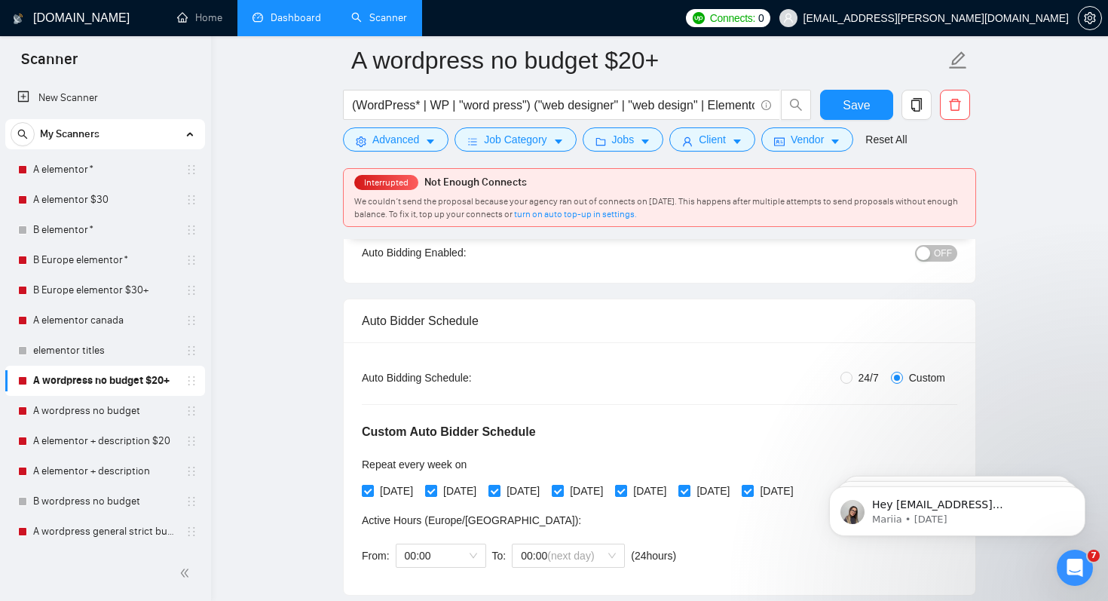
scroll to position [54, 0]
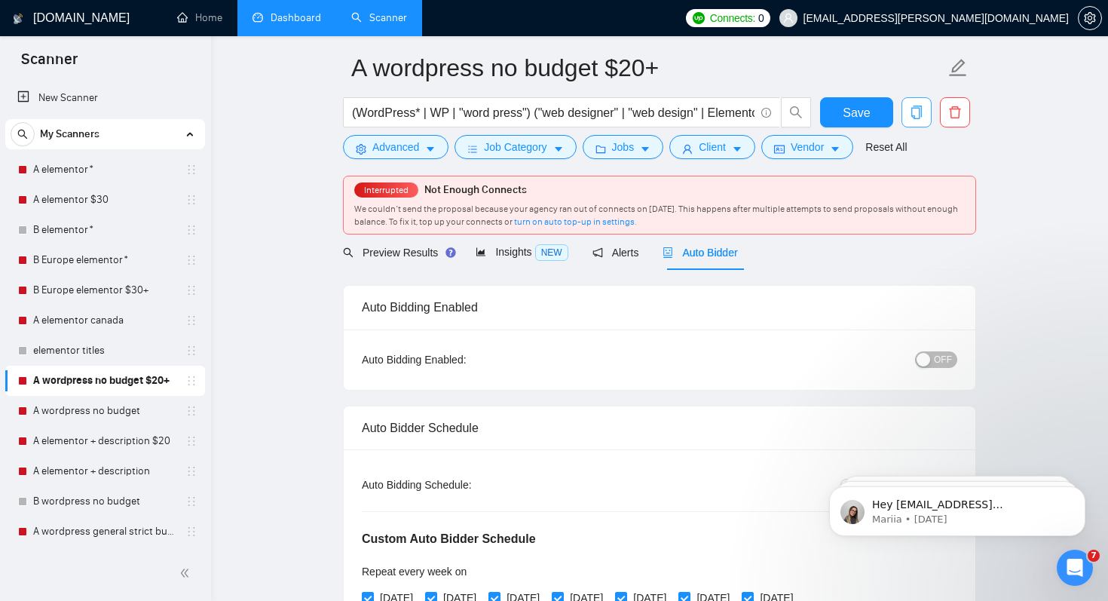
click at [917, 115] on icon "copy" at bounding box center [917, 113] width 14 height 14
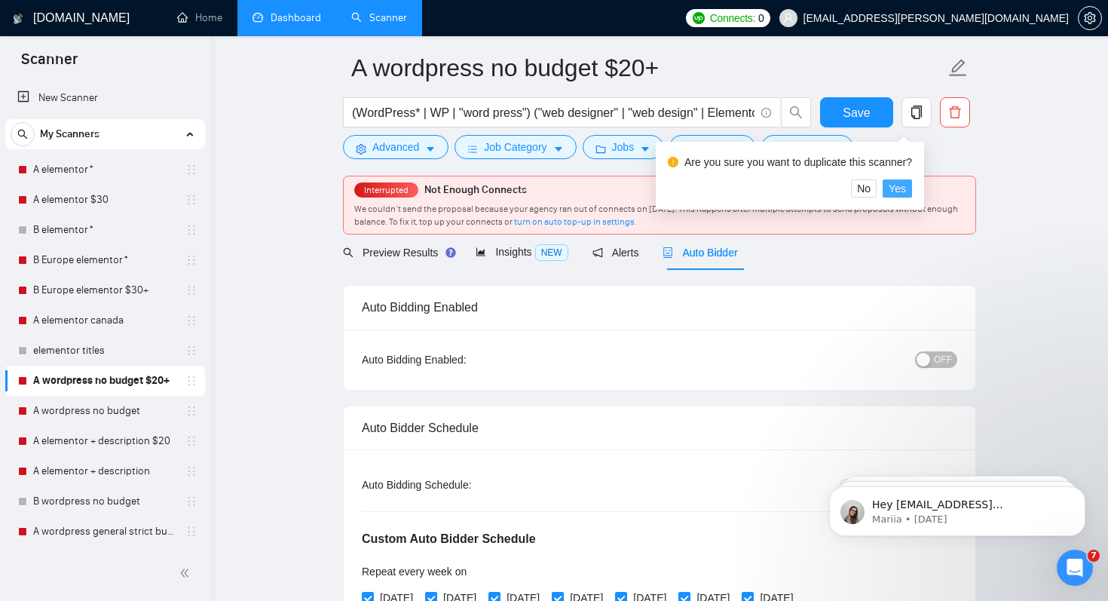
click at [906, 189] on span "Yes" at bounding box center [897, 188] width 17 height 17
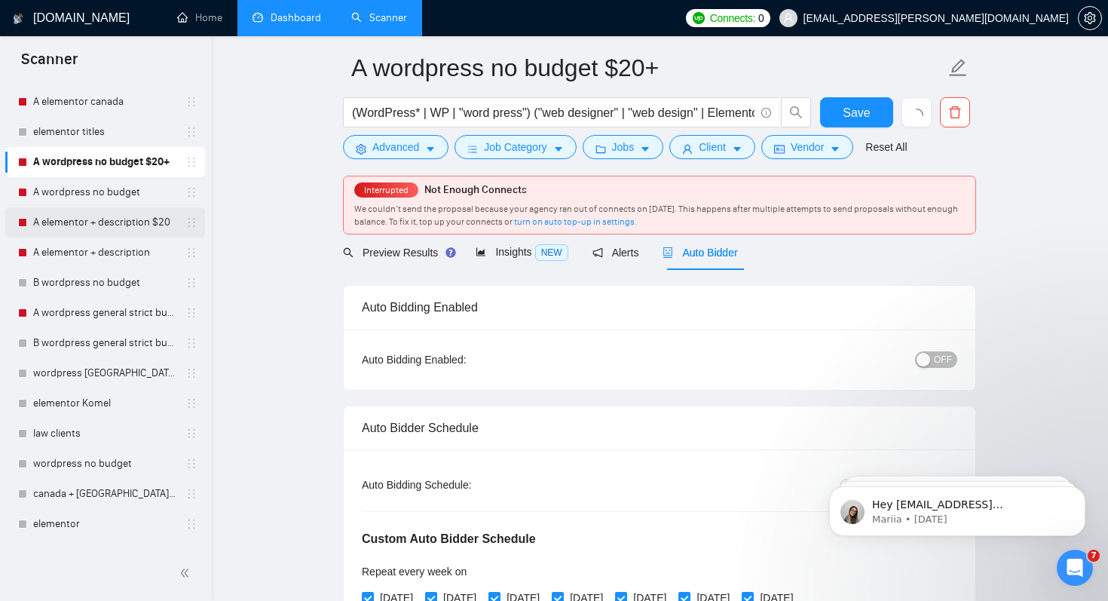
scroll to position [423, 0]
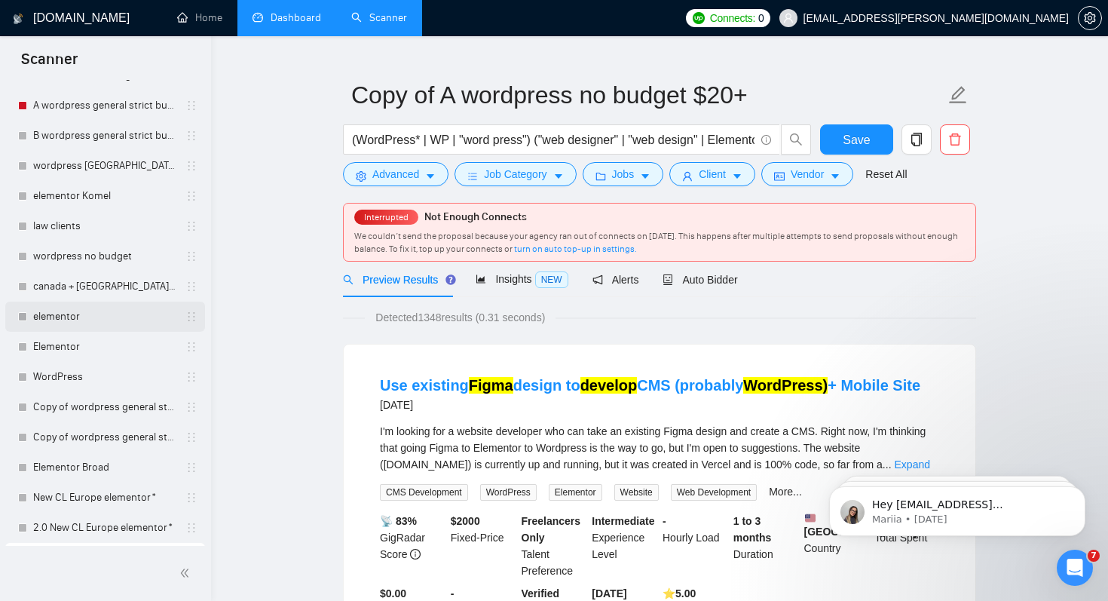
scroll to position [376, 0]
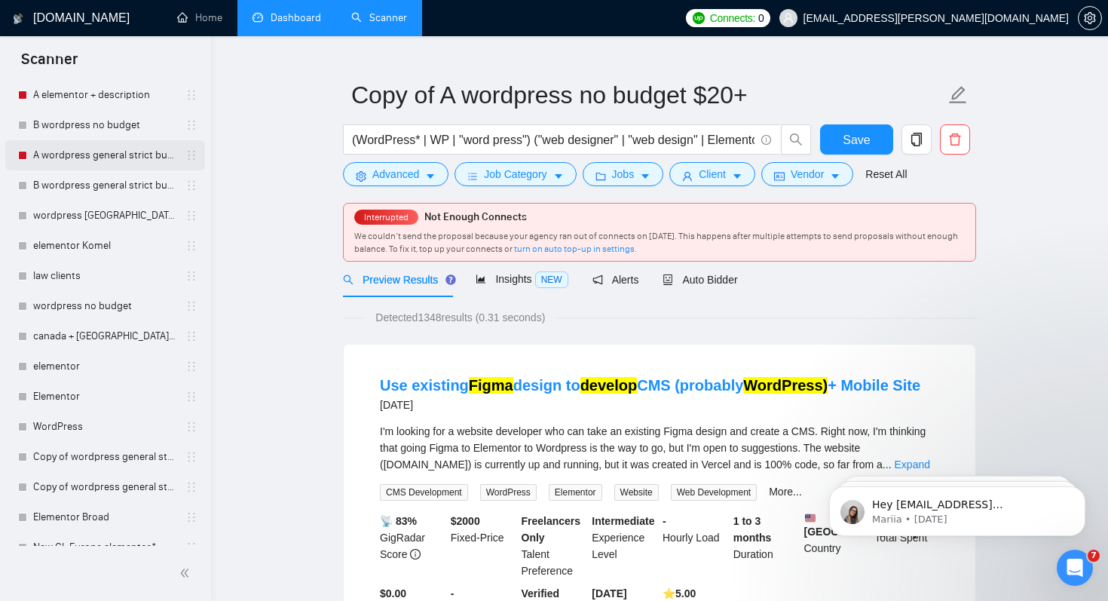
click at [95, 163] on link "A wordpress general strict budget" at bounding box center [104, 155] width 143 height 30
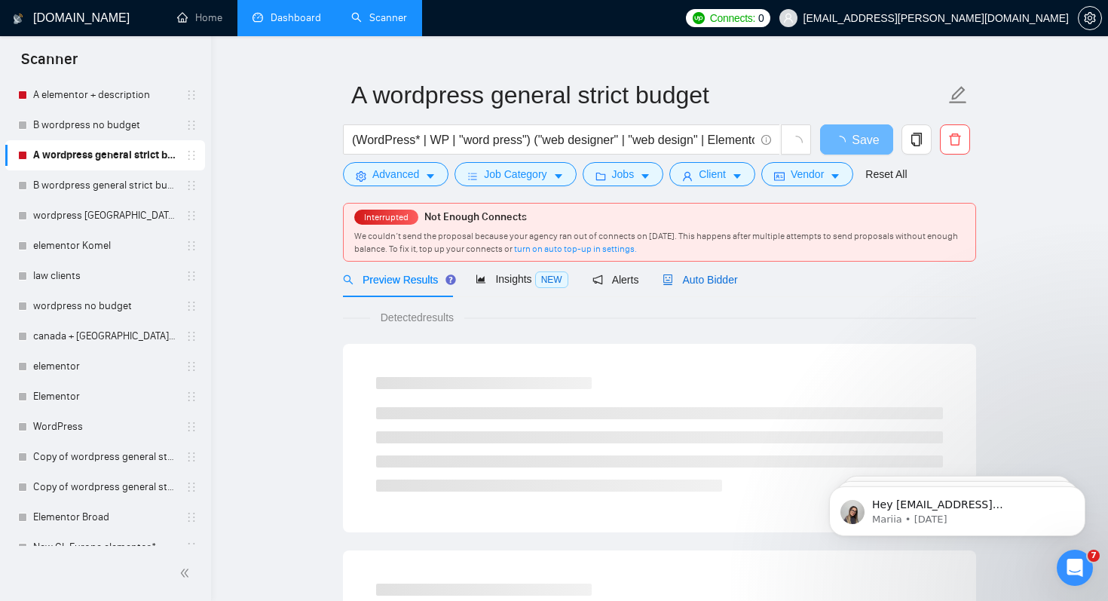
click at [721, 282] on span "Auto Bidder" at bounding box center [700, 280] width 75 height 12
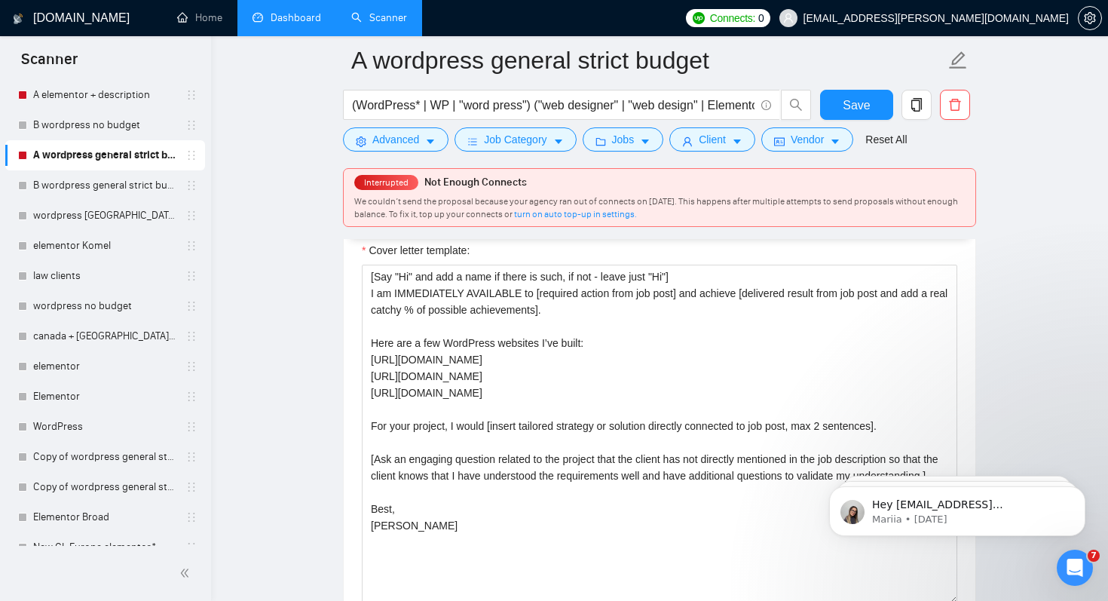
scroll to position [1959, 0]
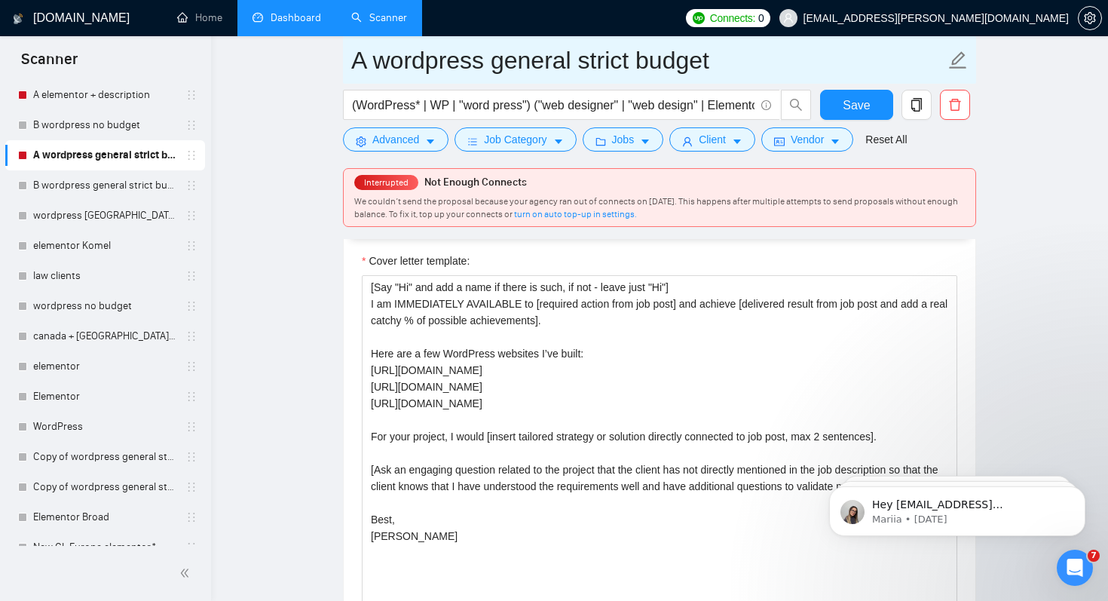
drag, startPoint x: 568, startPoint y: 65, endPoint x: 728, endPoint y: 65, distance: 159.9
click at [728, 65] on input "A wordpress general strict budget" at bounding box center [648, 60] width 594 height 38
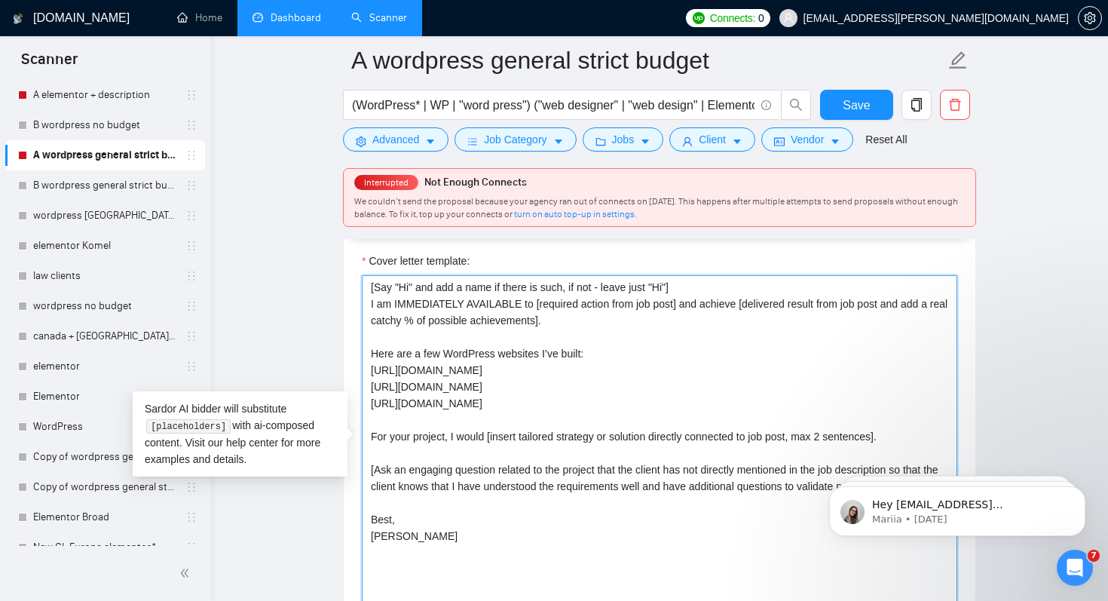
click at [639, 469] on textarea "[Say "Hi" and add a name if there is such, if not - leave just "Hi"] I am IMMED…" at bounding box center [660, 444] width 596 height 339
click at [529, 551] on textarea "[Say "Hi" and add a name if there is such, if not - leave just "Hi"] I am IMMED…" at bounding box center [660, 444] width 596 height 339
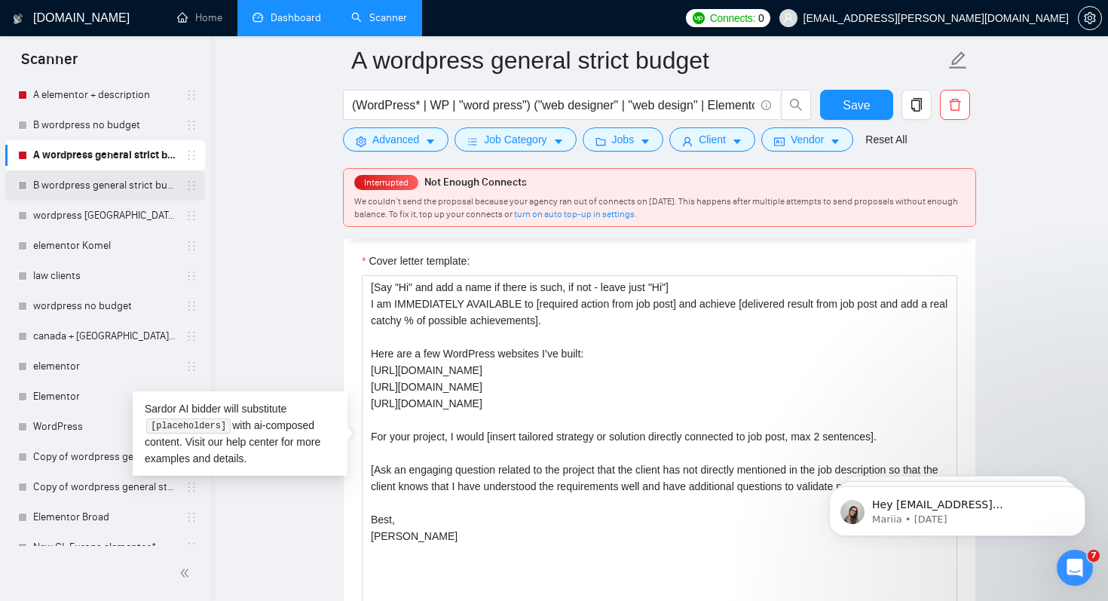
click at [133, 188] on link "B wordpress general strict budget" at bounding box center [104, 185] width 143 height 30
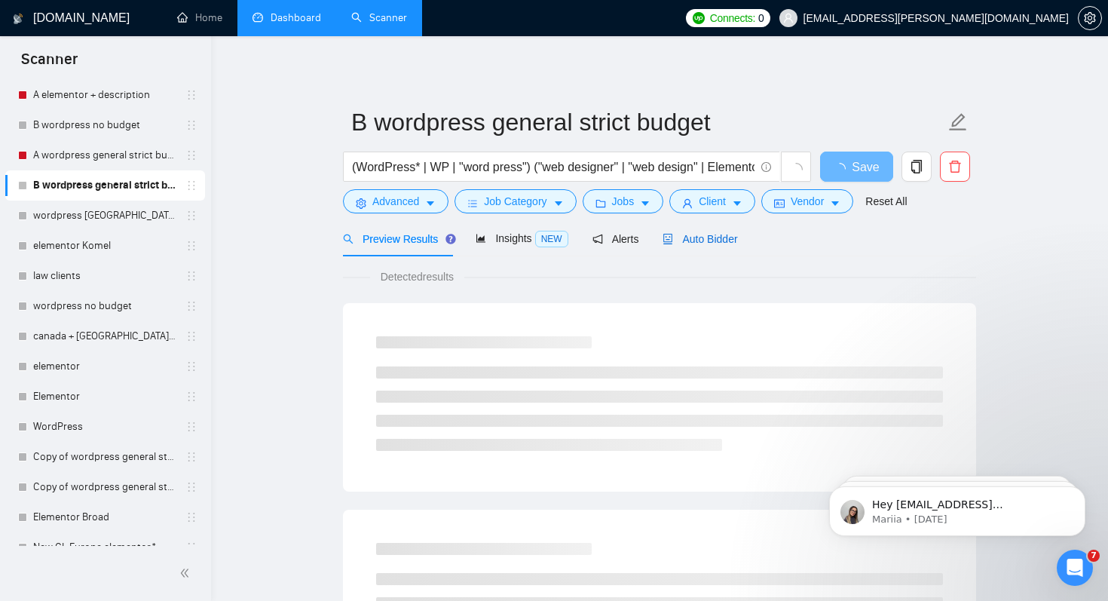
click at [697, 244] on span "Auto Bidder" at bounding box center [700, 239] width 75 height 12
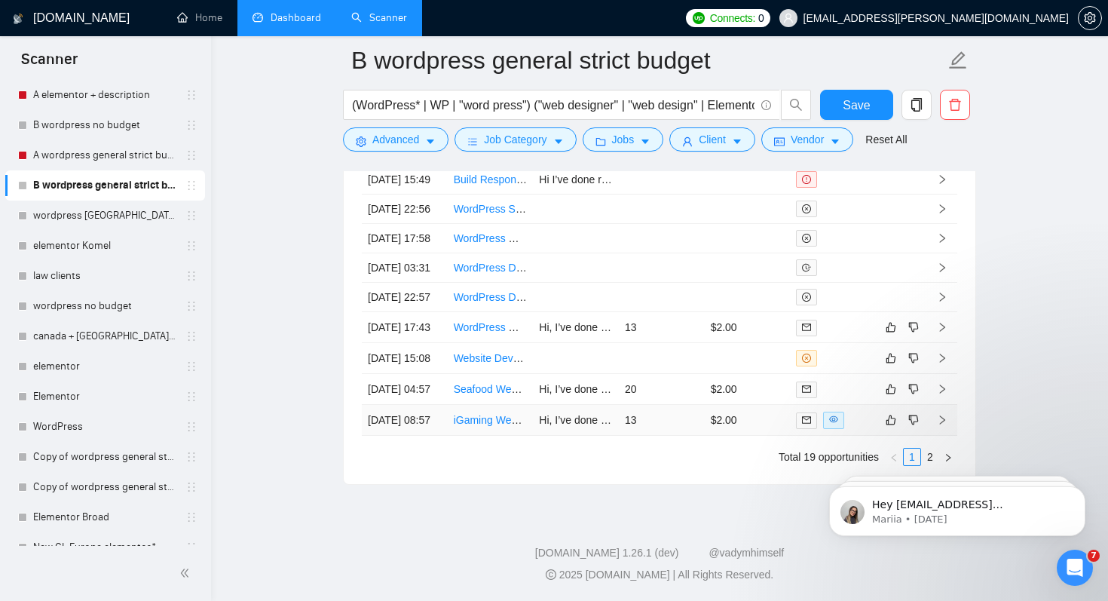
scroll to position [4269, 0]
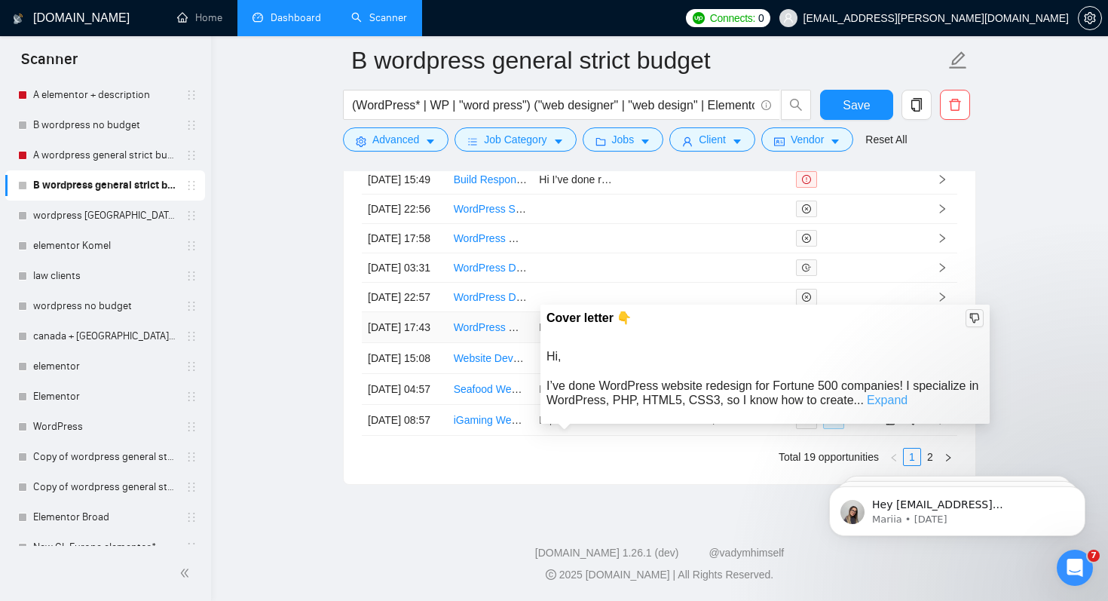
click at [904, 394] on link "Expand" at bounding box center [887, 400] width 41 height 13
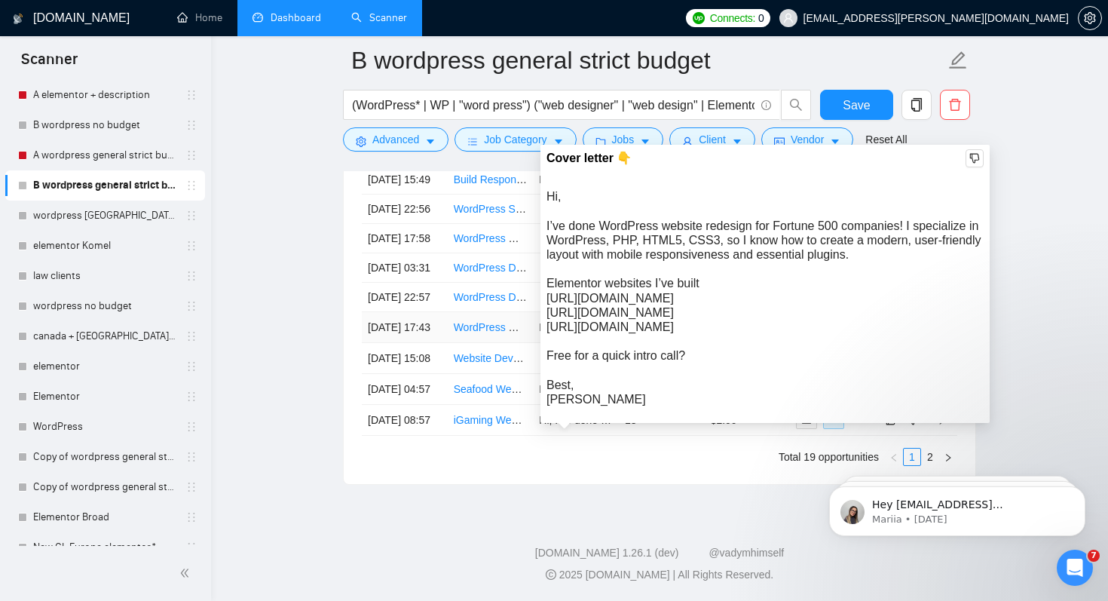
click at [768, 189] on div "Hi, I’ve done WordPress website redesign for Fortune 500 companies! I specializ…" at bounding box center [765, 297] width 437 height 217
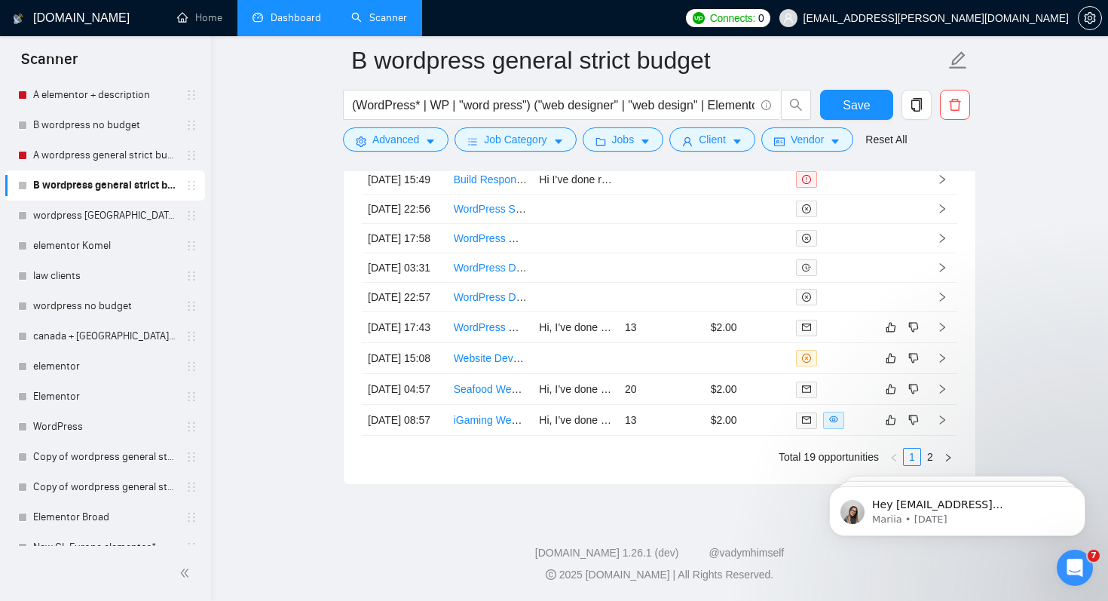
click at [294, 16] on link "Dashboard" at bounding box center [287, 17] width 69 height 13
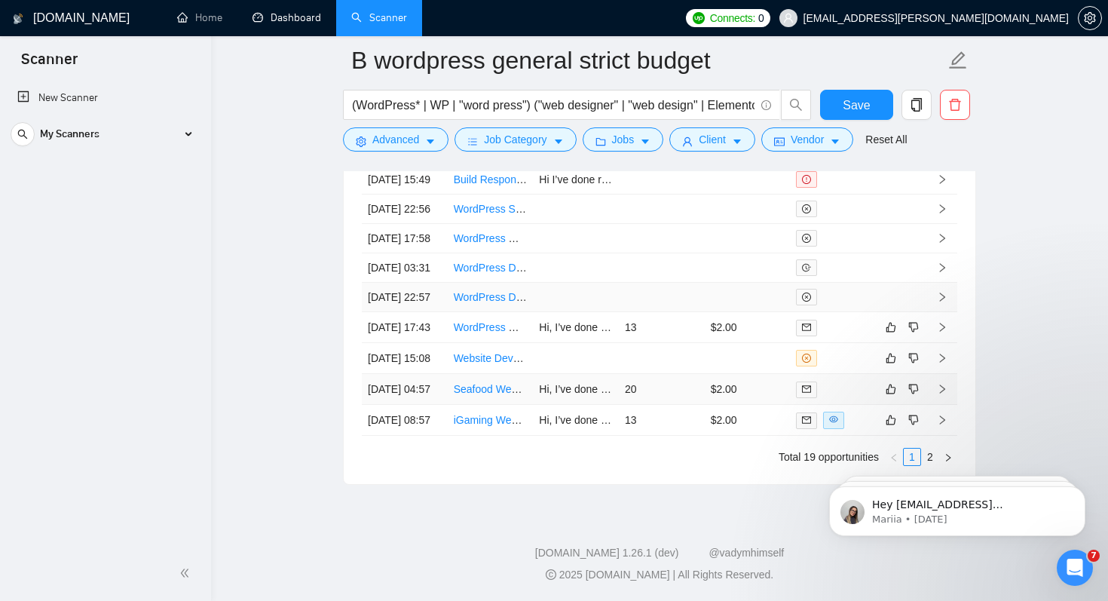
scroll to position [4296, 0]
click at [918, 455] on html "Hey tm.workcloud@gmail.com, Looks like your Upwork agency SoundReach ran out of…" at bounding box center [958, 508] width 302 height 106
click at [924, 456] on html "Hey tm.workcloud@gmail.com, Looks like your Upwork agency SoundReach ran out of…" at bounding box center [958, 508] width 302 height 106
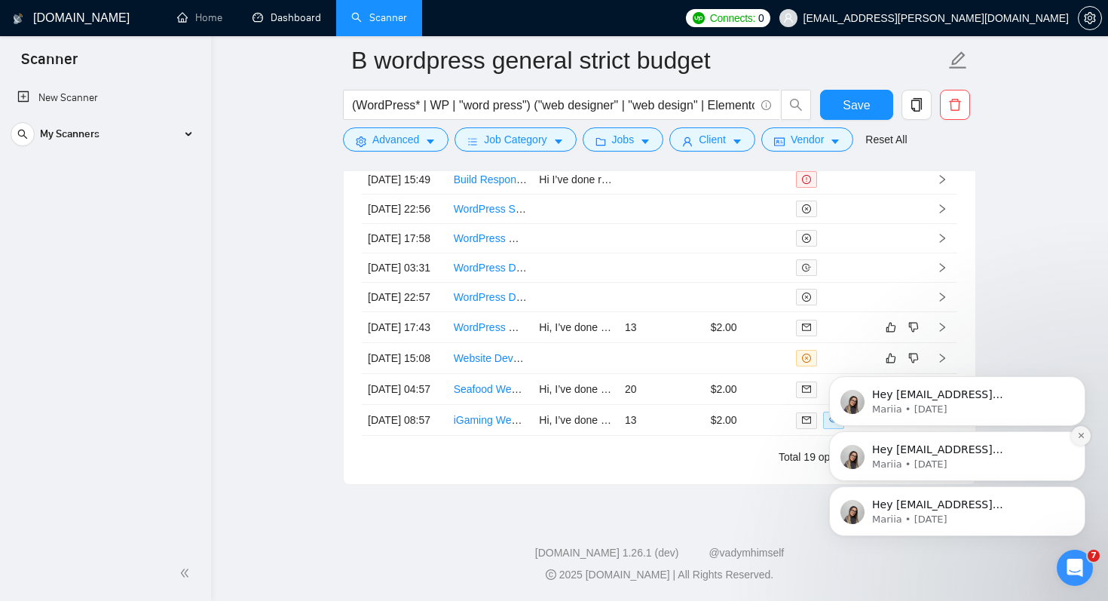
click at [1082, 438] on icon "Dismiss notification" at bounding box center [1082, 435] width 8 height 8
click at [1082, 438] on icon "Dismiss notification" at bounding box center [1081, 436] width 7 height 7
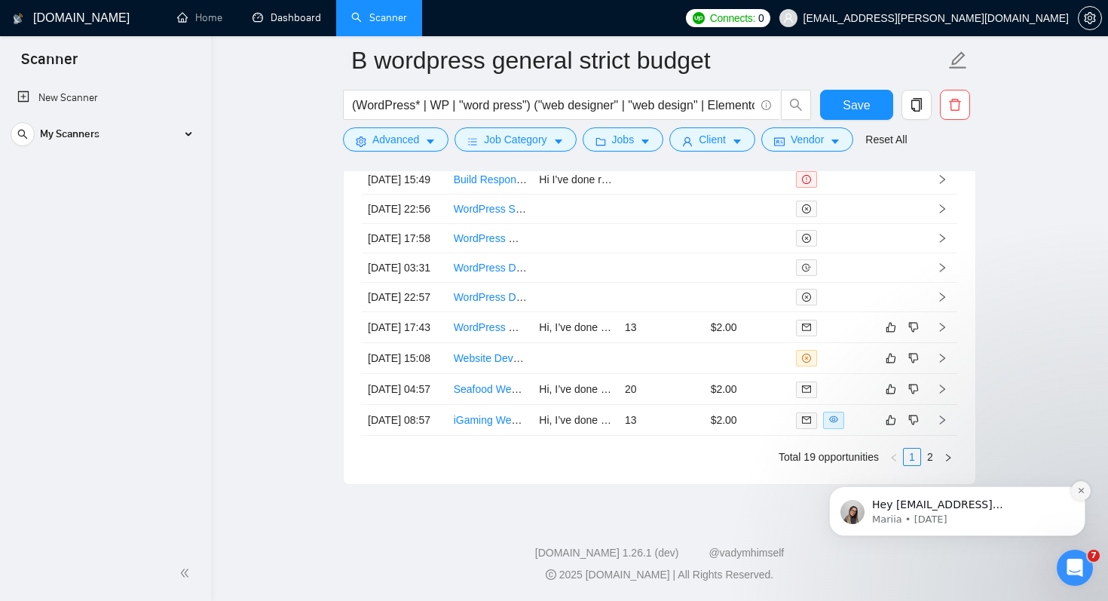
click at [1078, 492] on icon "Dismiss notification" at bounding box center [1082, 490] width 8 height 8
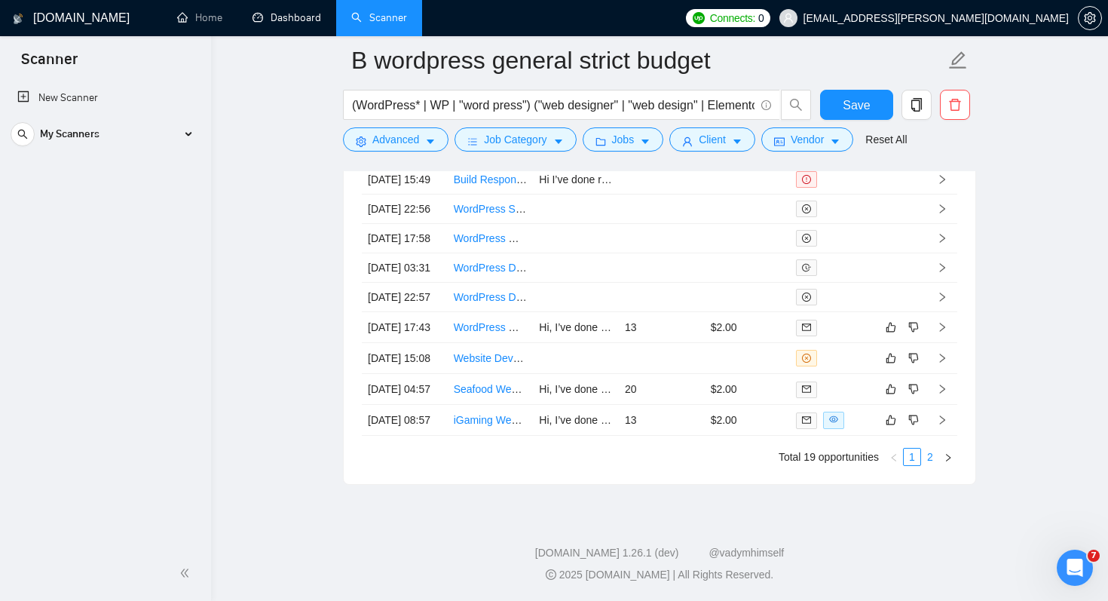
click at [926, 457] on link "2" at bounding box center [930, 457] width 17 height 17
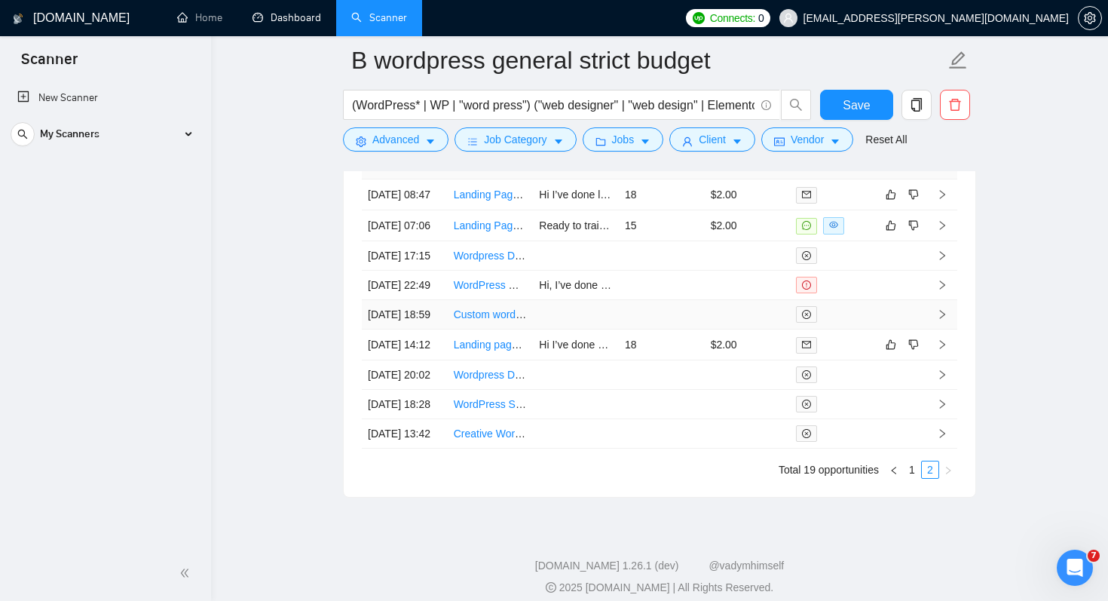
scroll to position [4125, 0]
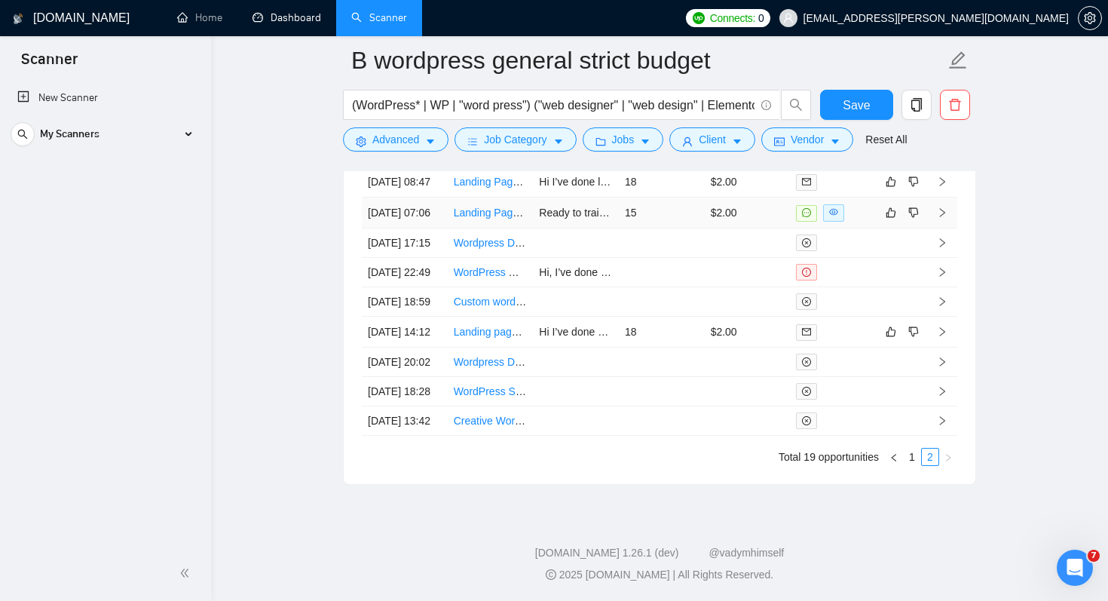
click at [483, 218] on link "Landing Page Optimization for WordPress Elementor Site" at bounding box center [588, 213] width 269 height 12
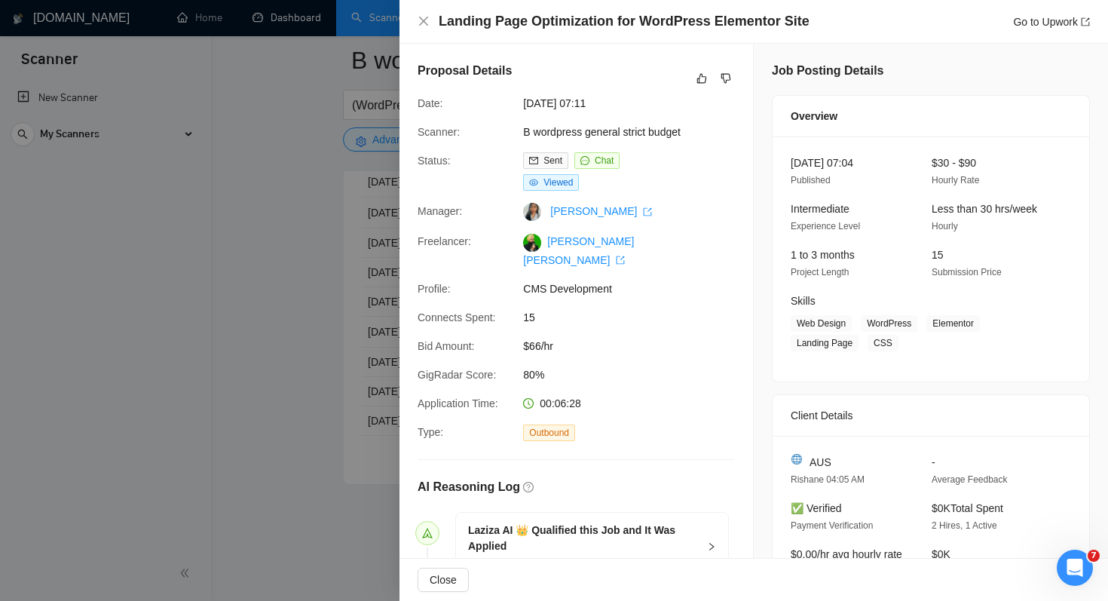
click at [253, 384] on div at bounding box center [554, 300] width 1108 height 601
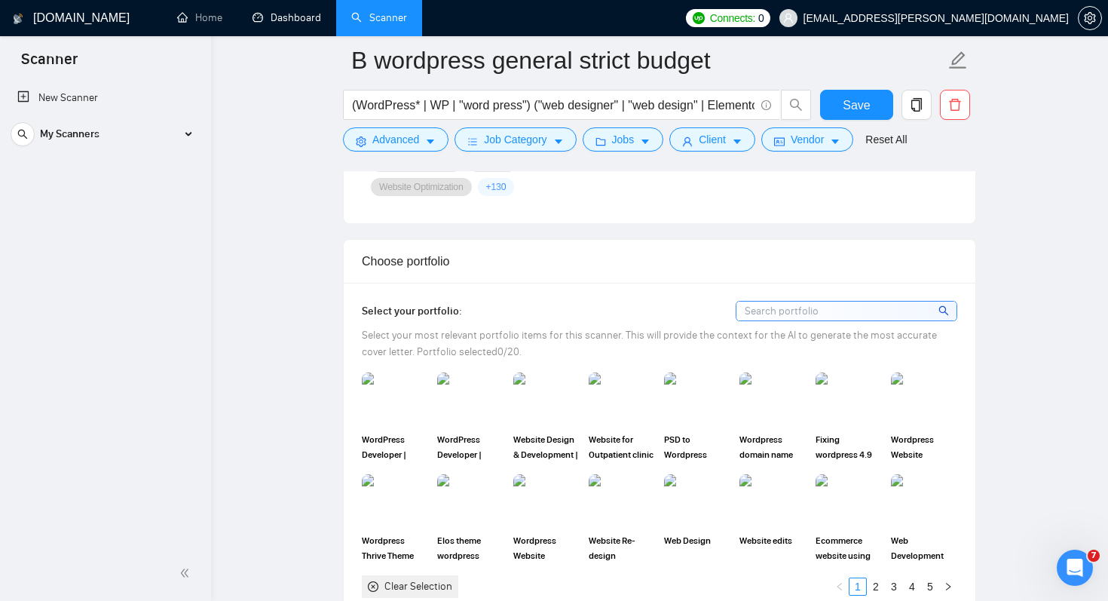
scroll to position [1327, 0]
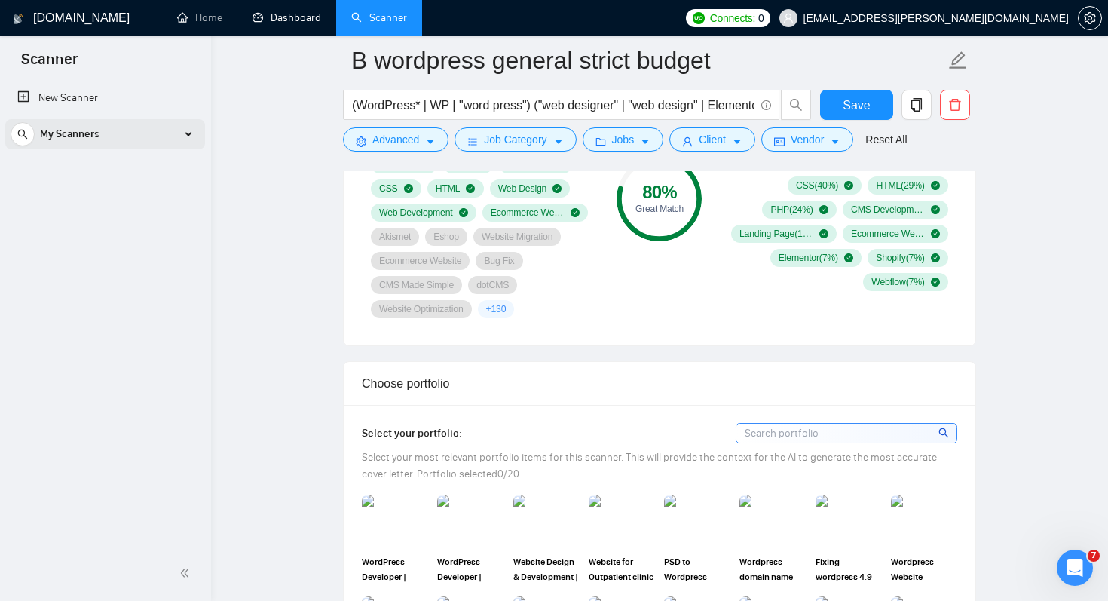
click at [183, 135] on div "My Scanners" at bounding box center [105, 134] width 189 height 30
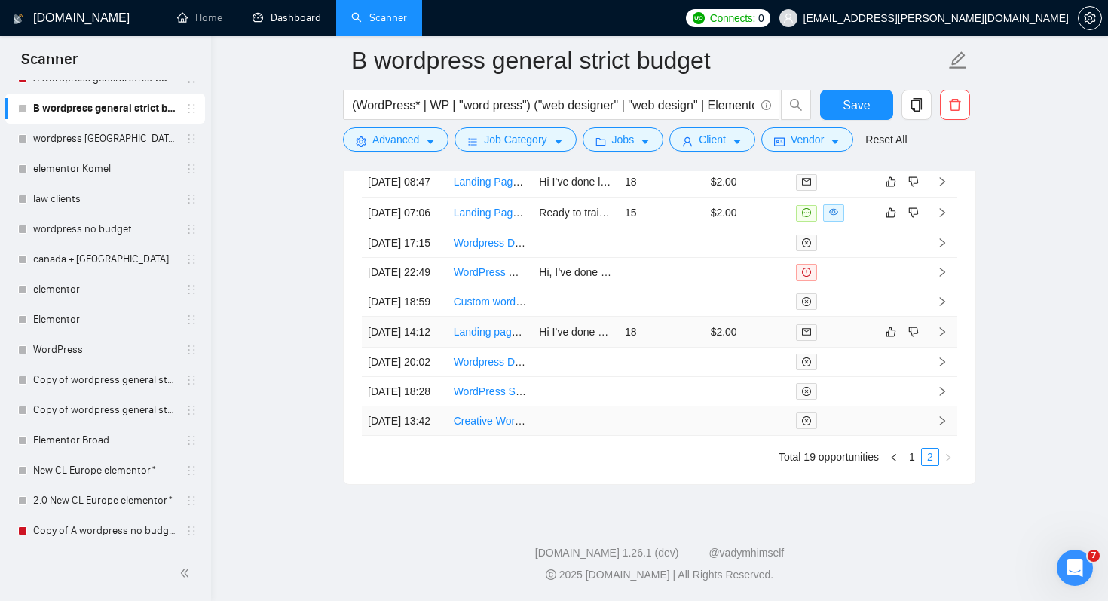
scroll to position [4139, 0]
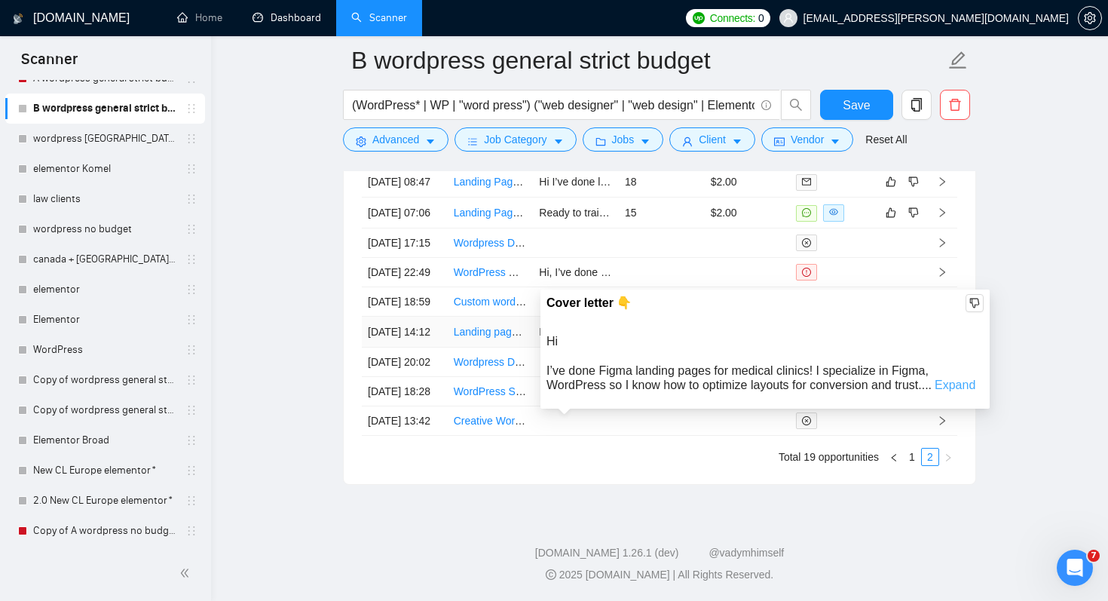
click at [945, 379] on link "Expand" at bounding box center [955, 385] width 41 height 13
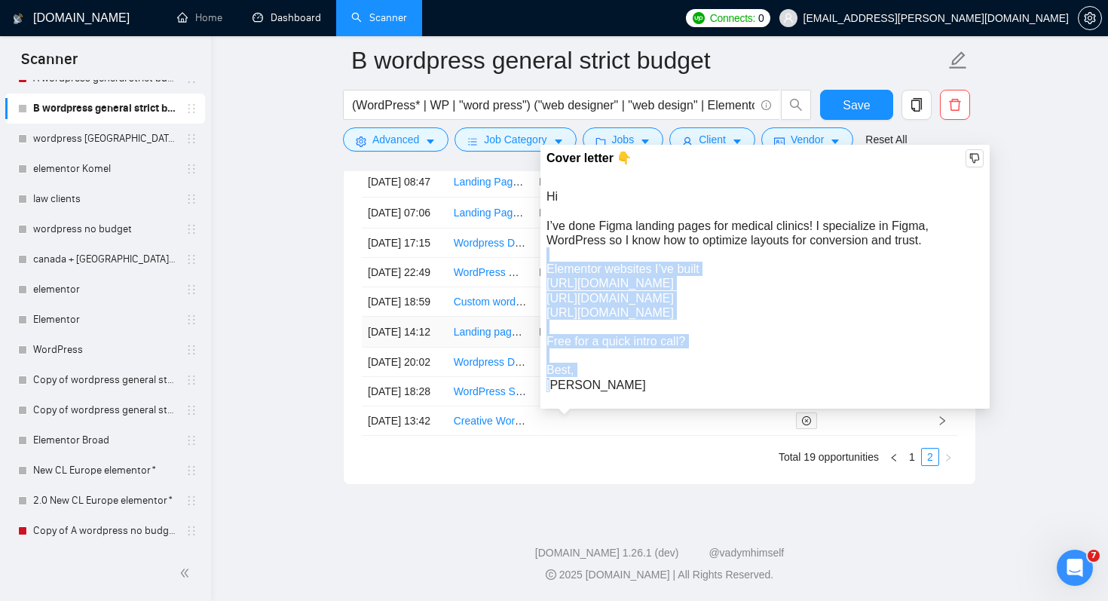
drag, startPoint x: 587, startPoint y: 216, endPoint x: 644, endPoint y: 302, distance: 102.9
click at [644, 302] on div "Hi I’ve done Figma landing pages for medical clinics! I specialize in Figma, Wo…" at bounding box center [765, 290] width 437 height 203
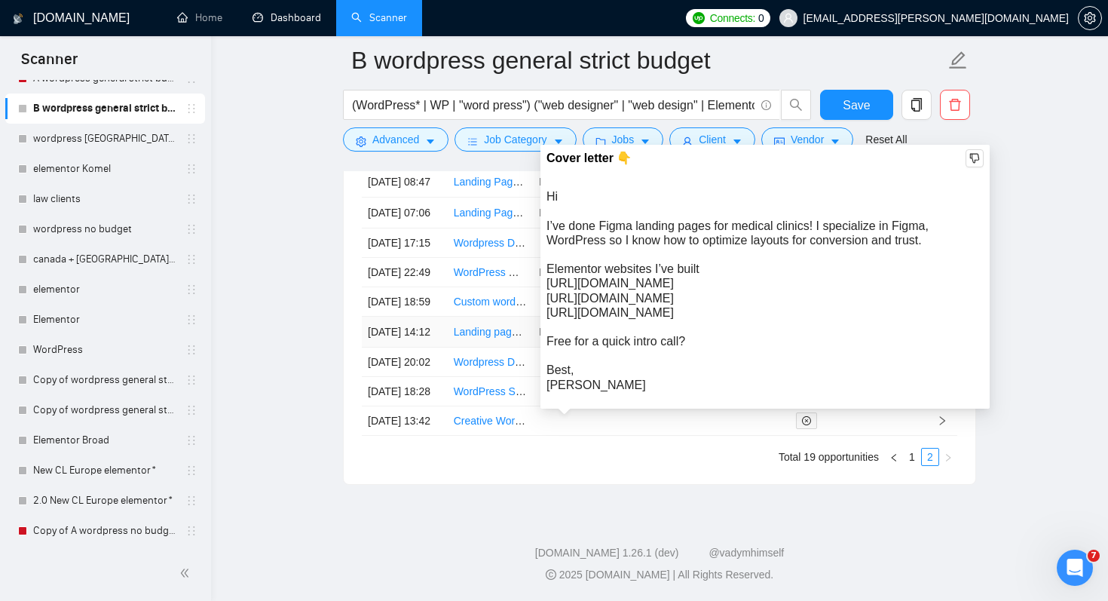
click at [657, 271] on div "Hi I’ve done Figma landing pages for medical clinics! I specialize in Figma, Wo…" at bounding box center [765, 290] width 437 height 203
drag, startPoint x: 553, startPoint y: 302, endPoint x: 767, endPoint y: 305, distance: 214.2
click at [767, 307] on div "Hi I’ve done Figma landing pages for medical clinics! I specialize in Figma, Wo…" at bounding box center [765, 290] width 437 height 203
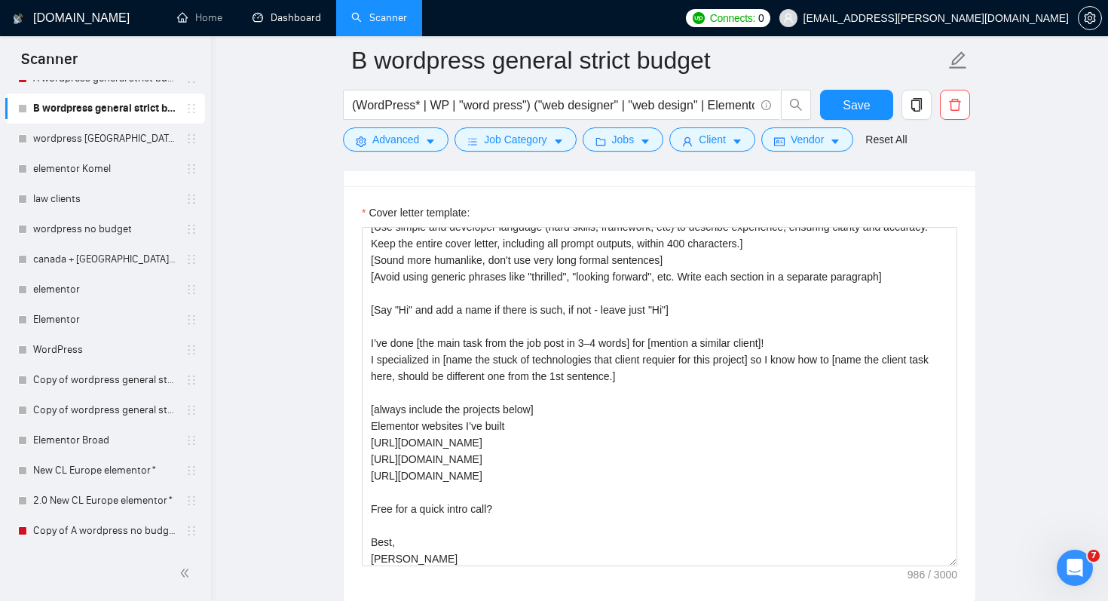
scroll to position [33, 0]
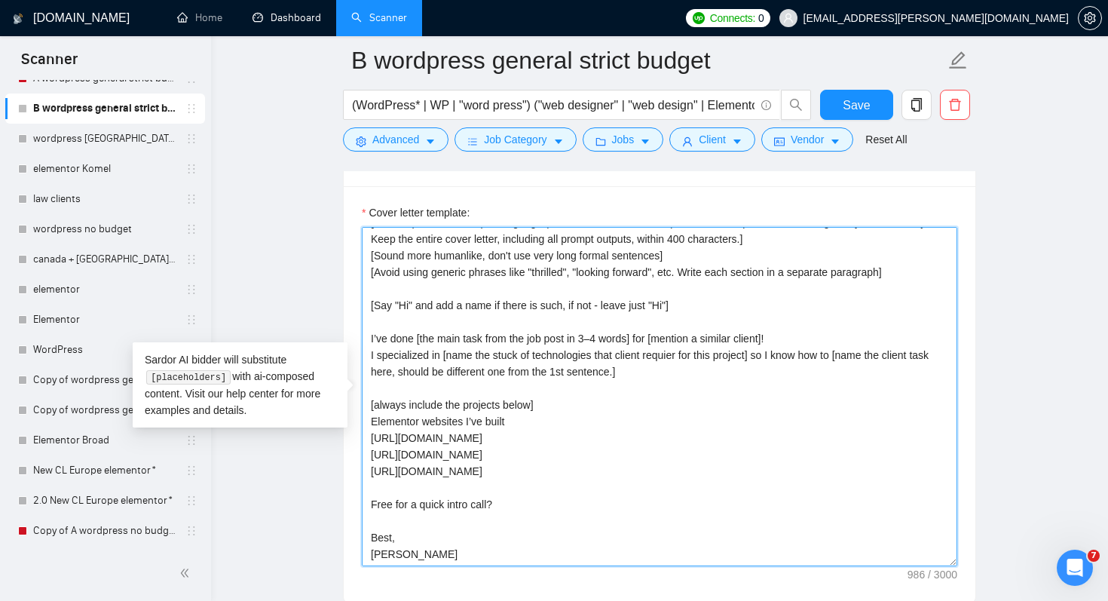
click at [407, 505] on textarea "[Write a cover letter in a natural, human-like manner, avoiding bullet points.]…" at bounding box center [660, 396] width 596 height 339
click at [407, 502] on textarea "[Write a cover letter in a natural, human-like manner, avoiding bullet points.]…" at bounding box center [660, 396] width 596 height 339
click at [618, 489] on textarea "[Write a cover letter in a natural, human-like manner, avoiding bullet points.]…" at bounding box center [660, 396] width 596 height 339
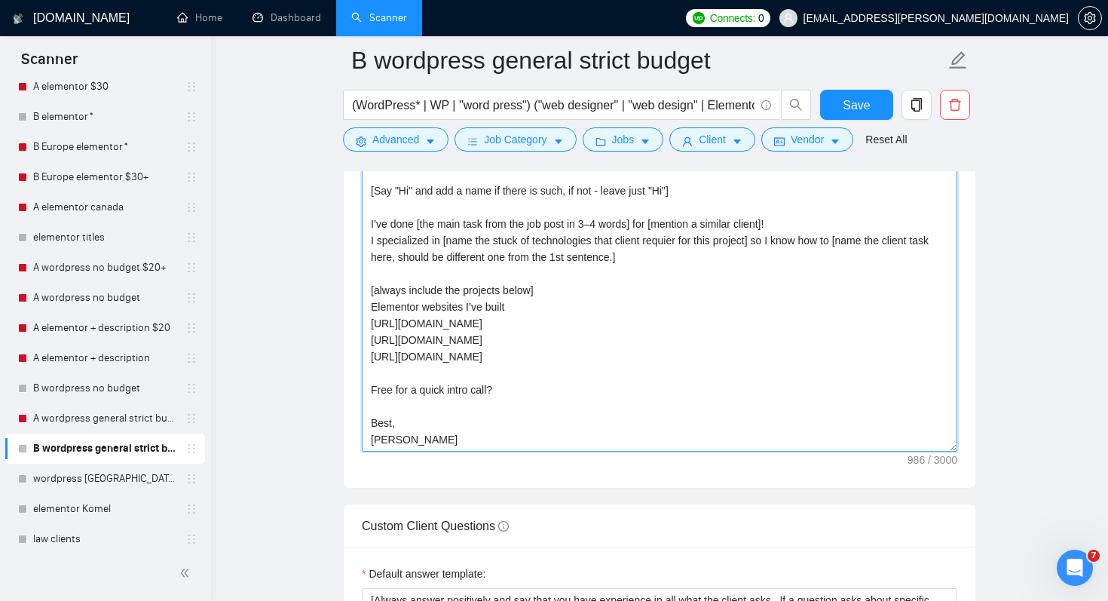
scroll to position [2077, 0]
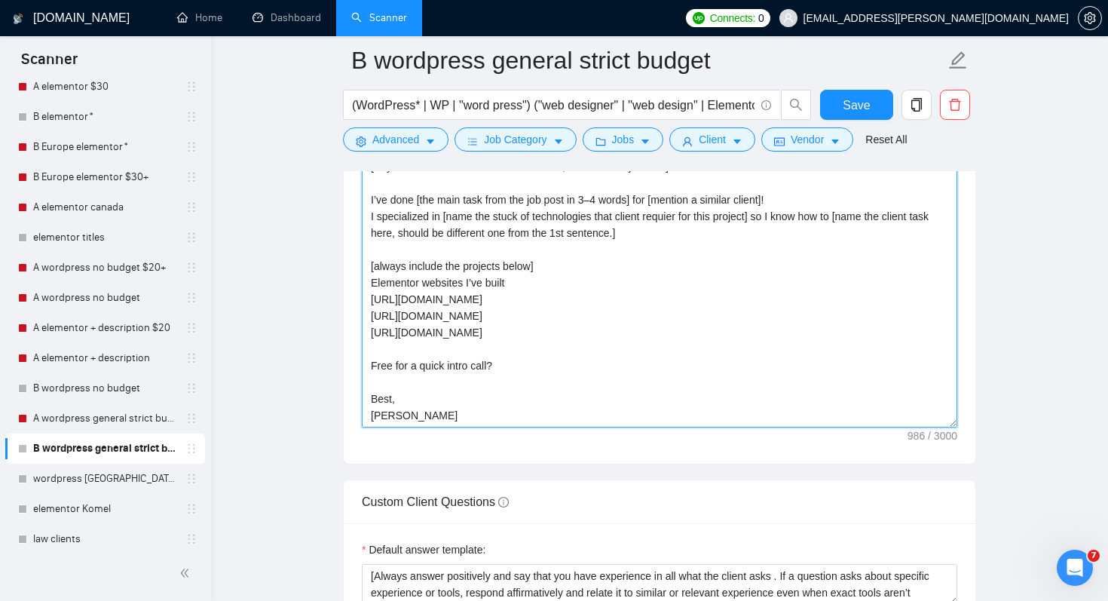
click at [535, 284] on textarea "[Write a cover letter in a natural, human-like manner, avoiding bullet points.]…" at bounding box center [660, 257] width 596 height 339
click at [554, 277] on textarea "[Write a cover letter in a natural, human-like manner, avoiding bullet points.]…" at bounding box center [660, 257] width 596 height 339
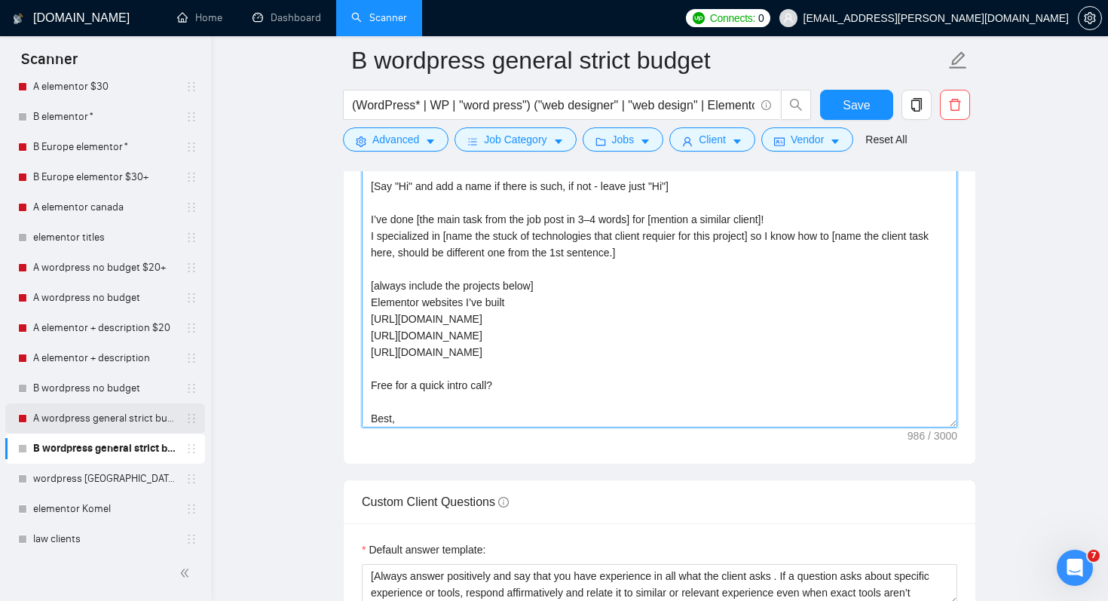
scroll to position [453, 0]
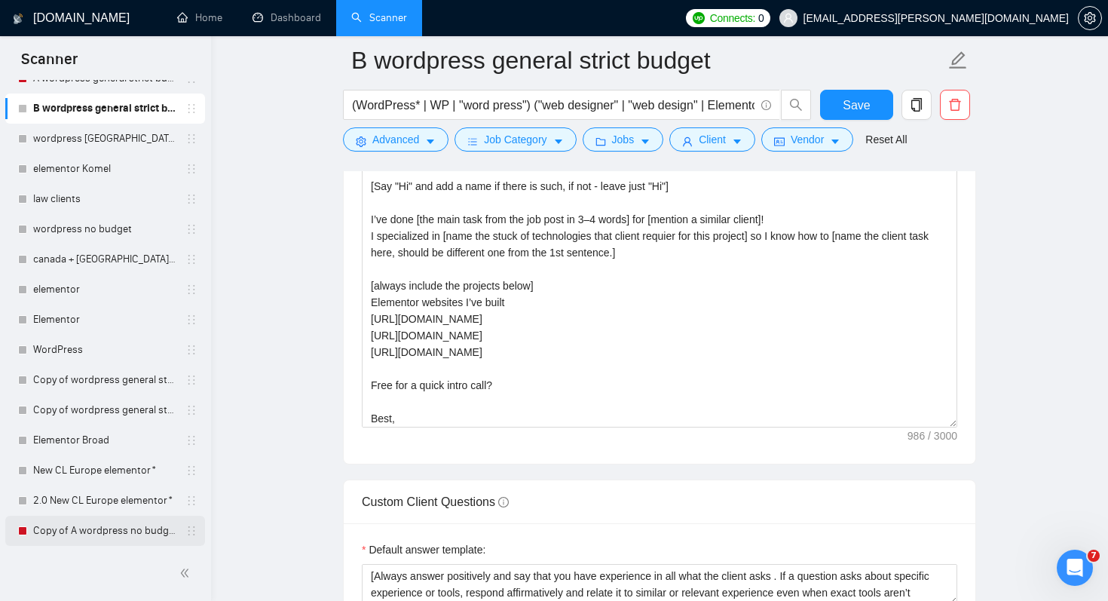
click at [136, 534] on link "Copy of A wordpress no budget $20+" at bounding box center [104, 531] width 143 height 30
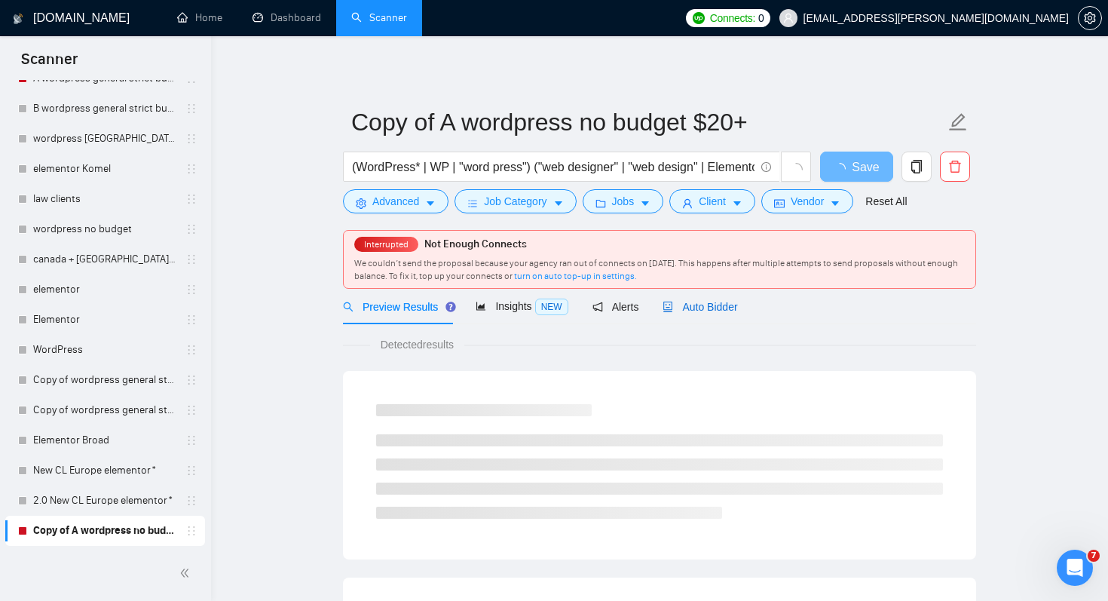
click at [725, 302] on span "Auto Bidder" at bounding box center [700, 307] width 75 height 12
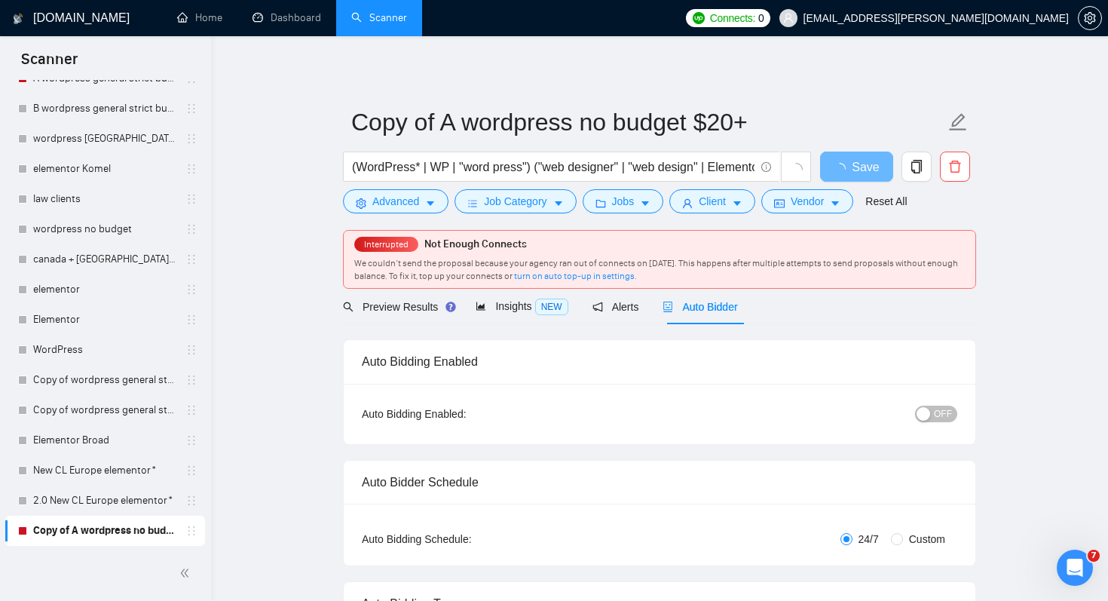
radio input "false"
radio input "true"
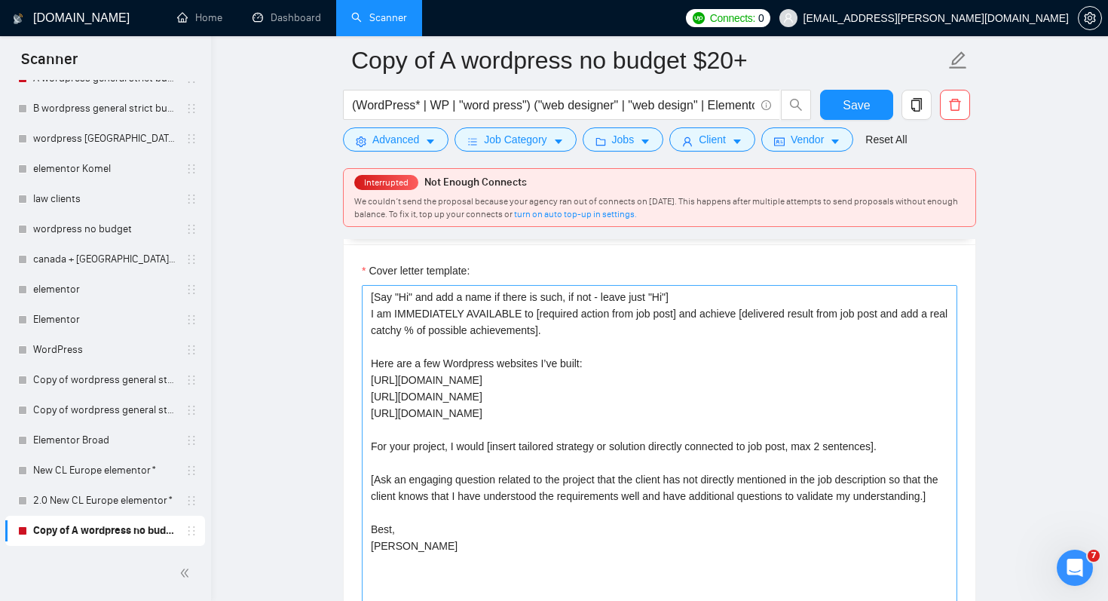
scroll to position [1967, 0]
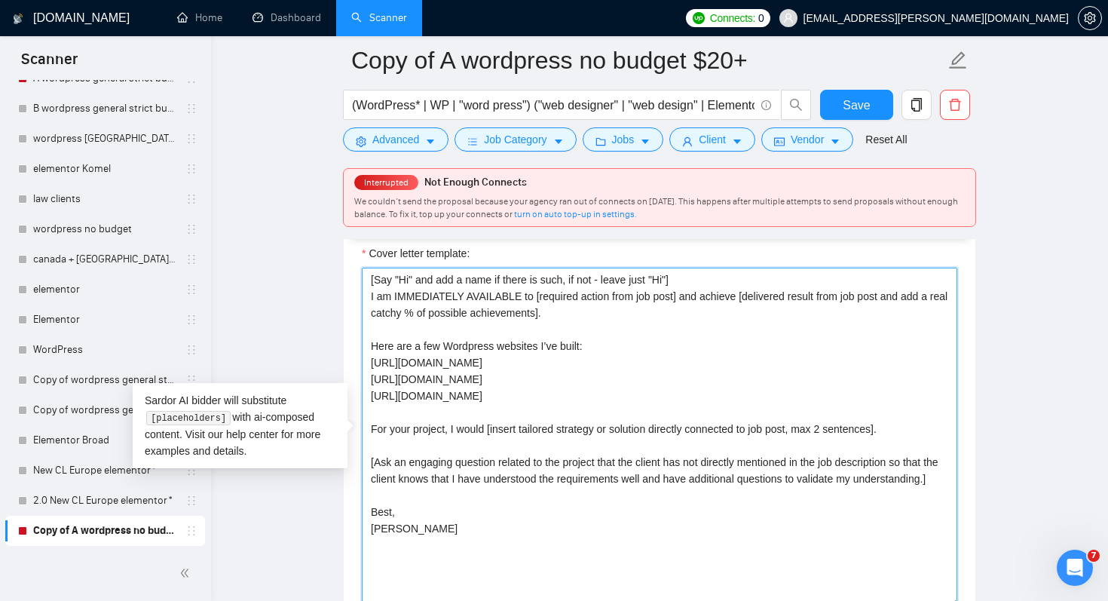
drag, startPoint x: 376, startPoint y: 282, endPoint x: 832, endPoint y: 284, distance: 456.9
click at [832, 284] on textarea "[Say "Hi" and add a name if there is such, if not - leave just "Hi"] I am IMMED…" at bounding box center [660, 437] width 596 height 339
click at [711, 287] on textarea "[Say "Hi" and add a name if there is such, if not - leave just "Hi"] I am IMMED…" at bounding box center [660, 437] width 596 height 339
drag, startPoint x: 641, startPoint y: 311, endPoint x: 393, endPoint y: 247, distance: 256.2
click at [393, 247] on div "Cover letter template: [Say "Hi" and add a name if there is such, if not - leav…" at bounding box center [660, 426] width 596 height 362
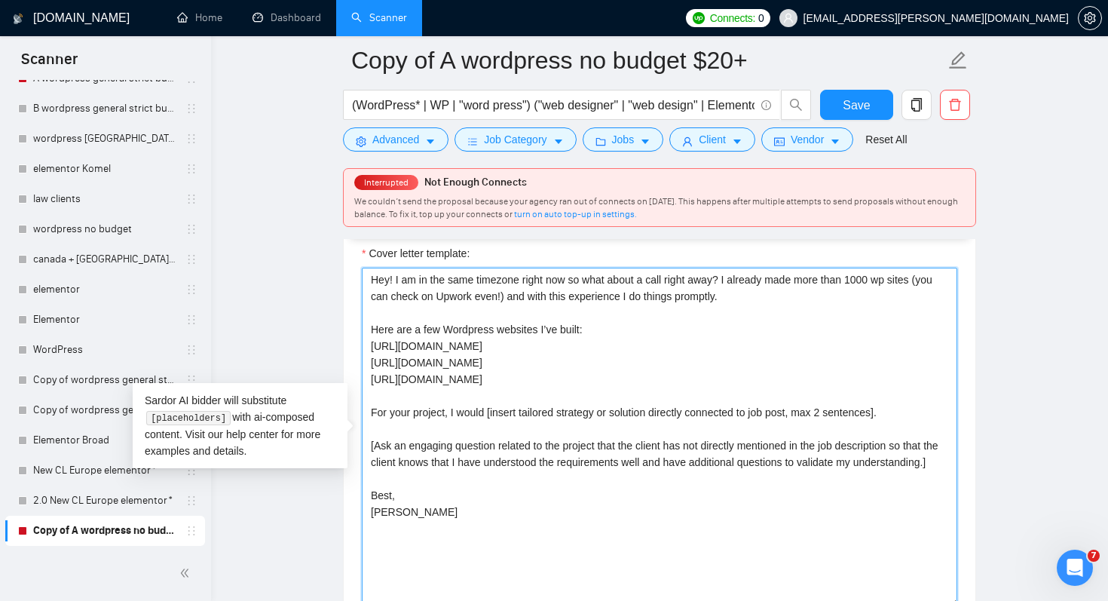
click at [605, 325] on textarea "Hey! I am in the same timezone right now so what about a call right away? I alr…" at bounding box center [660, 437] width 596 height 339
click at [551, 330] on textarea "Hey! I am in the same timezone right now so what about a call right away? I alr…" at bounding box center [660, 437] width 596 height 339
drag, startPoint x: 551, startPoint y: 330, endPoint x: 615, endPoint y: 330, distance: 64.1
click at [615, 330] on textarea "Hey! I am in the same timezone right now so what about a call right away? I alr…" at bounding box center [660, 437] width 596 height 339
drag, startPoint x: 633, startPoint y: 332, endPoint x: 918, endPoint y: 332, distance: 285.0
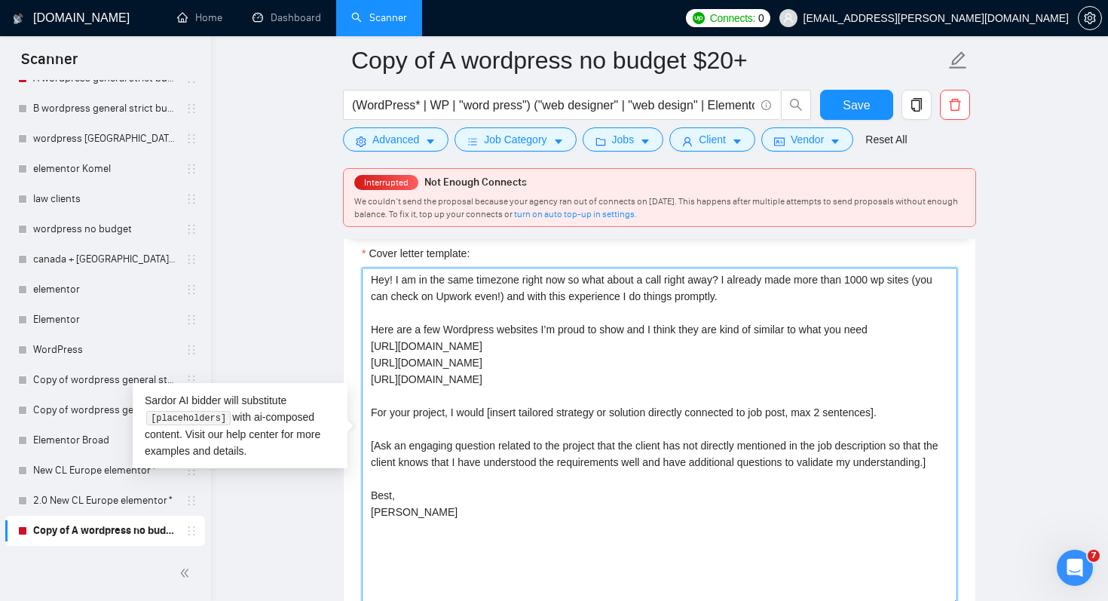
click at [918, 332] on textarea "Hey! I am in the same timezone right now so what about a call right away? I alr…" at bounding box center [660, 437] width 596 height 339
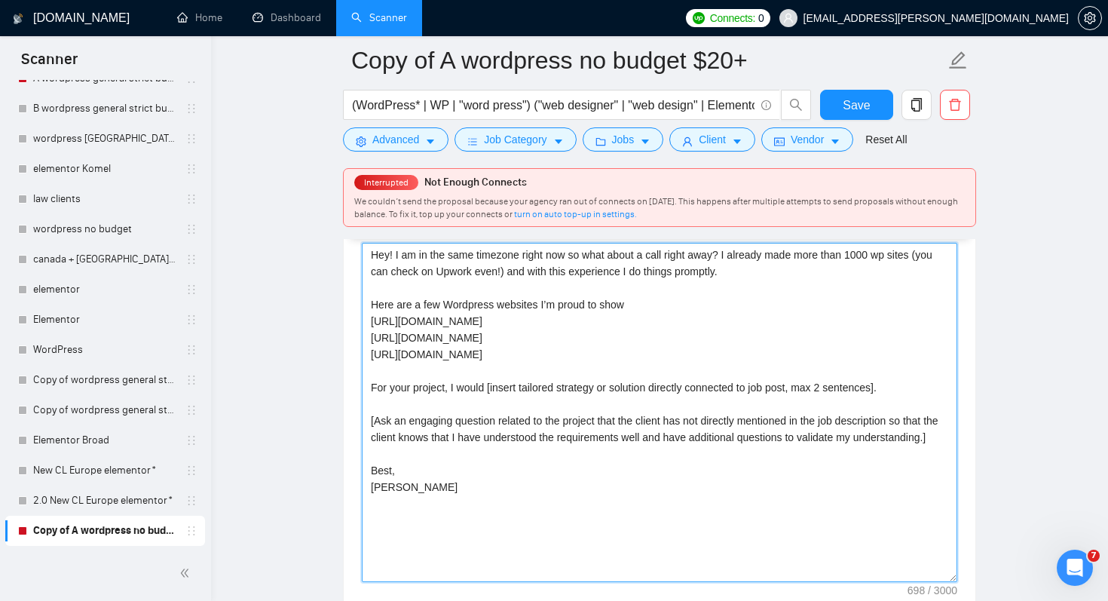
scroll to position [1988, 0]
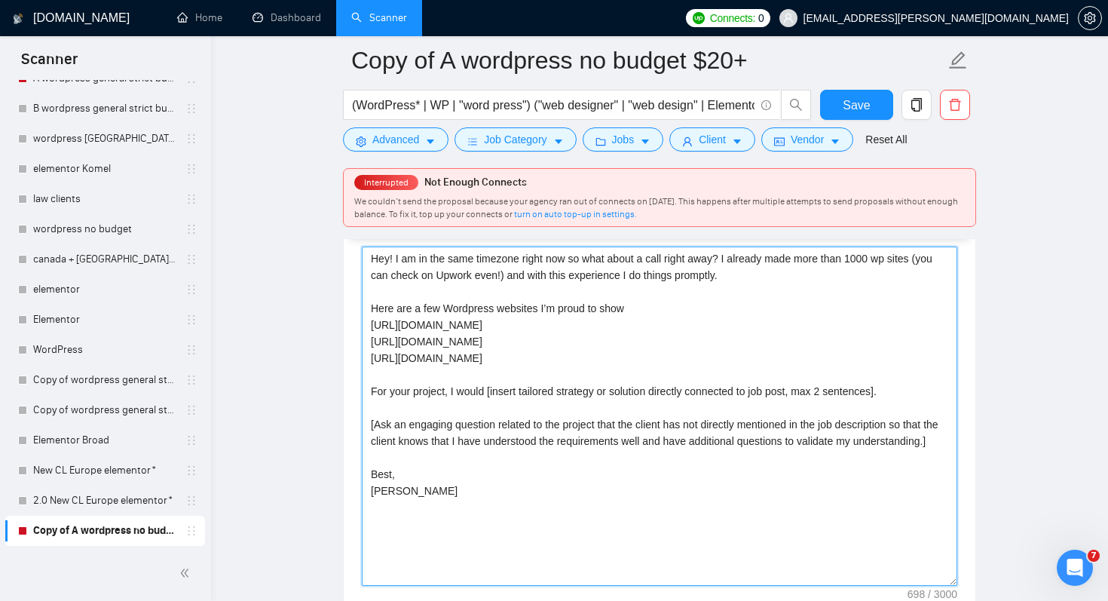
click at [557, 333] on textarea "Hey! I am in the same timezone right now so what about a call right away? I alr…" at bounding box center [660, 416] width 596 height 339
click at [639, 311] on textarea "Hey! I am in the same timezone right now so what about a call right away? I alr…" at bounding box center [660, 416] width 596 height 339
type textarea "Hey! I am in the same timezone right now so what about a call right away? I alr…"
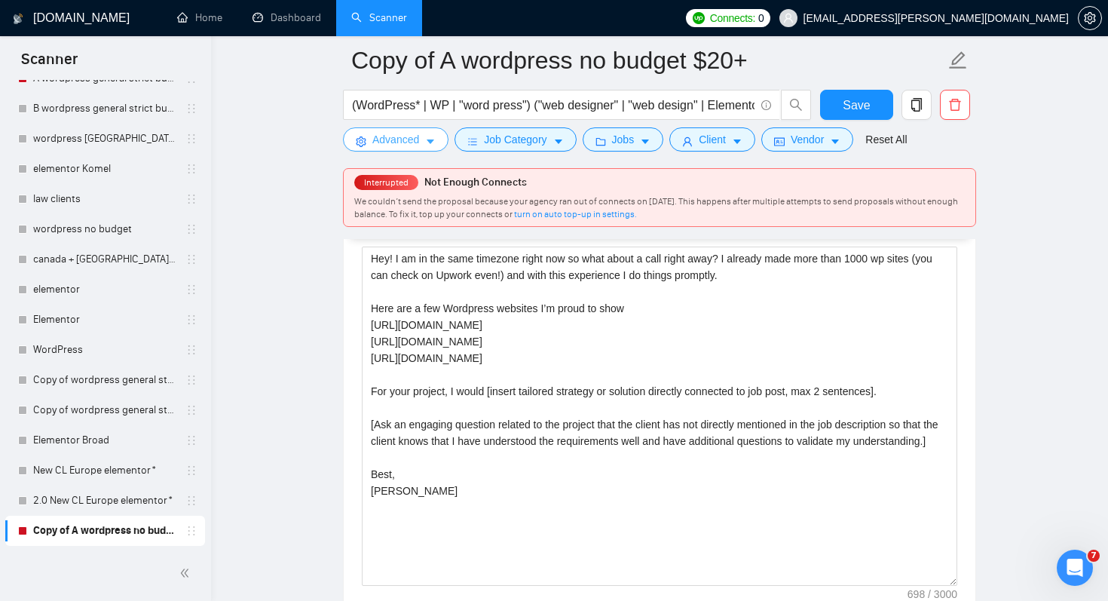
click at [405, 139] on span "Advanced" at bounding box center [395, 139] width 47 height 17
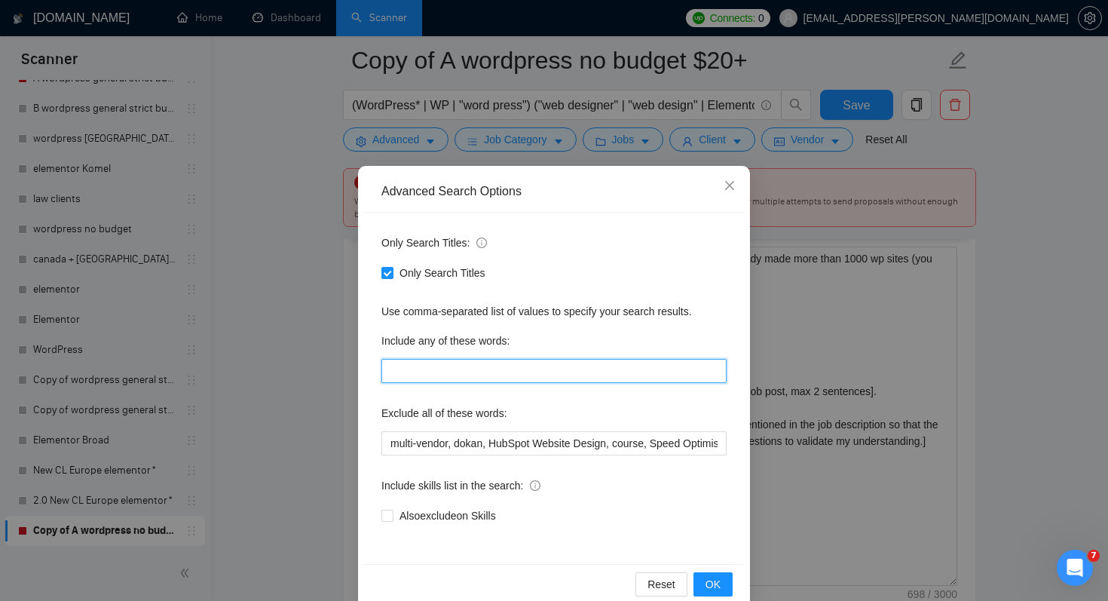
click at [435, 372] on input "text" at bounding box center [554, 371] width 345 height 24
type input "property, "real estate""
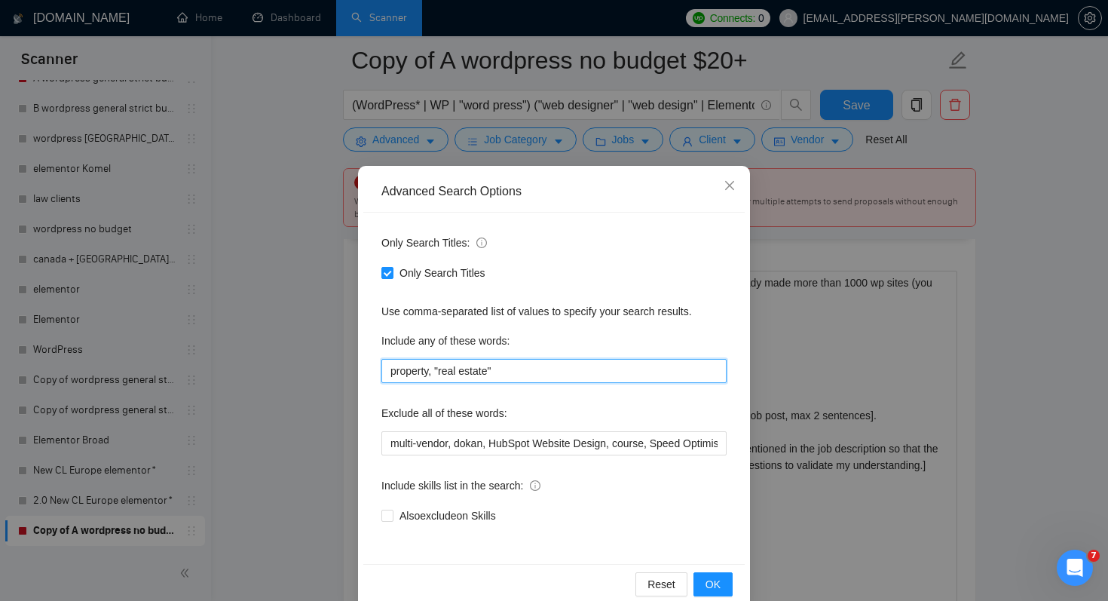
click at [587, 382] on input "property, "real estate"" at bounding box center [554, 371] width 345 height 24
click at [578, 378] on input "property, "real estate"" at bounding box center [554, 371] width 345 height 24
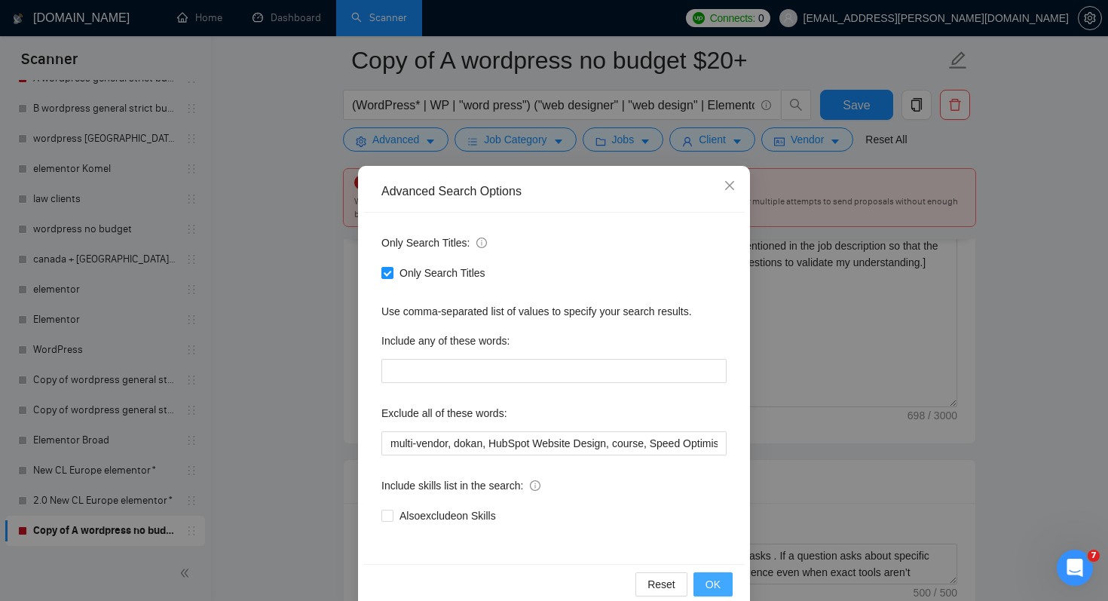
click at [719, 582] on span "OK" at bounding box center [713, 584] width 15 height 17
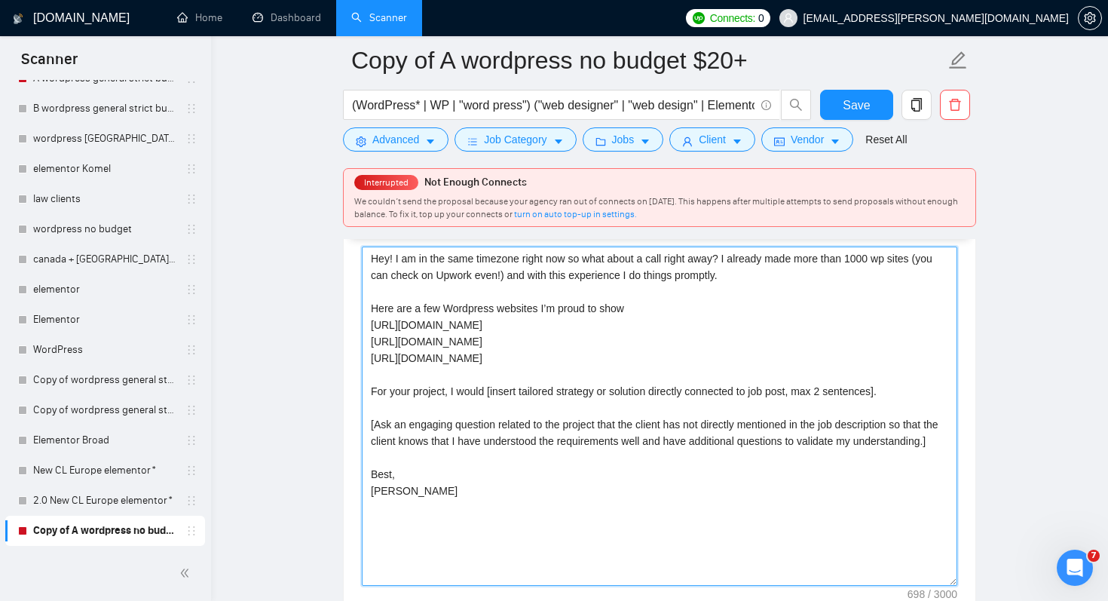
click at [501, 324] on textarea "Hey! I am in the same timezone right now so what about a call right away? I alr…" at bounding box center [660, 416] width 596 height 339
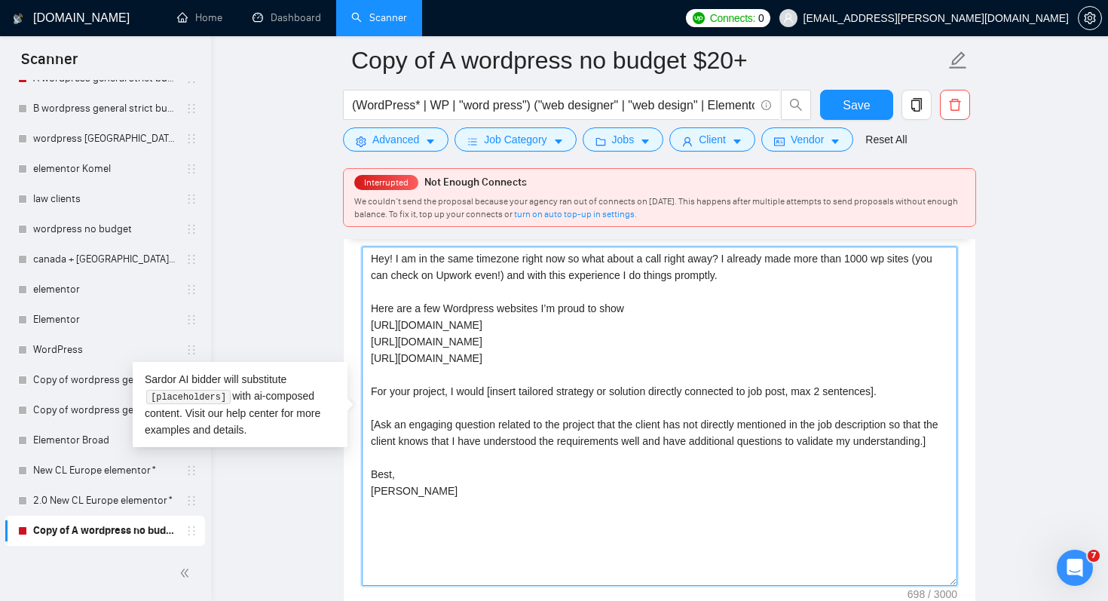
click at [499, 376] on textarea "Hey! I am in the same timezone right now so what about a call right away? I alr…" at bounding box center [660, 416] width 596 height 339
click at [642, 387] on textarea "Hey! I am in the same timezone right now so what about a call right away? I alr…" at bounding box center [660, 416] width 596 height 339
click at [652, 395] on textarea "Hey! I am in the same timezone right now so what about a call right away? I alr…" at bounding box center [660, 416] width 596 height 339
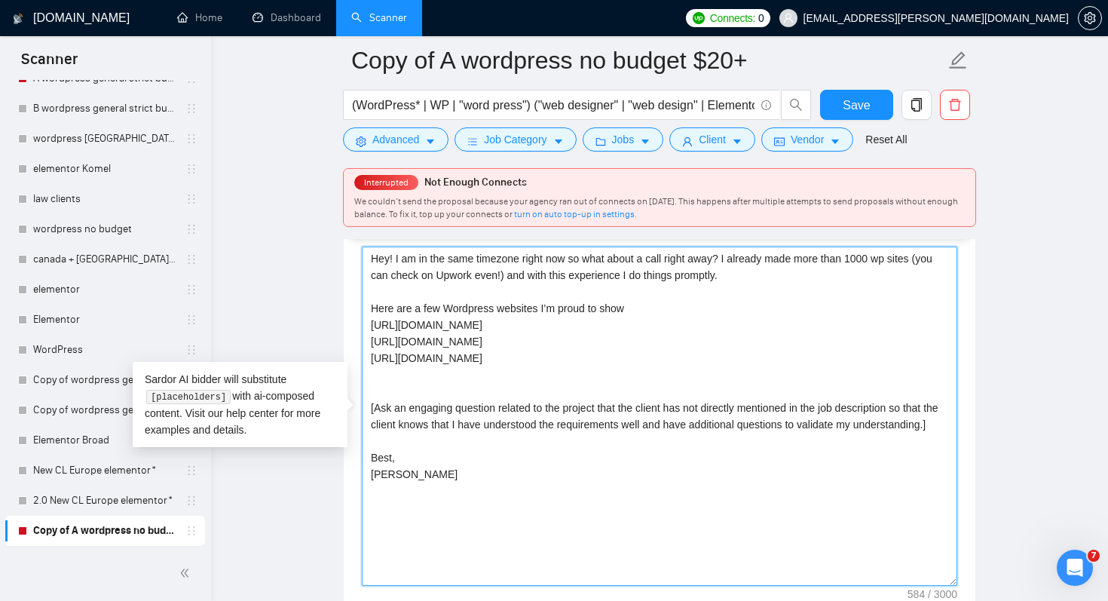
drag, startPoint x: 484, startPoint y: 441, endPoint x: 359, endPoint y: 393, distance: 134.1
click at [359, 393] on div "Cover letter template: Hey! I am in the same timezone right now so what about a…" at bounding box center [660, 414] width 632 height 416
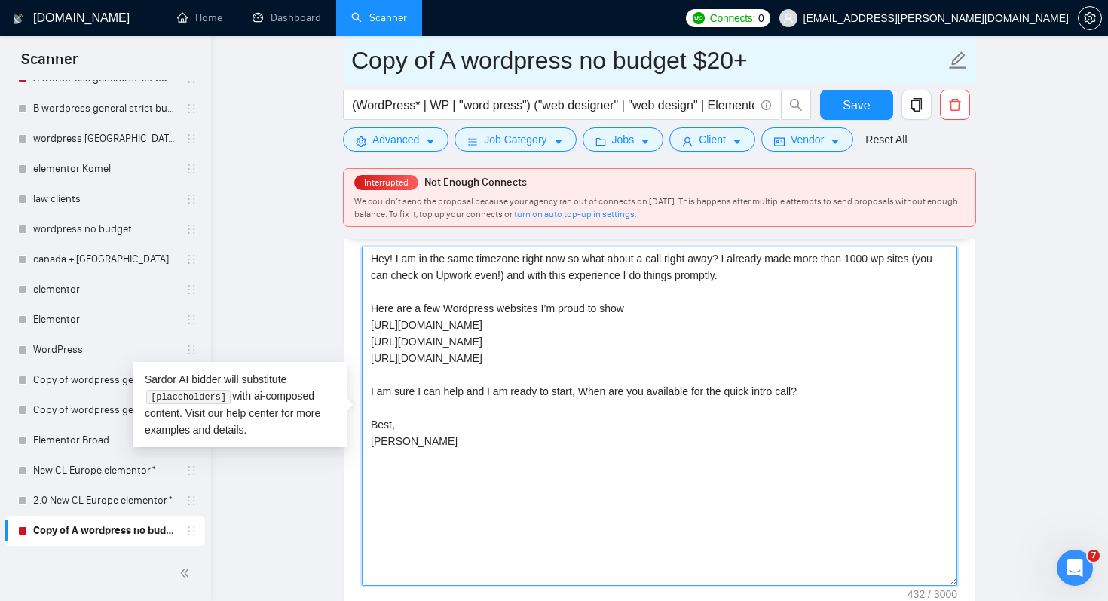
type textarea "Hey! I am in the same timezone right now so what about a call right away? I alr…"
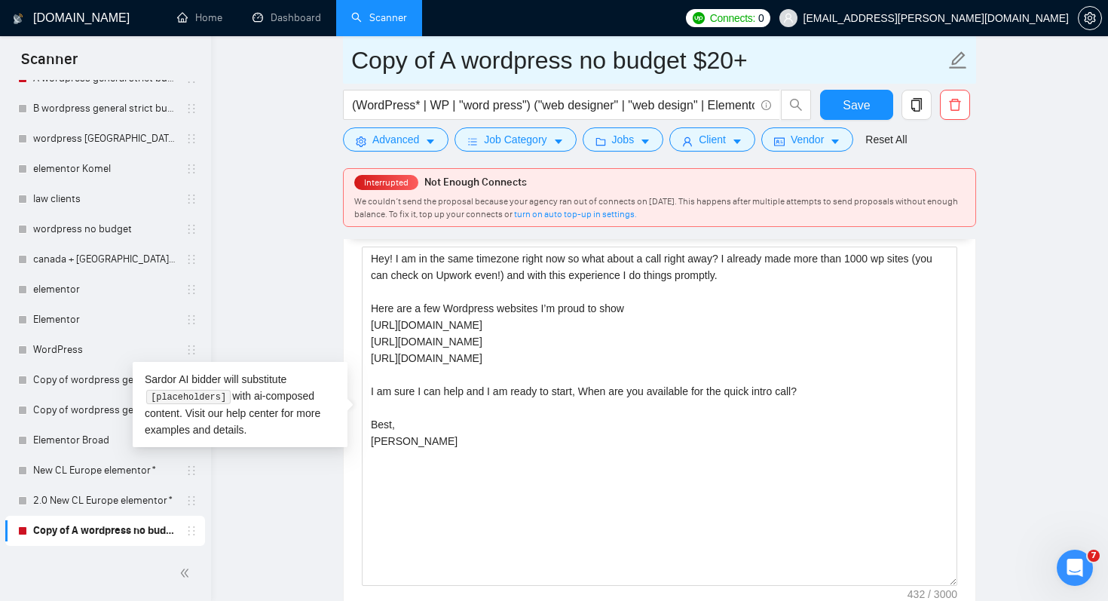
drag, startPoint x: 435, startPoint y: 54, endPoint x: 322, endPoint y: 54, distance: 113.1
click at [322, 54] on main "Copy of A wordpress no budget $20+ (WordPress* | WP | "word press") ("web desig…" at bounding box center [659, 265] width 849 height 4385
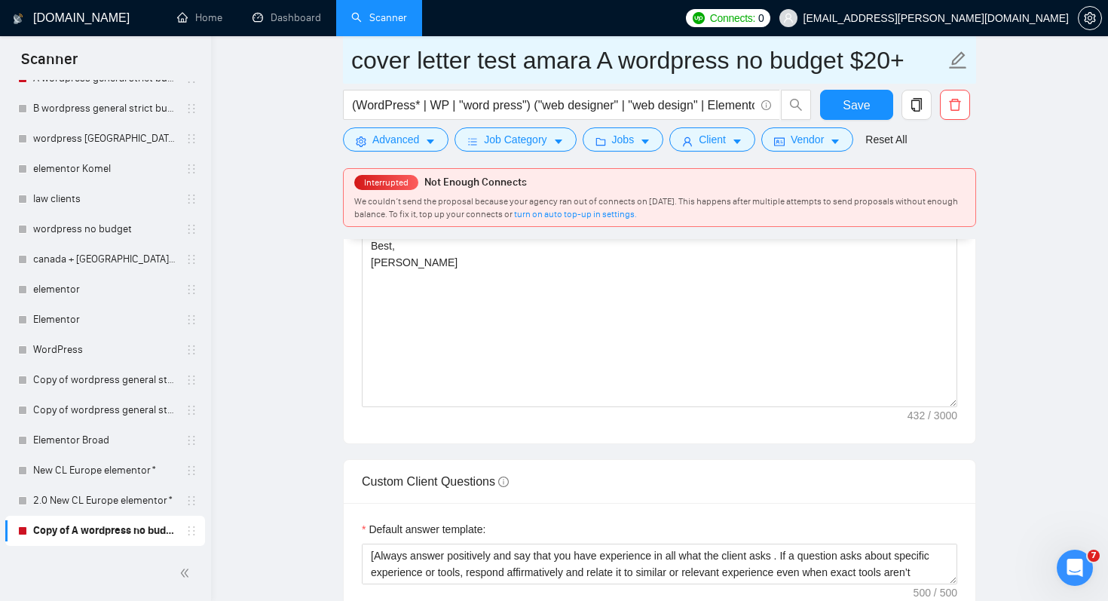
click at [522, 68] on input "cover letter test amara A wordpress no budget $20+" at bounding box center [648, 60] width 594 height 38
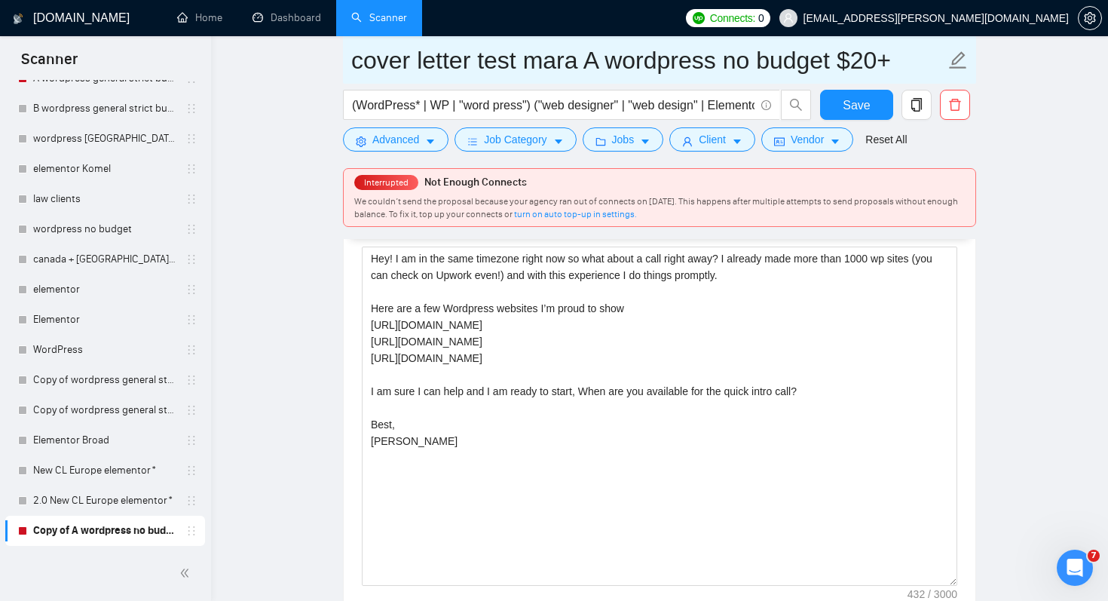
drag, startPoint x: 572, startPoint y: 63, endPoint x: 530, endPoint y: 63, distance: 41.5
click at [530, 63] on input "cover letter test mara A wordpress no budget $20+" at bounding box center [648, 60] width 594 height 38
type input "cover letter test Tam A wordpress no budget $20+"
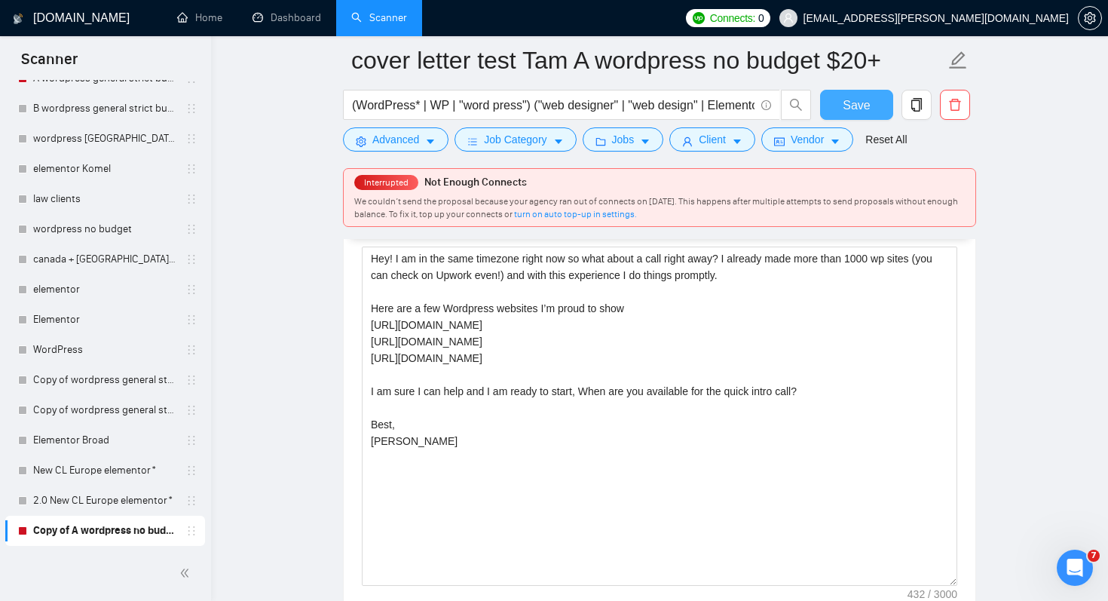
click at [855, 105] on span "Save" at bounding box center [856, 105] width 27 height 19
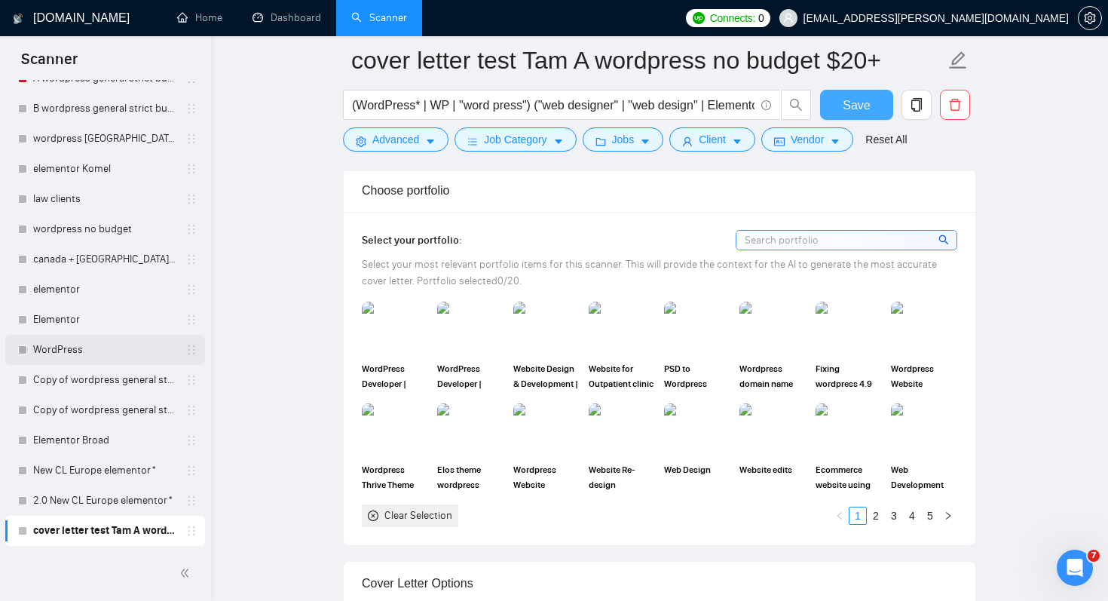
scroll to position [1585, 0]
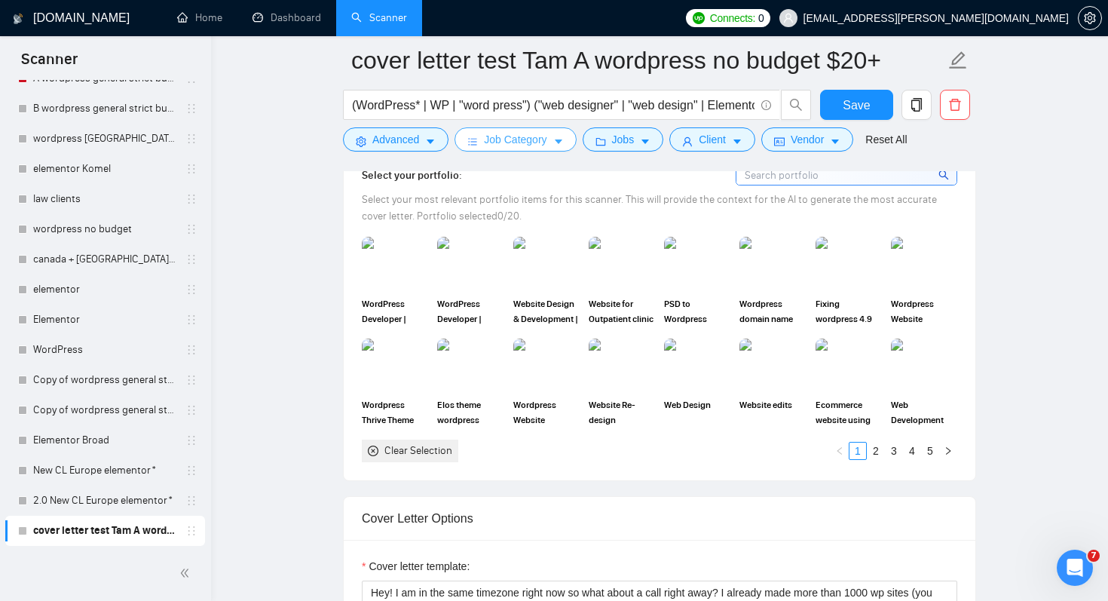
click at [543, 146] on span "Job Category" at bounding box center [515, 139] width 63 height 17
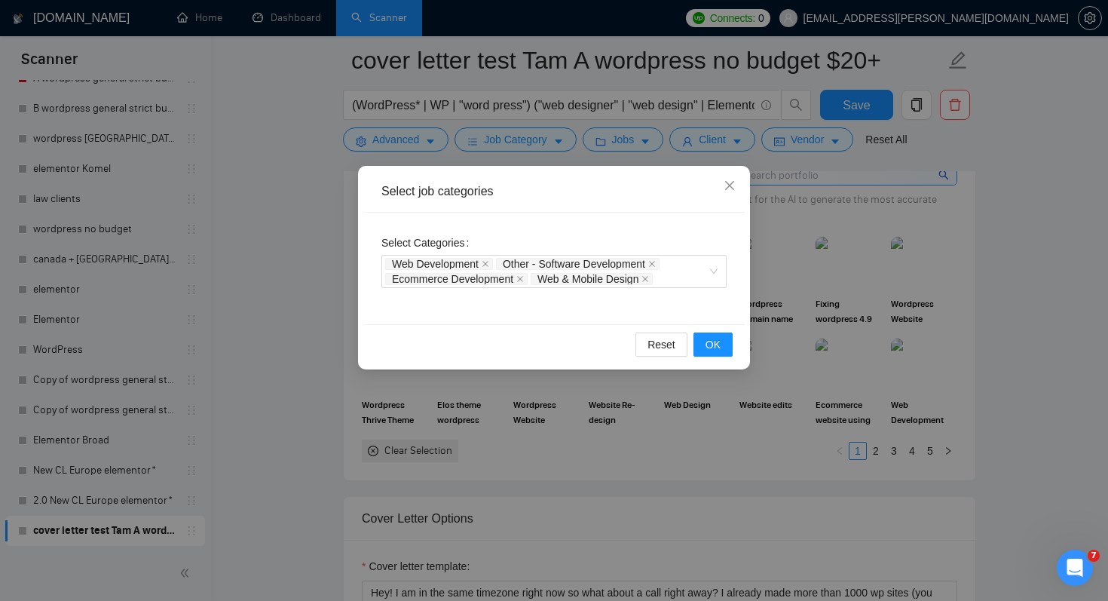
drag, startPoint x: 520, startPoint y: 277, endPoint x: 538, endPoint y: 325, distance: 51.1
click at [538, 326] on div "Select job categories Select Categories Web Development Other - Software Develo…" at bounding box center [554, 268] width 392 height 204
click at [649, 279] on icon "close" at bounding box center [646, 279] width 6 height 6
click at [722, 343] on button "OK" at bounding box center [713, 345] width 39 height 24
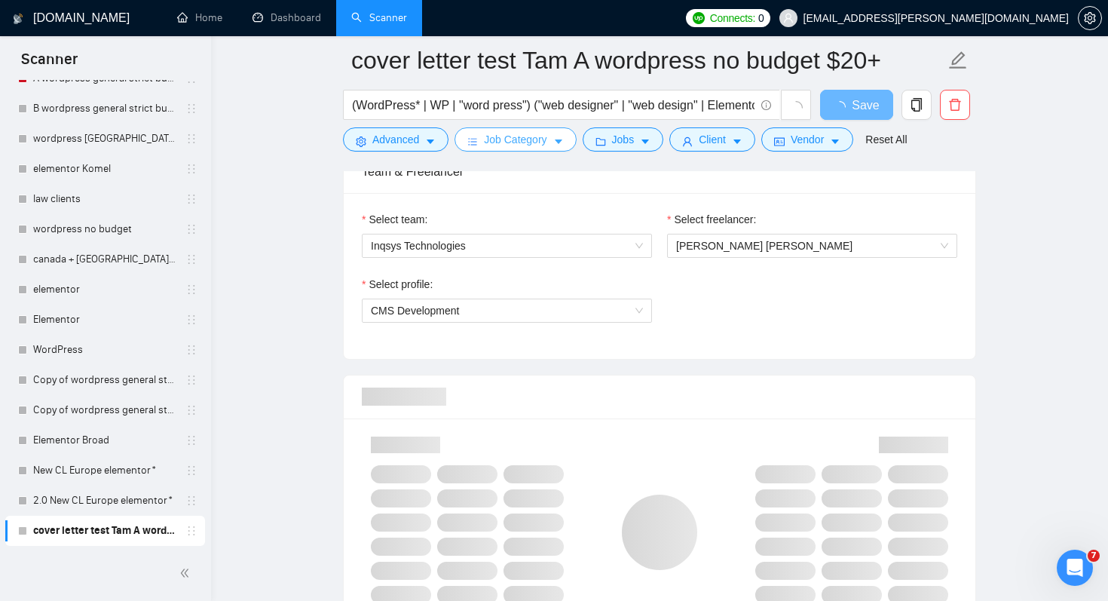
scroll to position [916, 0]
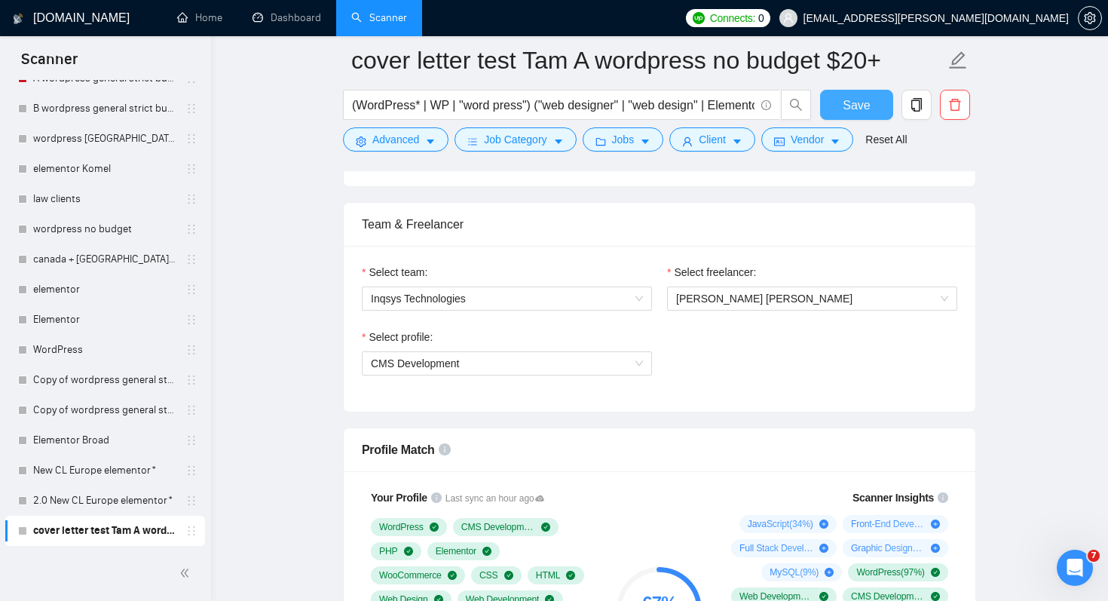
click at [874, 109] on button "Save" at bounding box center [856, 105] width 73 height 30
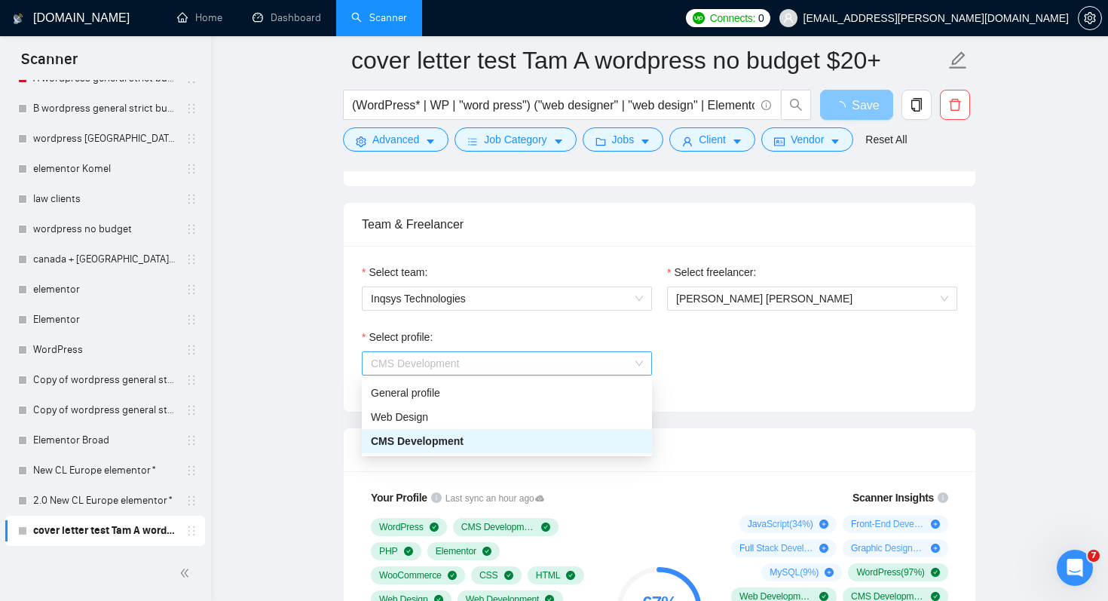
click at [484, 362] on span "CMS Development" at bounding box center [507, 363] width 272 height 23
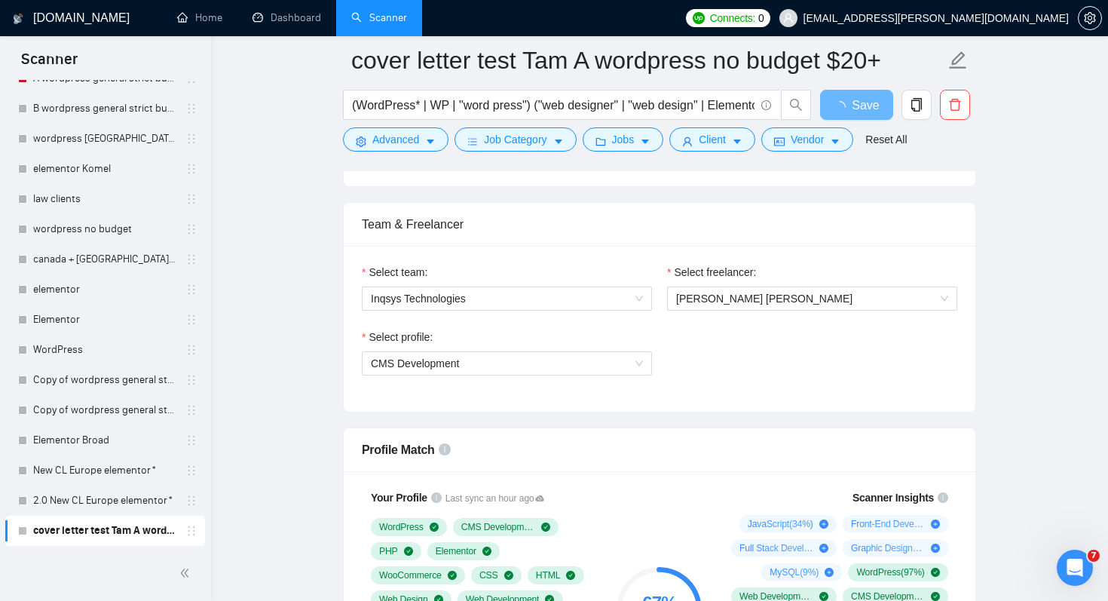
click at [792, 376] on div "Select profile: CMS Development" at bounding box center [659, 361] width 611 height 65
click at [538, 145] on span "Job Category" at bounding box center [515, 139] width 63 height 17
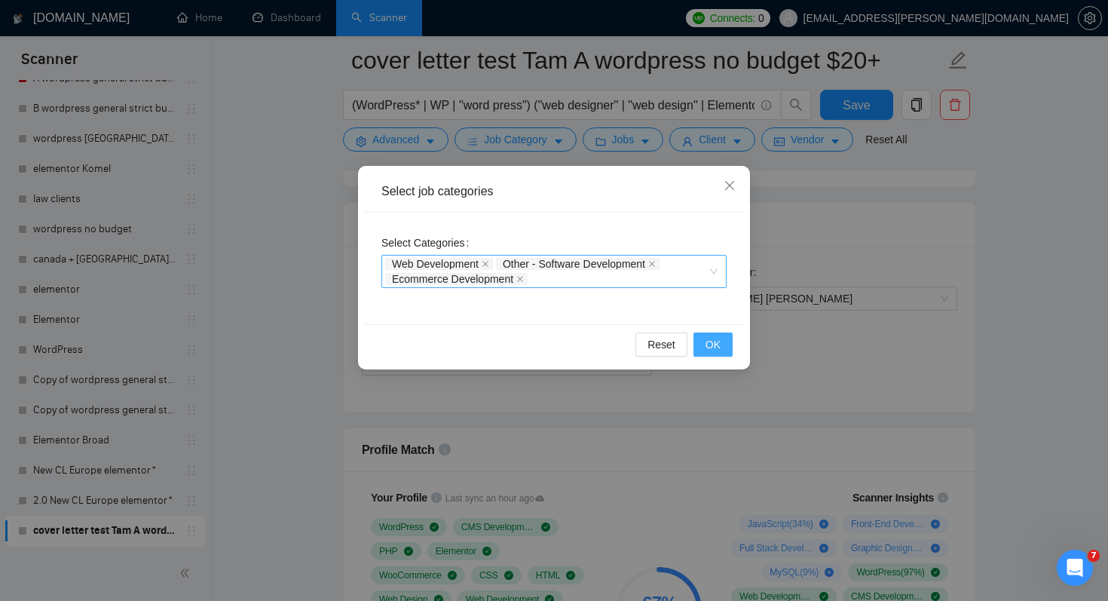
click at [715, 348] on span "OK" at bounding box center [713, 344] width 15 height 17
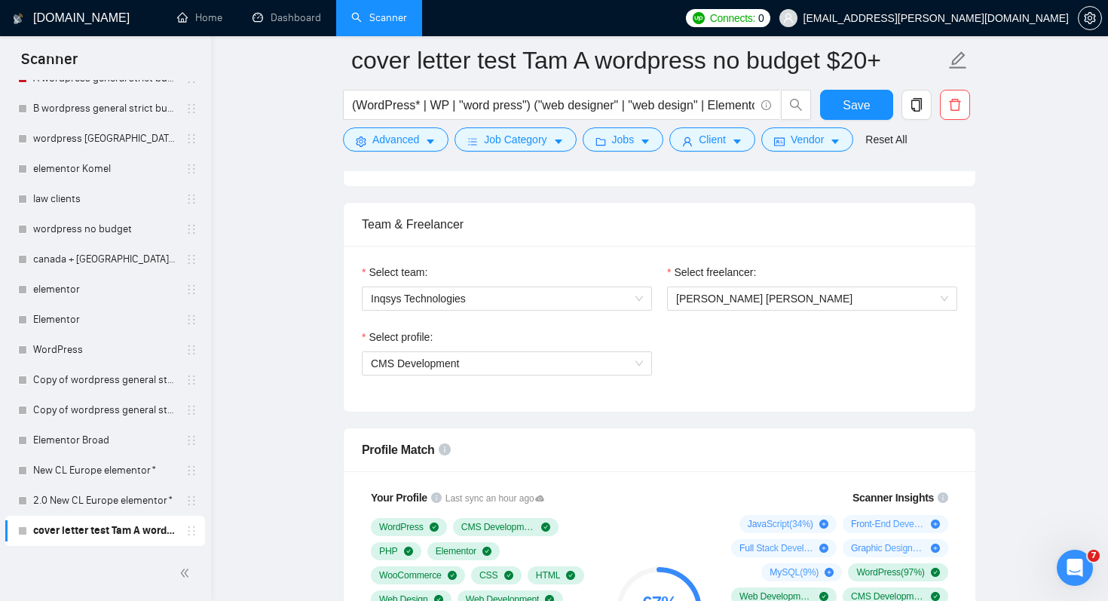
click at [917, 108] on icon "copy" at bounding box center [917, 105] width 14 height 14
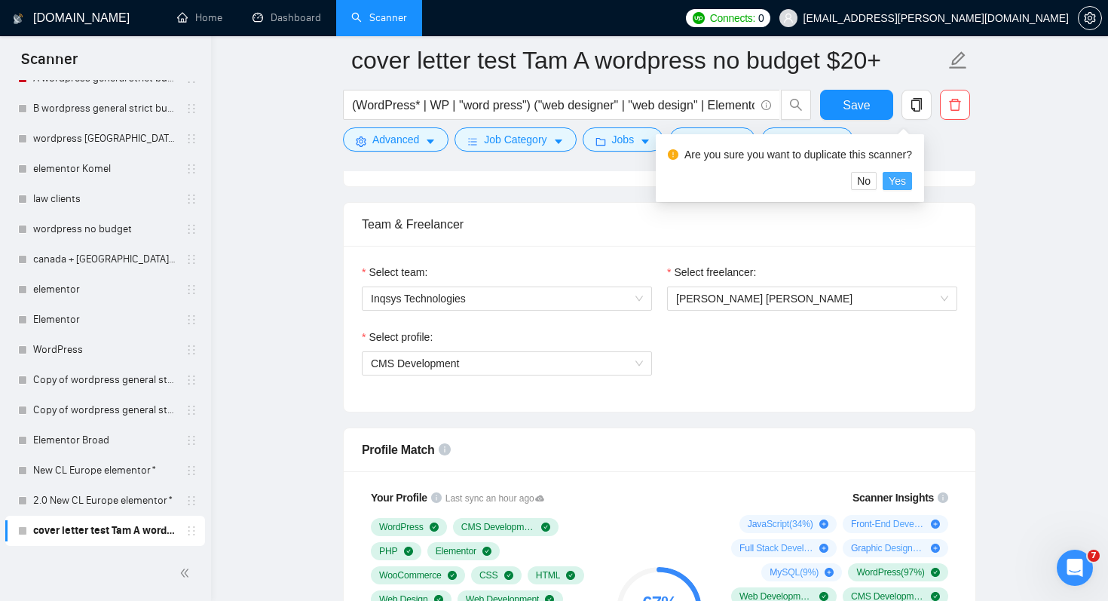
click at [906, 183] on span "Yes" at bounding box center [897, 181] width 17 height 17
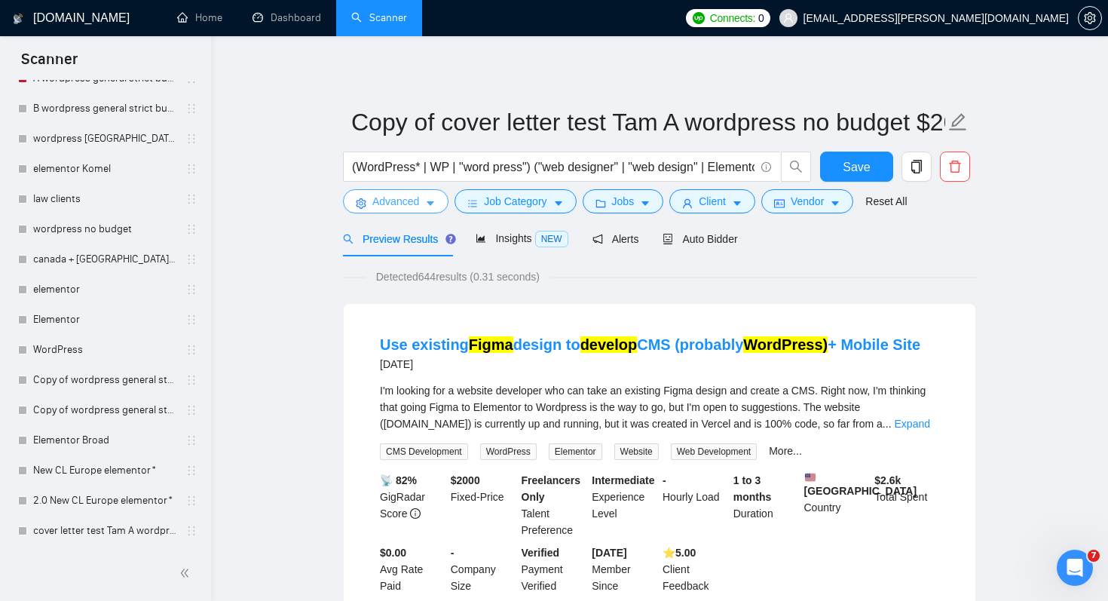
click at [415, 201] on span "Advanced" at bounding box center [395, 201] width 47 height 17
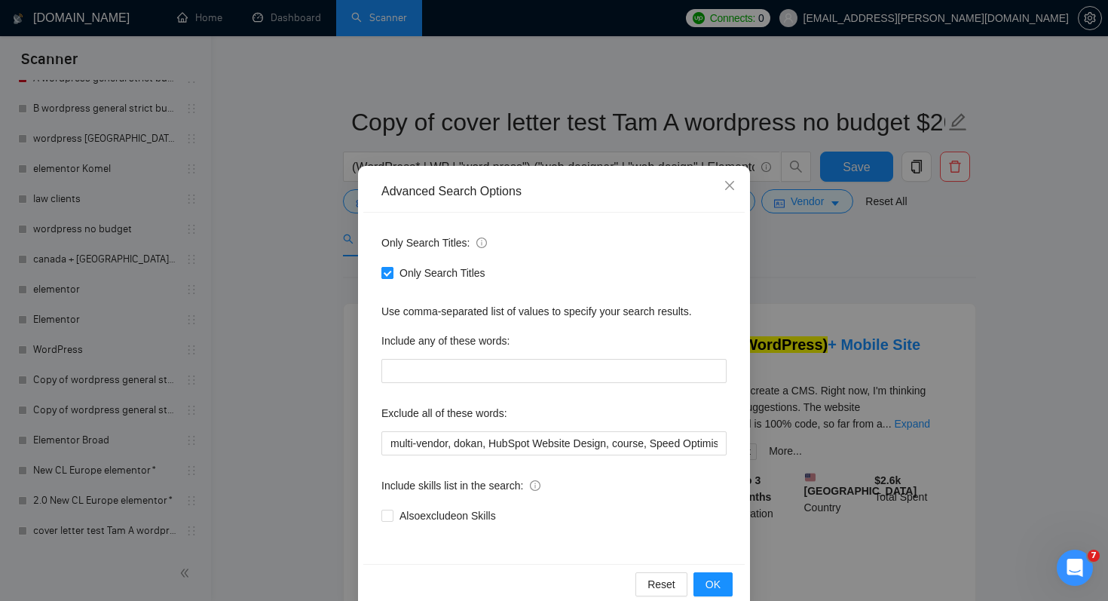
click at [470, 273] on span "Only Search Titles" at bounding box center [443, 273] width 98 height 17
click at [392, 273] on input "Only Search Titles" at bounding box center [387, 272] width 11 height 11
checkbox input "false"
click at [510, 361] on input "text" at bounding box center [554, 371] width 345 height 24
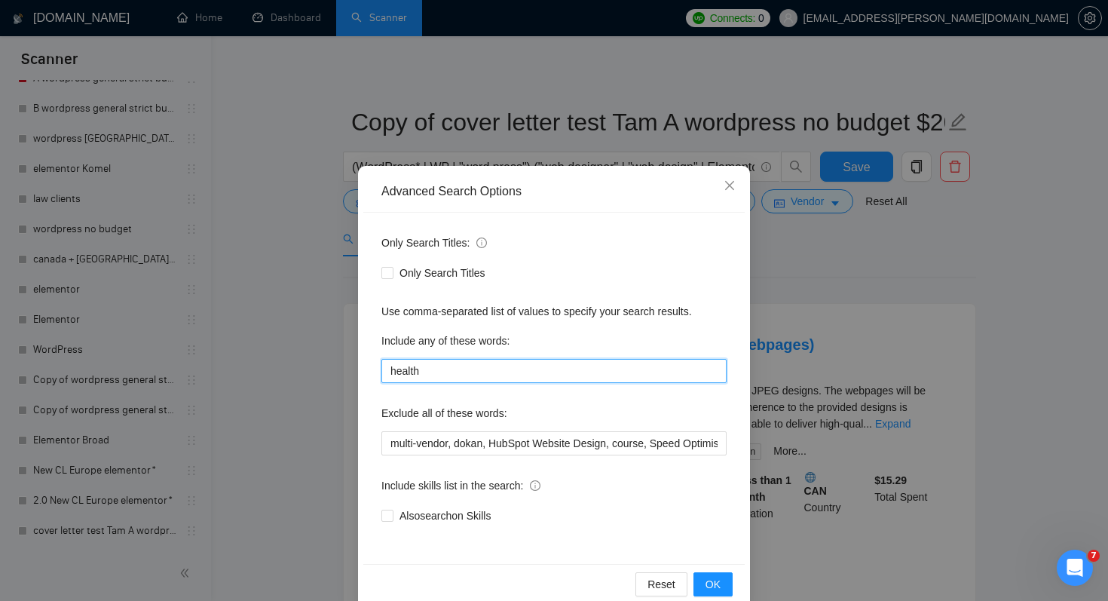
type input "health, wellness, clinic*, hospital*, doctor*, patient*"
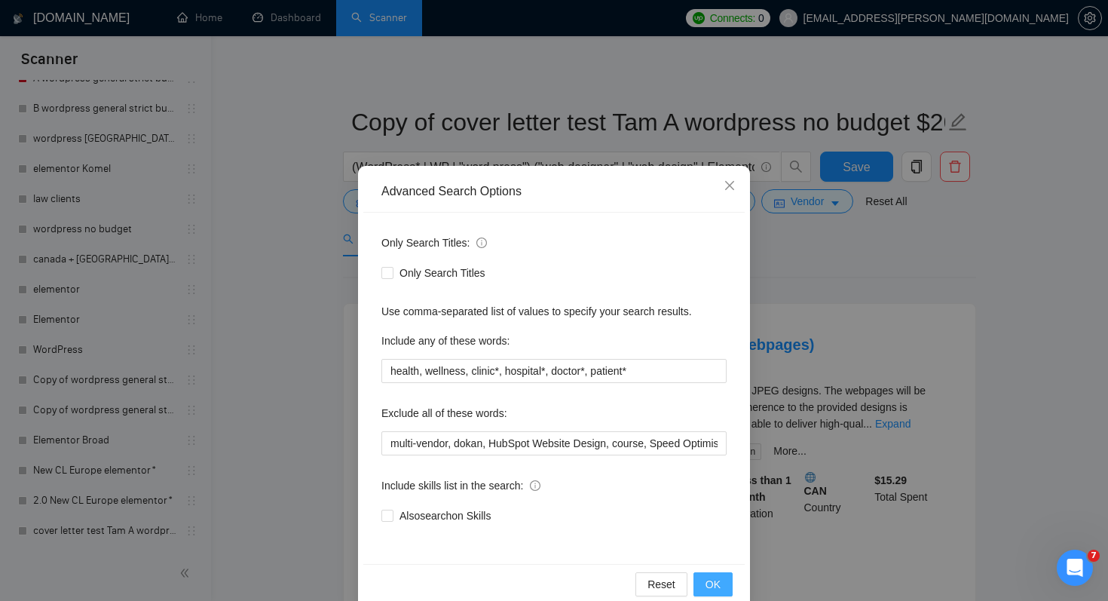
click at [709, 588] on span "OK" at bounding box center [713, 584] width 15 height 17
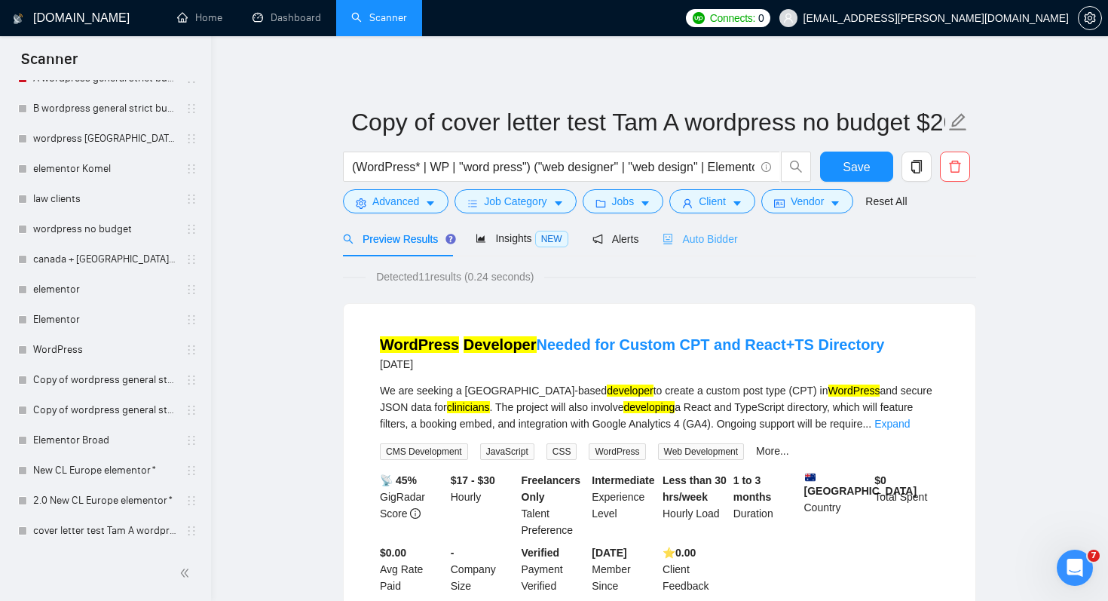
click at [697, 249] on div "Auto Bidder" at bounding box center [700, 238] width 75 height 35
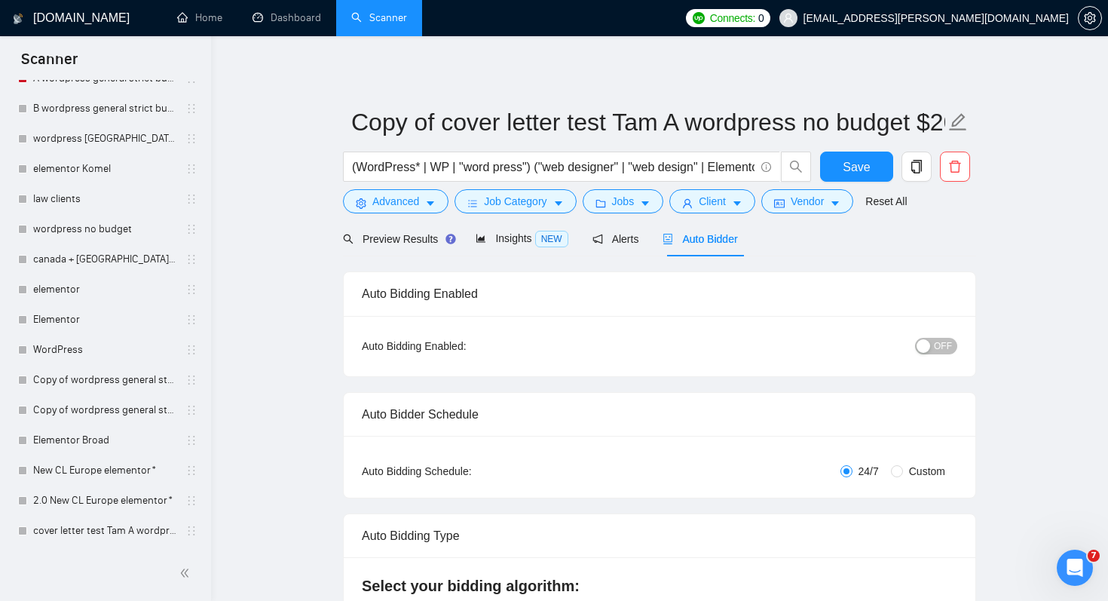
radio input "false"
radio input "true"
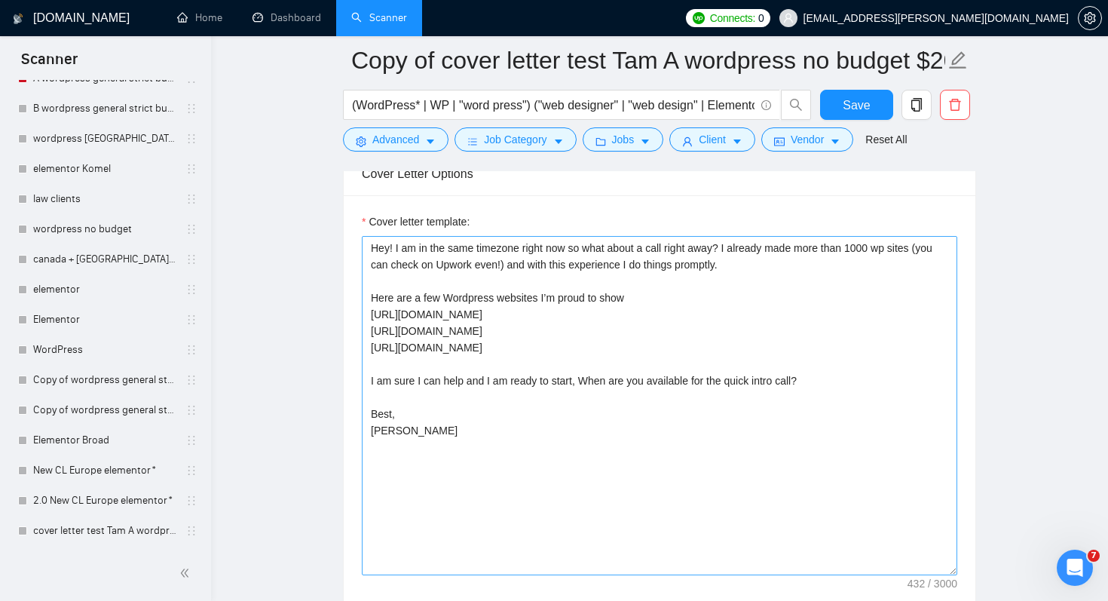
scroll to position [1981, 0]
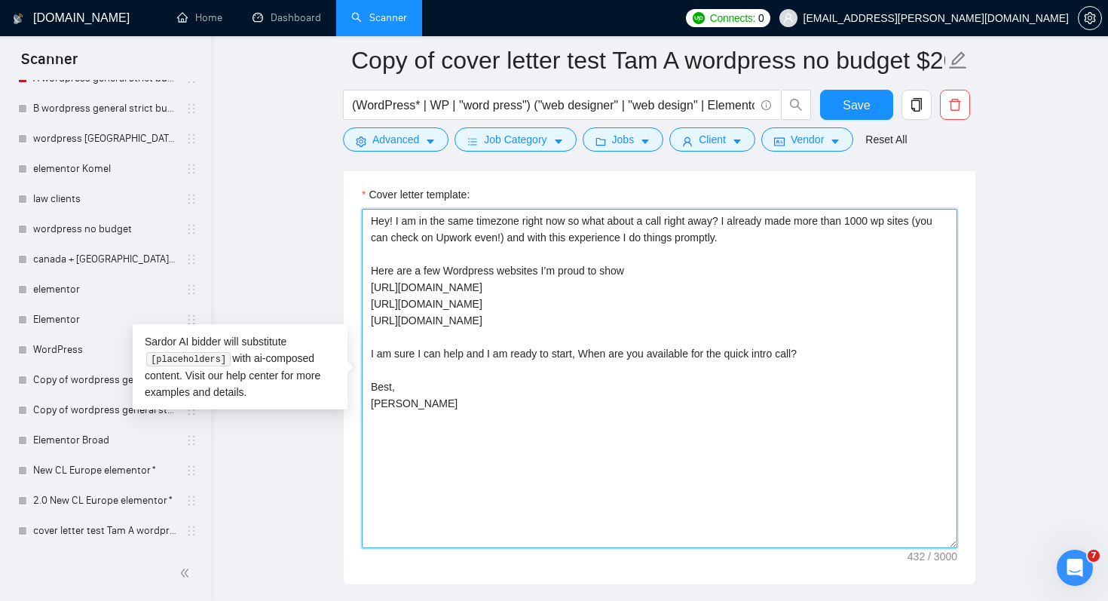
drag, startPoint x: 394, startPoint y: 218, endPoint x: 821, endPoint y: 314, distance: 438.1
click at [821, 314] on textarea "Hey! I am in the same timezone right now so what about a call right away? I alr…" at bounding box center [660, 378] width 596 height 339
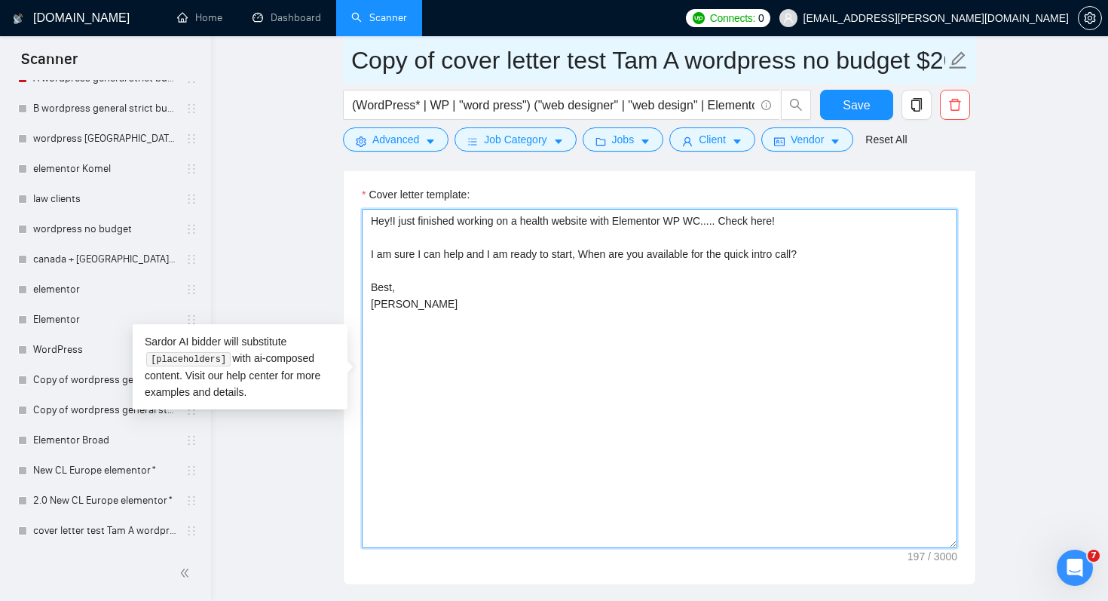
type textarea "Hey!I just finished working on a health website with Elementor WP WC..... Check…"
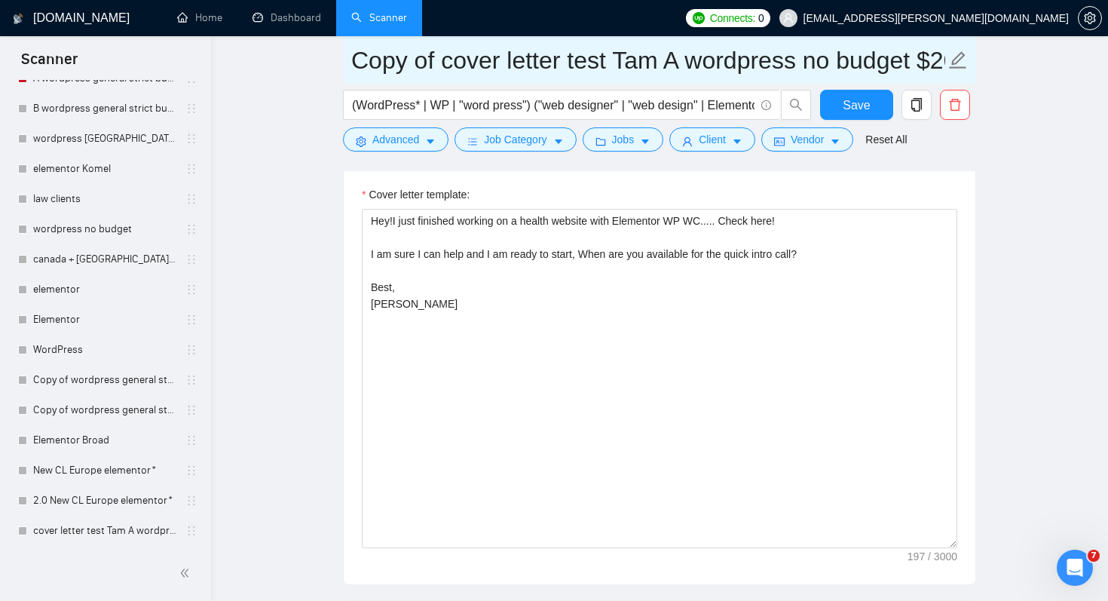
drag, startPoint x: 681, startPoint y: 57, endPoint x: 345, endPoint y: 54, distance: 336.3
click at [345, 54] on span "Copy of cover letter test Tam A wordpress no budget $20+" at bounding box center [659, 60] width 633 height 48
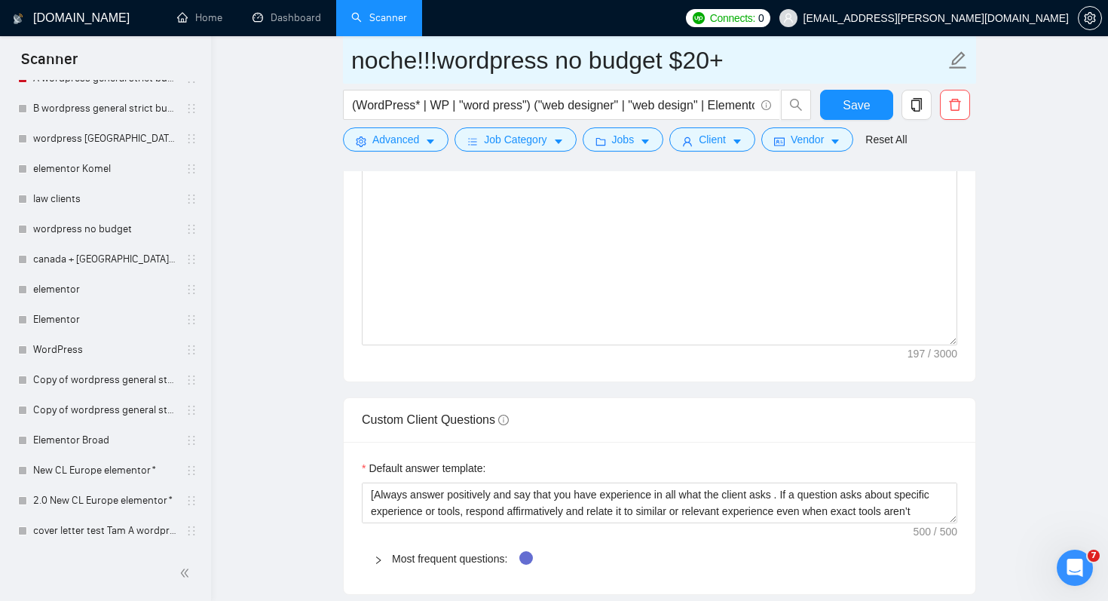
click at [375, 65] on input "noche!!!wordpress no budget $20+" at bounding box center [648, 60] width 594 height 38
click at [437, 62] on input "niche!!!wordpress no budget $20+" at bounding box center [648, 60] width 594 height 38
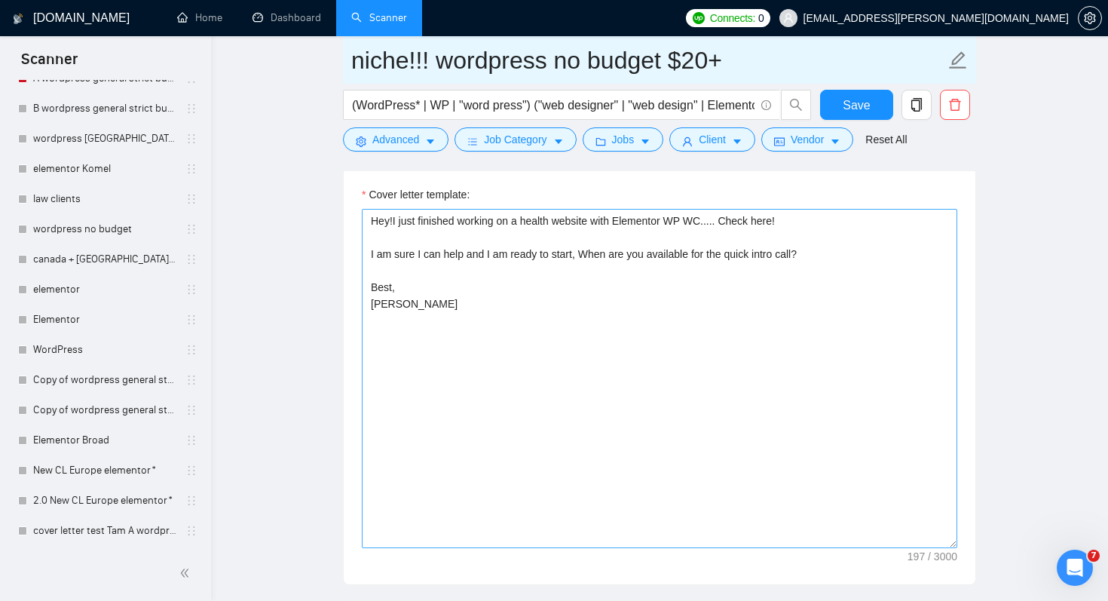
type input "niche!!! wordpress no budget $20+"
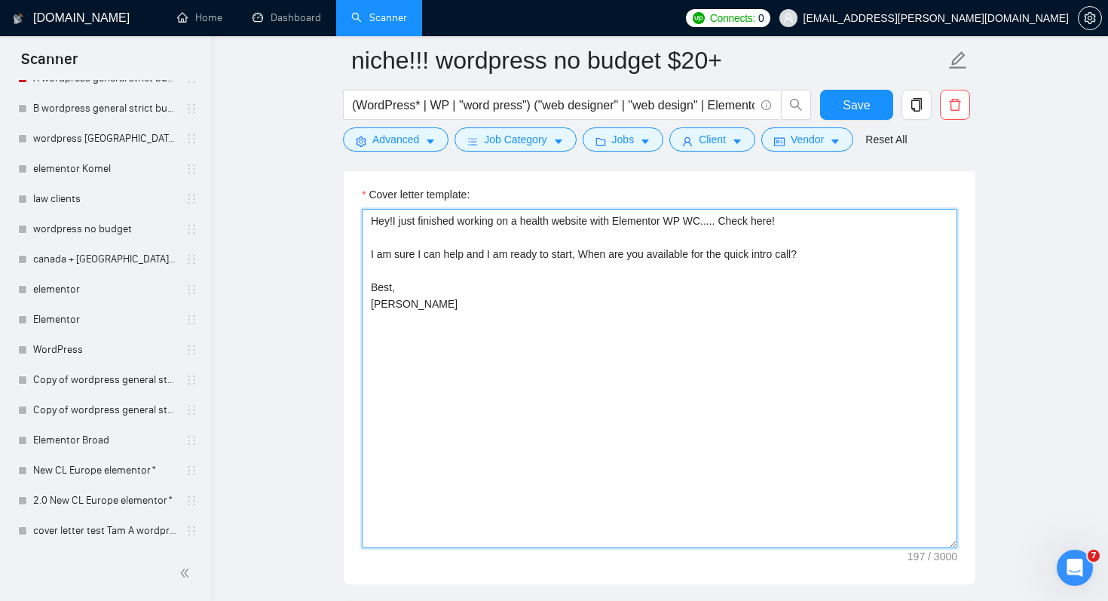
click at [629, 280] on textarea "Hey!I just finished working on a health website with Elementor WP WC..... Check…" at bounding box center [660, 378] width 596 height 339
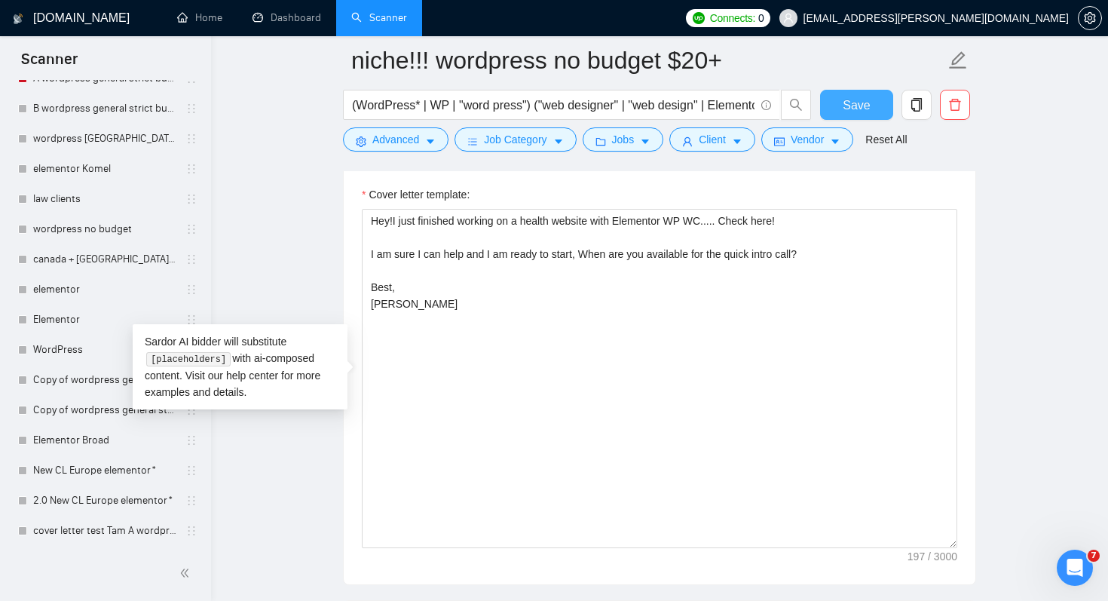
click at [864, 107] on span "Save" at bounding box center [856, 105] width 27 height 19
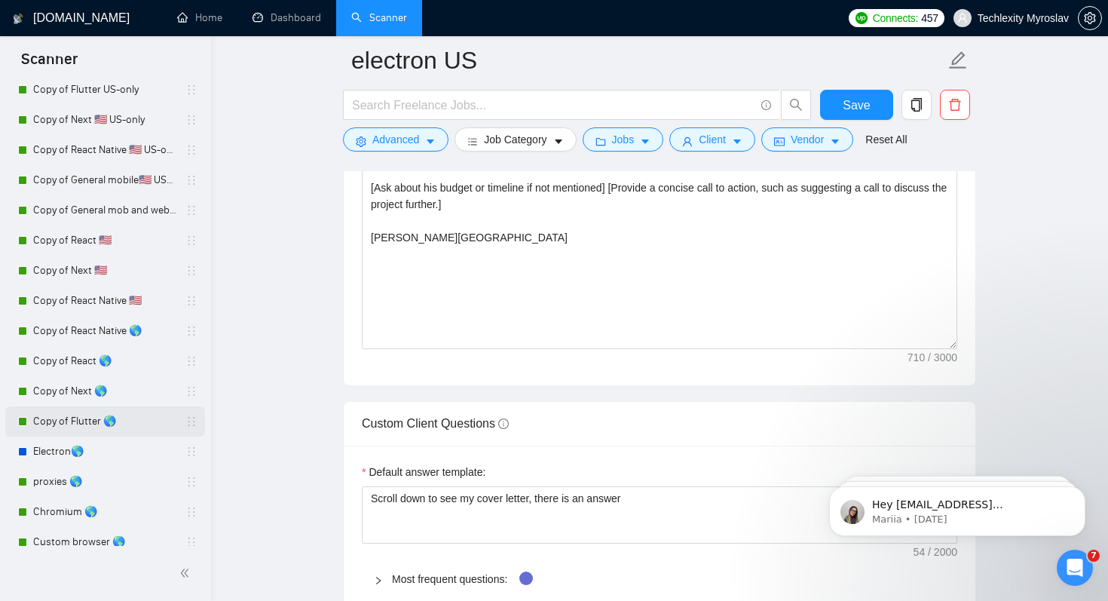
scroll to position [815, 0]
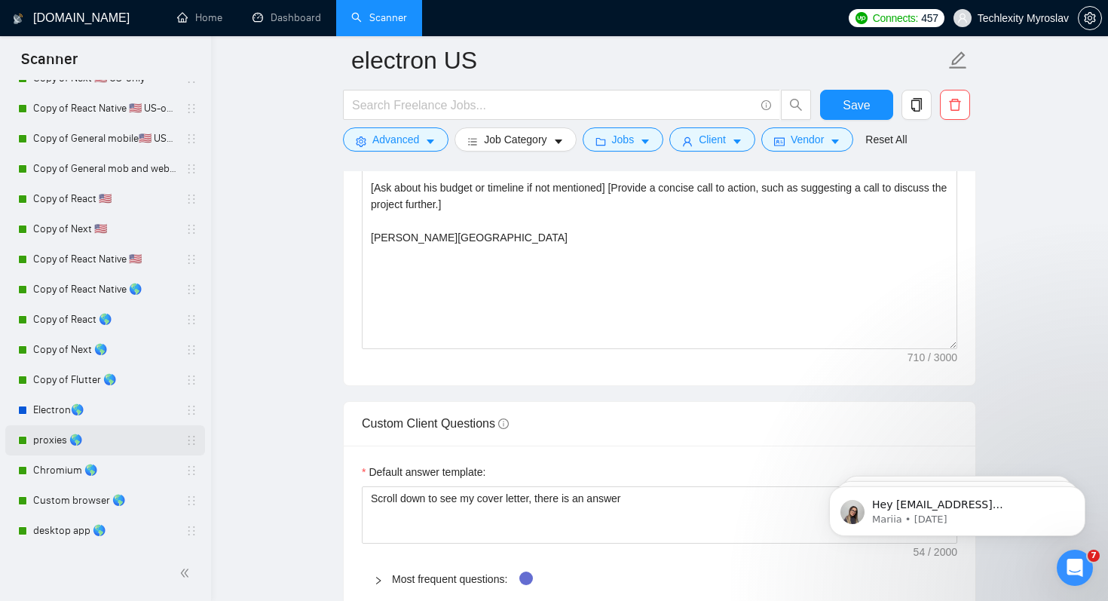
click at [126, 434] on link "proxies 🌎" at bounding box center [104, 440] width 143 height 30
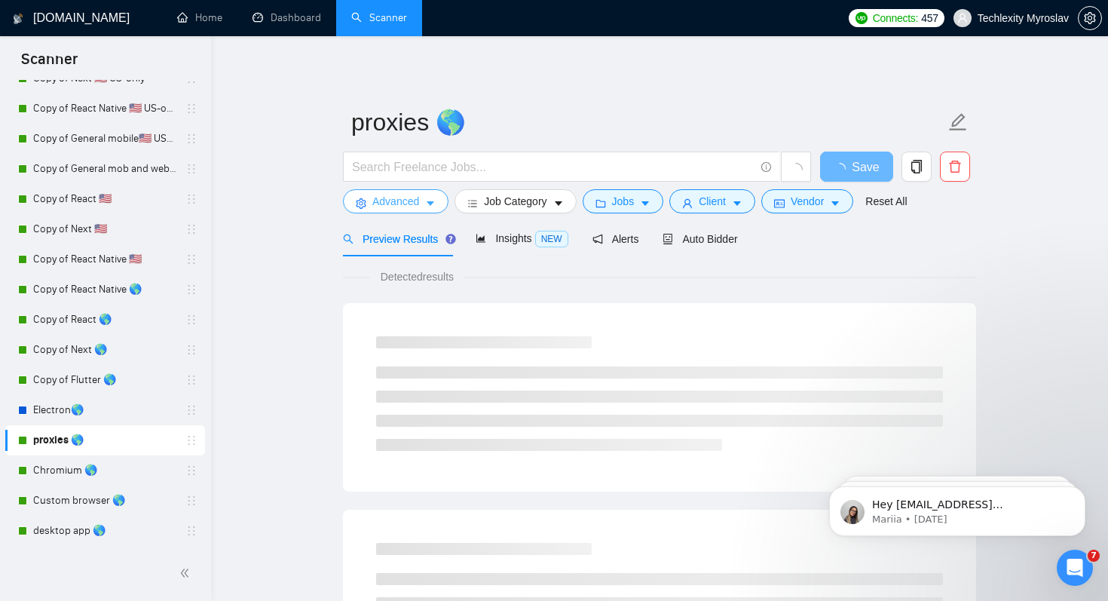
click at [409, 198] on span "Advanced" at bounding box center [395, 201] width 47 height 17
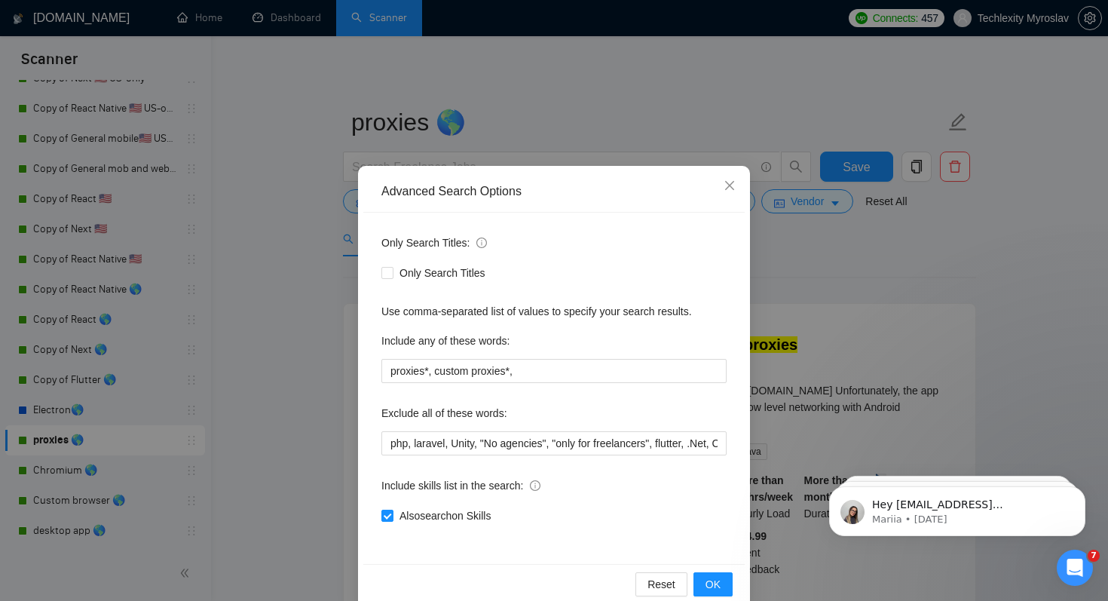
click at [333, 277] on div "Advanced Search Options Only Search Titles: Only Search Titles Use comma-separa…" at bounding box center [554, 300] width 1108 height 601
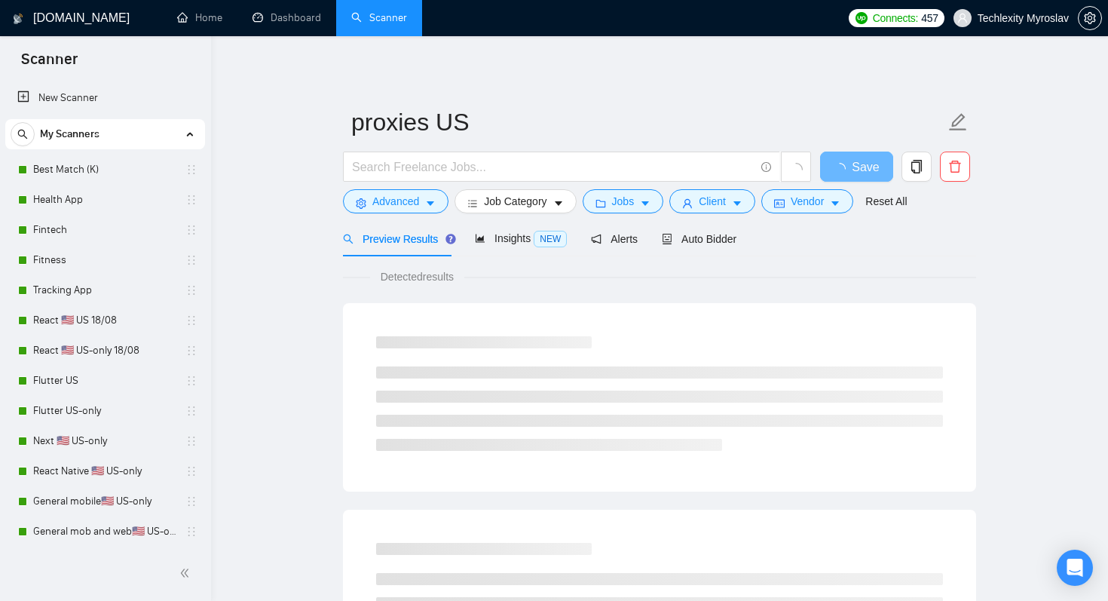
click at [403, 213] on form "proxies US Save Advanced Job Category Jobs Client Vendor Reset All" at bounding box center [659, 159] width 633 height 123
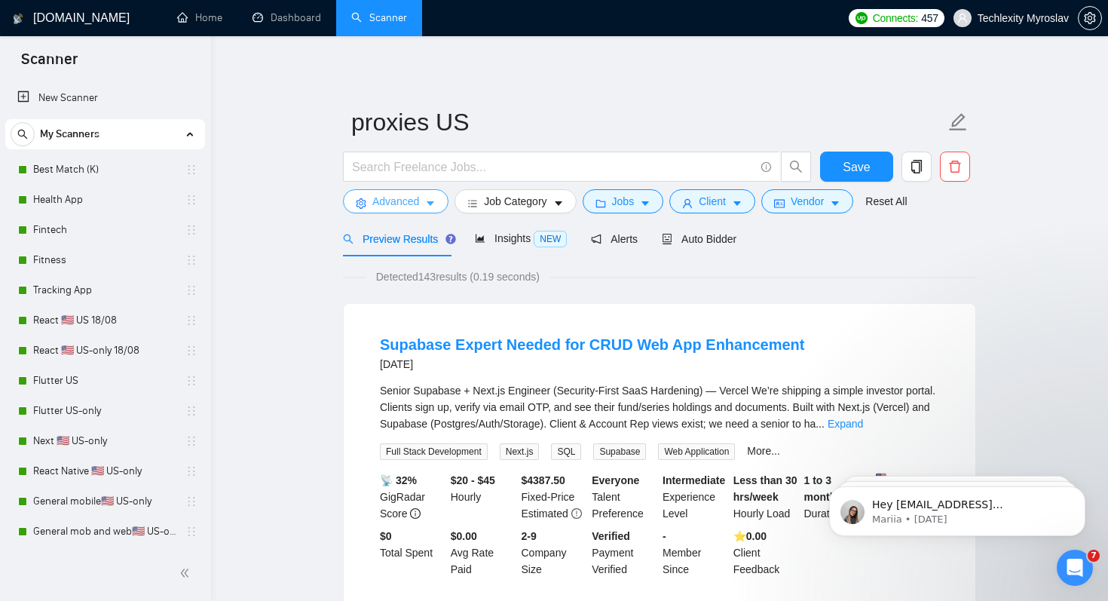
click at [403, 200] on span "Advanced" at bounding box center [395, 201] width 47 height 17
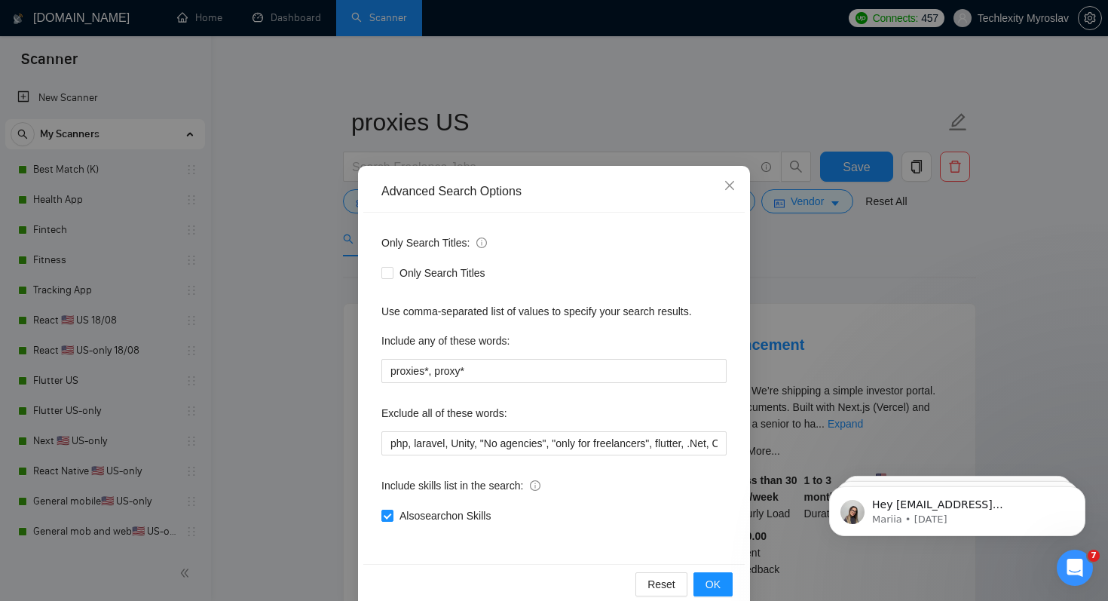
click at [314, 292] on div "Advanced Search Options Only Search Titles: Only Search Titles Use comma-separa…" at bounding box center [554, 300] width 1108 height 601
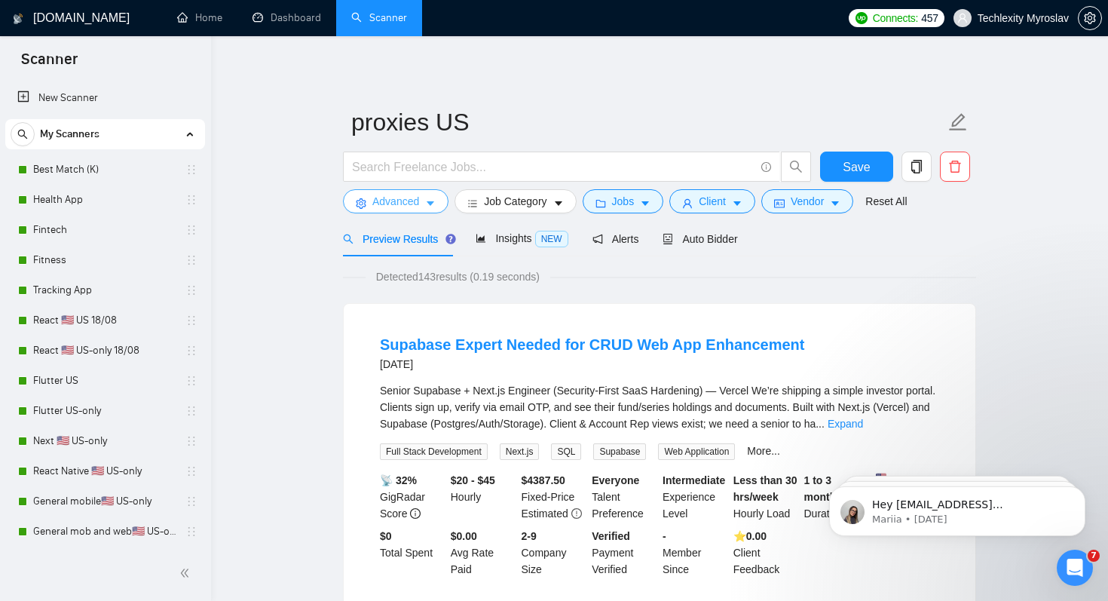
click at [400, 198] on span "Advanced" at bounding box center [395, 201] width 47 height 17
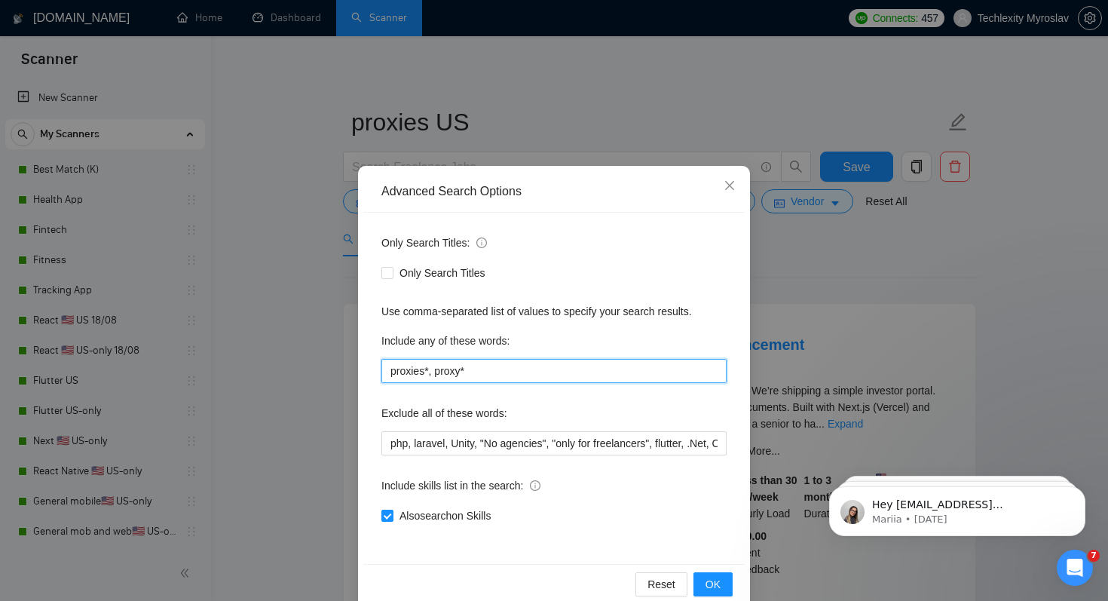
click at [517, 374] on input "proxies*, proxy*" at bounding box center [554, 371] width 345 height 24
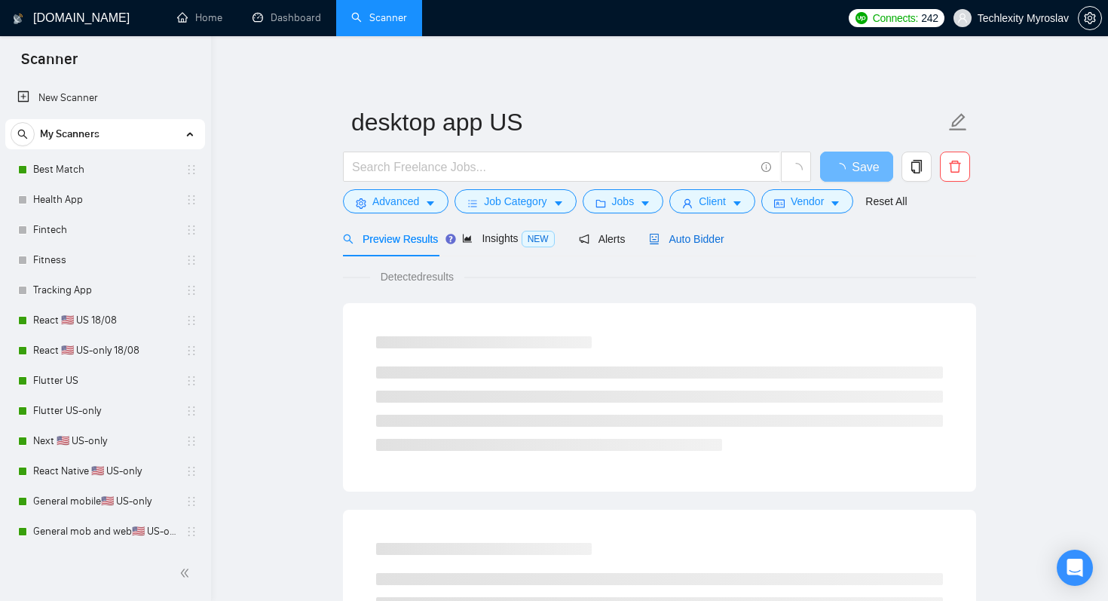
click at [667, 246] on div "Auto Bidder" at bounding box center [686, 239] width 75 height 17
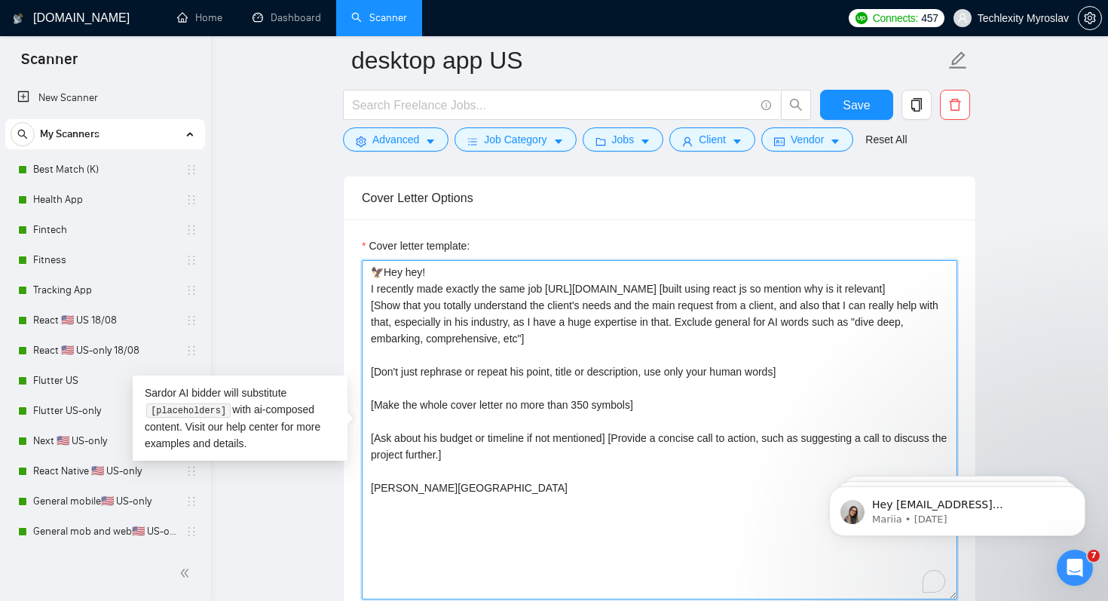
drag, startPoint x: 446, startPoint y: 300, endPoint x: 518, endPoint y: 482, distance: 195.6
click at [518, 482] on textarea "🦅Hey hey! I recently made exactly the same job [URL][DOMAIN_NAME] [built using …" at bounding box center [660, 429] width 596 height 339
click at [548, 508] on textarea "🦅Hey hey! I recently made exactly the same job https://leadtower.io [built usin…" at bounding box center [660, 429] width 596 height 339
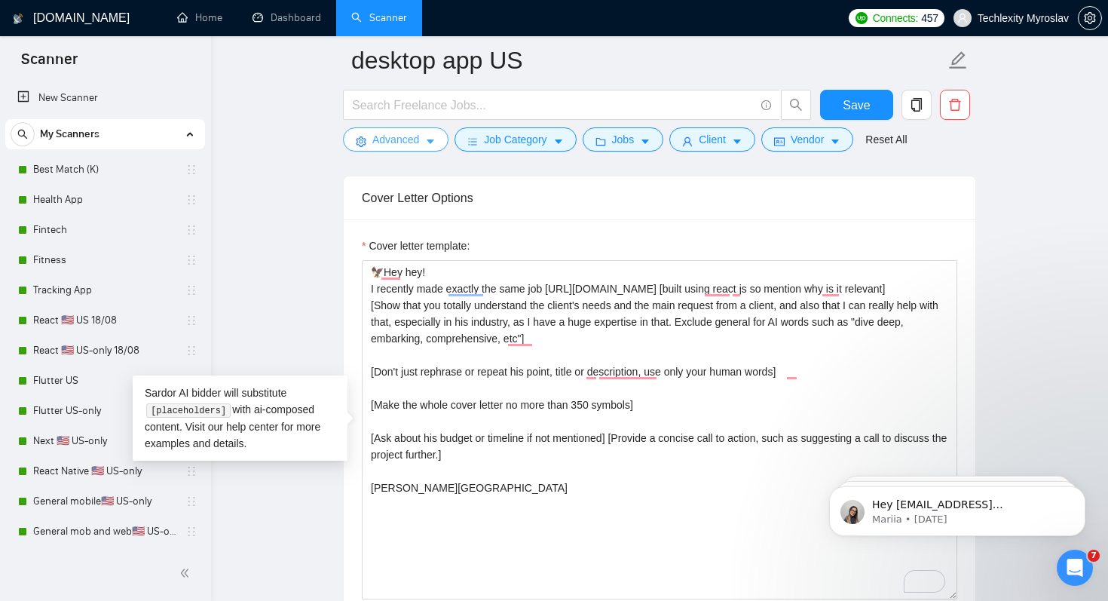
click at [418, 140] on span "Advanced" at bounding box center [395, 139] width 47 height 17
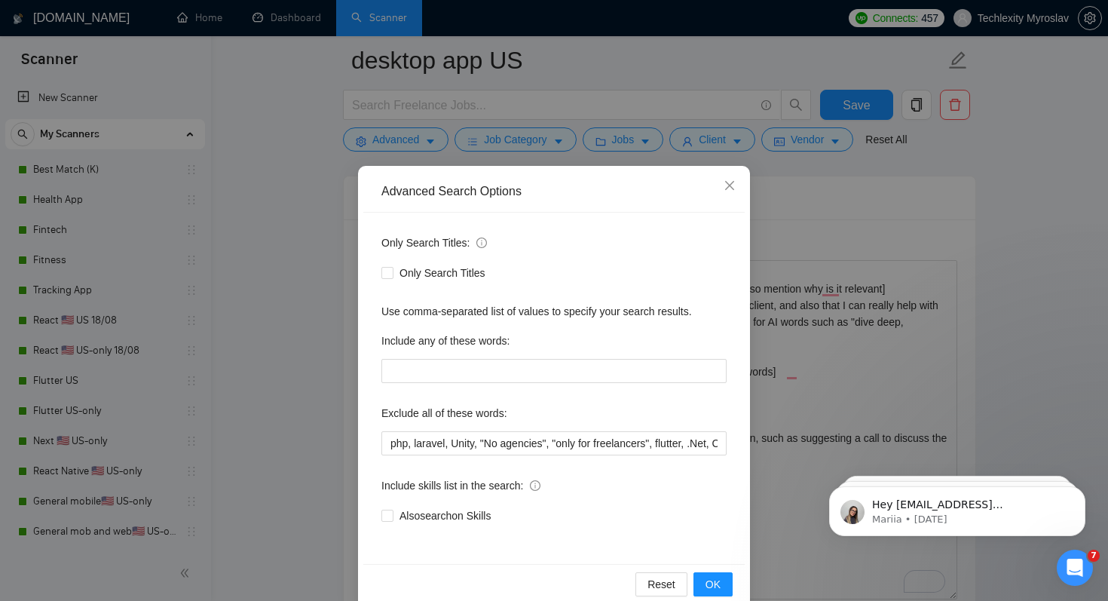
click at [288, 328] on div "Advanced Search Options Only Search Titles: Only Search Titles Use comma-separa…" at bounding box center [554, 300] width 1108 height 601
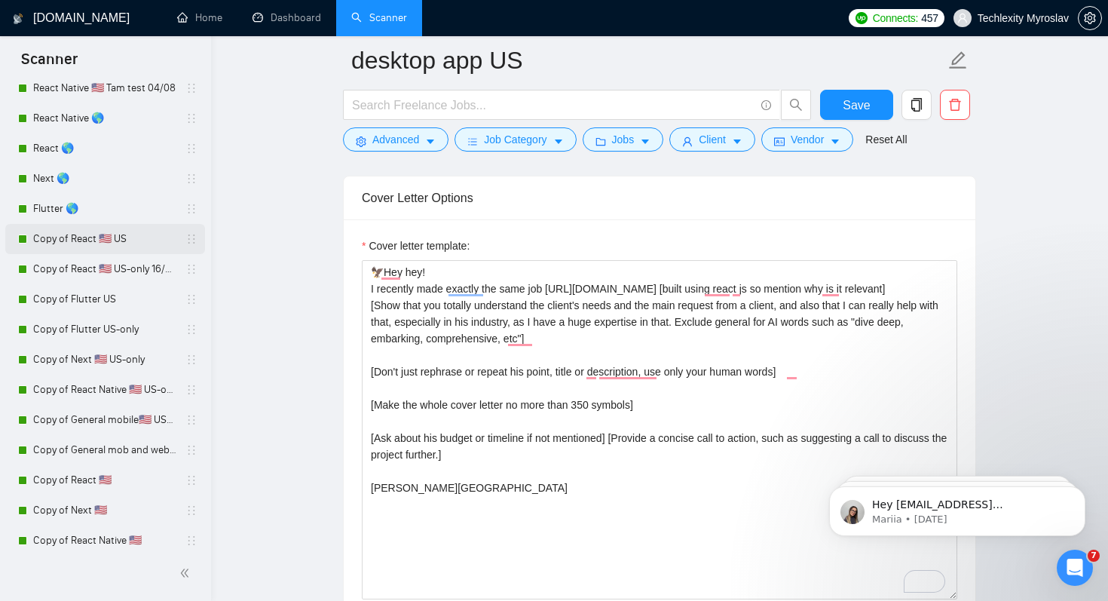
scroll to position [815, 0]
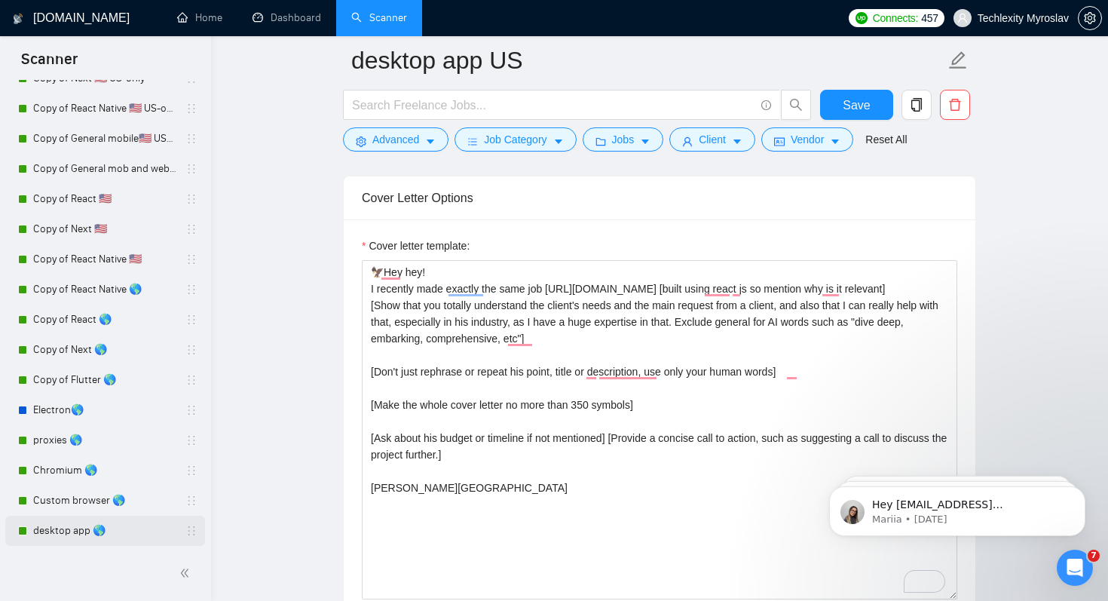
click at [87, 527] on link "desktop app 🌎" at bounding box center [104, 531] width 143 height 30
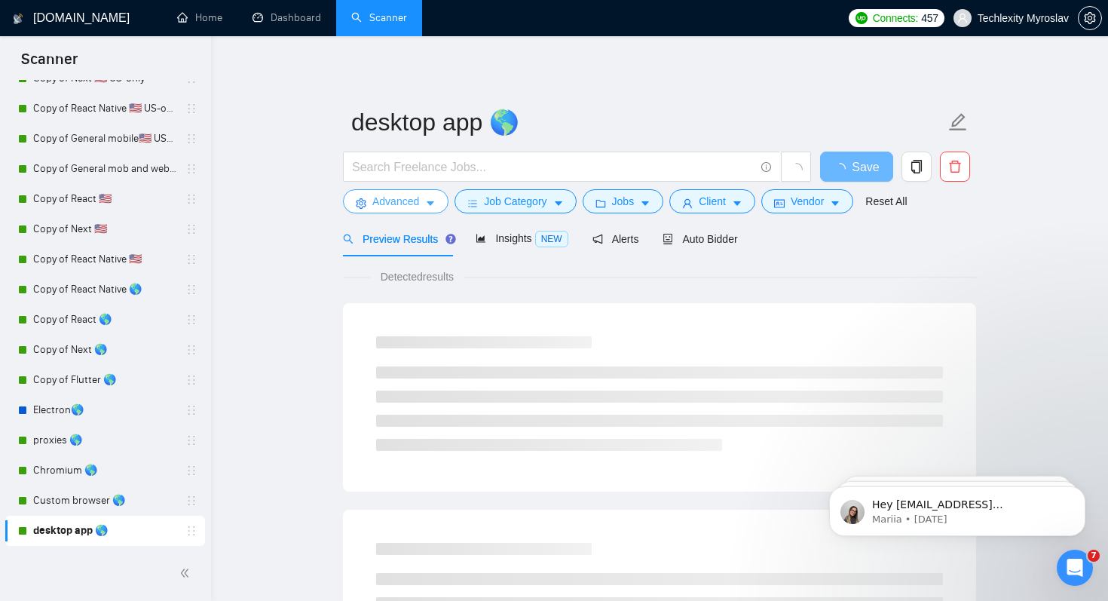
click at [413, 207] on span "Advanced" at bounding box center [395, 201] width 47 height 17
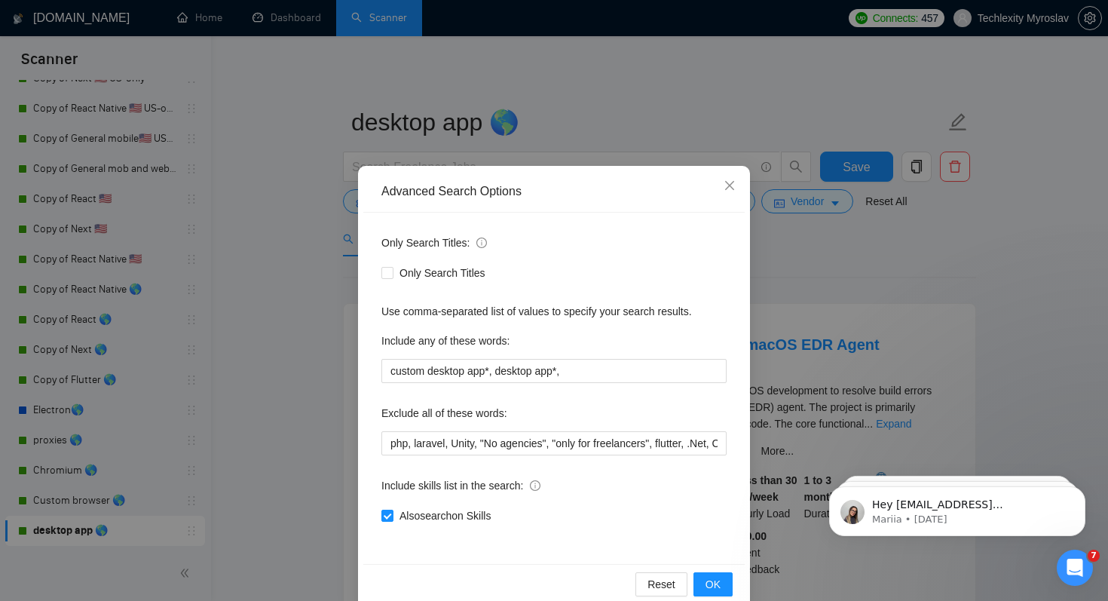
click at [275, 335] on div "Advanced Search Options Only Search Titles: Only Search Titles Use comma-separa…" at bounding box center [554, 300] width 1108 height 601
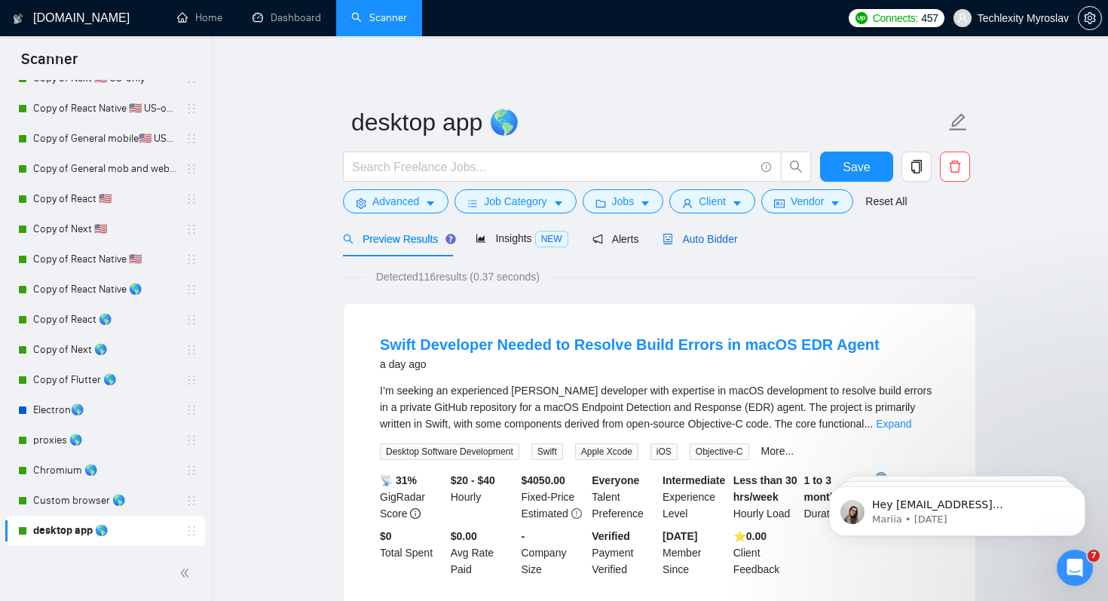
click at [725, 235] on span "Auto Bidder" at bounding box center [700, 239] width 75 height 12
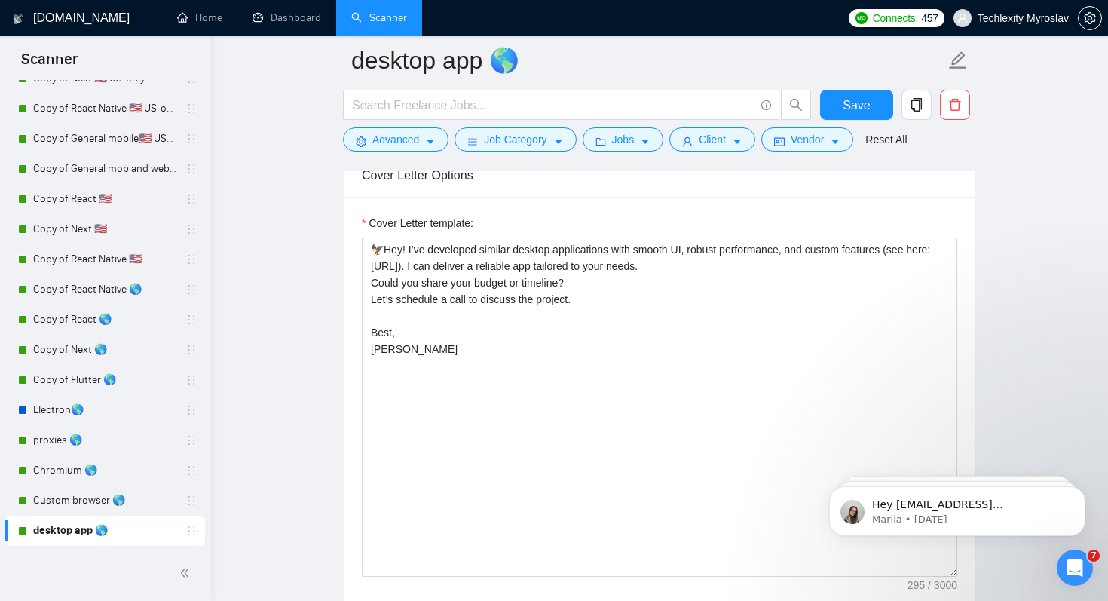
scroll to position [1190, 0]
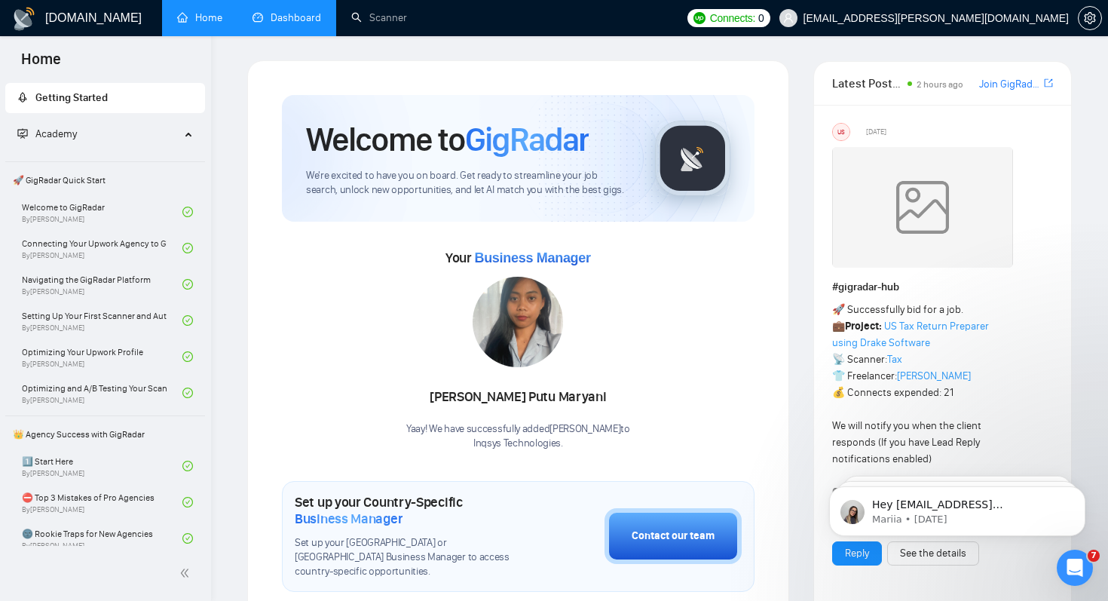
click at [278, 24] on link "Dashboard" at bounding box center [287, 17] width 69 height 13
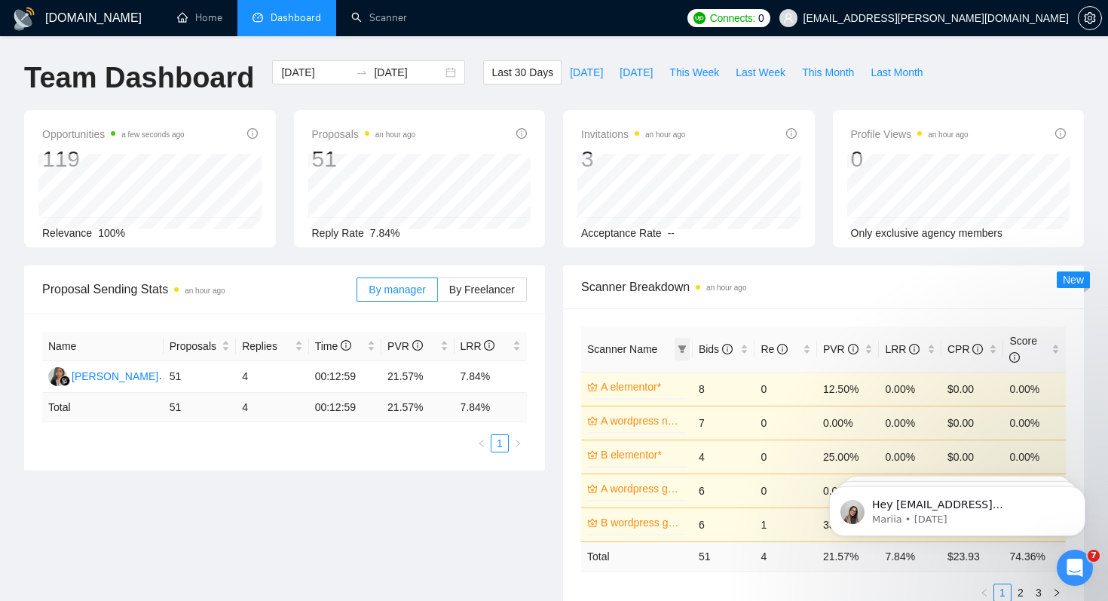
click at [676, 345] on span at bounding box center [682, 349] width 15 height 23
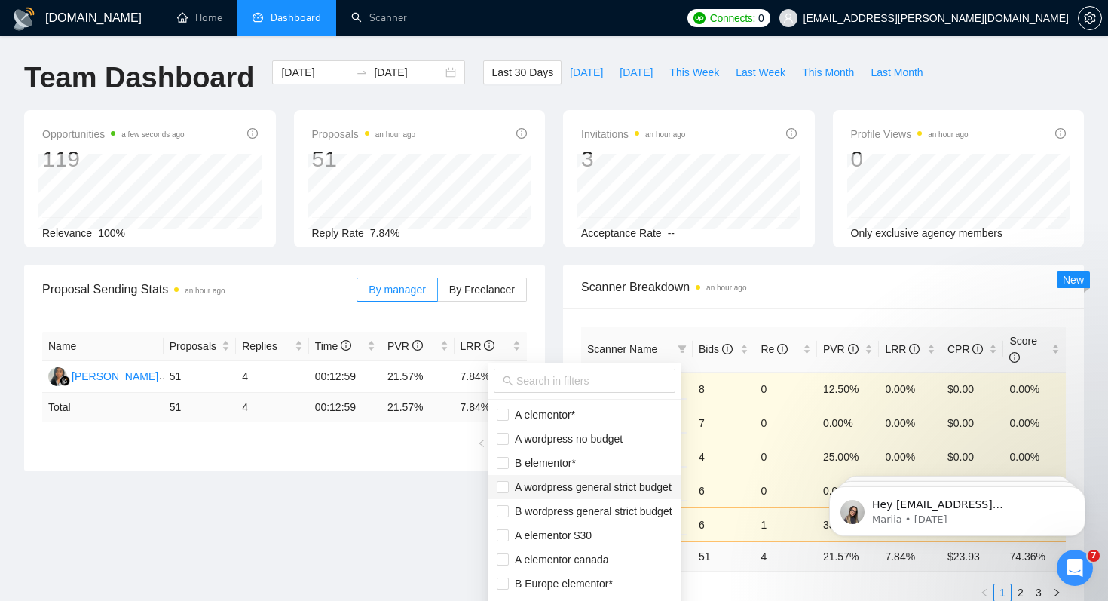
click at [657, 487] on span "A wordpress general strict budget" at bounding box center [590, 487] width 163 height 12
checkbox input "true"
click at [657, 510] on span "B wordpress general strict budget" at bounding box center [591, 511] width 164 height 12
checkbox input "true"
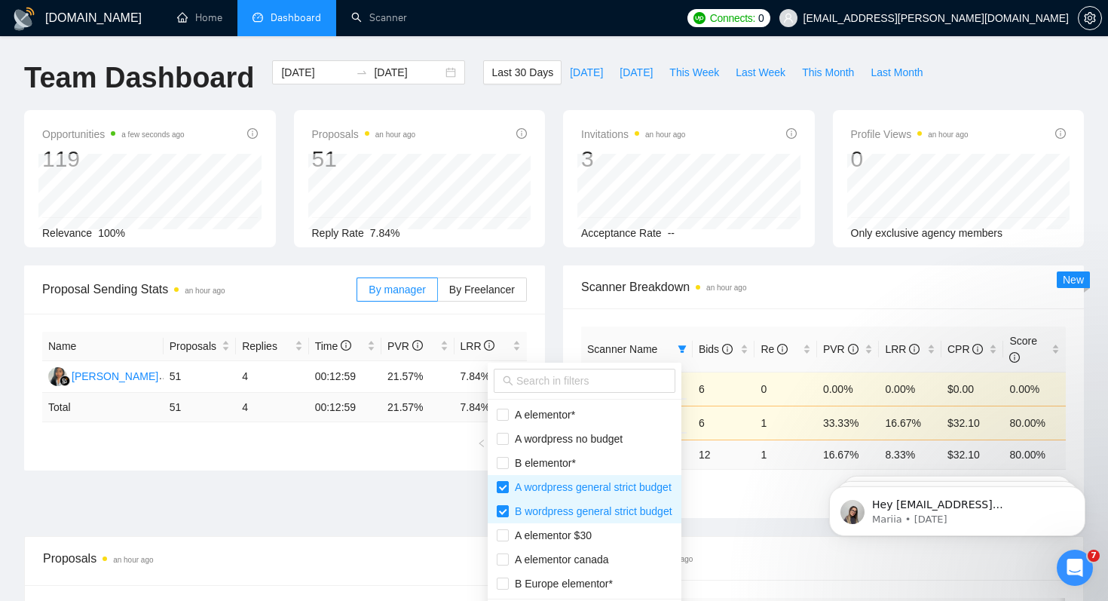
click at [403, 565] on main "Team Dashboard 2025-08-16 2025-09-15 Last 30 Days Today Yesterday This Week Las…" at bounding box center [554, 538] width 1060 height 956
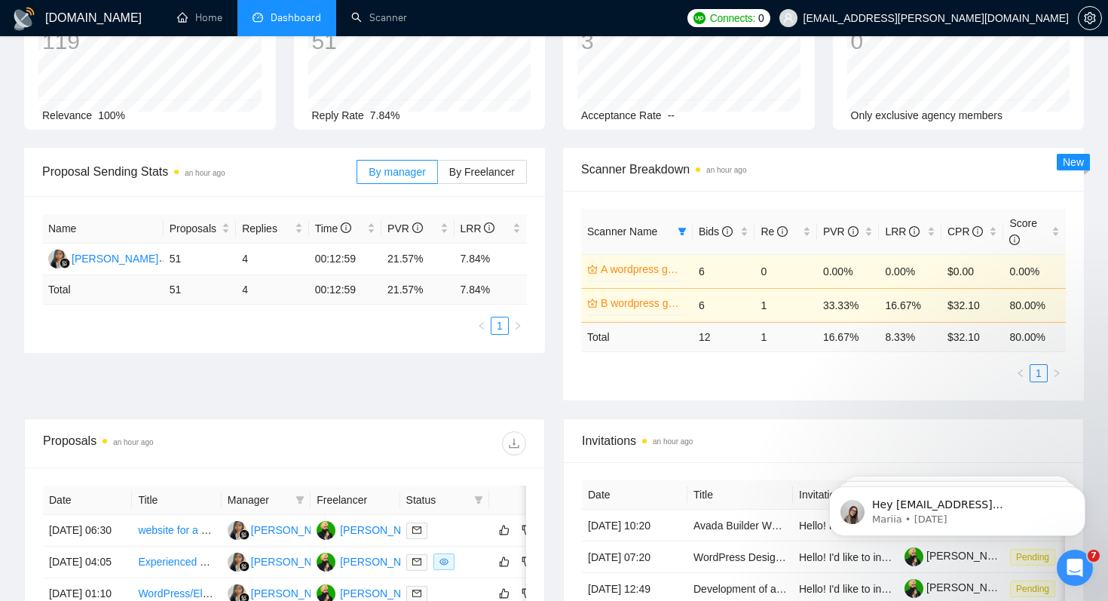
scroll to position [127, 0]
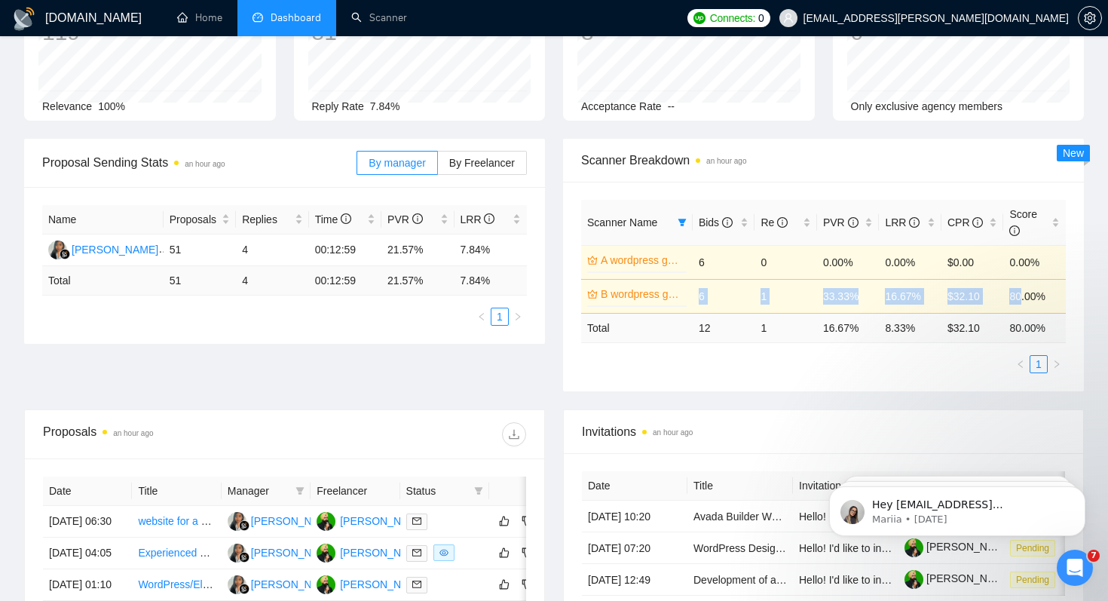
drag, startPoint x: 691, startPoint y: 297, endPoint x: 1022, endPoint y: 299, distance: 330.3
click at [1022, 300] on tr "B wordpress general strict budget 0% 6 1 33.33% 16.67% $32.10 80.00%" at bounding box center [823, 296] width 485 height 34
click at [795, 361] on ul "1" at bounding box center [823, 364] width 485 height 18
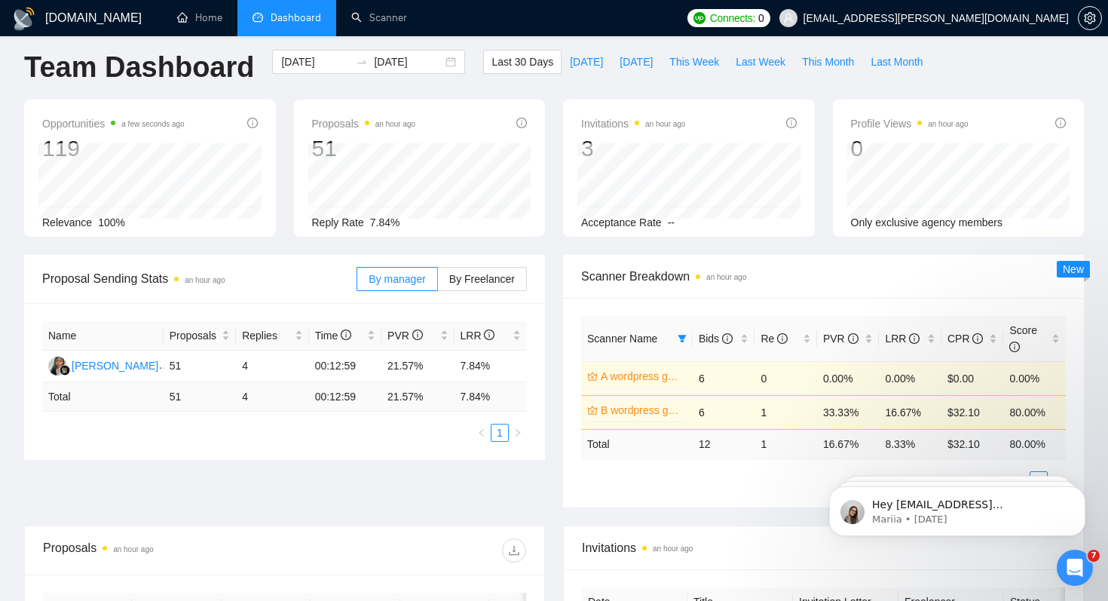
scroll to position [7, 0]
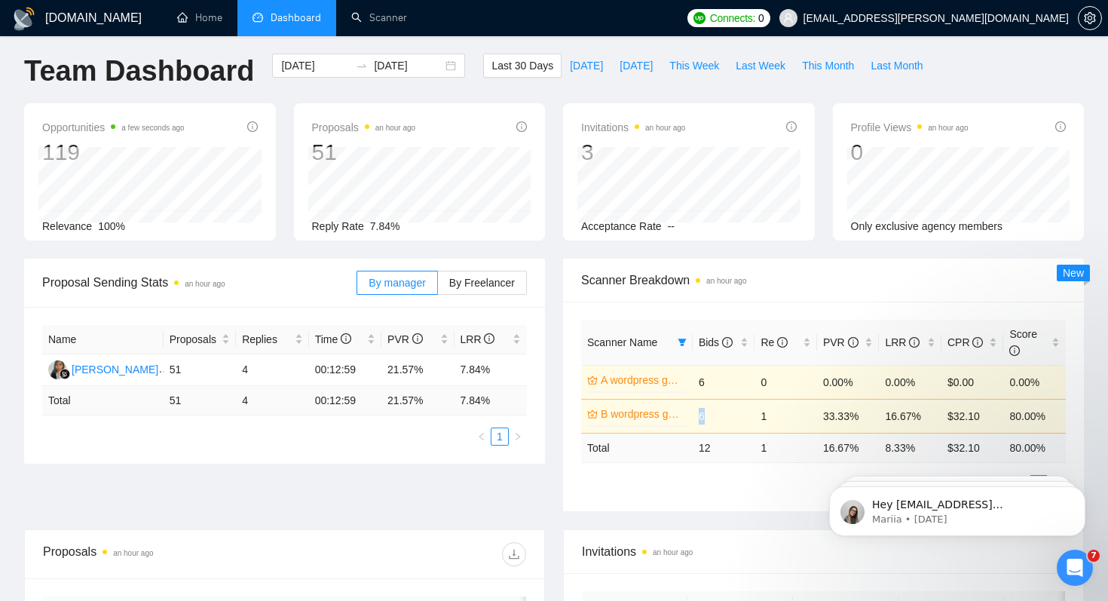
drag, startPoint x: 694, startPoint y: 418, endPoint x: 719, endPoint y: 418, distance: 25.6
click at [719, 418] on td "6" at bounding box center [724, 416] width 63 height 34
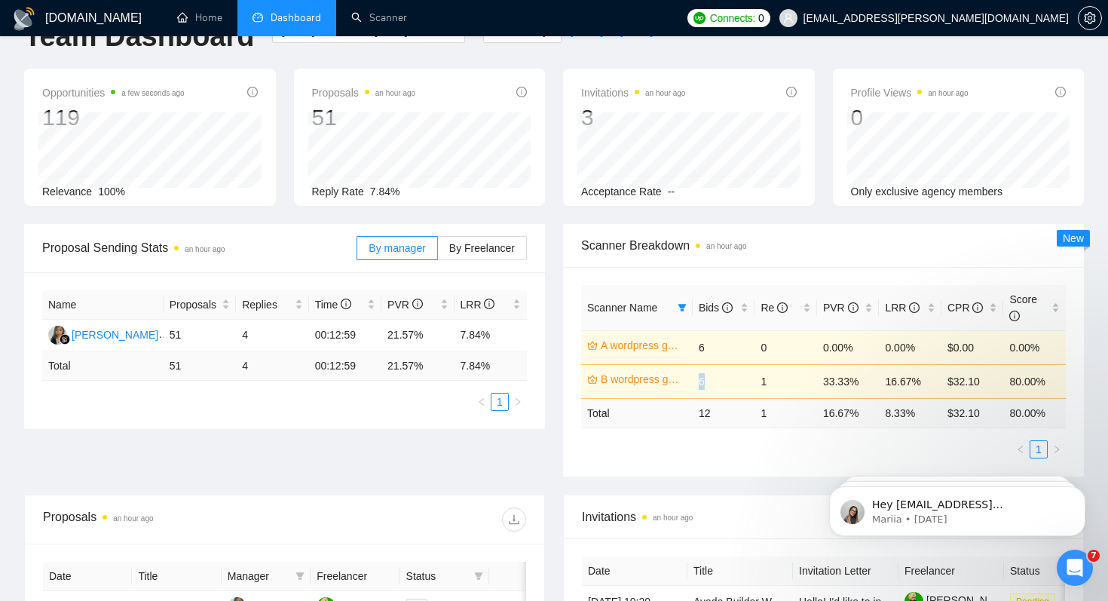
scroll to position [44, 0]
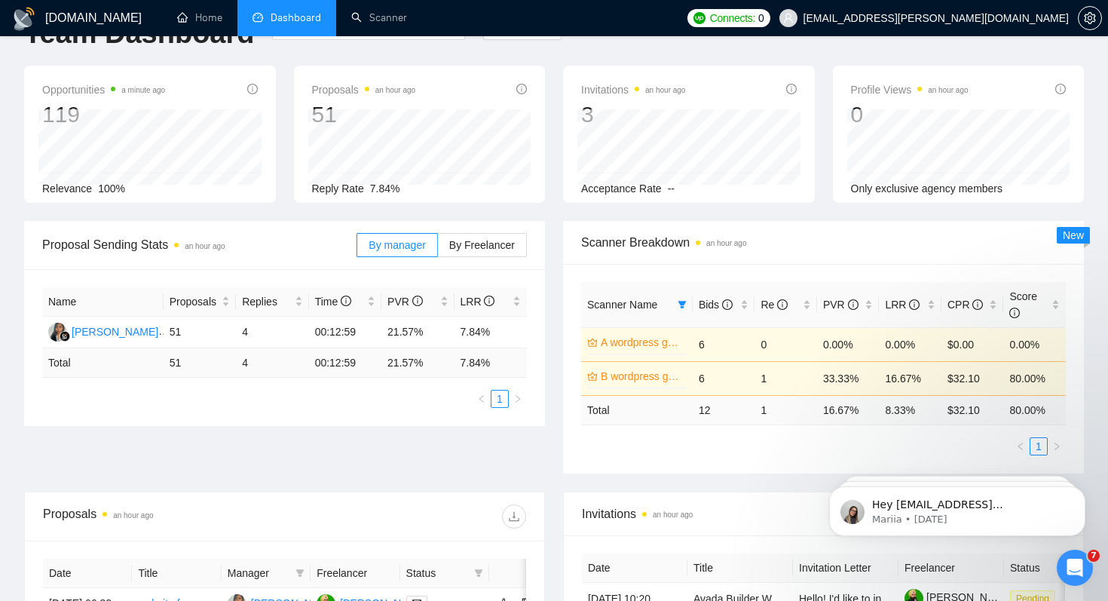
click at [703, 423] on td "12" at bounding box center [724, 409] width 63 height 29
drag, startPoint x: 696, startPoint y: 369, endPoint x: 729, endPoint y: 377, distance: 34.2
click at [729, 377] on td "6" at bounding box center [724, 378] width 63 height 34
click at [719, 443] on ul "1" at bounding box center [823, 446] width 485 height 18
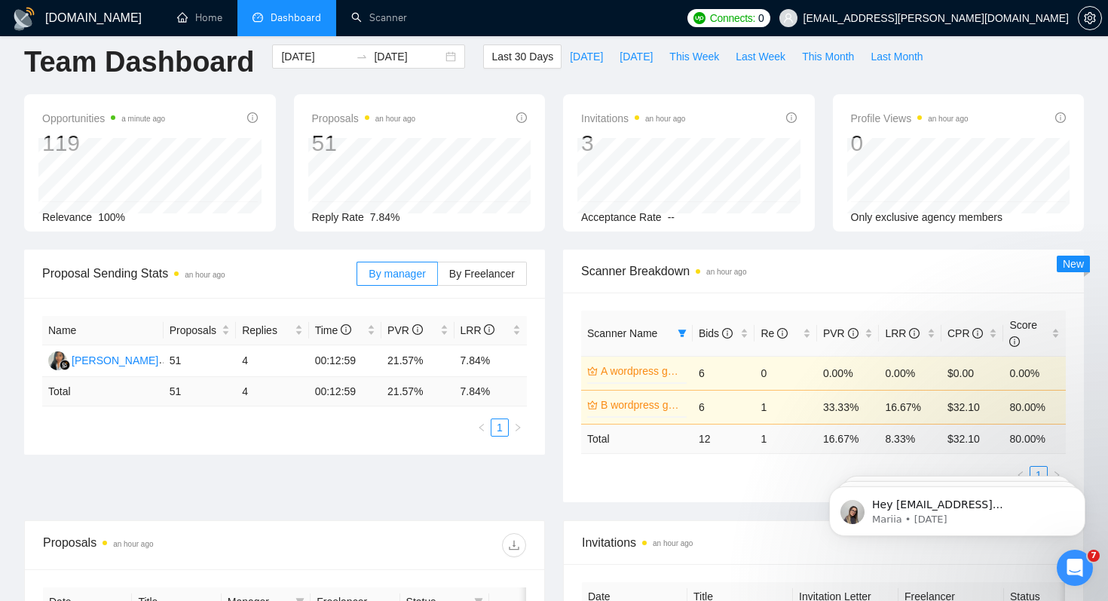
scroll to position [0, 0]
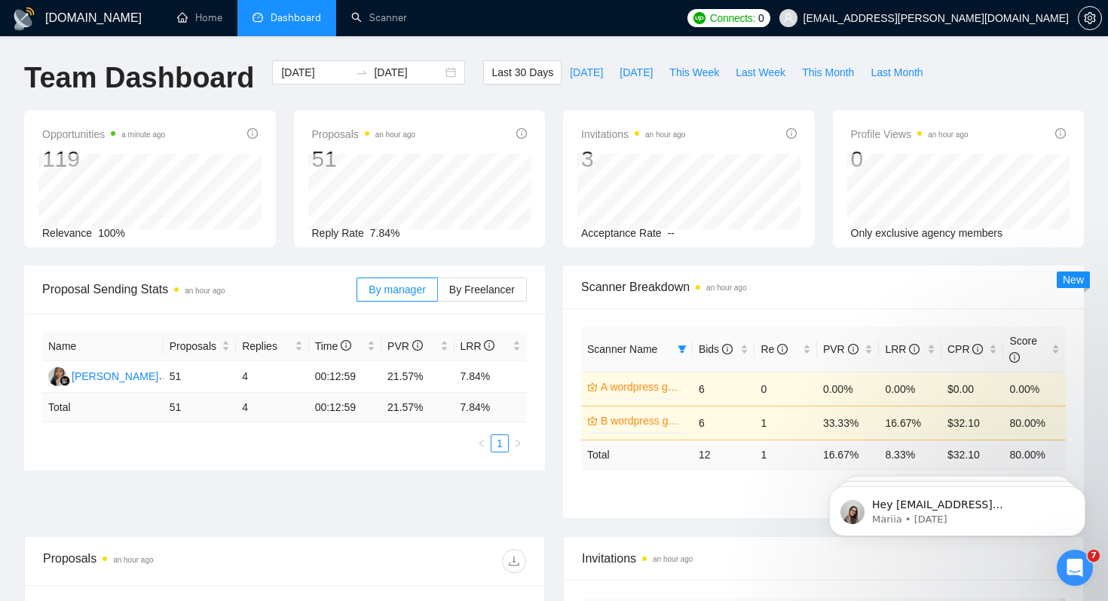
click at [764, 499] on ul "1" at bounding box center [823, 491] width 485 height 18
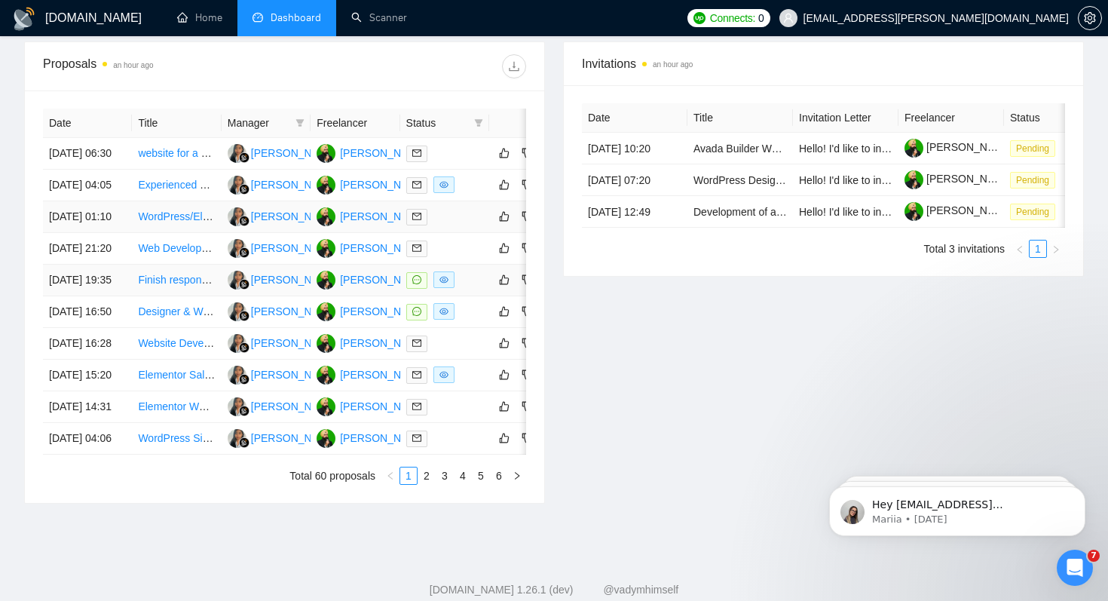
scroll to position [498, 0]
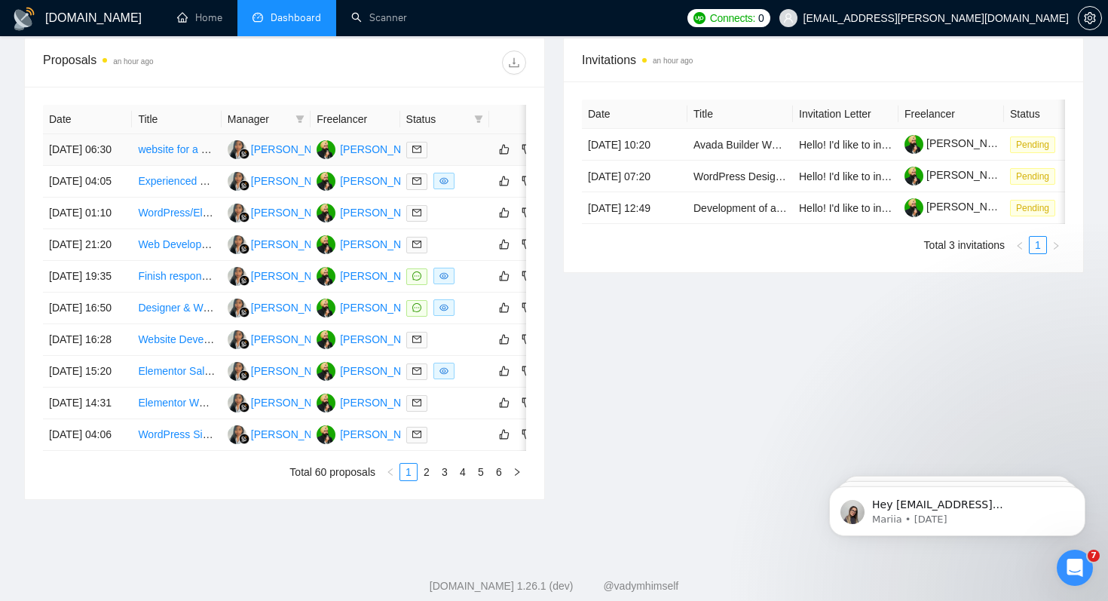
click at [93, 166] on td "12 Sep, 2025 06:30" at bounding box center [87, 150] width 89 height 32
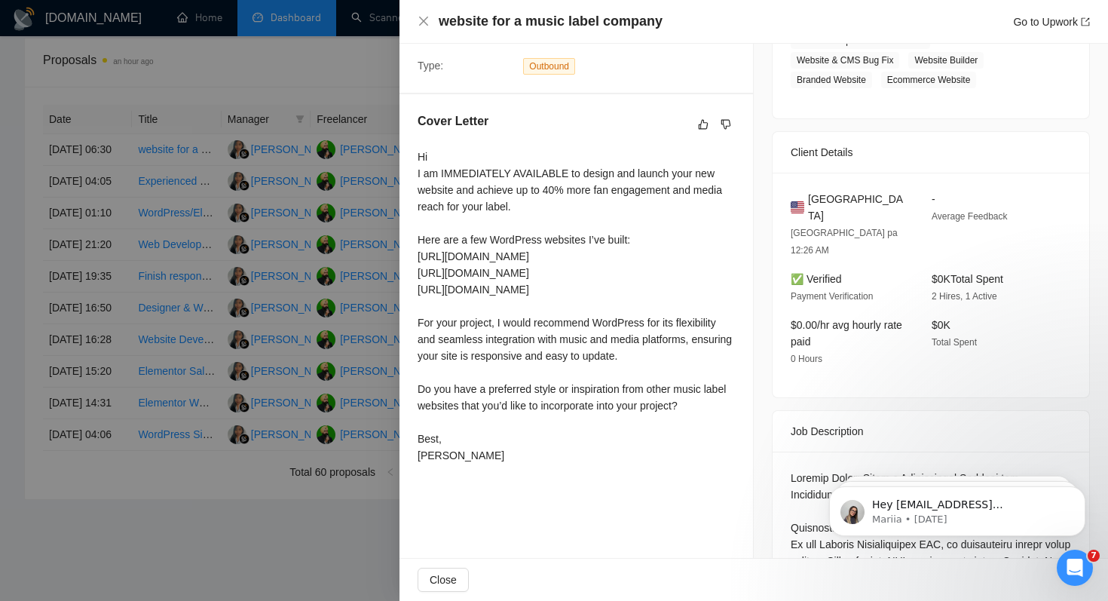
scroll to position [378, 0]
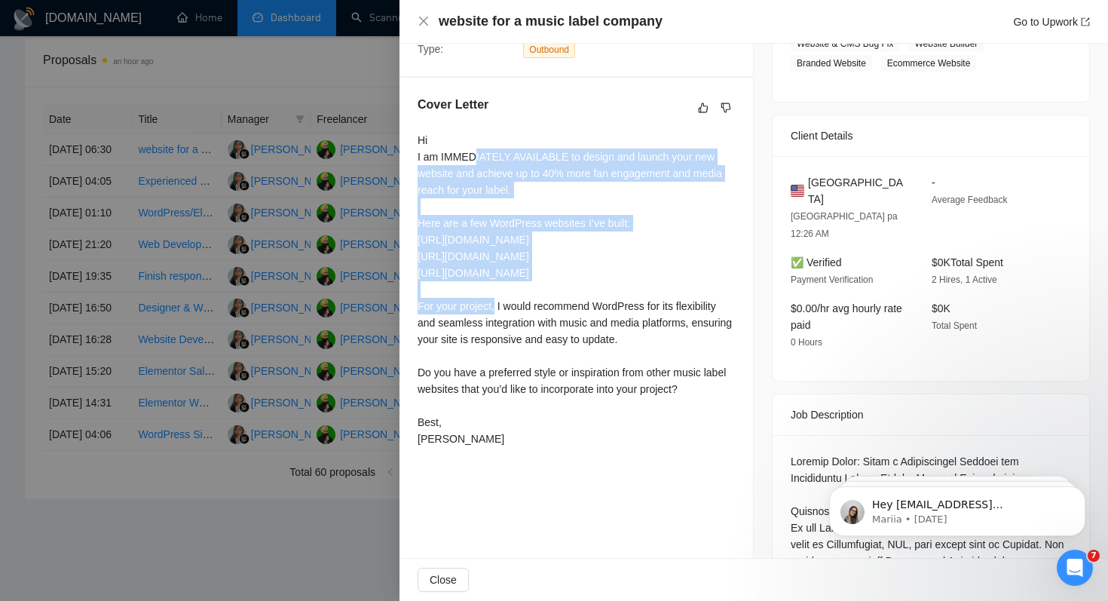
drag, startPoint x: 476, startPoint y: 155, endPoint x: 500, endPoint y: 293, distance: 140.1
click at [500, 293] on div "Hi I am IMMEDIATELY AVAILABLE to design and launch your new website and achieve…" at bounding box center [576, 289] width 317 height 315
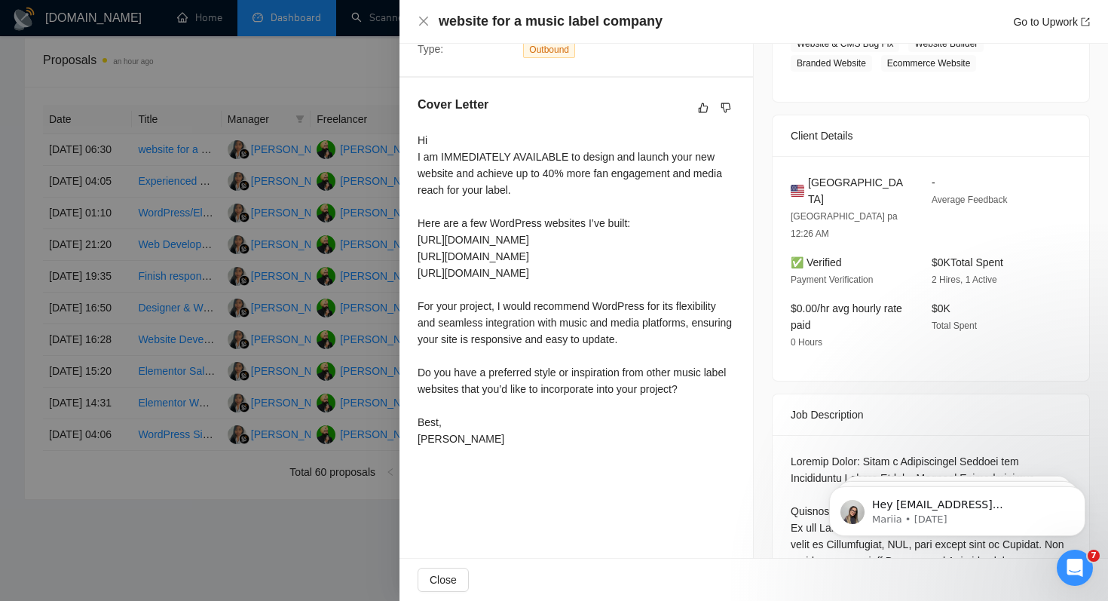
click at [565, 390] on div "Hi I am IMMEDIATELY AVAILABLE to design and launch your new website and achieve…" at bounding box center [576, 289] width 317 height 315
click at [268, 95] on div at bounding box center [554, 300] width 1108 height 601
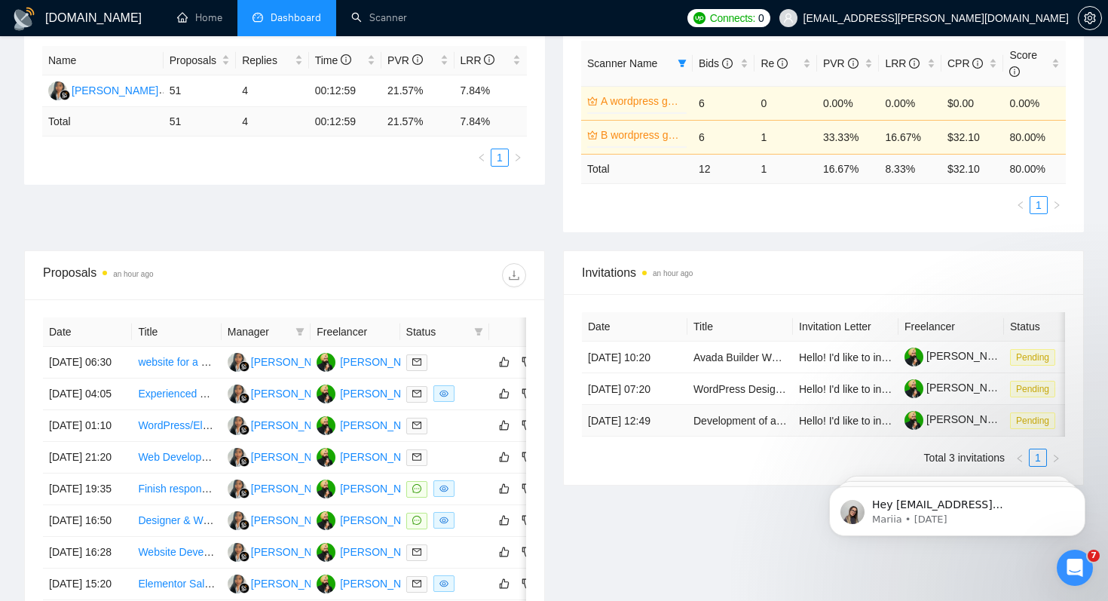
scroll to position [0, 0]
